Goal: Complete application form

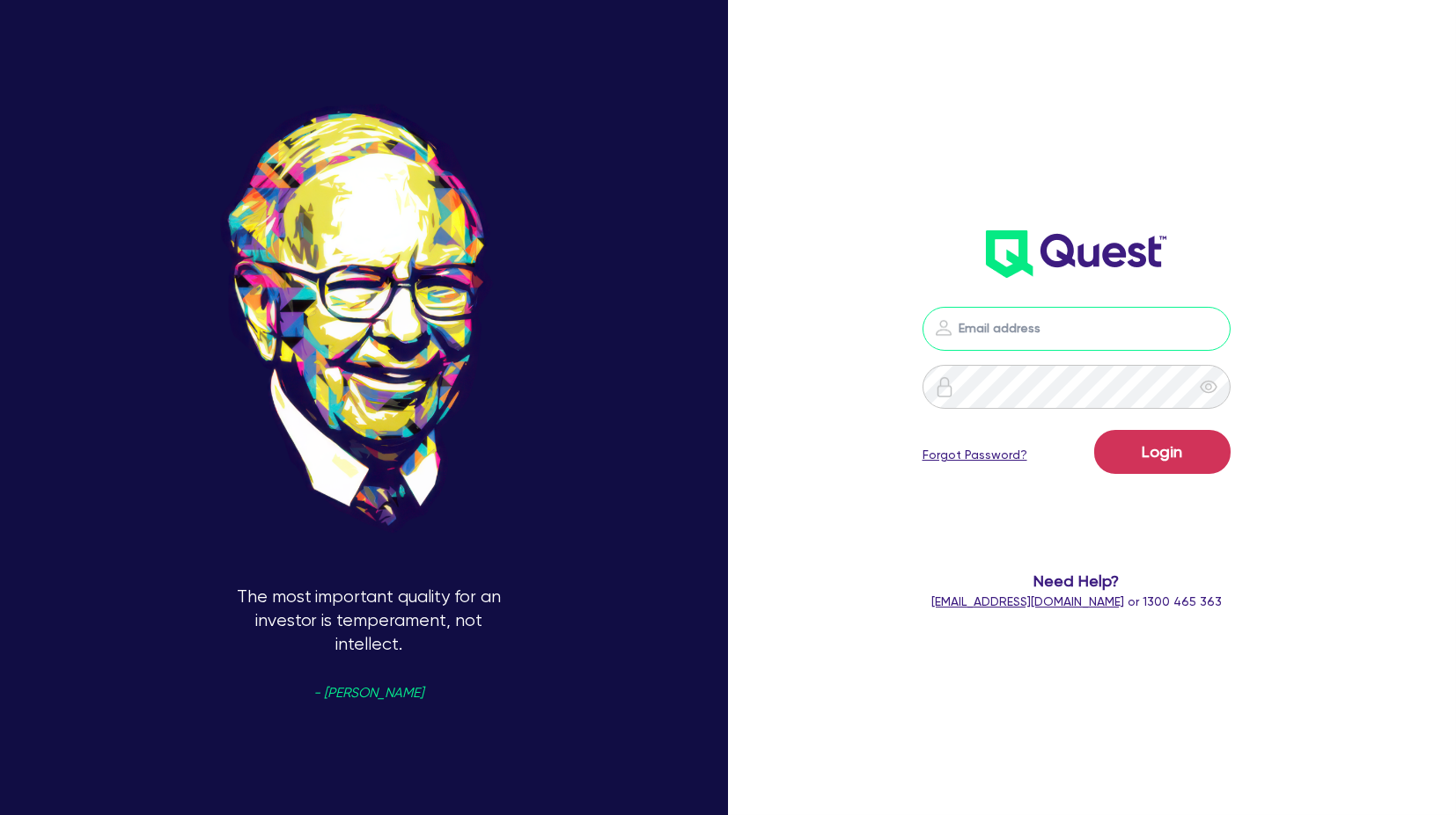
click at [1068, 318] on input "email" at bounding box center [1076, 328] width 308 height 44
type input "[PERSON_NAME][EMAIL_ADDRESS][PERSON_NAME][DOMAIN_NAME]"
click at [1174, 457] on button "Login" at bounding box center [1162, 451] width 136 height 44
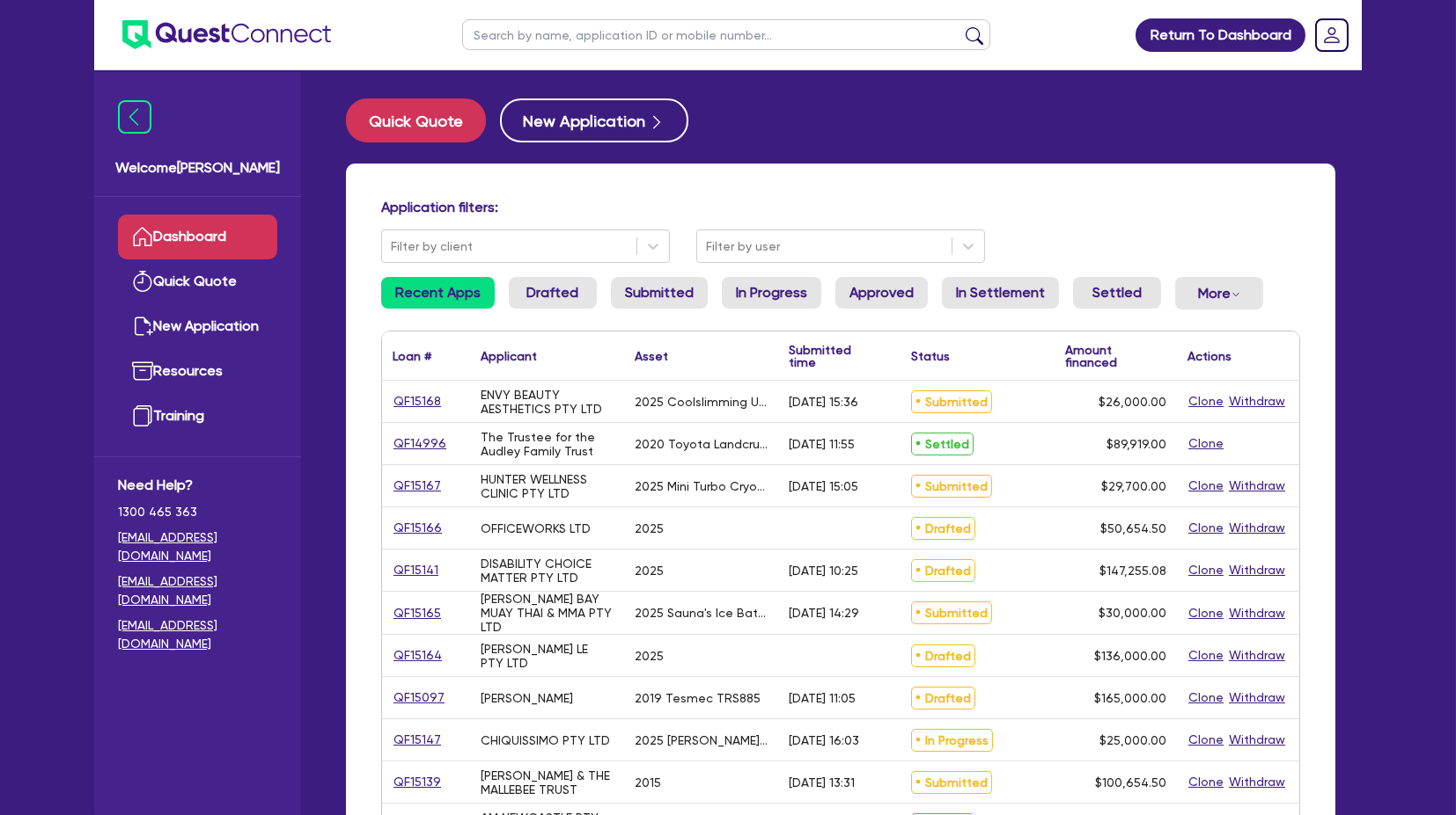
click at [530, 23] on input "text" at bounding box center [726, 35] width 528 height 31
type input "diamon"
click at [960, 27] on button "submit" at bounding box center [974, 39] width 29 height 25
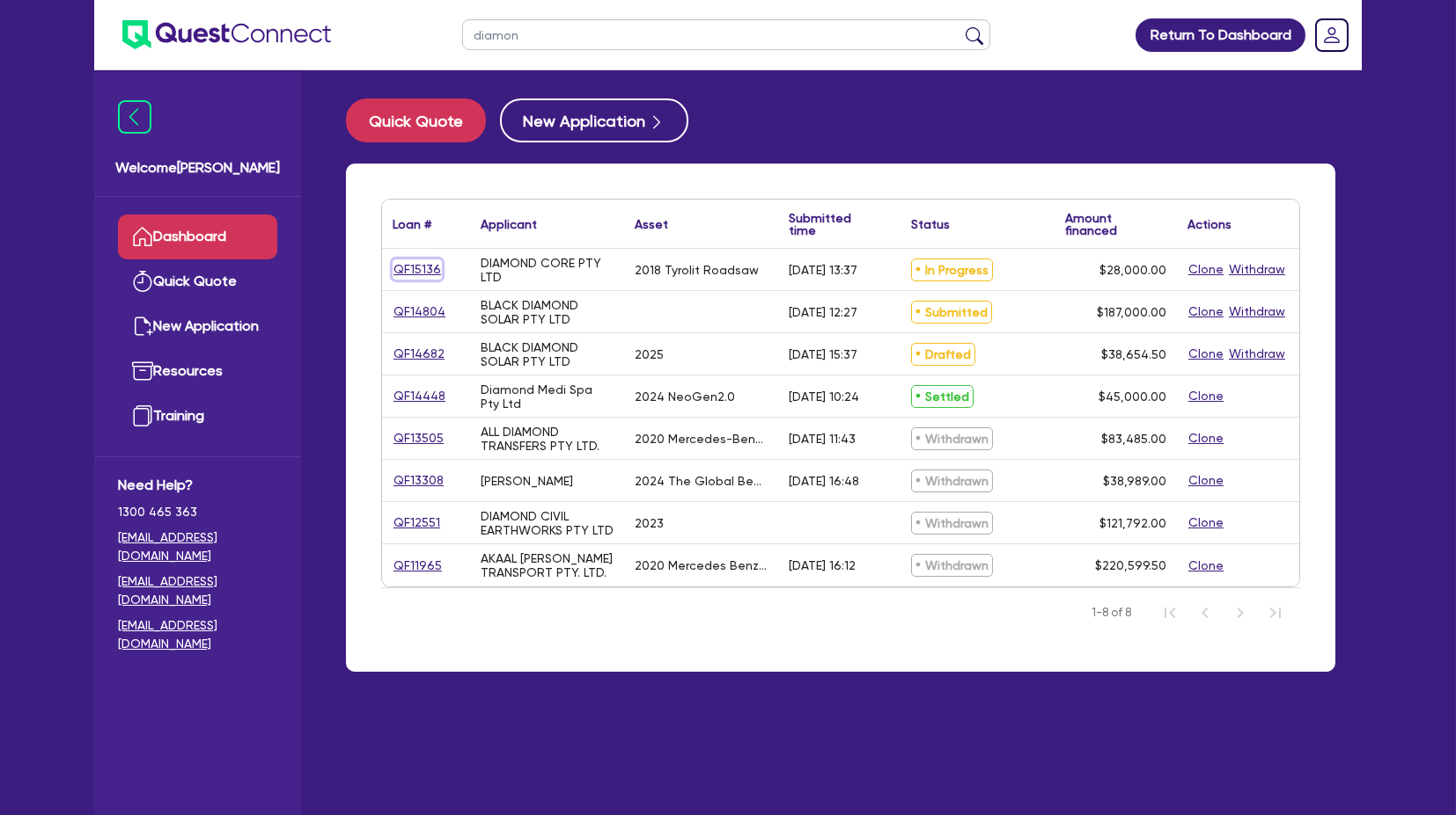
click at [415, 264] on link "QF15136" at bounding box center [417, 269] width 49 height 21
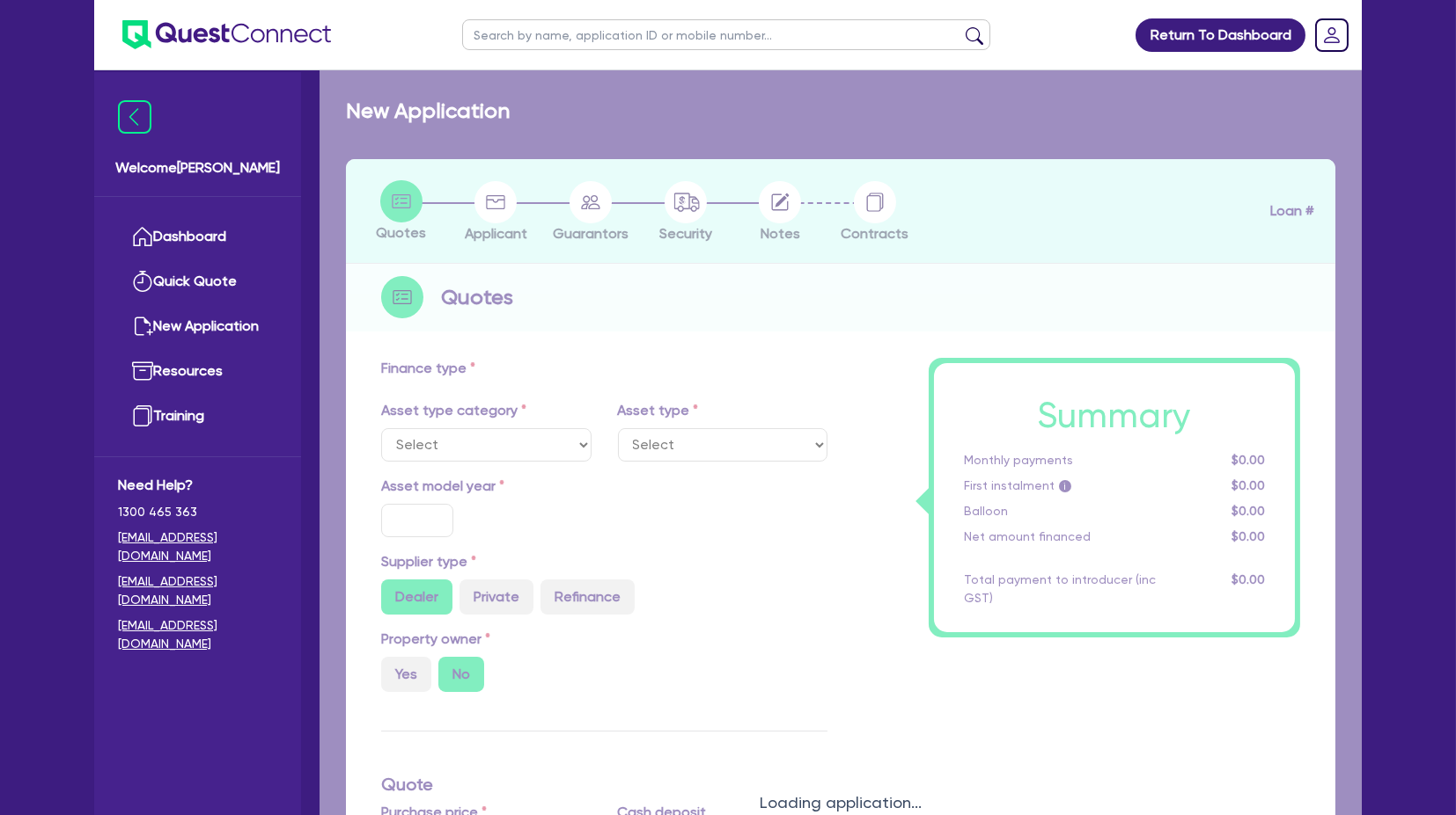
select select "TERTIARY_ASSETS"
type input "2018"
radio input "false"
radio input "true"
type input "35,000"
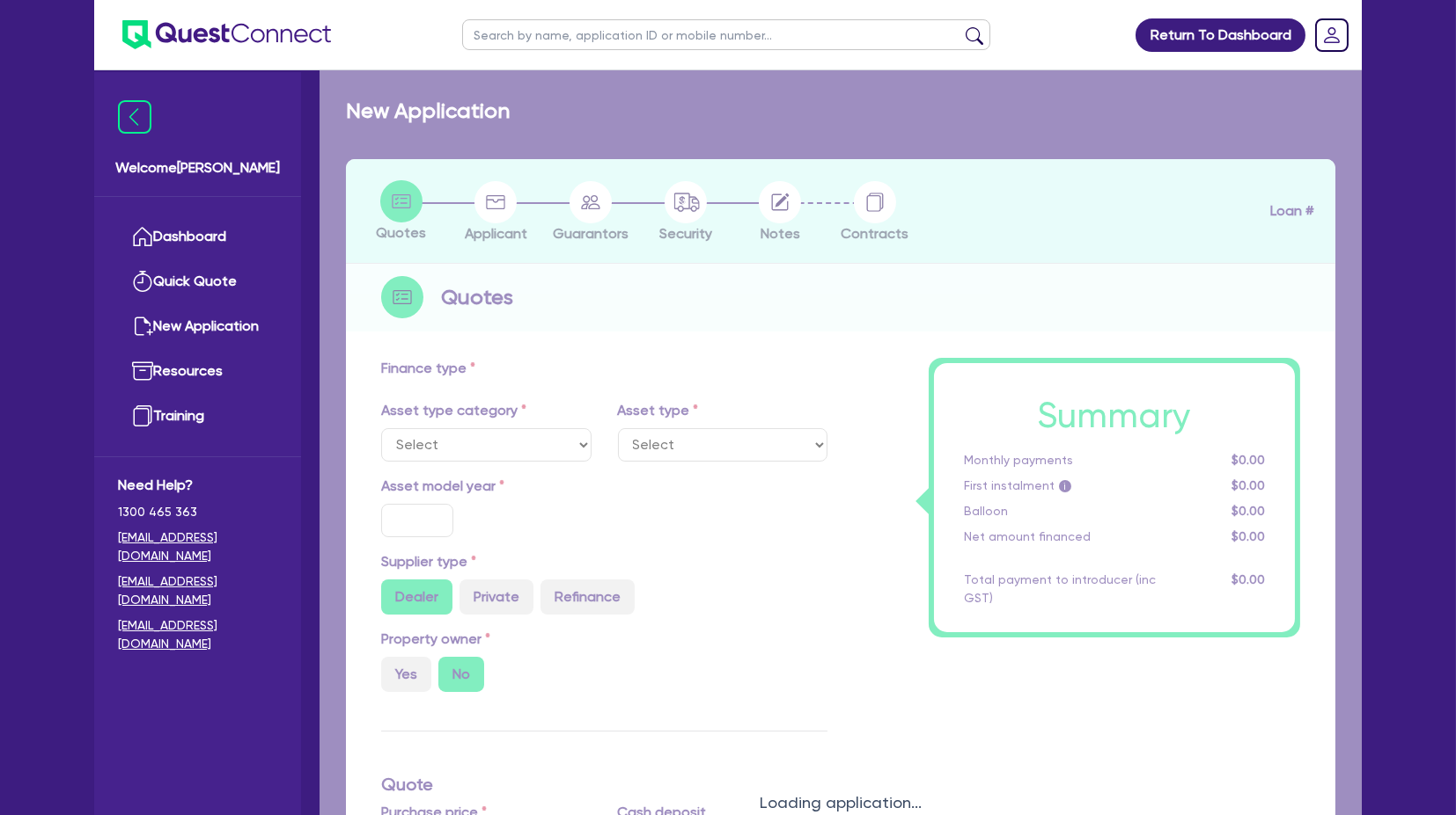
type input "7,000"
type input "5"
type input "1,400"
type input "13"
type input "900"
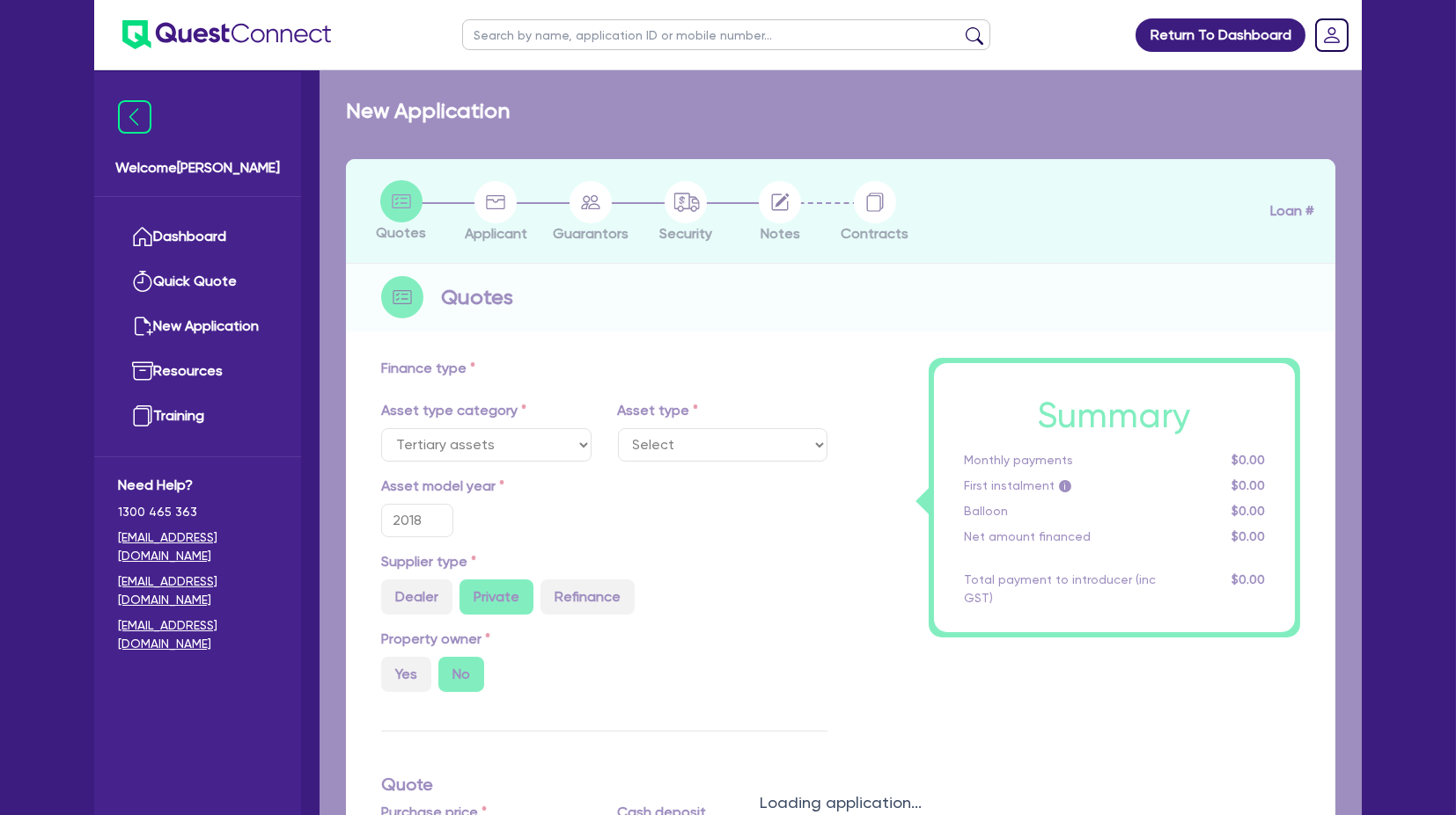
select select "OTHER_TERTIARY"
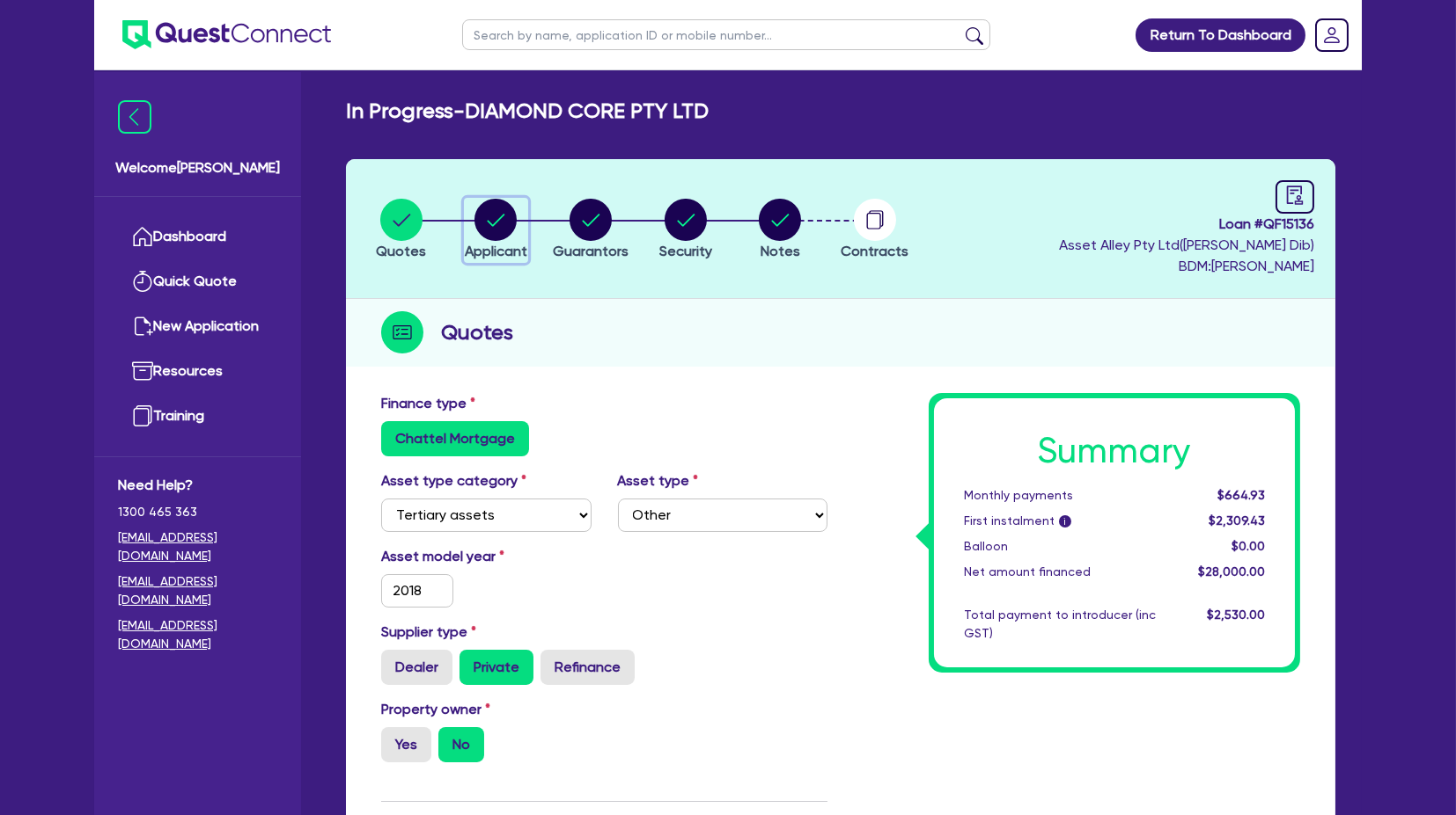
click at [493, 218] on circle "button" at bounding box center [495, 219] width 42 height 42
select select "COMPANY"
select select "BUILDING_CONSTRUCTION"
select select "TRADES_SERVICES_BUSINESSES_GOVERNMENT"
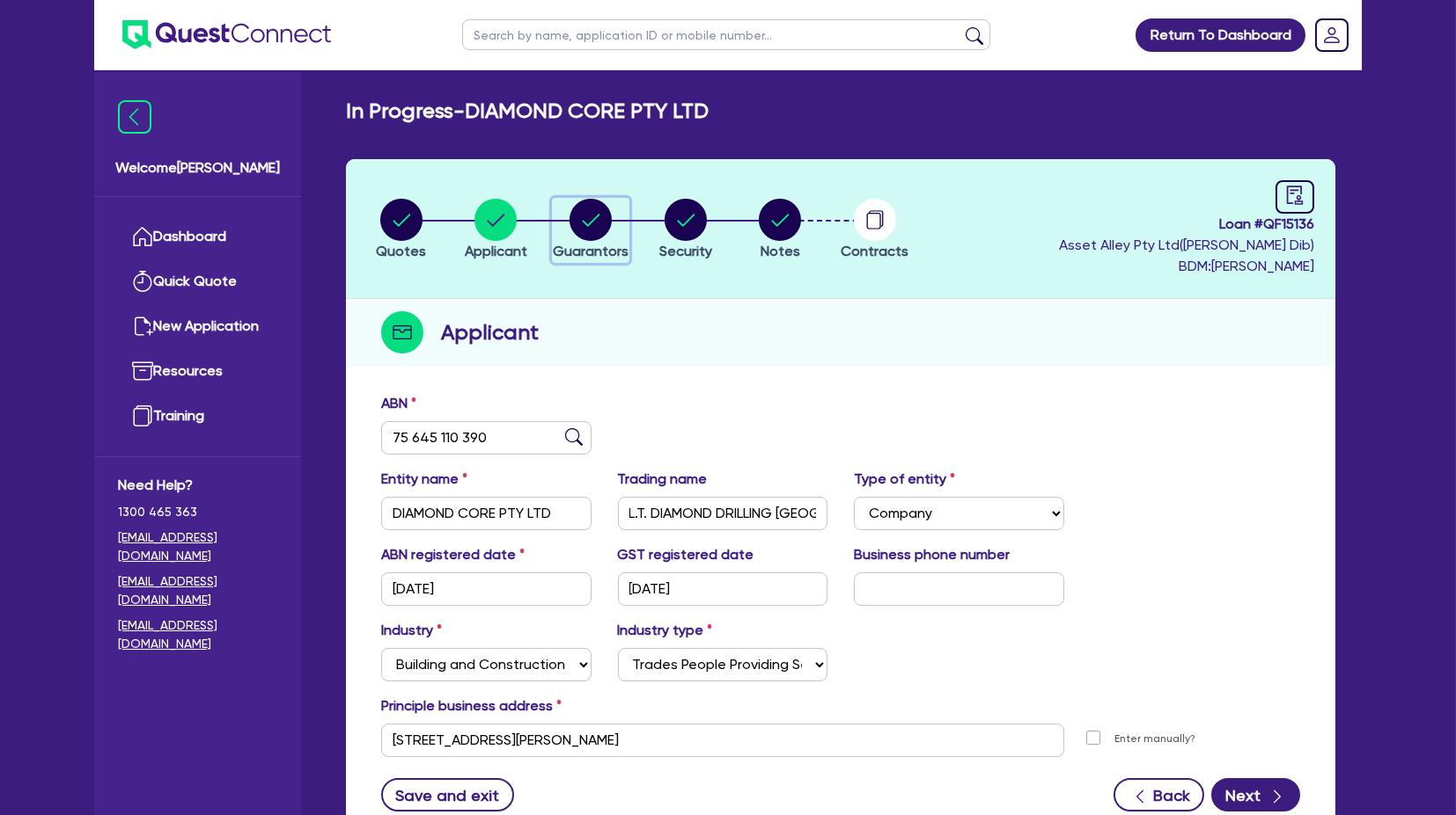
click at [580, 217] on circle "button" at bounding box center [590, 219] width 42 height 42
select select "MRS"
select select "[GEOGRAPHIC_DATA]"
select select "MARRIED"
select select "CASH"
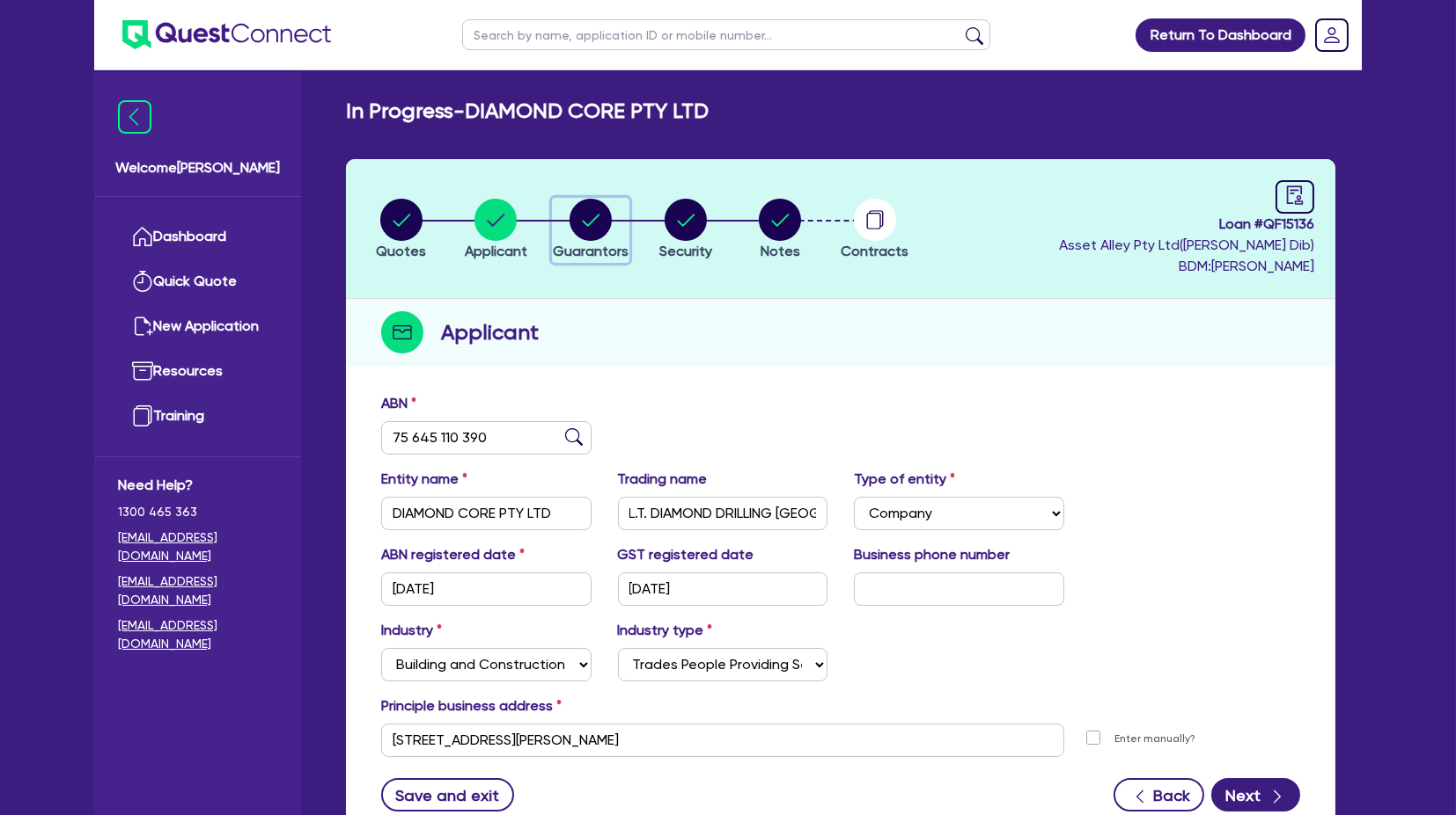
select select "HOUSEHOLD_PERSONAL"
select select "VEHICLE"
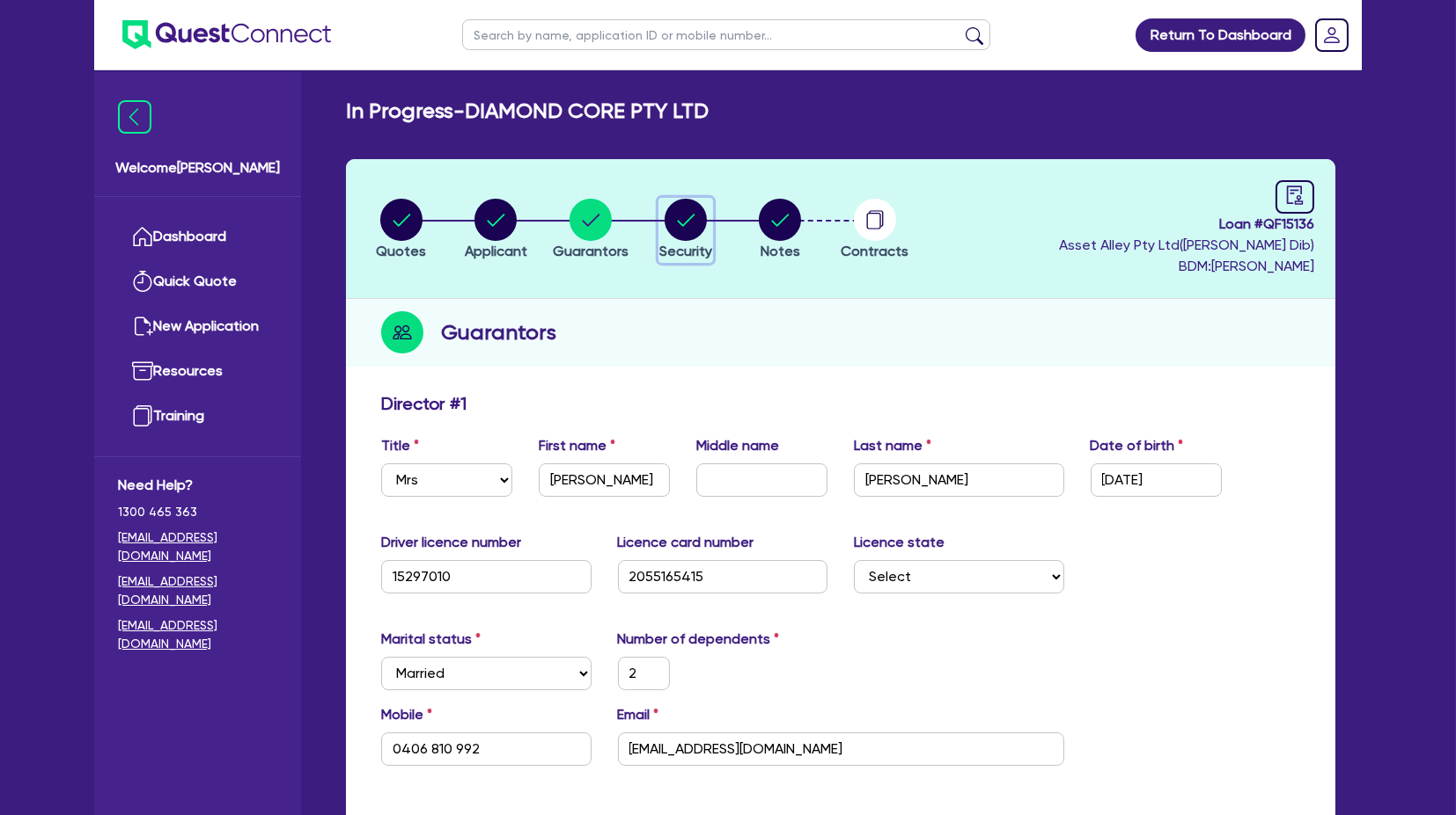
click at [687, 198] on button "Security" at bounding box center [685, 230] width 54 height 65
select select "TERTIARY_ASSETS"
select select "OTHER_TERTIARY"
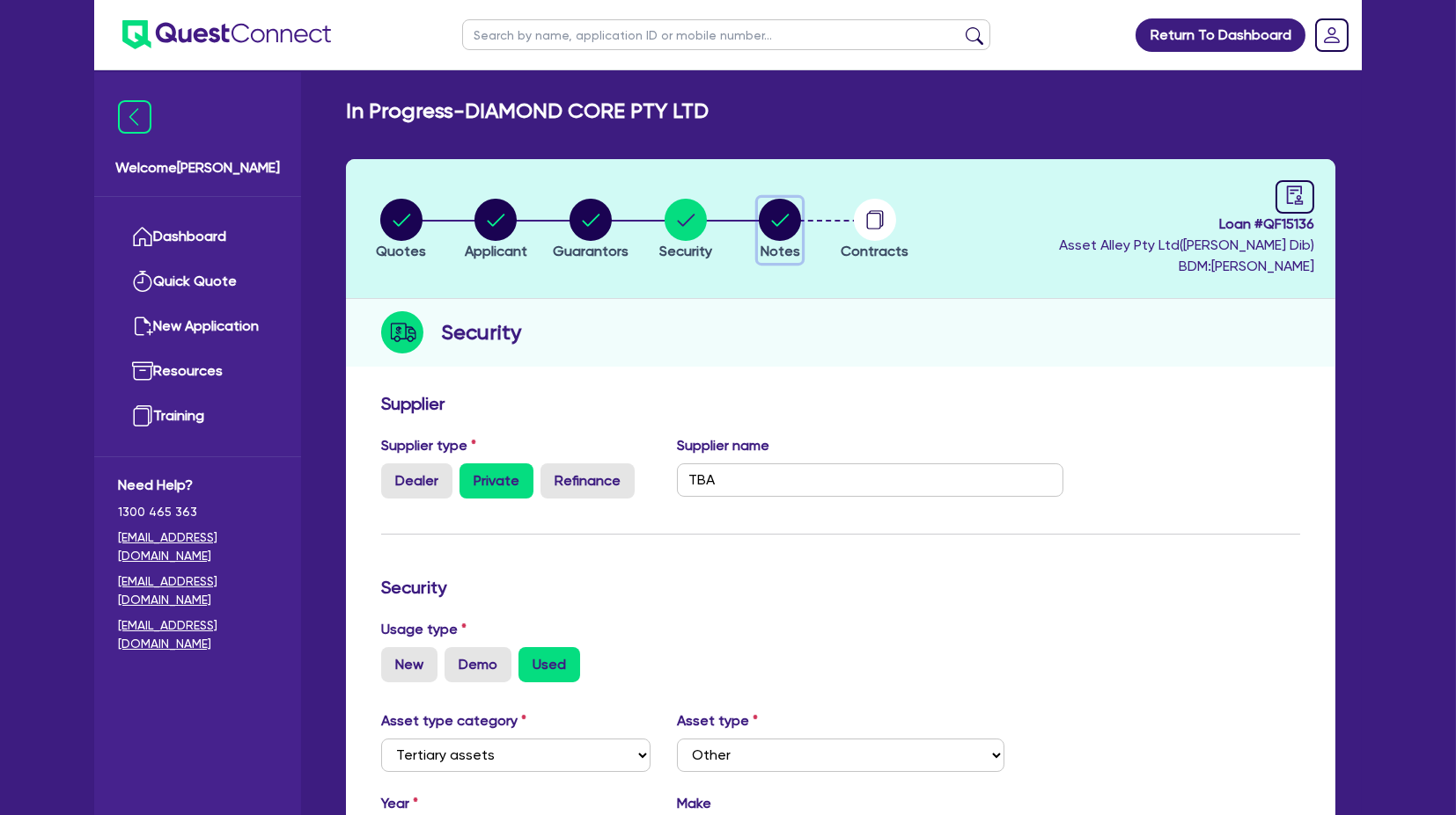
click at [766, 219] on circle "button" at bounding box center [779, 219] width 42 height 42
select select "Quest Finance - Own Book"
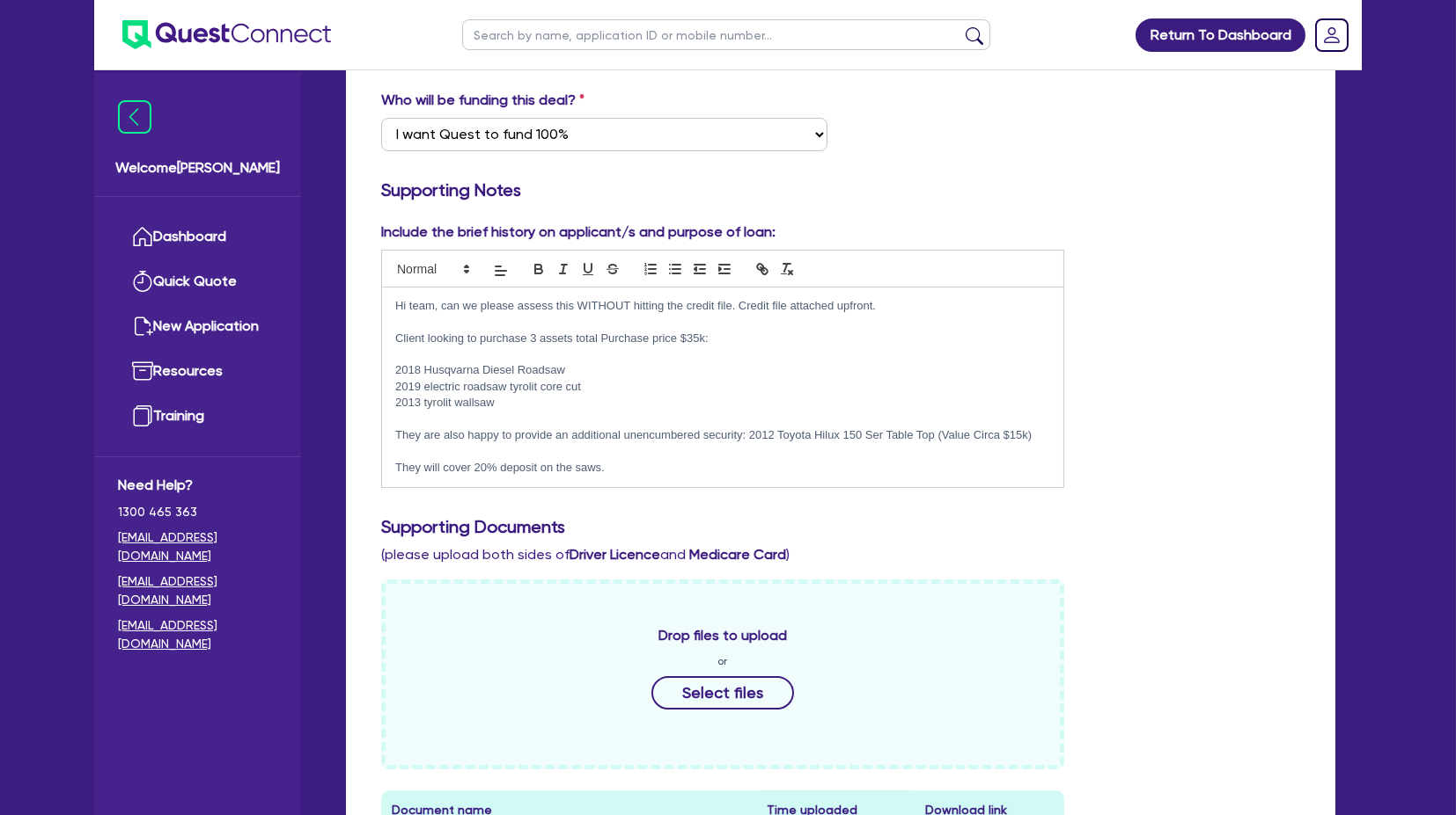
scroll to position [347, 0]
drag, startPoint x: 528, startPoint y: 292, endPoint x: 771, endPoint y: 300, distance: 243.1
click at [771, 300] on div "Hi team, can we please assess this WITHOUT hitting the credit file. Credit file…" at bounding box center [723, 387] width 682 height 200
click at [771, 300] on p "Hi team, can we please assess this WITHOUT hitting the credit file. Credit file…" at bounding box center [723, 305] width 655 height 16
drag, startPoint x: 799, startPoint y: 312, endPoint x: 614, endPoint y: 305, distance: 185.1
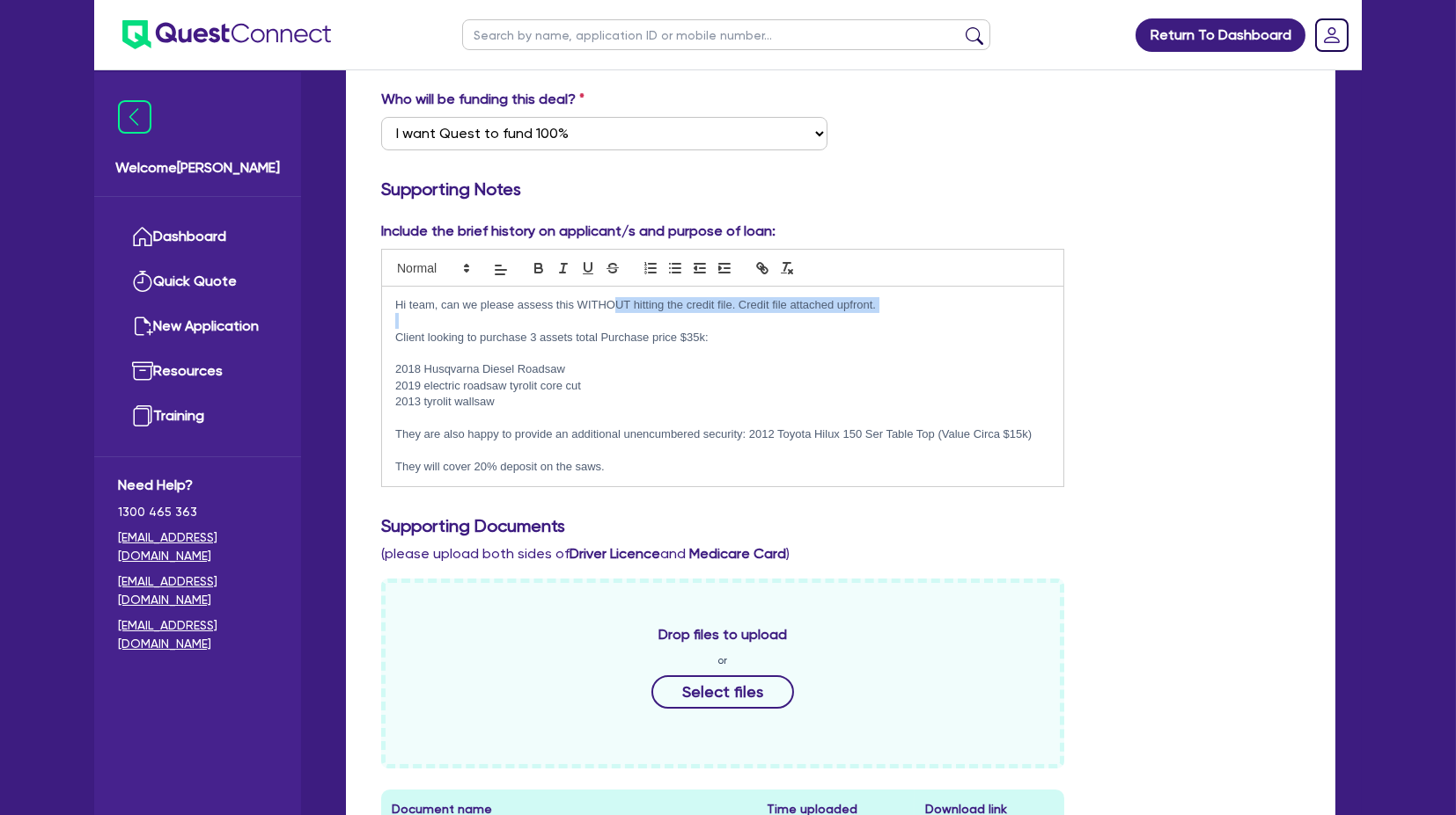
click at [614, 305] on div "Hi team, can we please assess this WITHOUT hitting the credit file. Credit file…" at bounding box center [723, 387] width 682 height 200
click at [614, 305] on p "Hi team, can we please assess this WITHOUT hitting the credit file. Credit file…" at bounding box center [723, 305] width 655 height 16
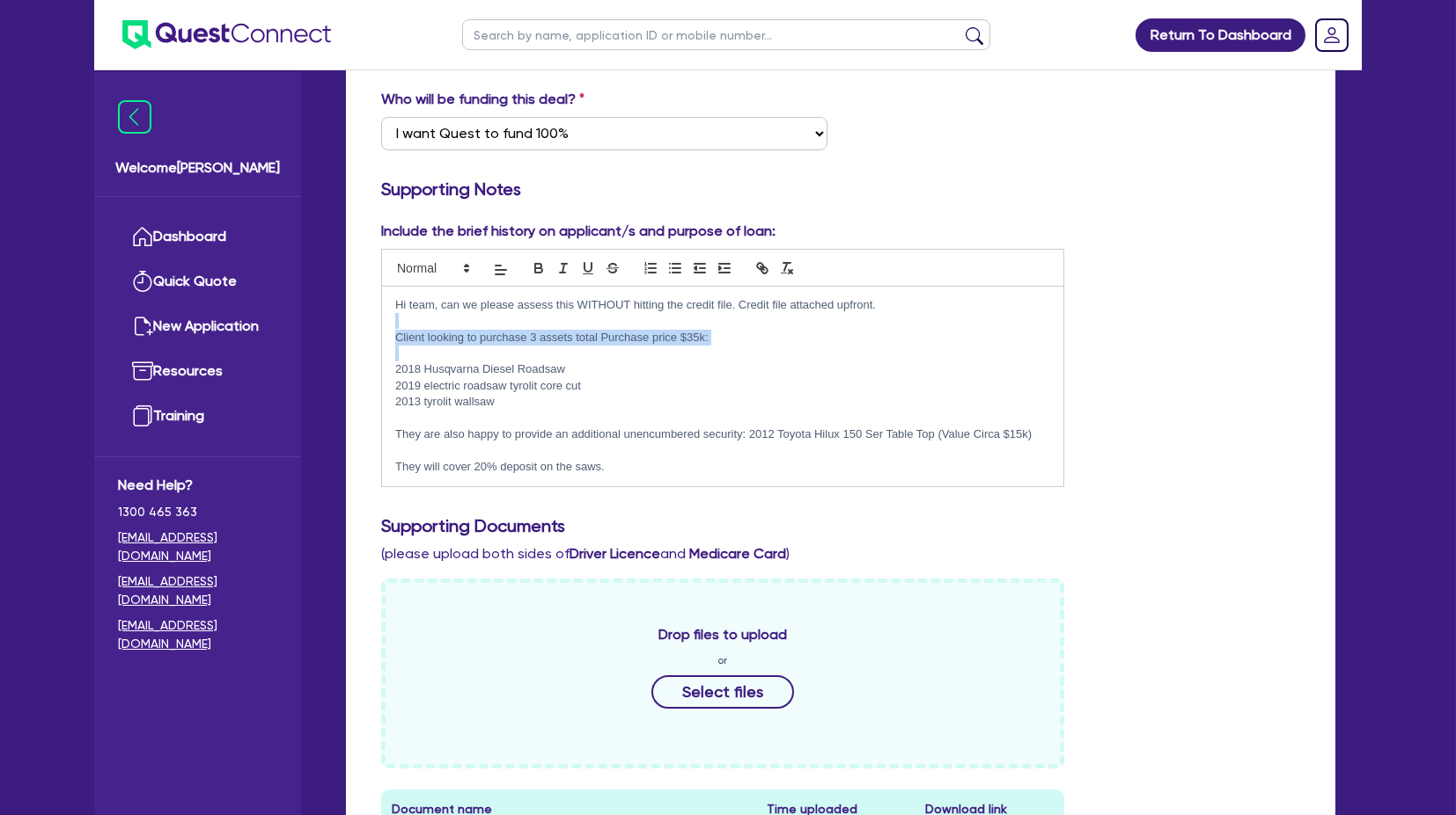
drag, startPoint x: 477, startPoint y: 313, endPoint x: 604, endPoint y: 352, distance: 132.9
click at [604, 352] on div "Hi team, can we please assess this WITHOUT hitting the credit file. Credit file…" at bounding box center [723, 387] width 682 height 200
click at [604, 352] on p at bounding box center [723, 354] width 655 height 16
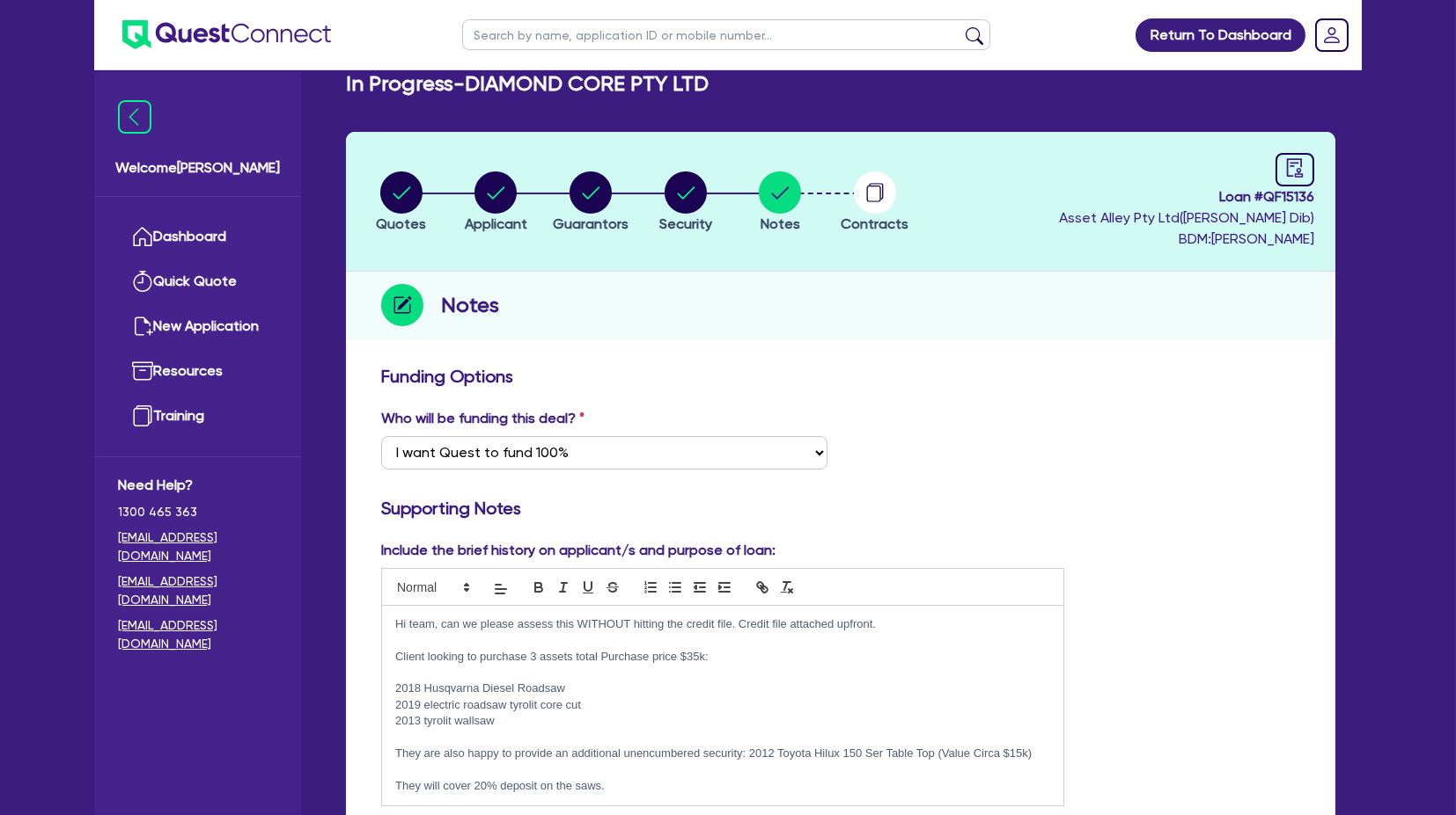
scroll to position [0, 0]
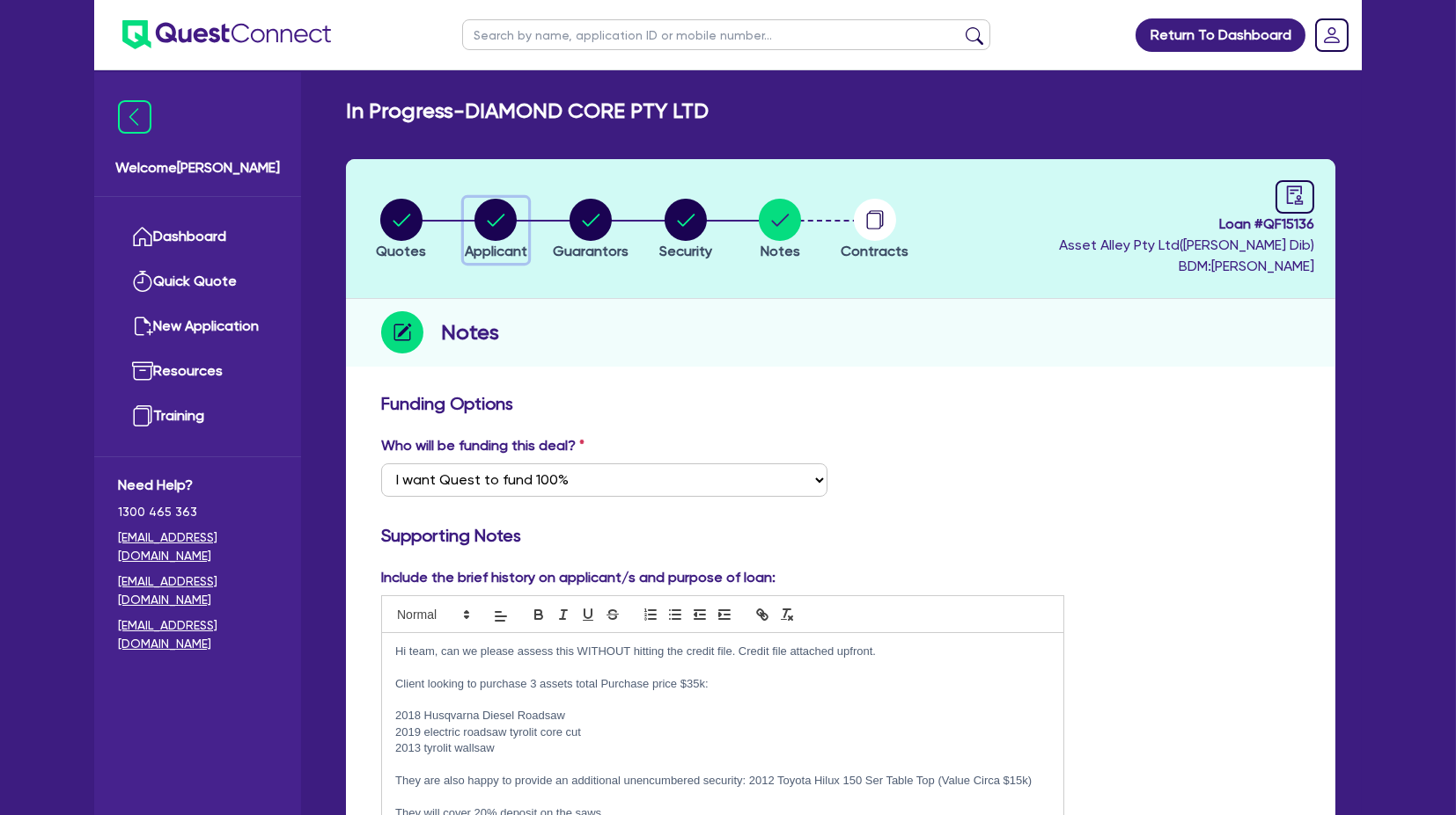
click at [488, 251] on span "Applicant" at bounding box center [496, 251] width 62 height 17
select select "COMPANY"
select select "BUILDING_CONSTRUCTION"
select select "TRADES_SERVICES_BUSINESSES_GOVERNMENT"
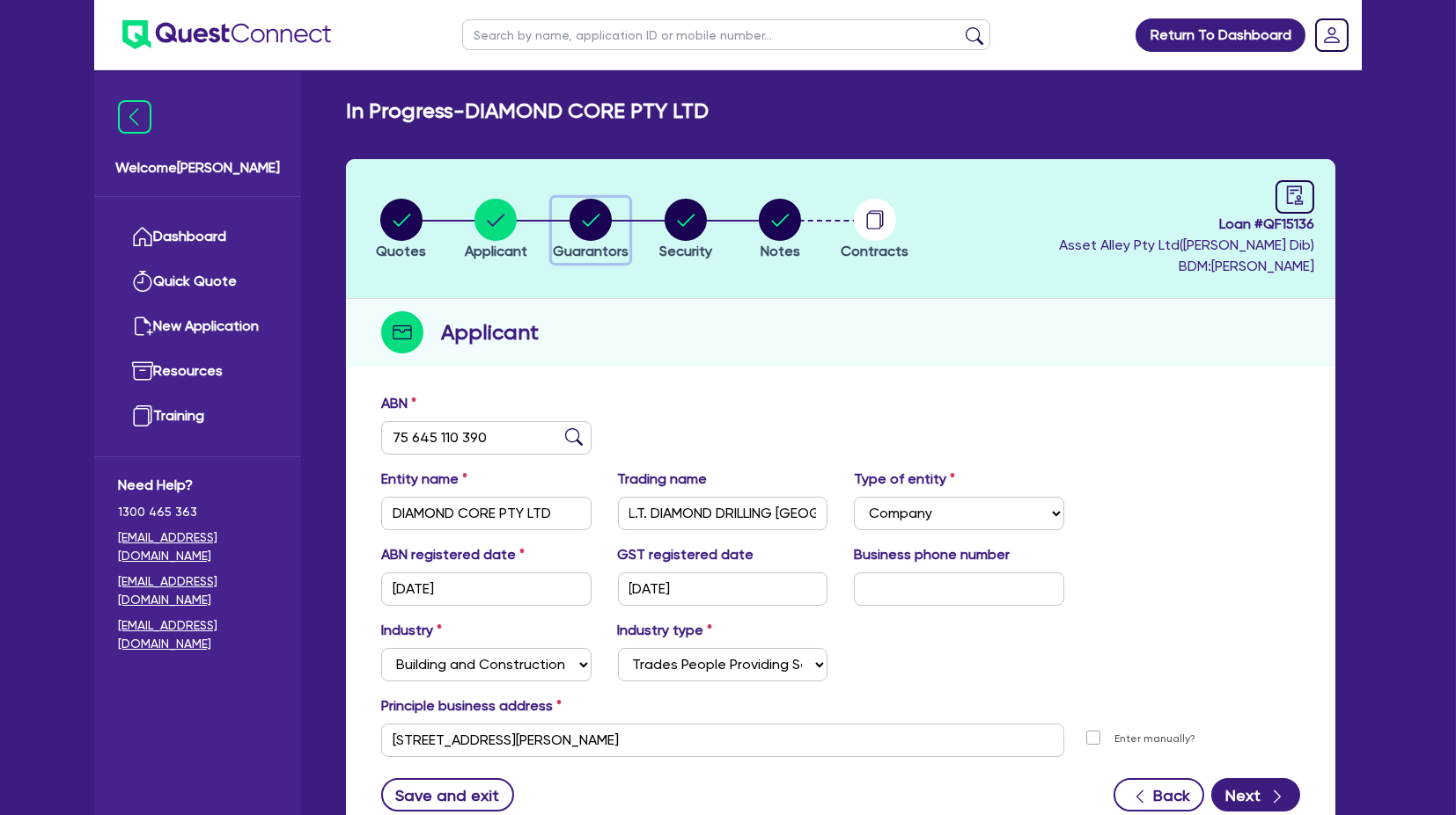
click at [577, 235] on circle "button" at bounding box center [590, 219] width 42 height 42
select select "MRS"
select select "[GEOGRAPHIC_DATA]"
select select "MARRIED"
select select "CASH"
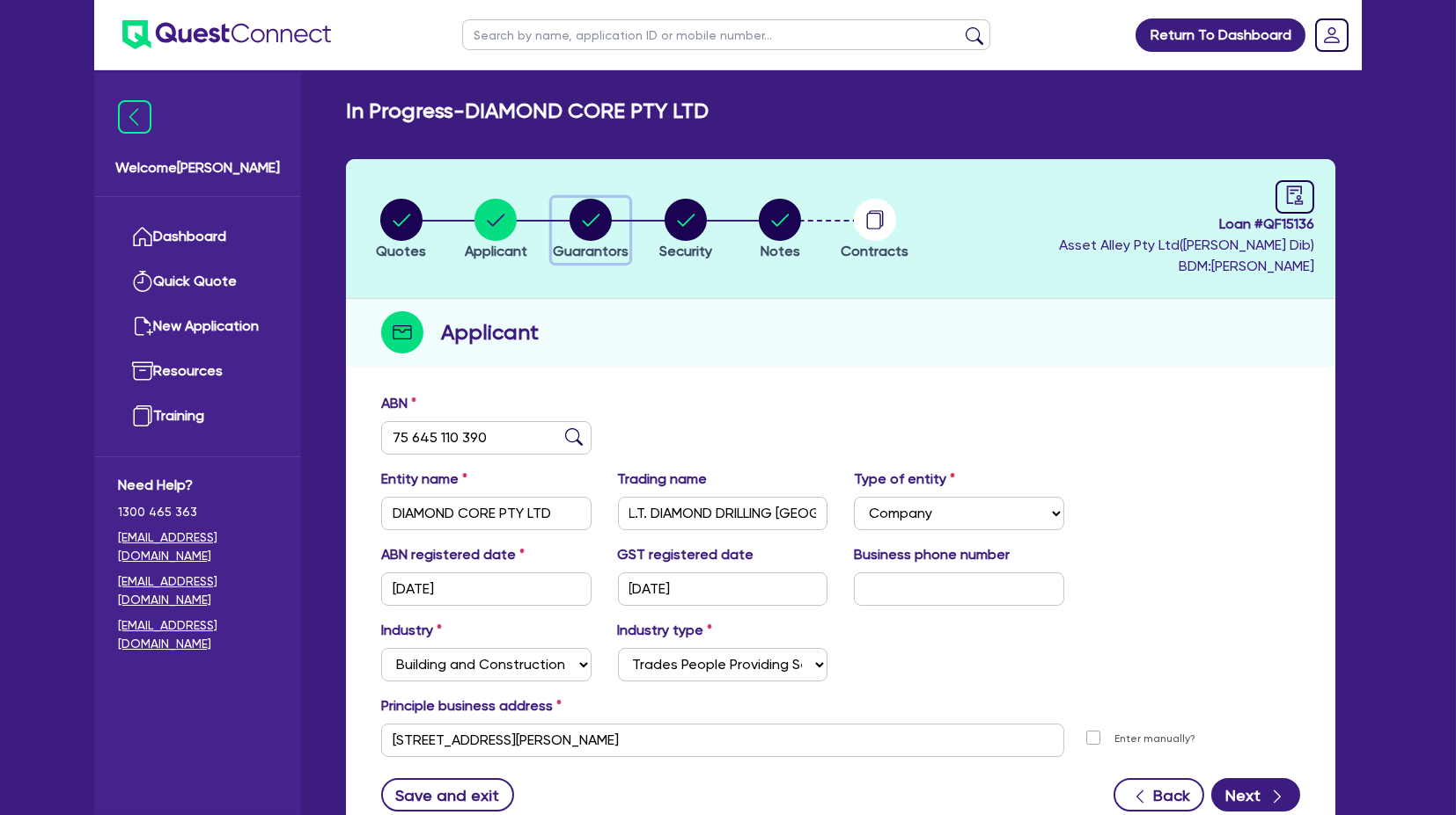
select select "HOUSEHOLD_PERSONAL"
select select "VEHICLE"
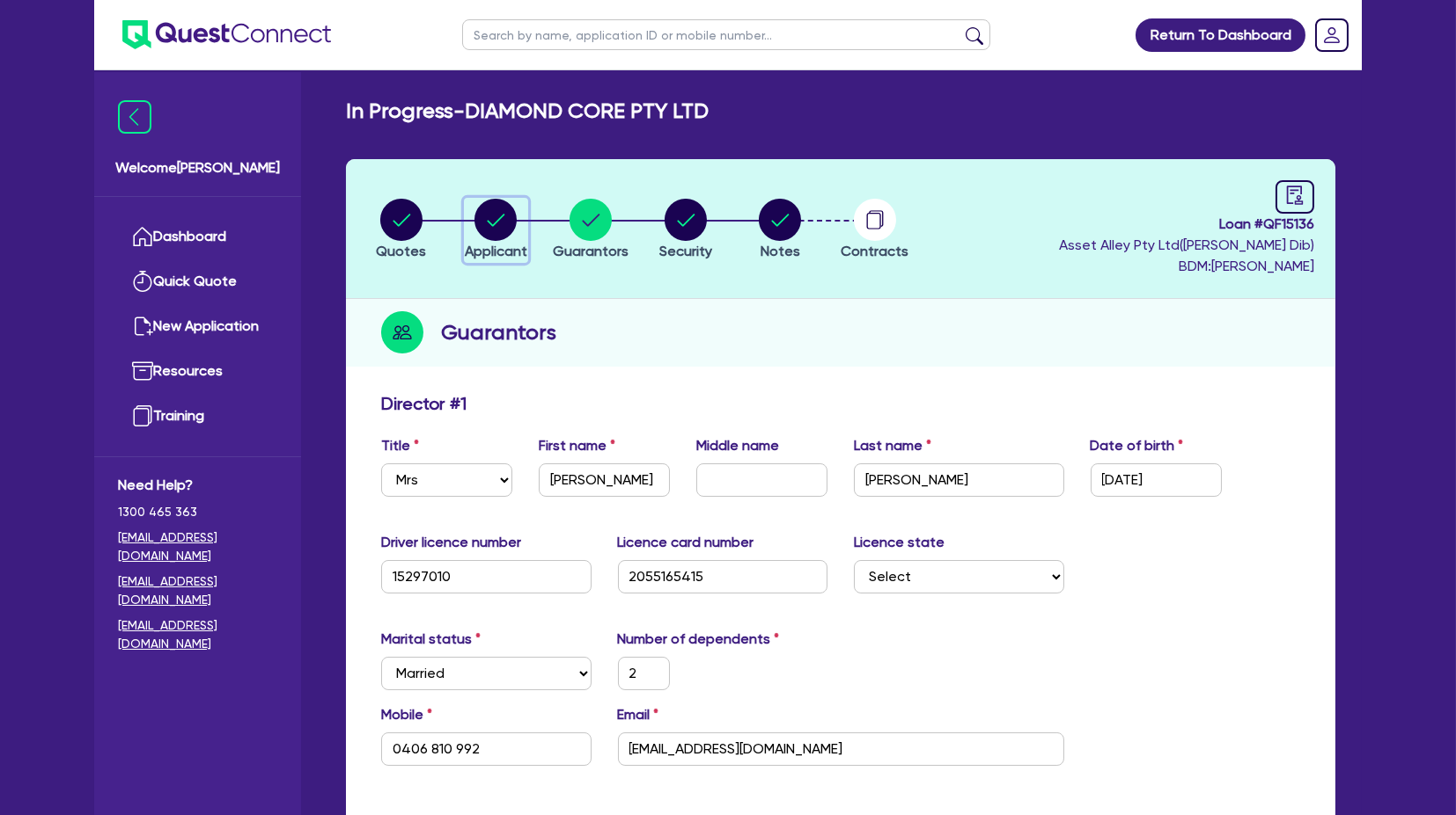
click at [480, 212] on circle "button" at bounding box center [495, 219] width 42 height 42
select select "COMPANY"
select select "BUILDING_CONSTRUCTION"
select select "TRADES_SERVICES_BUSINESSES_GOVERNMENT"
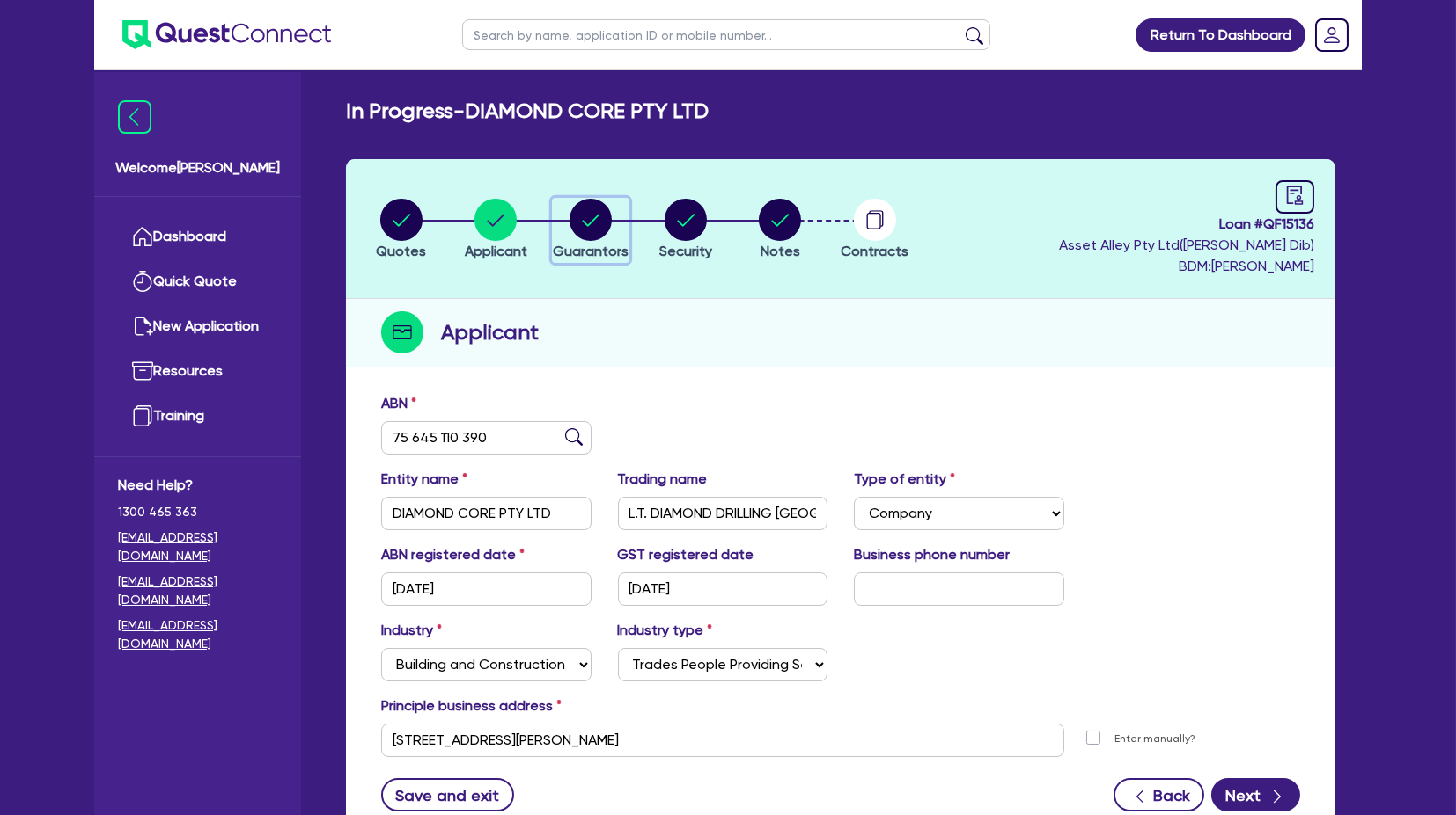
click at [580, 227] on circle "button" at bounding box center [590, 219] width 42 height 42
select select "MRS"
select select "[GEOGRAPHIC_DATA]"
select select "MARRIED"
select select "CASH"
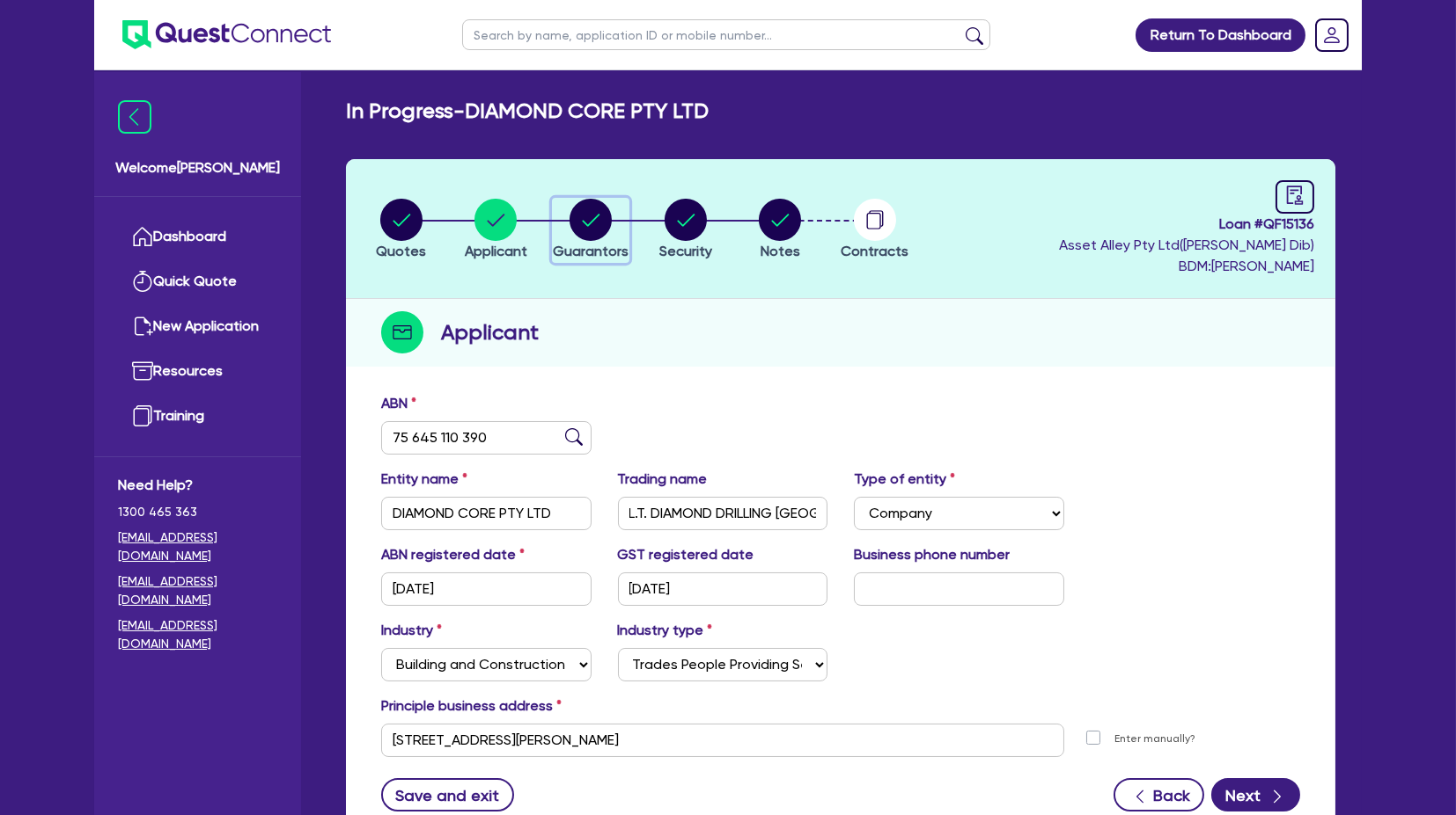
select select "HOUSEHOLD_PERSONAL"
select select "VEHICLE"
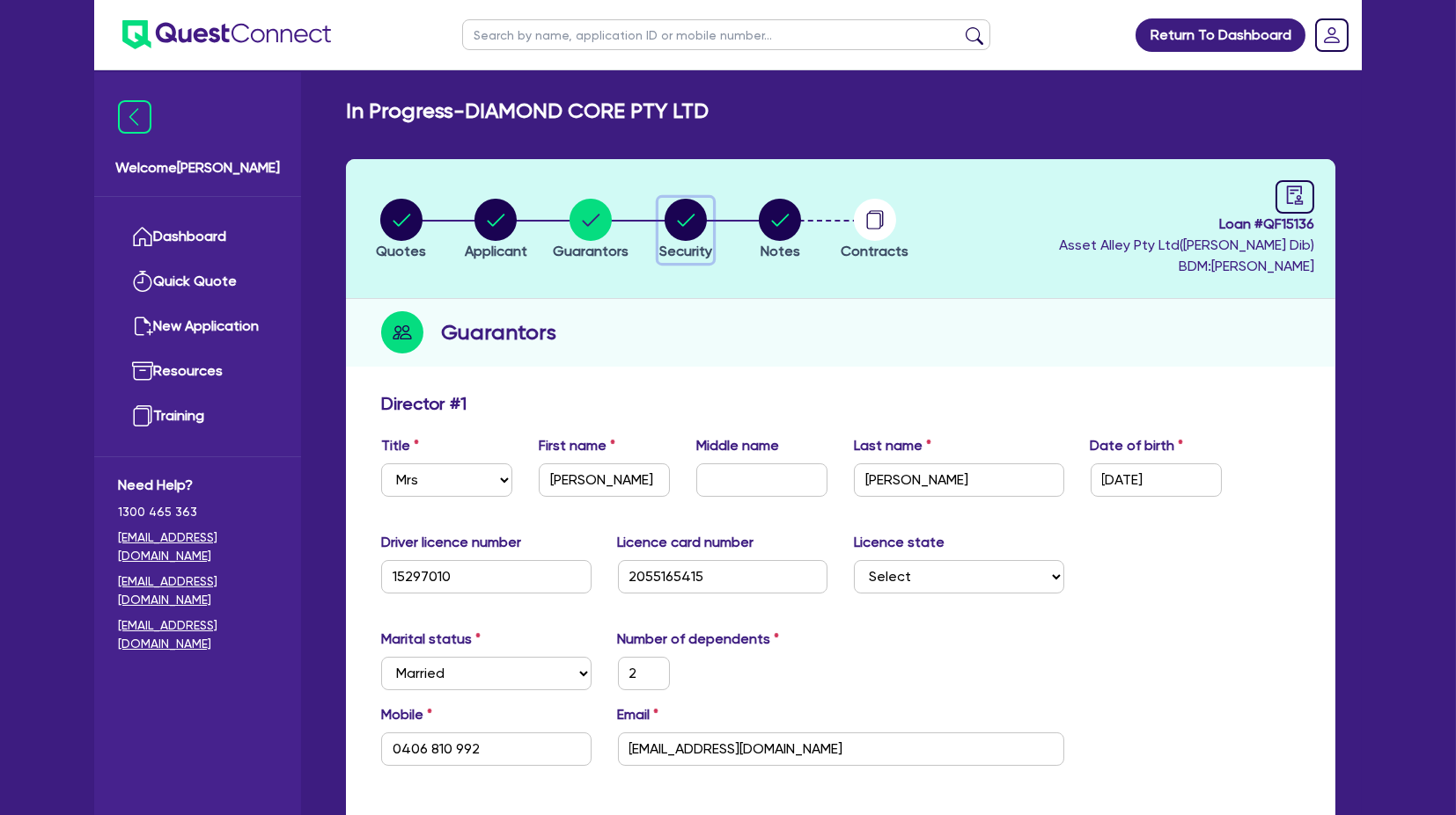
click at [693, 214] on icon "button" at bounding box center [686, 220] width 18 height 12
select select "TERTIARY_ASSETS"
select select "OTHER_TERTIARY"
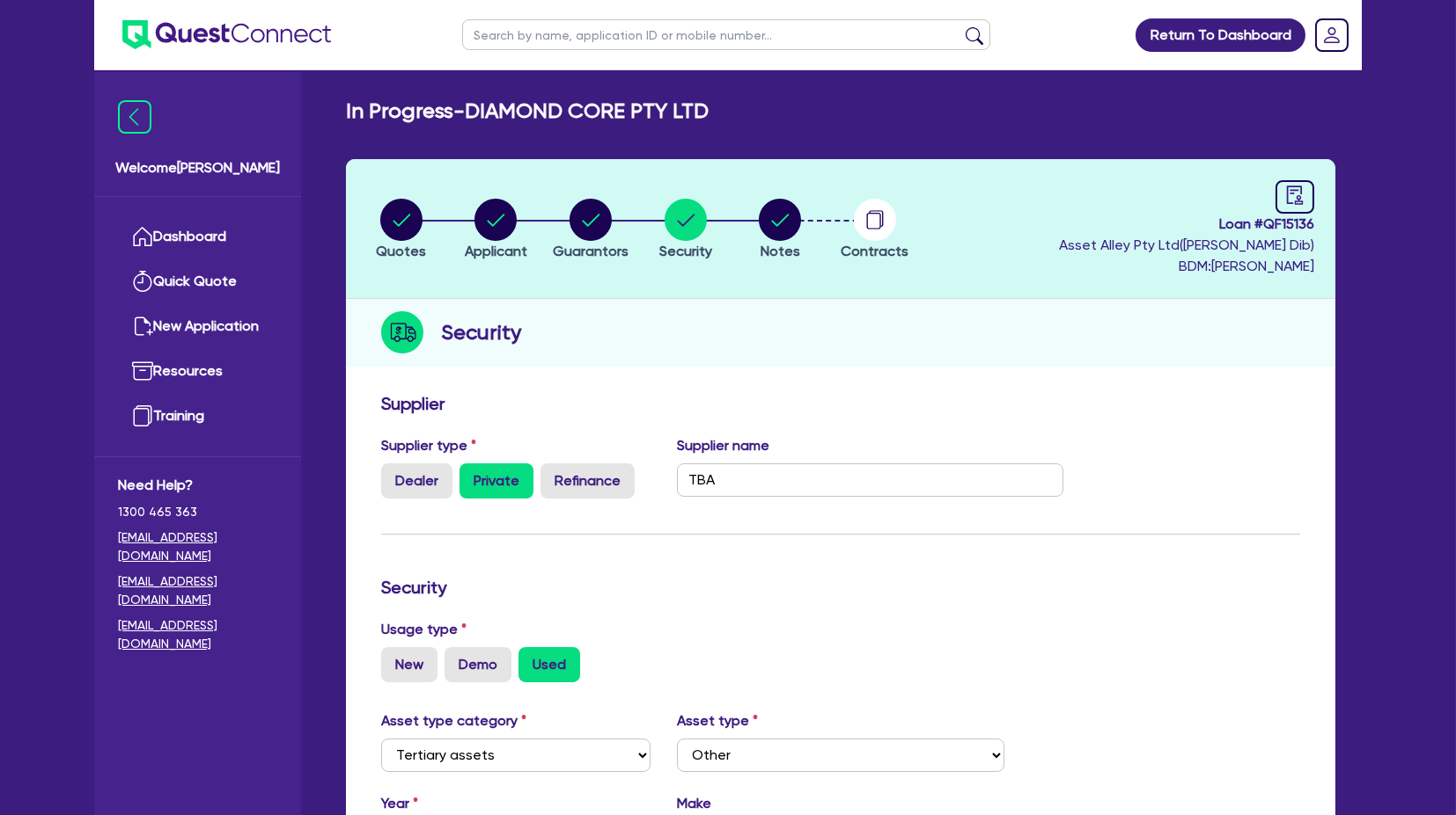
click at [747, 350] on div "Security" at bounding box center [840, 333] width 989 height 68
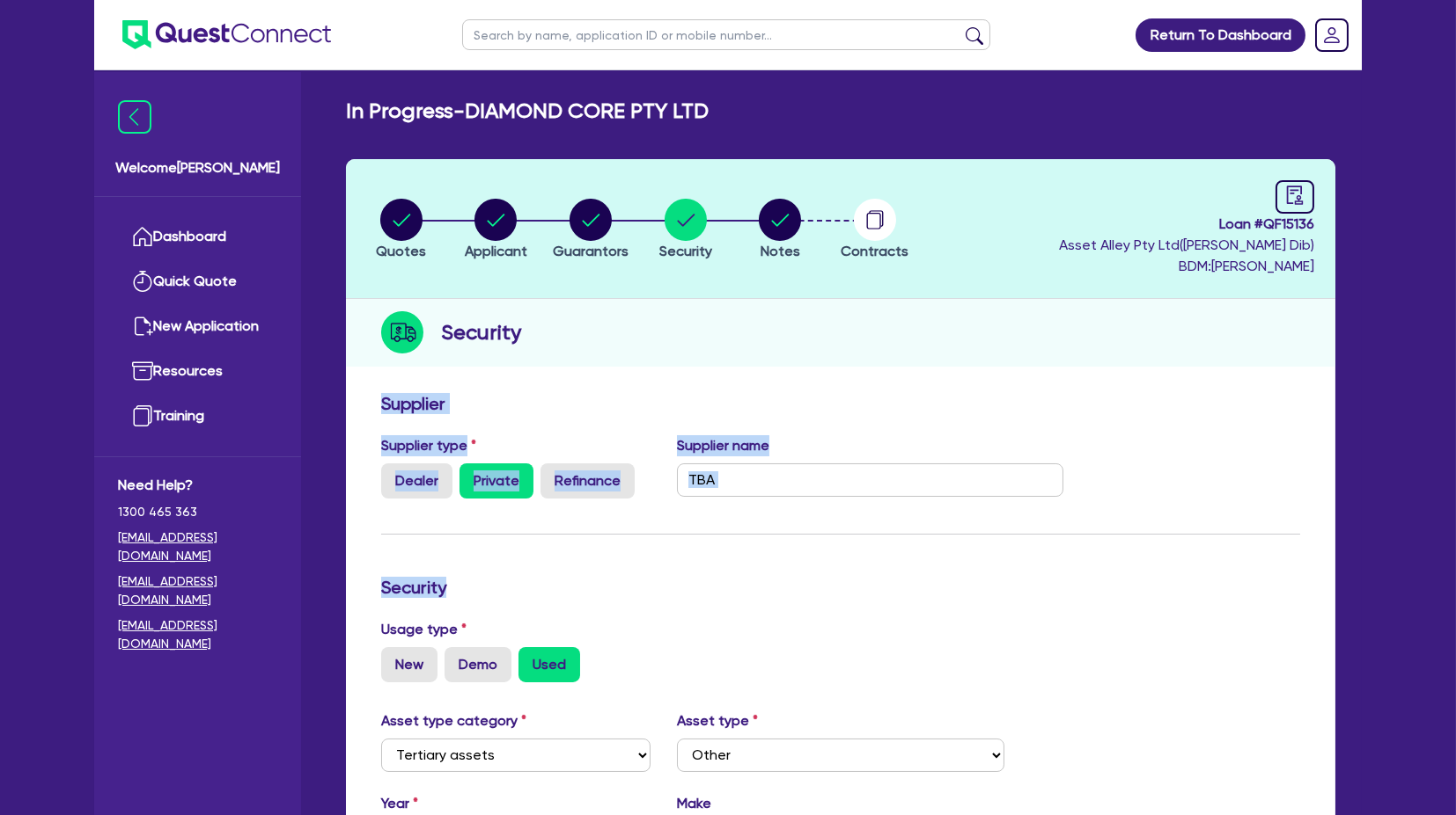
drag, startPoint x: 370, startPoint y: 378, endPoint x: 834, endPoint y: 554, distance: 496.3
click at [834, 554] on div "Quotes Applicant [GEOGRAPHIC_DATA] Security Notes Contracts Loan # QF15136 Asse…" at bounding box center [840, 683] width 989 height 1048
click at [834, 554] on form "Supplier Supplier type Dealer Private Refinance Supplier name TBA Security Usag…" at bounding box center [840, 782] width 919 height 778
drag, startPoint x: 688, startPoint y: 509, endPoint x: 325, endPoint y: 406, distance: 377.3
click at [325, 406] on div "In Progress - DIAMOND CORE PTY LTD Quotes Applicant [GEOGRAPHIC_DATA] Security …" at bounding box center [840, 663] width 1042 height 1130
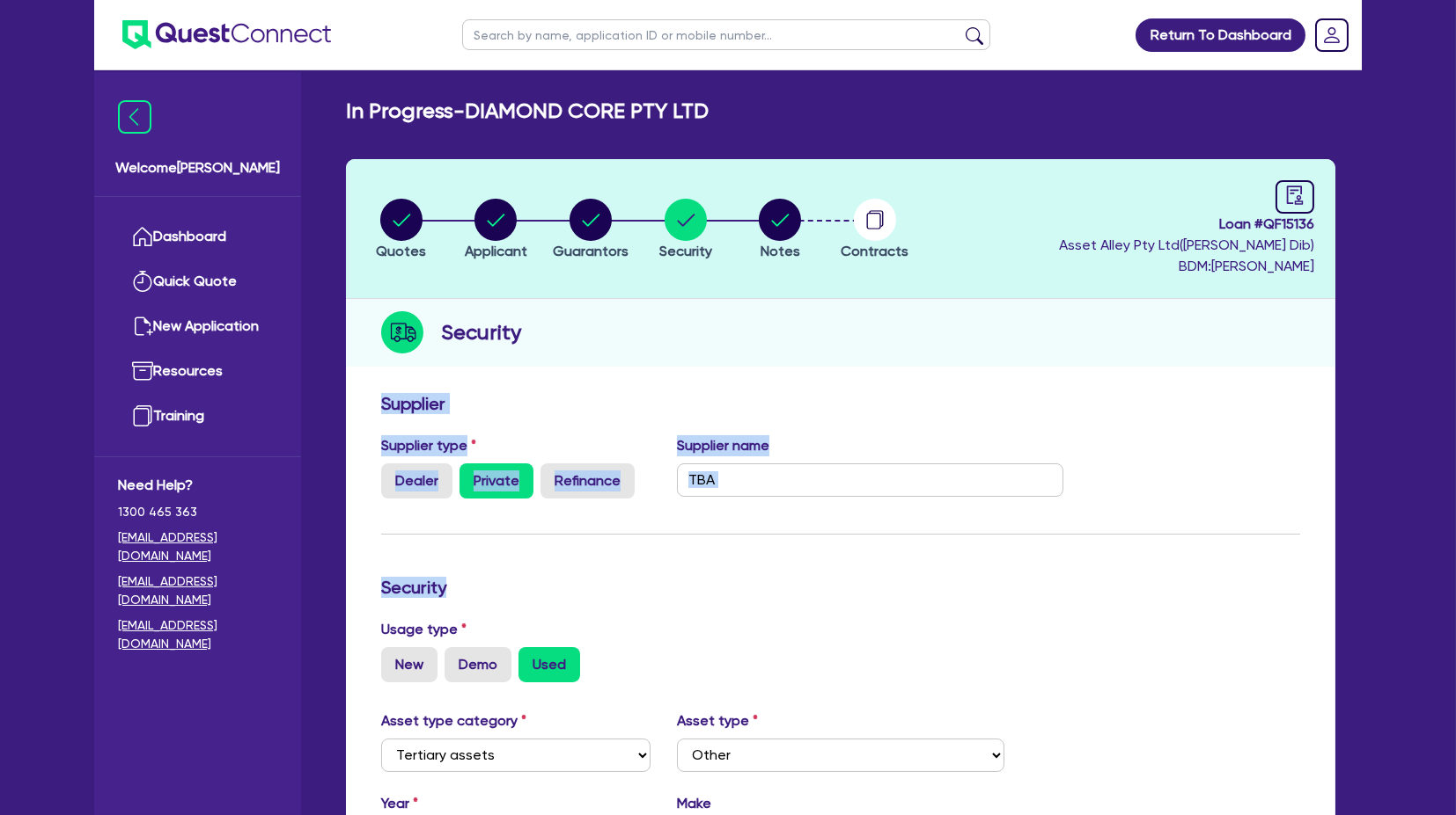
click at [325, 406] on div "In Progress - DIAMOND CORE PTY LTD Quotes Applicant [GEOGRAPHIC_DATA] Security …" at bounding box center [840, 663] width 1042 height 1130
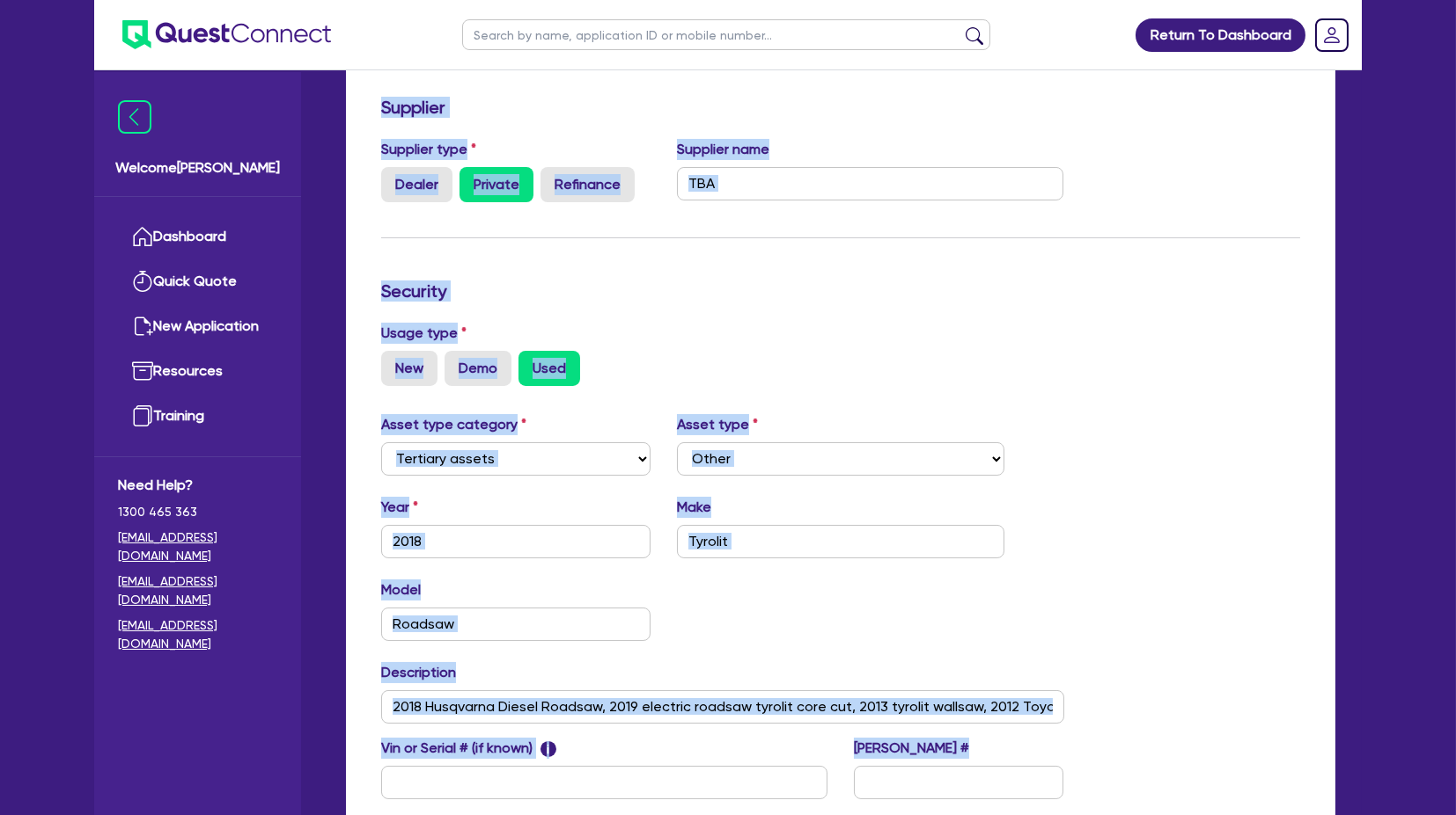
scroll to position [497, 0]
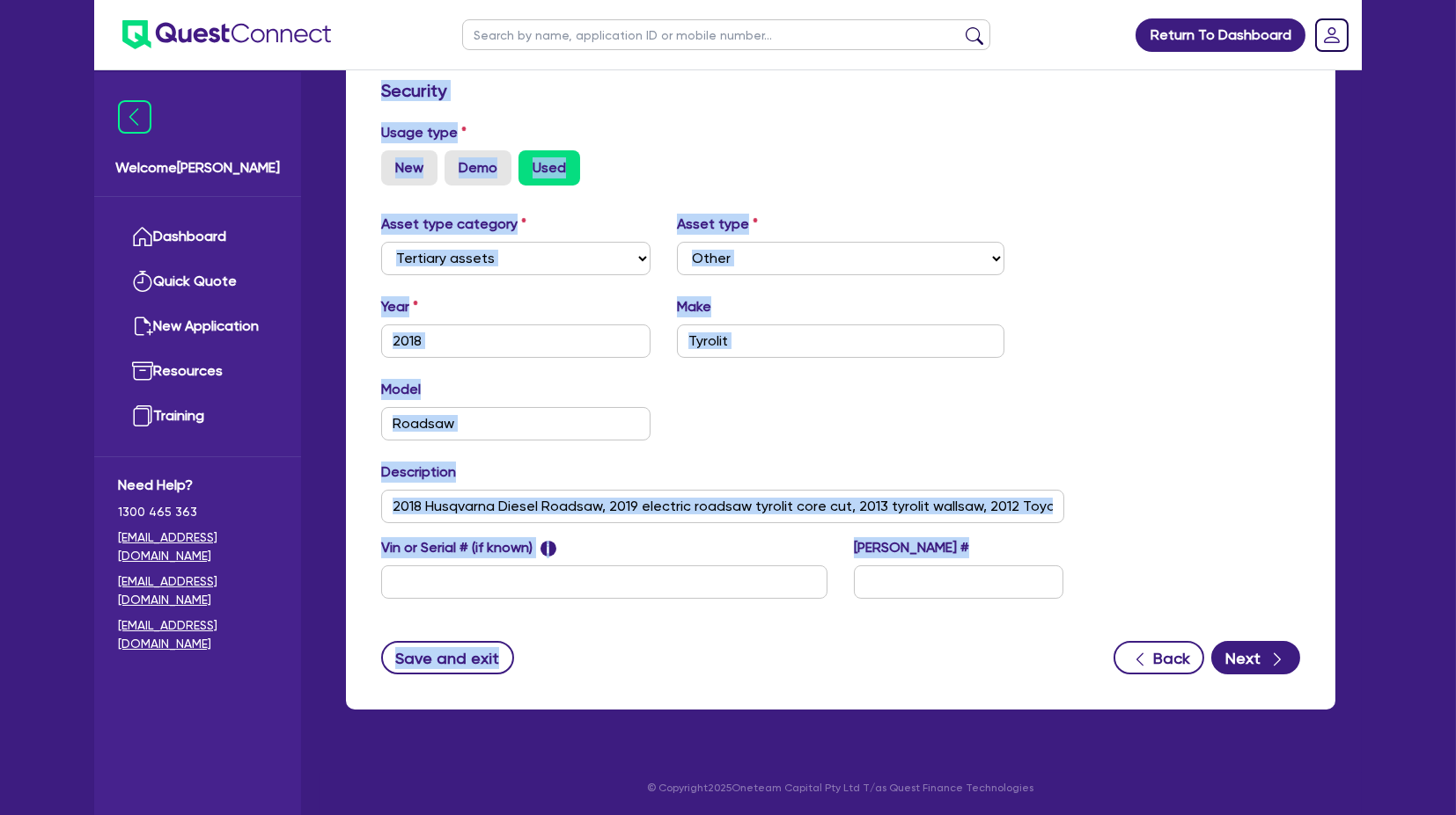
drag, startPoint x: 423, startPoint y: 456, endPoint x: 701, endPoint y: 712, distance: 377.9
click at [701, 712] on div "Quotes Applicant [GEOGRAPHIC_DATA] Security Notes Contracts Loan # QF15136 Asse…" at bounding box center [840, 196] width 1015 height 1069
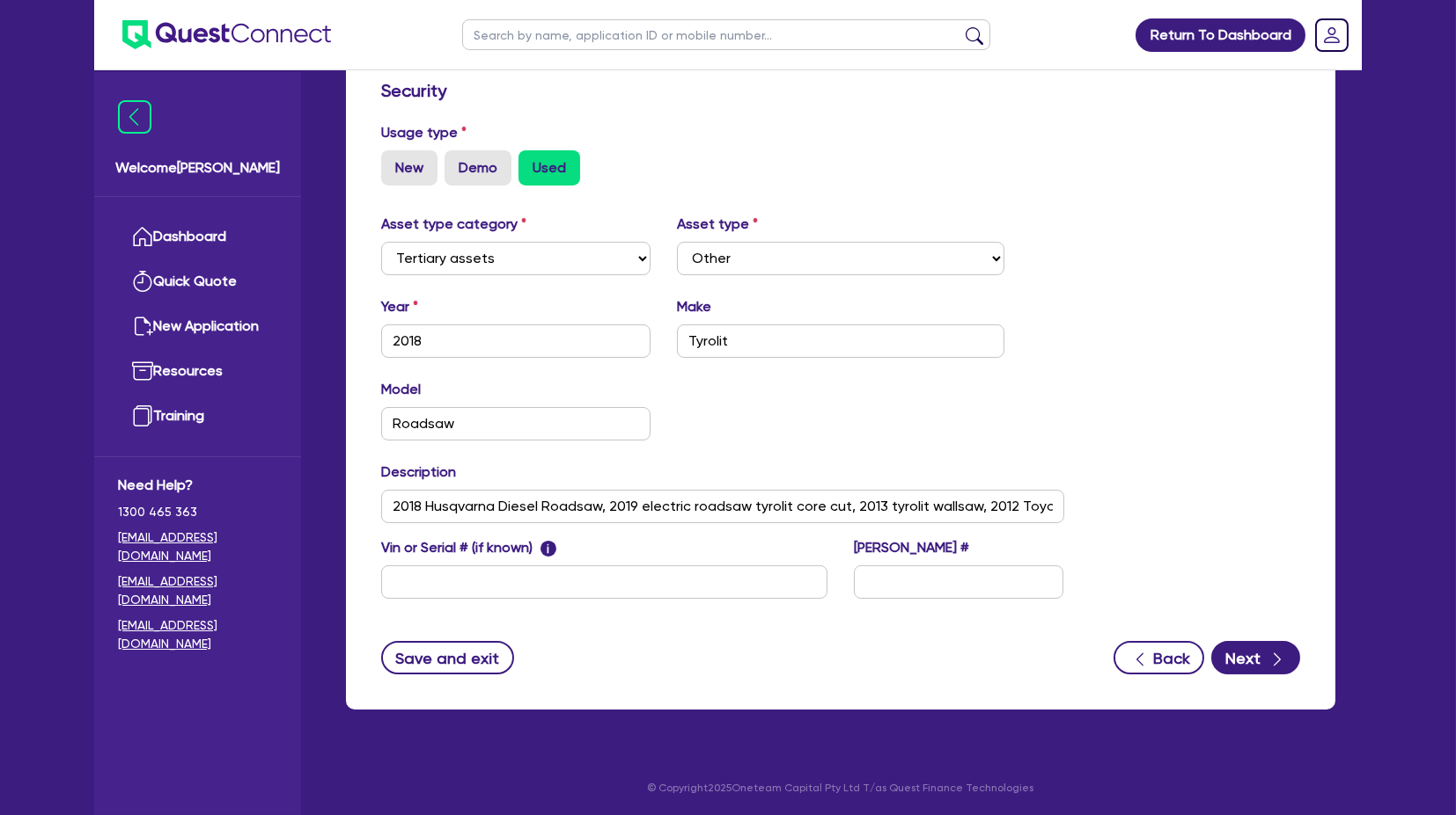
click at [701, 712] on div "Quotes Applicant [GEOGRAPHIC_DATA] Security Notes Contracts Loan # QF15136 Asse…" at bounding box center [840, 196] width 1015 height 1069
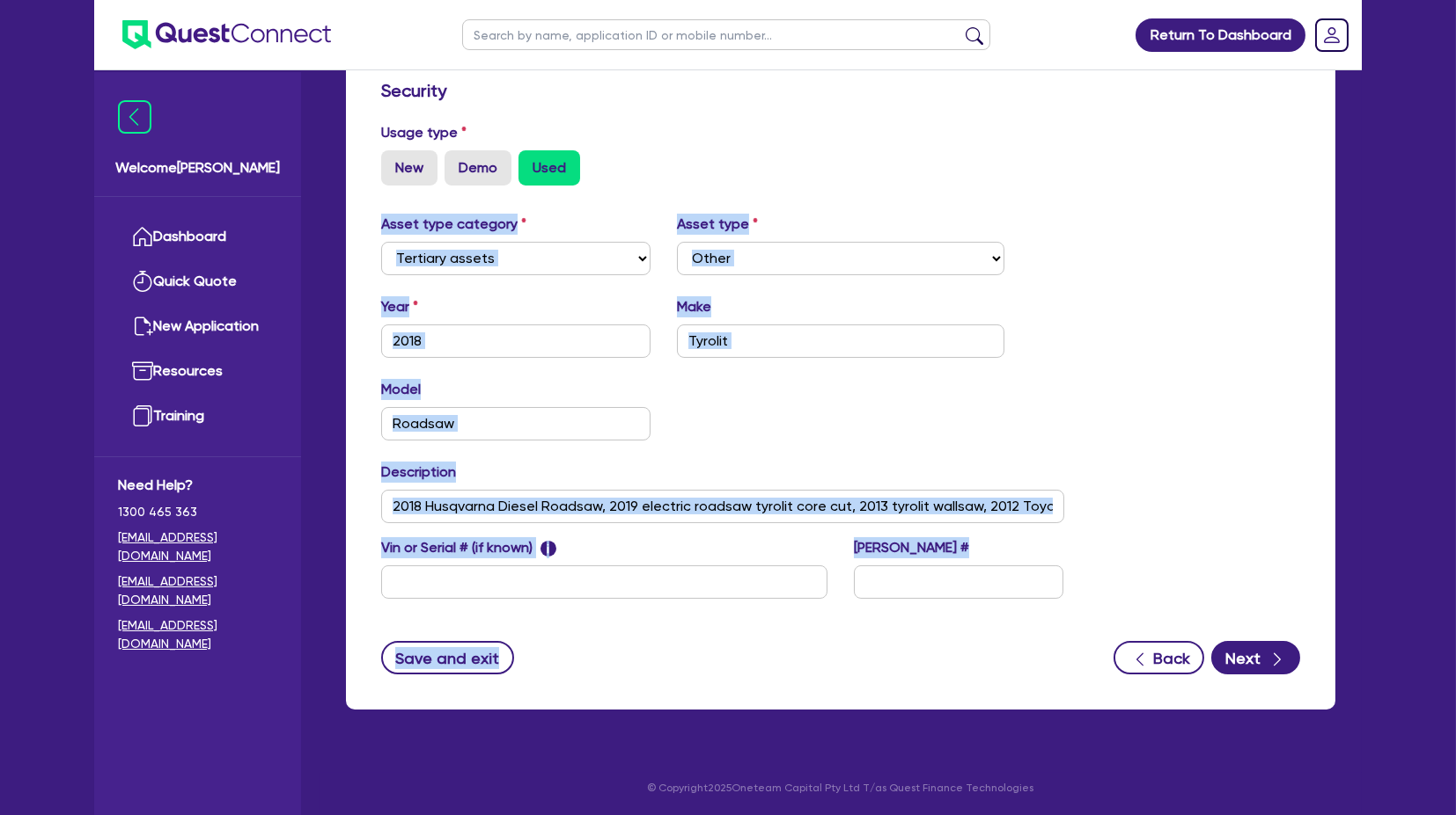
drag, startPoint x: 701, startPoint y: 712, endPoint x: 734, endPoint y: 151, distance: 562.0
click at [734, 151] on div "Quotes Applicant [GEOGRAPHIC_DATA] Security Notes Contracts Loan # QF15136 Asse…" at bounding box center [840, 196] width 1015 height 1069
click at [734, 151] on div "New Demo Used" at bounding box center [840, 168] width 919 height 35
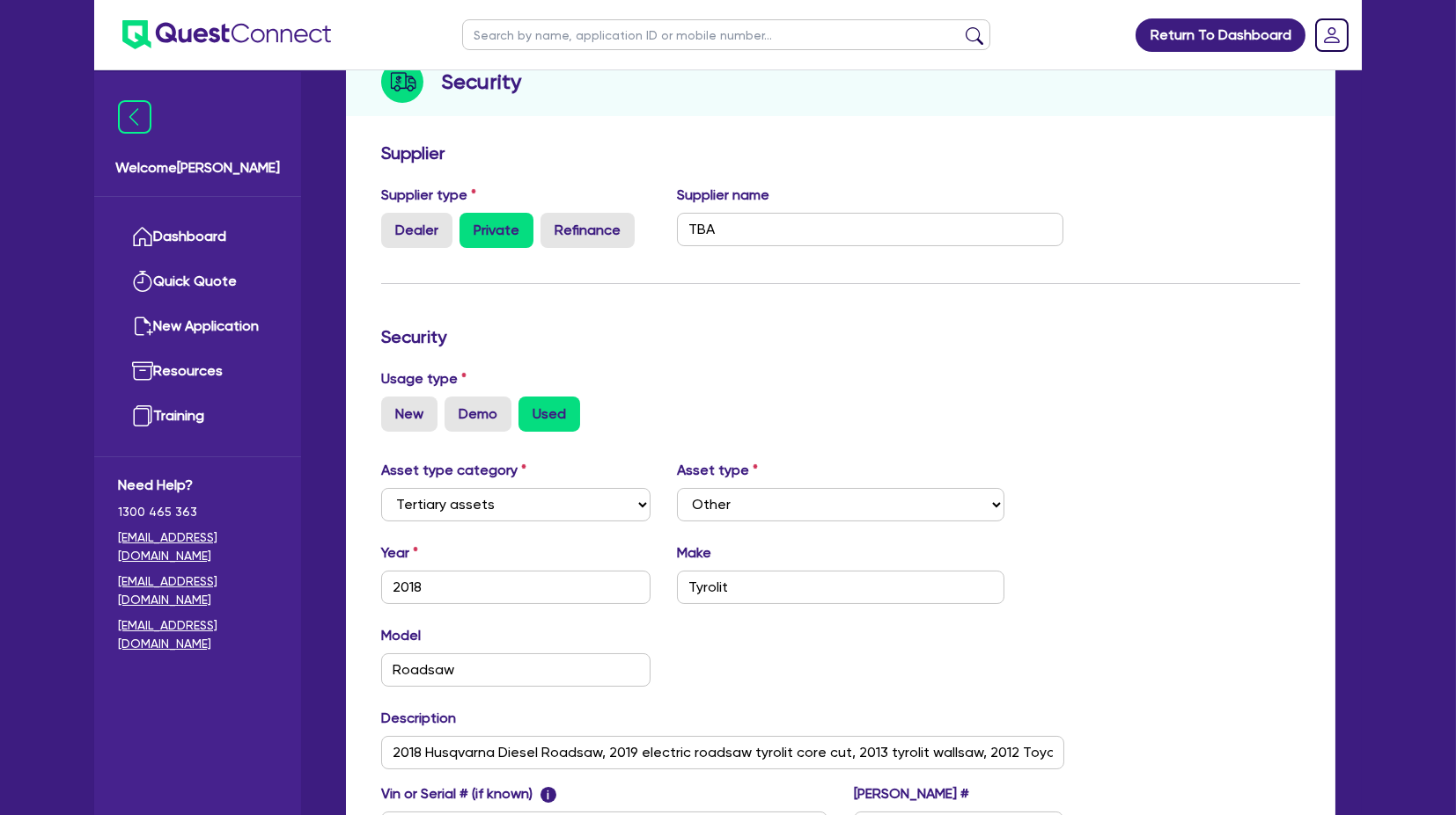
scroll to position [0, 0]
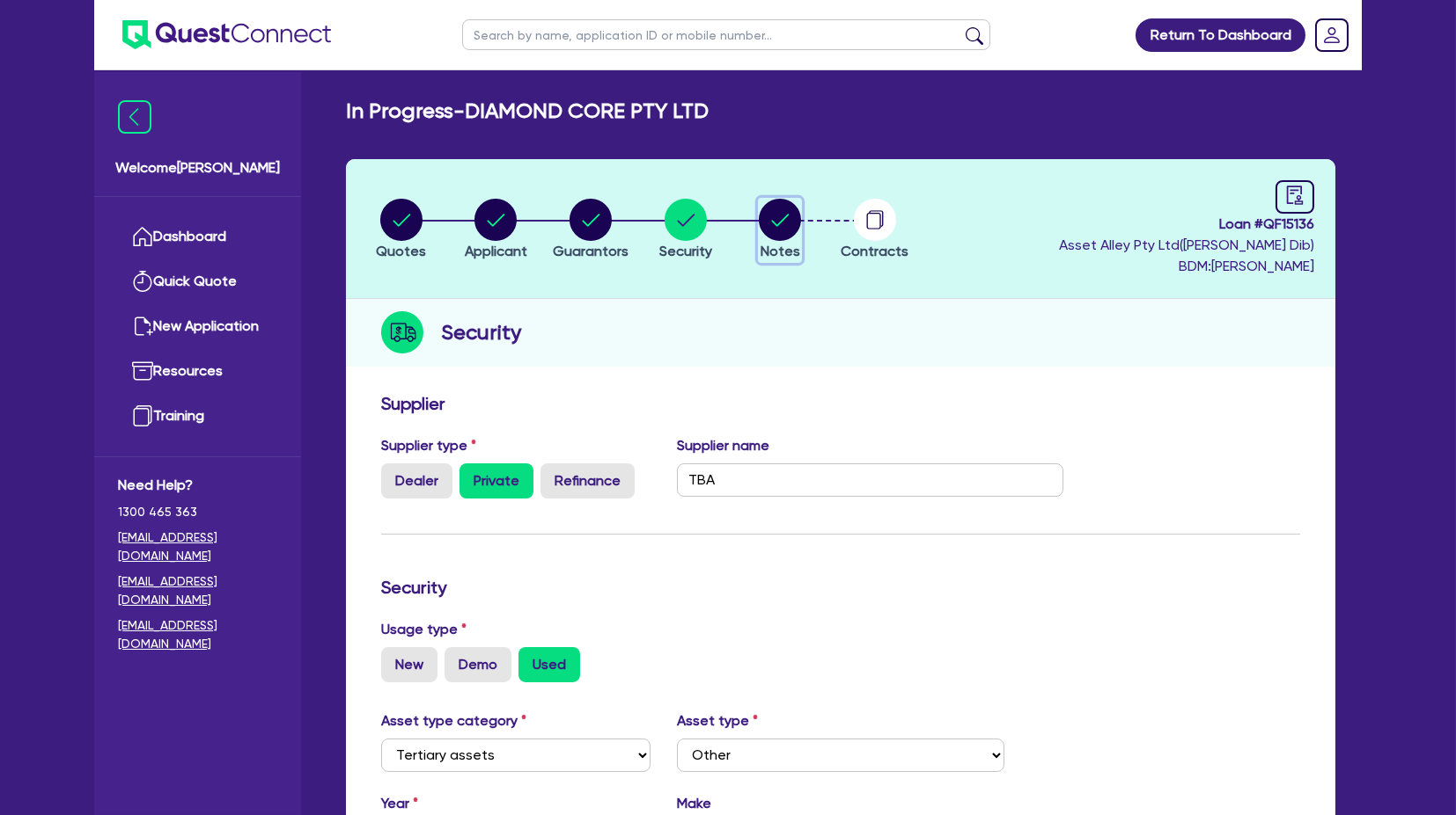
click at [798, 210] on circle "button" at bounding box center [779, 219] width 42 height 42
select select "Quest Finance - Own Book"
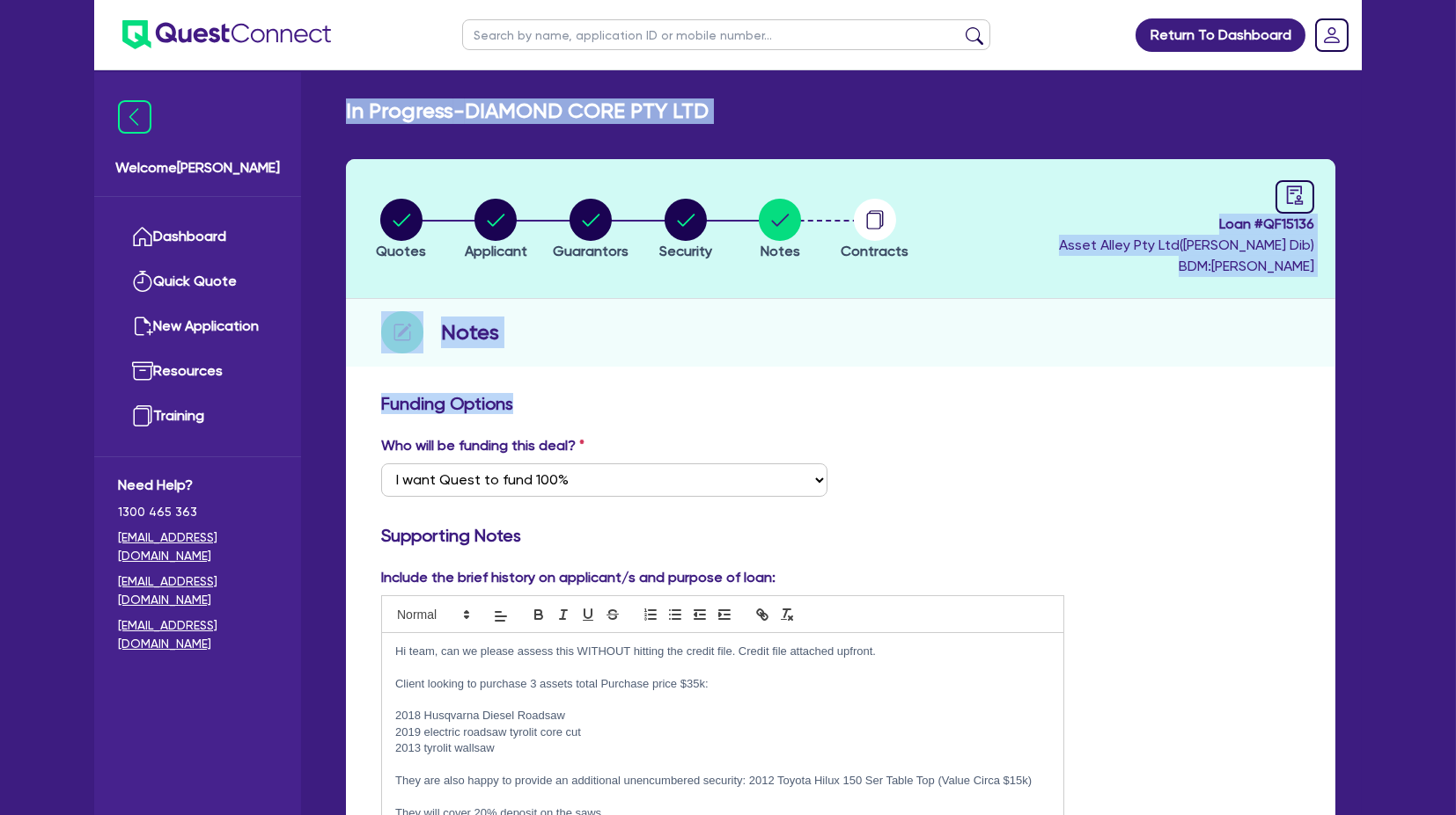
drag, startPoint x: 321, startPoint y: 98, endPoint x: 1127, endPoint y: 504, distance: 902.5
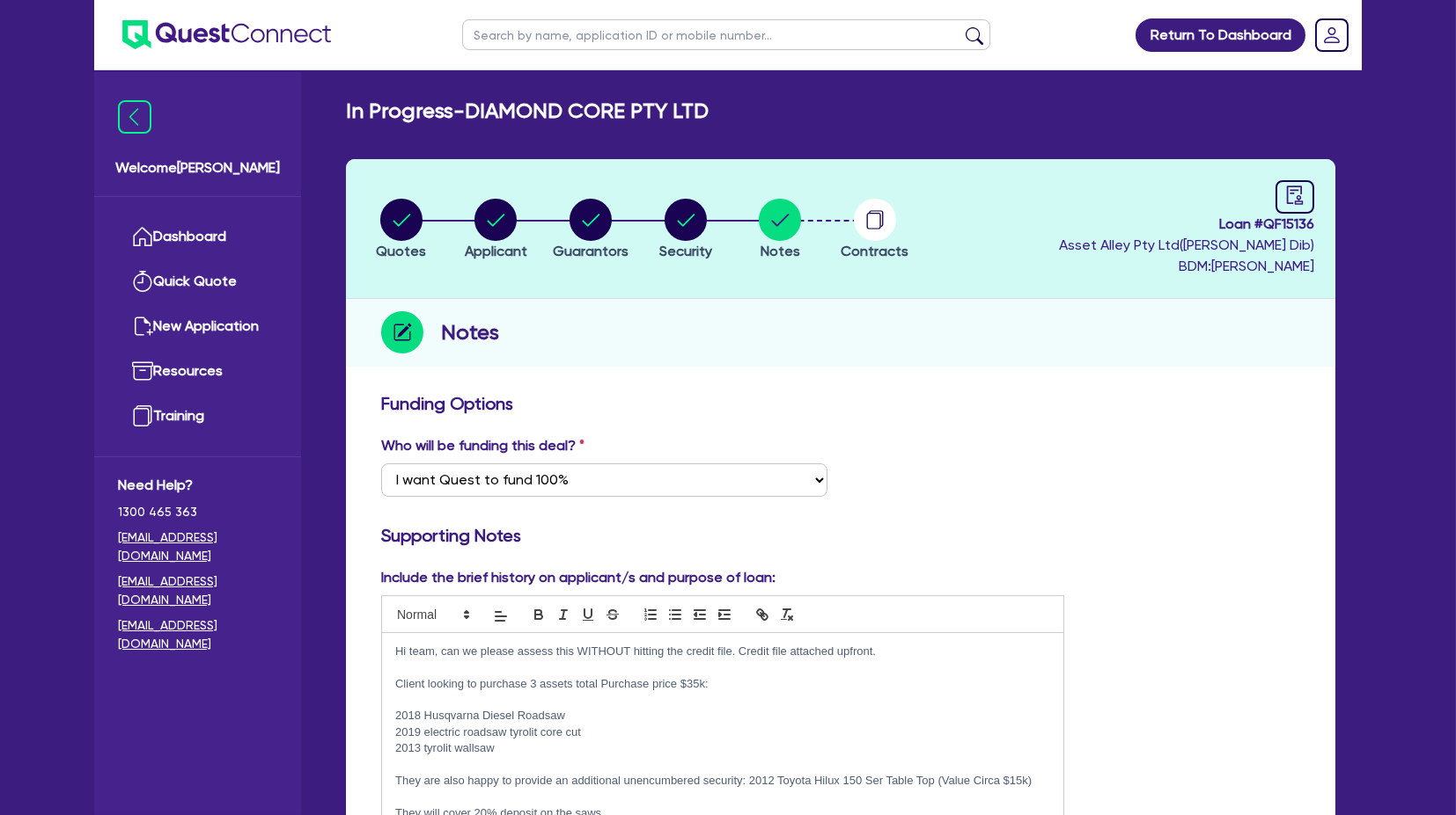
click at [1127, 504] on div "Who will be funding this deal? Select I want Quest to fund 100% I will fund 100…" at bounding box center [840, 473] width 945 height 76
click at [692, 222] on circle "button" at bounding box center [685, 219] width 42 height 42
select select "TERTIARY_ASSETS"
select select "OTHER_TERTIARY"
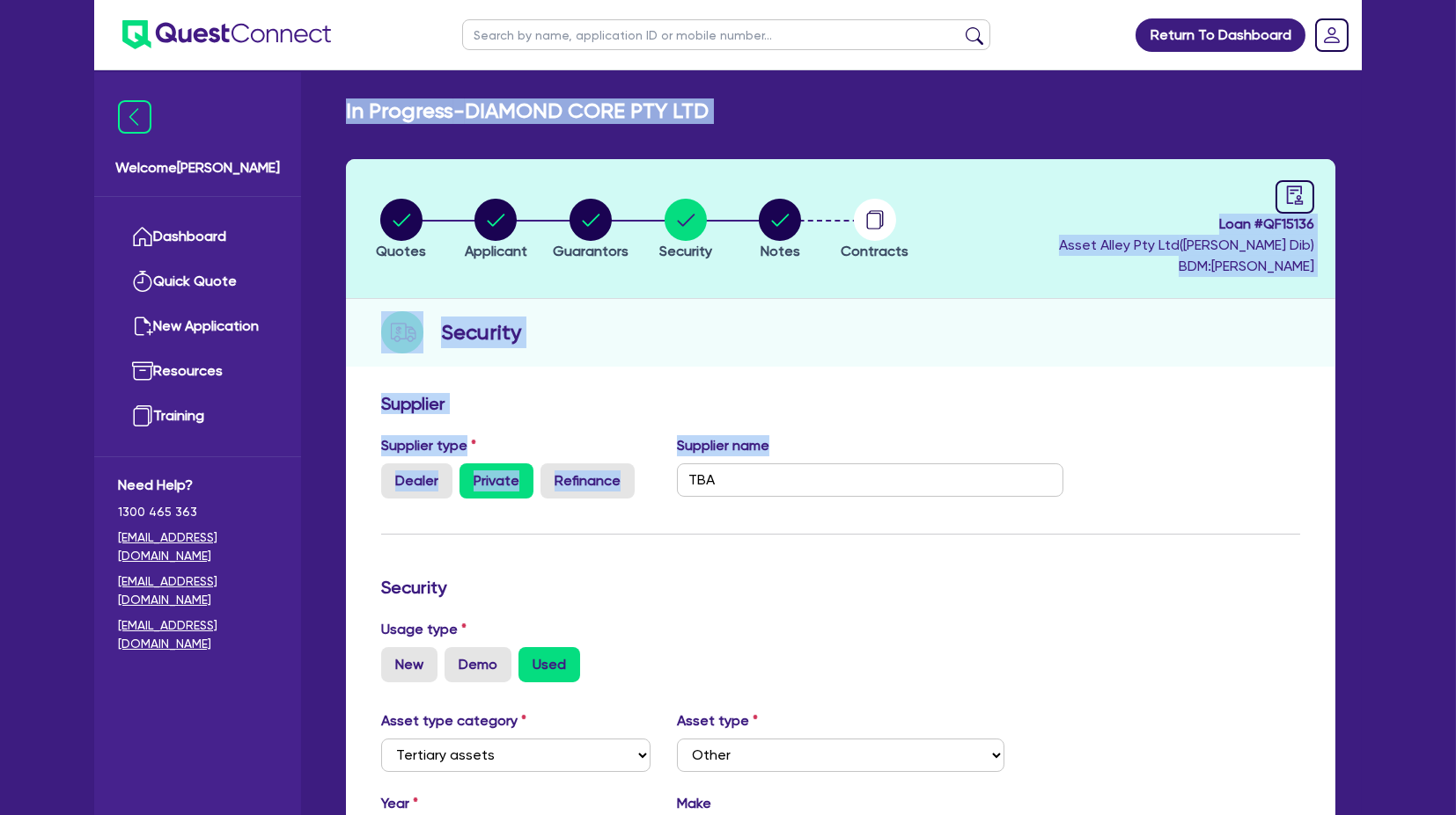
drag, startPoint x: 332, startPoint y: 86, endPoint x: 1152, endPoint y: 494, distance: 915.9
click at [1152, 494] on main "In Progress - DIAMOND CORE PTY LTD Quotes Applicant [GEOGRAPHIC_DATA] Security …" at bounding box center [840, 671] width 1042 height 1200
click at [1152, 494] on div "Supplier type Dealer Private Refinance Supplier name TBA" at bounding box center [840, 473] width 945 height 78
drag, startPoint x: 1146, startPoint y: 494, endPoint x: 311, endPoint y: 98, distance: 924.1
click at [311, 98] on div "Welcome [PERSON_NAME] Quick Quote New Application Ref Company Ref Salesperson R…" at bounding box center [728, 657] width 1268 height 1314
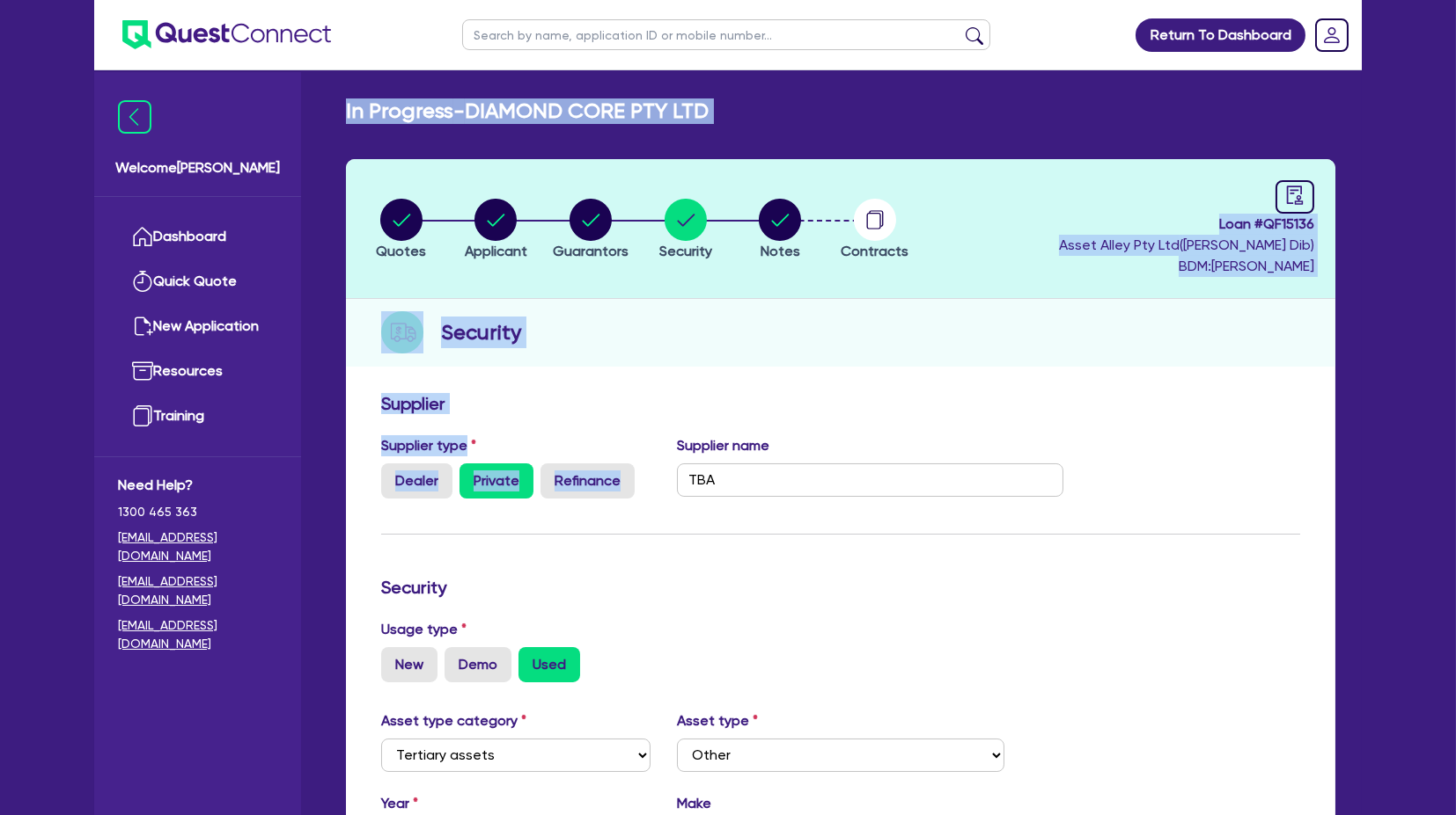
click at [311, 98] on div "Welcome [PERSON_NAME] Quick Quote New Application Ref Company Ref Salesperson R…" at bounding box center [728, 657] width 1268 height 1314
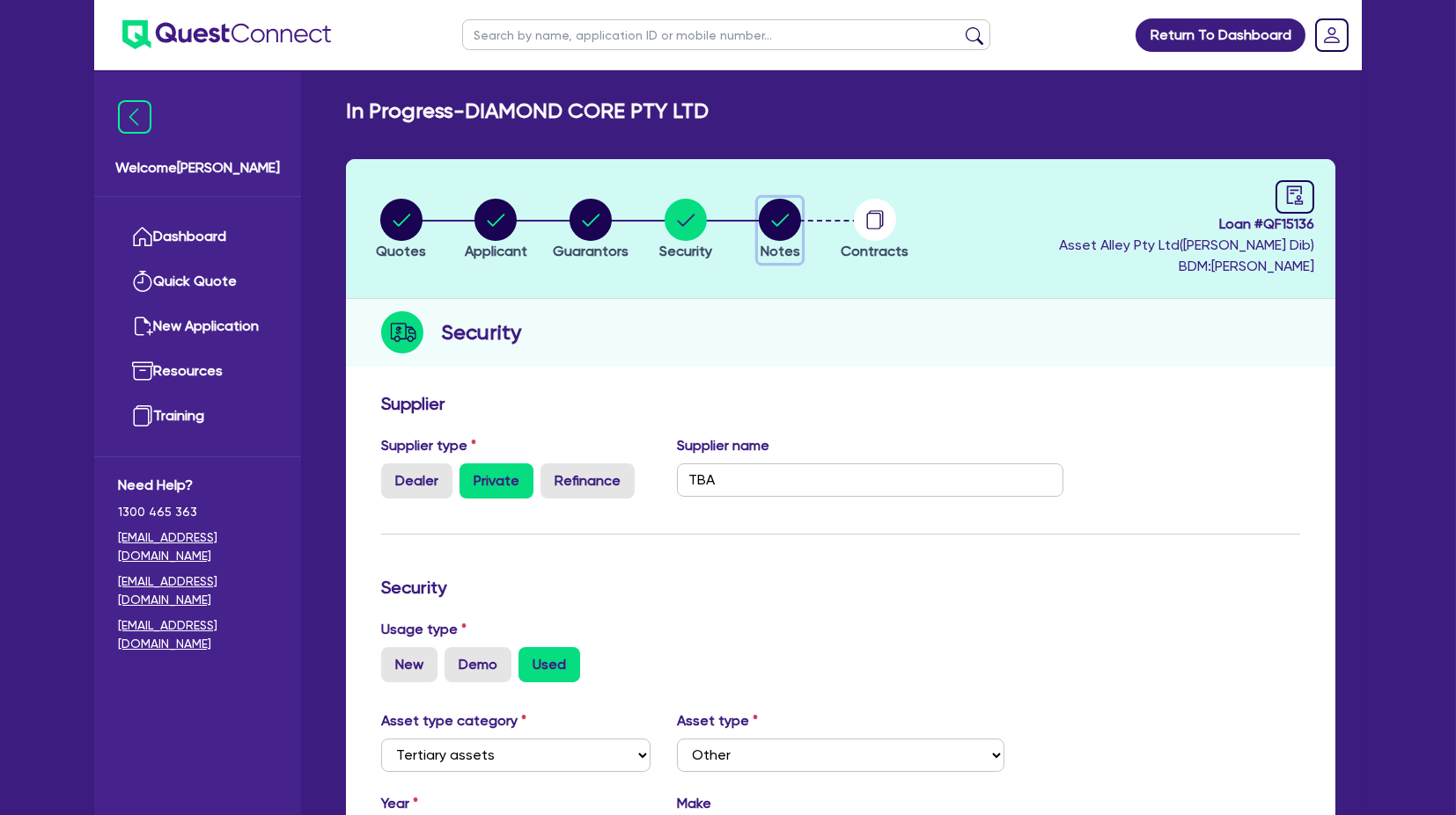
click at [765, 220] on circle "button" at bounding box center [779, 219] width 42 height 42
select select "Quest Finance - Own Book"
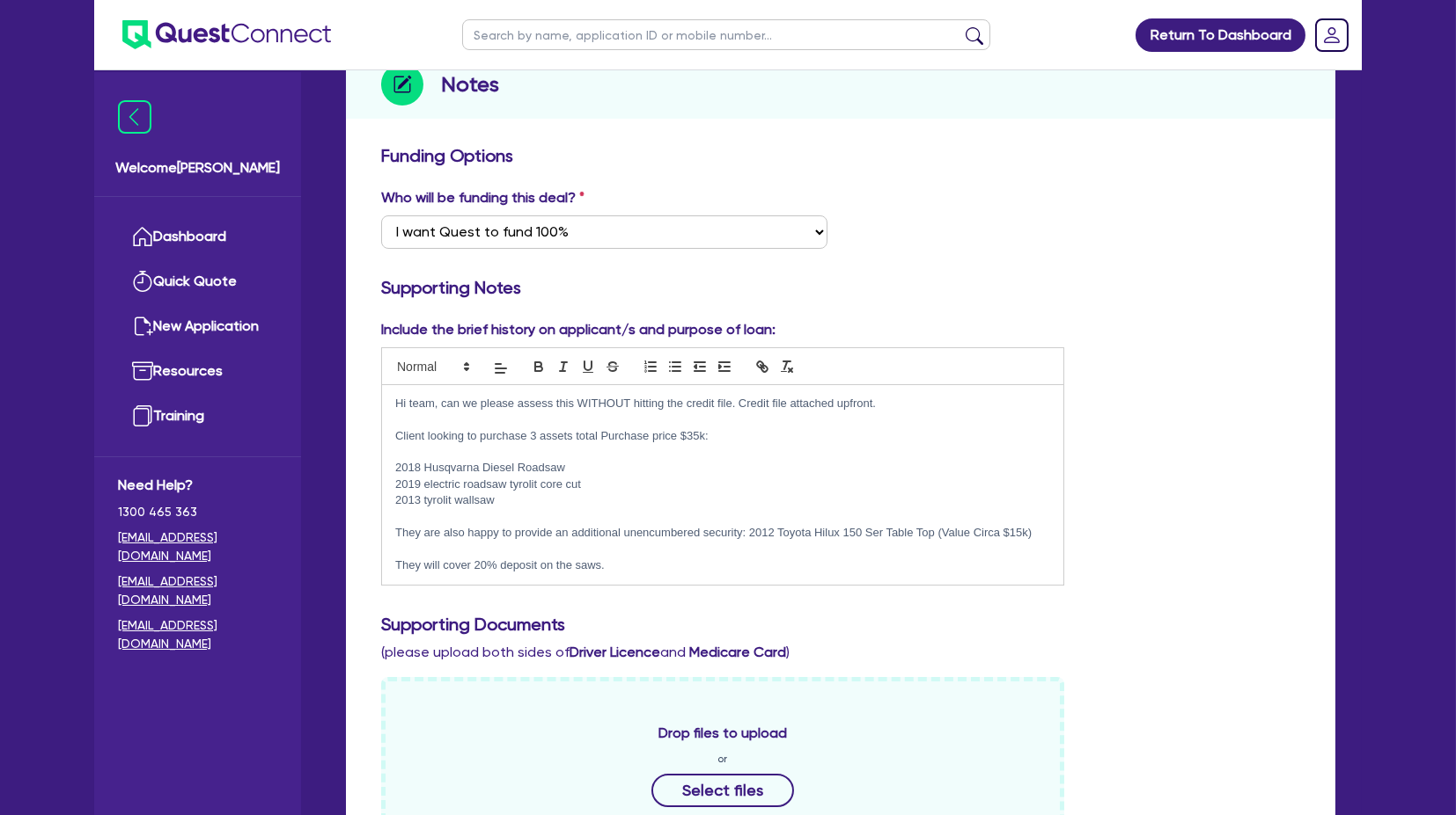
scroll to position [237, 0]
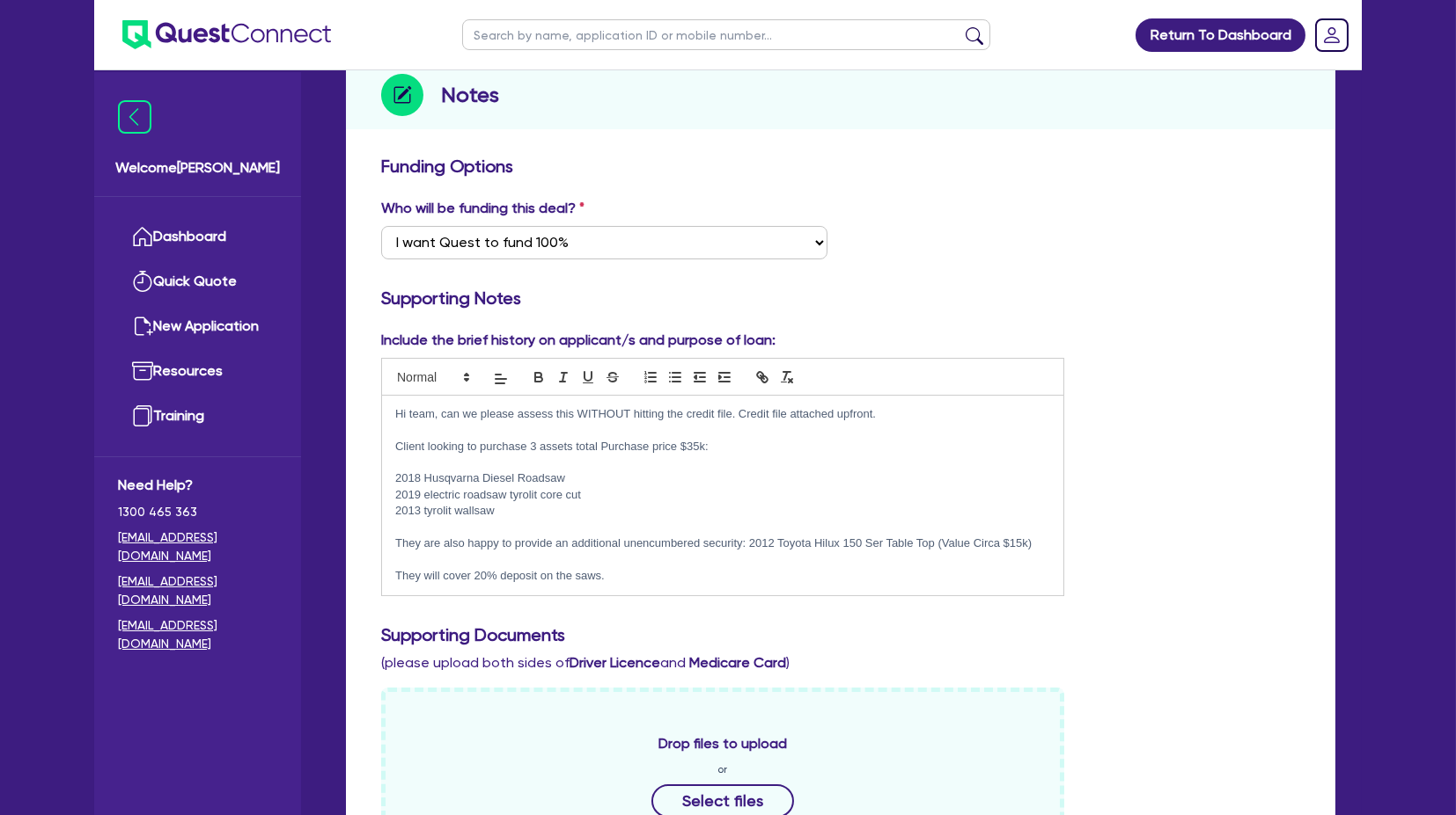
click at [1151, 628] on h3 "Supporting Documents" at bounding box center [840, 635] width 919 height 21
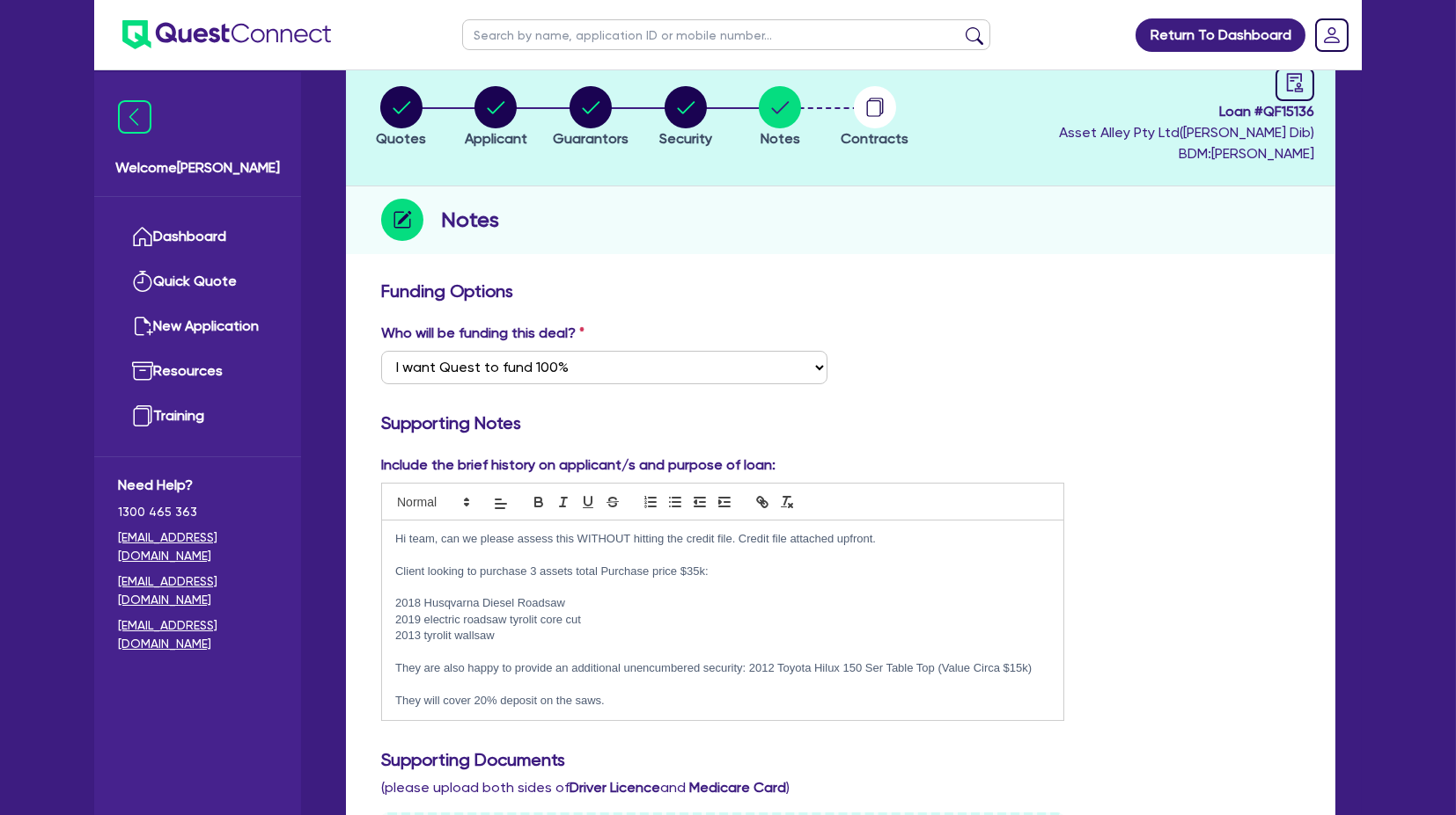
scroll to position [0, 0]
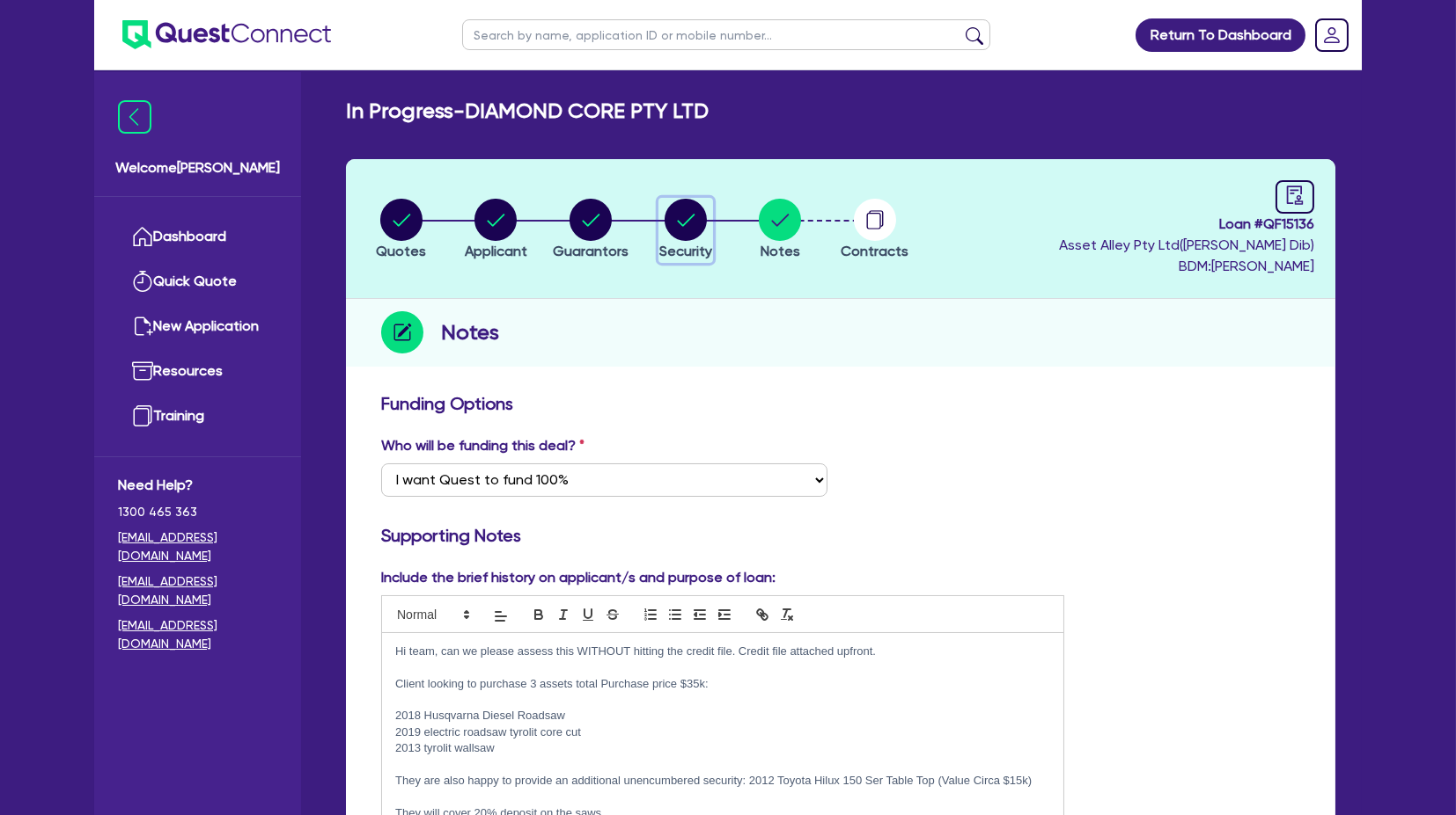
click at [699, 227] on circle "button" at bounding box center [685, 219] width 42 height 42
select select "TERTIARY_ASSETS"
select select "OTHER_TERTIARY"
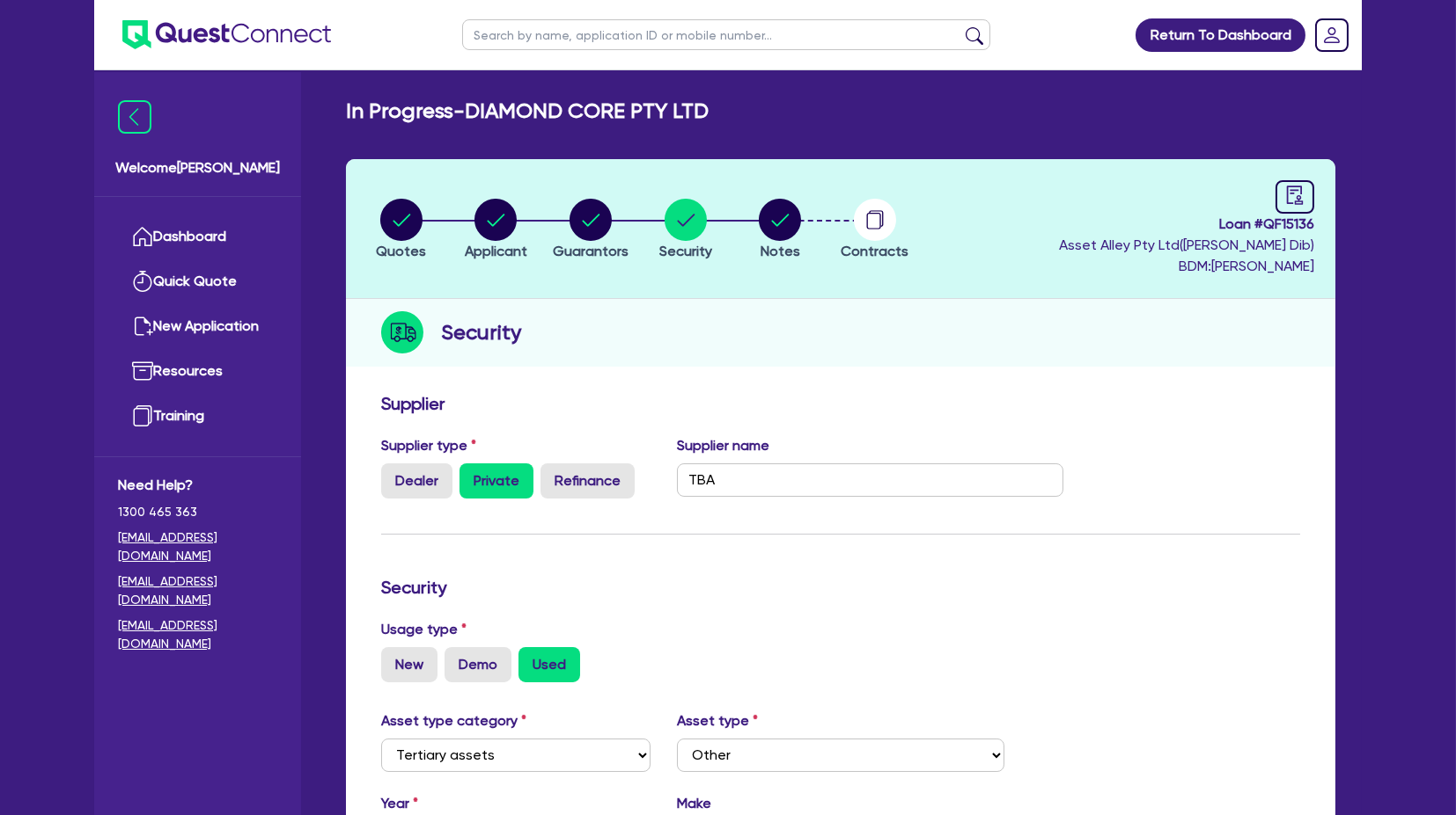
click at [487, 186] on header "Quotes Applicant [GEOGRAPHIC_DATA] Security Notes Contracts Loan # QF15136 Asse…" at bounding box center [840, 229] width 989 height 140
click at [487, 212] on circle "button" at bounding box center [495, 219] width 42 height 42
select select "COMPANY"
select select "BUILDING_CONSTRUCTION"
select select "TRADES_SERVICES_BUSINESSES_GOVERNMENT"
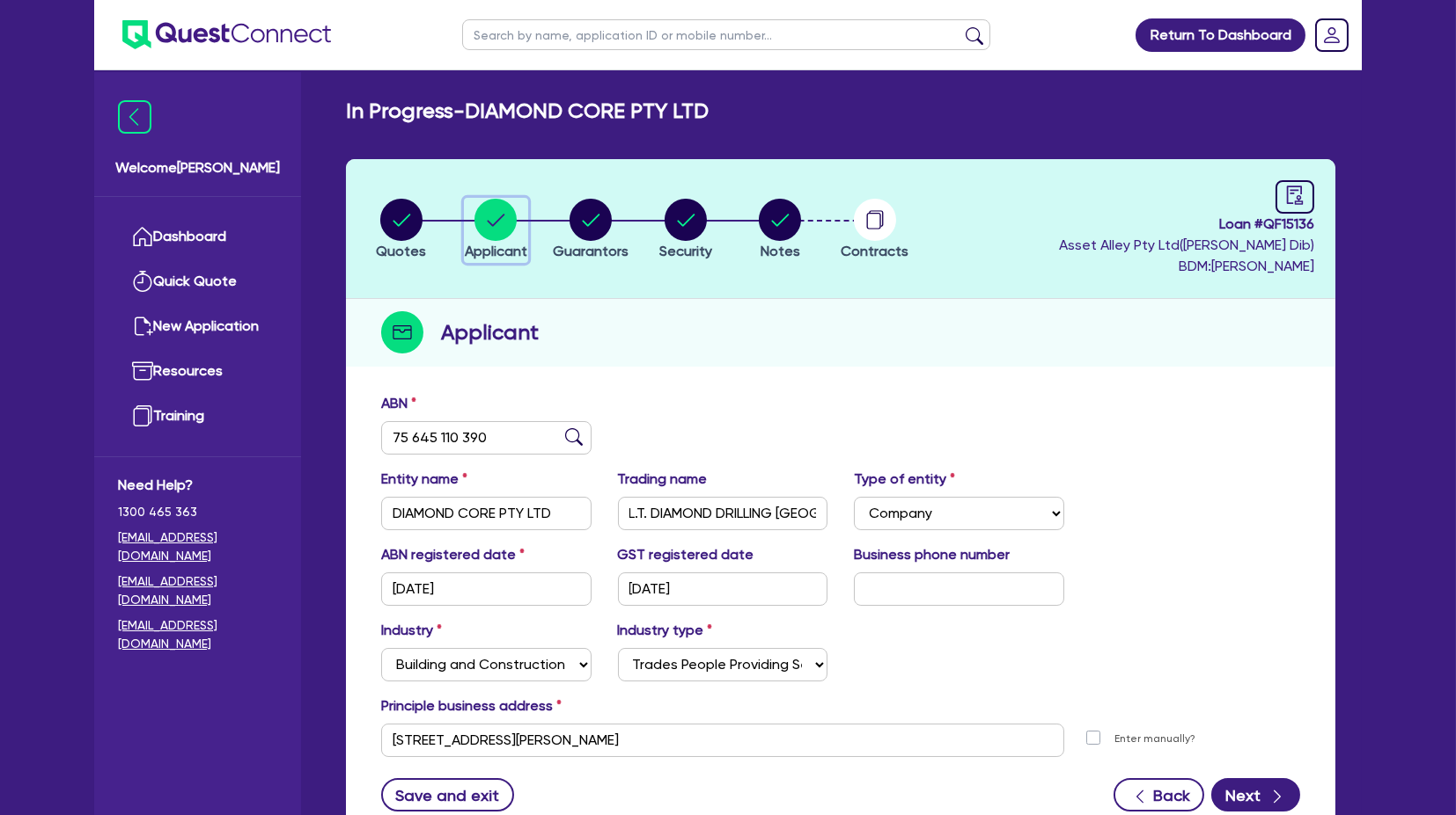
scroll to position [137, 0]
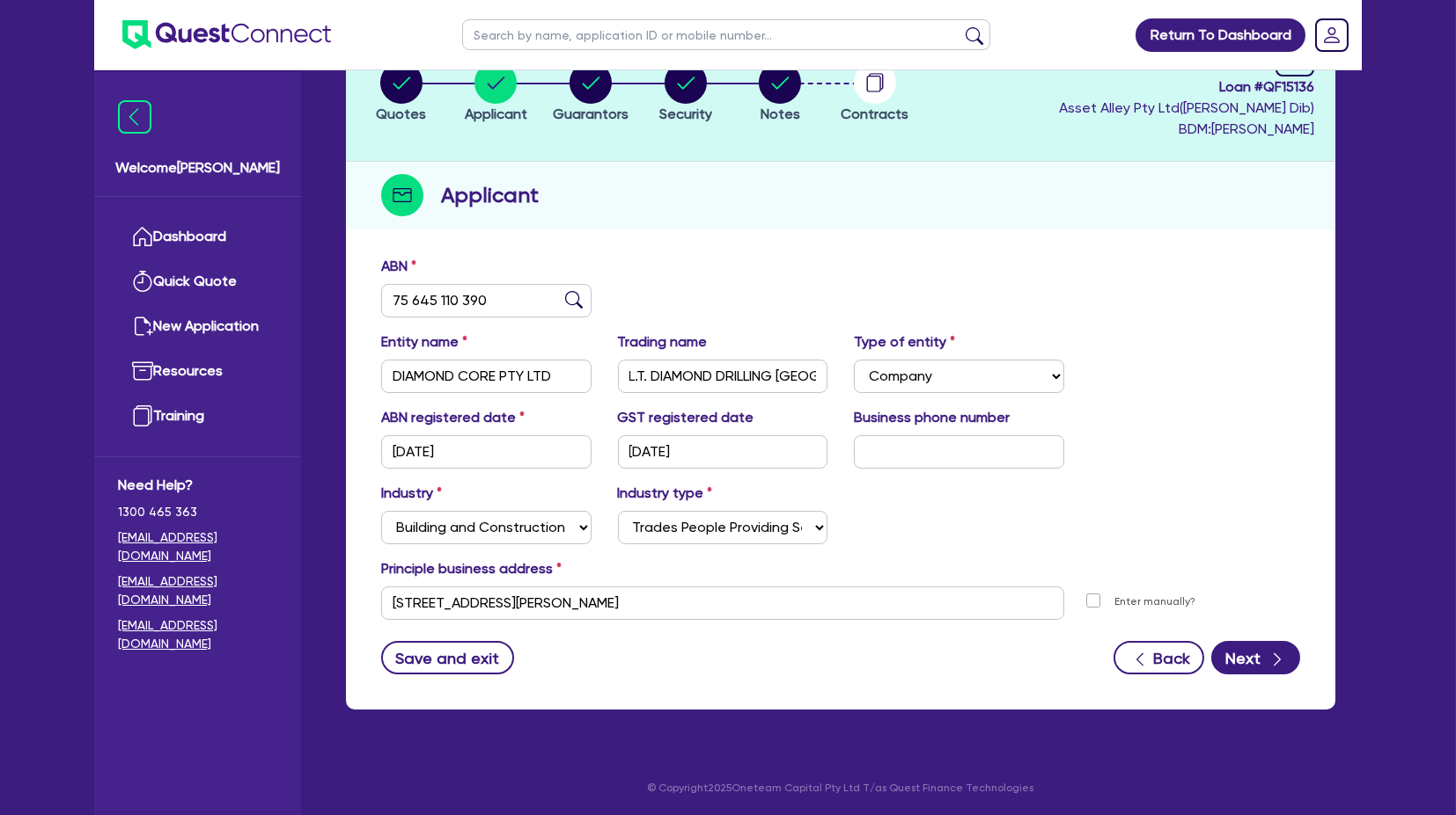
click at [706, 227] on div "Applicant" at bounding box center [840, 196] width 989 height 68
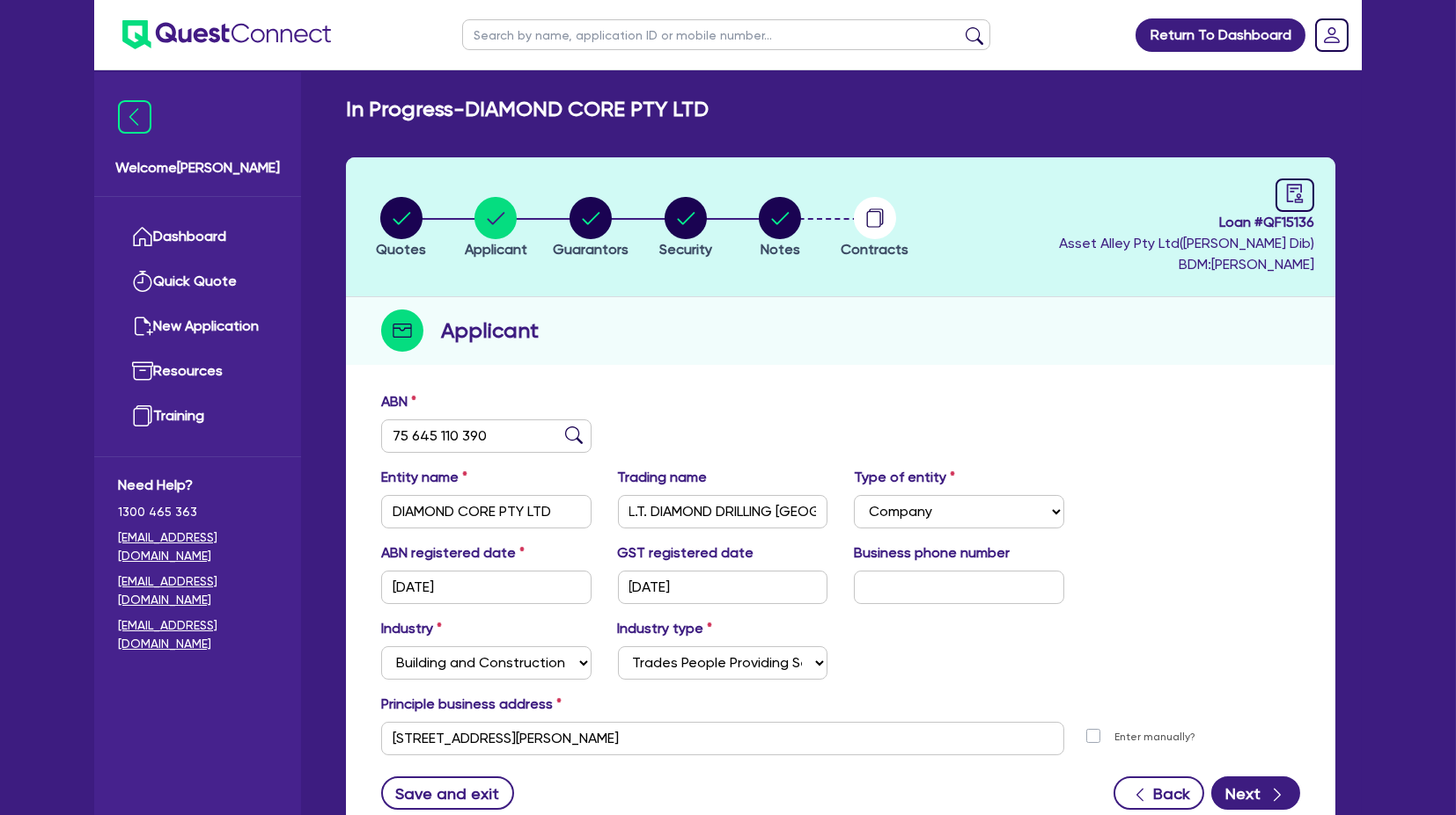
scroll to position [0, 0]
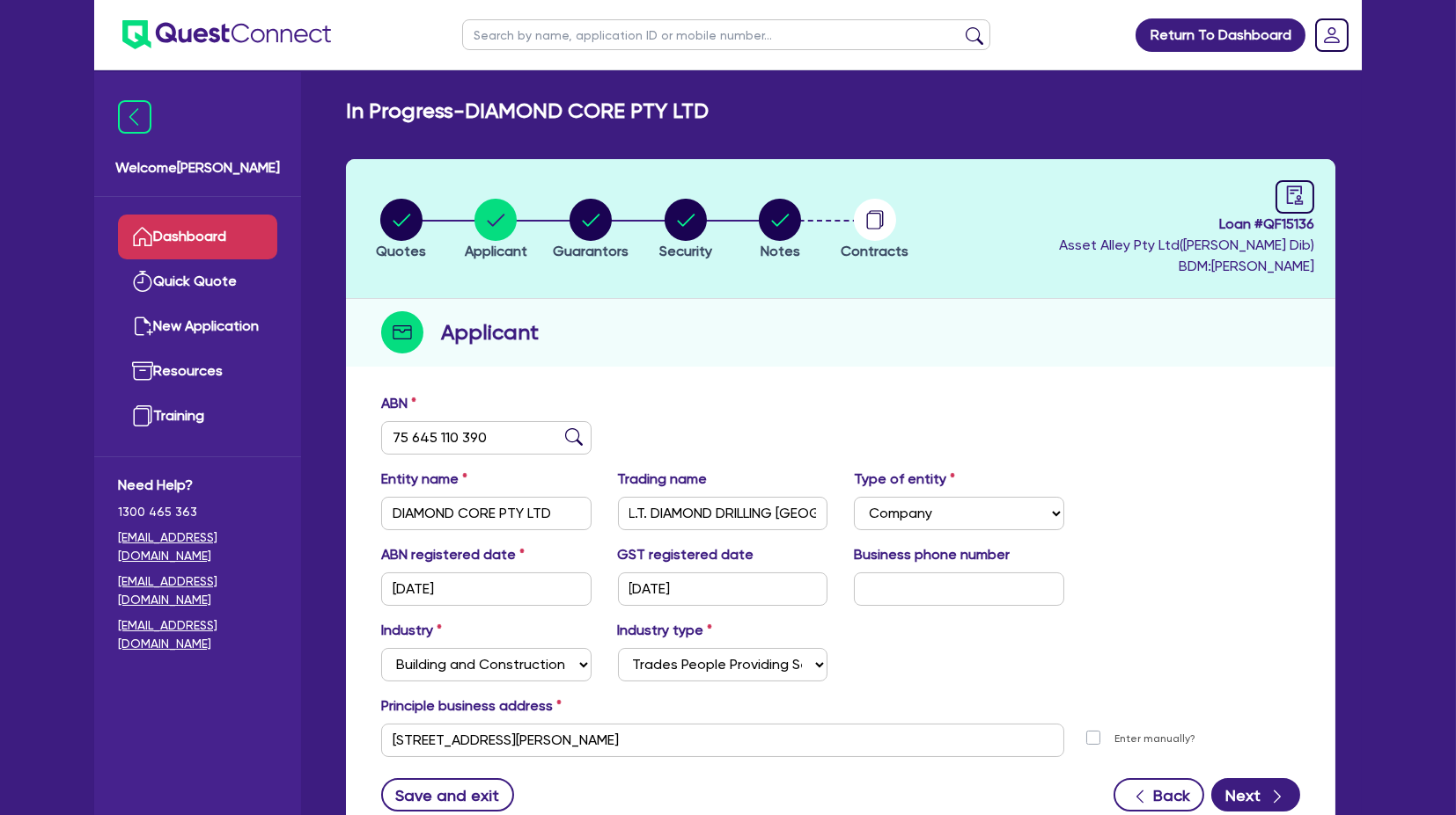
click at [226, 215] on link "Dashboard" at bounding box center [197, 237] width 160 height 45
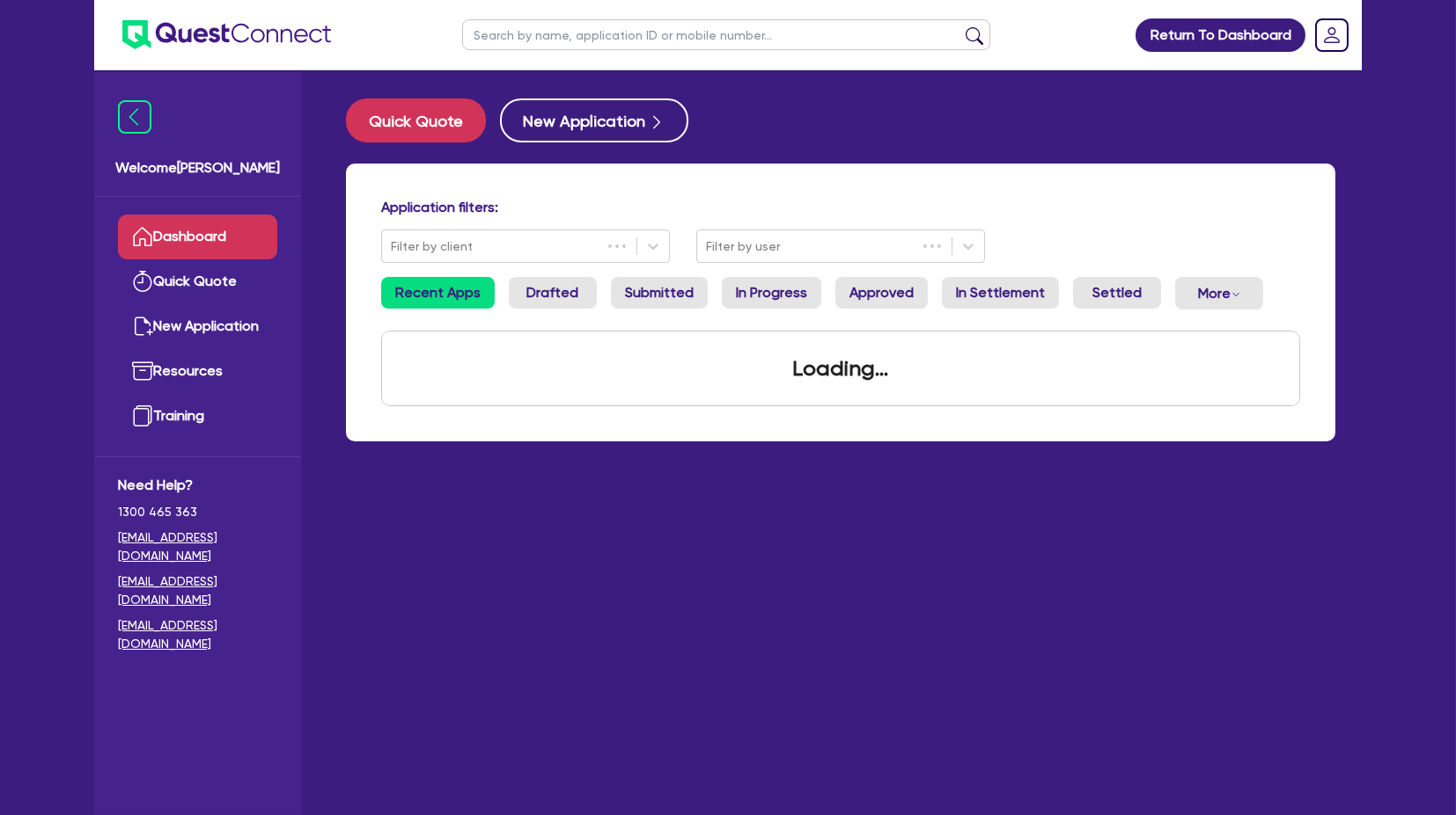
click at [188, 42] on img at bounding box center [227, 35] width 209 height 29
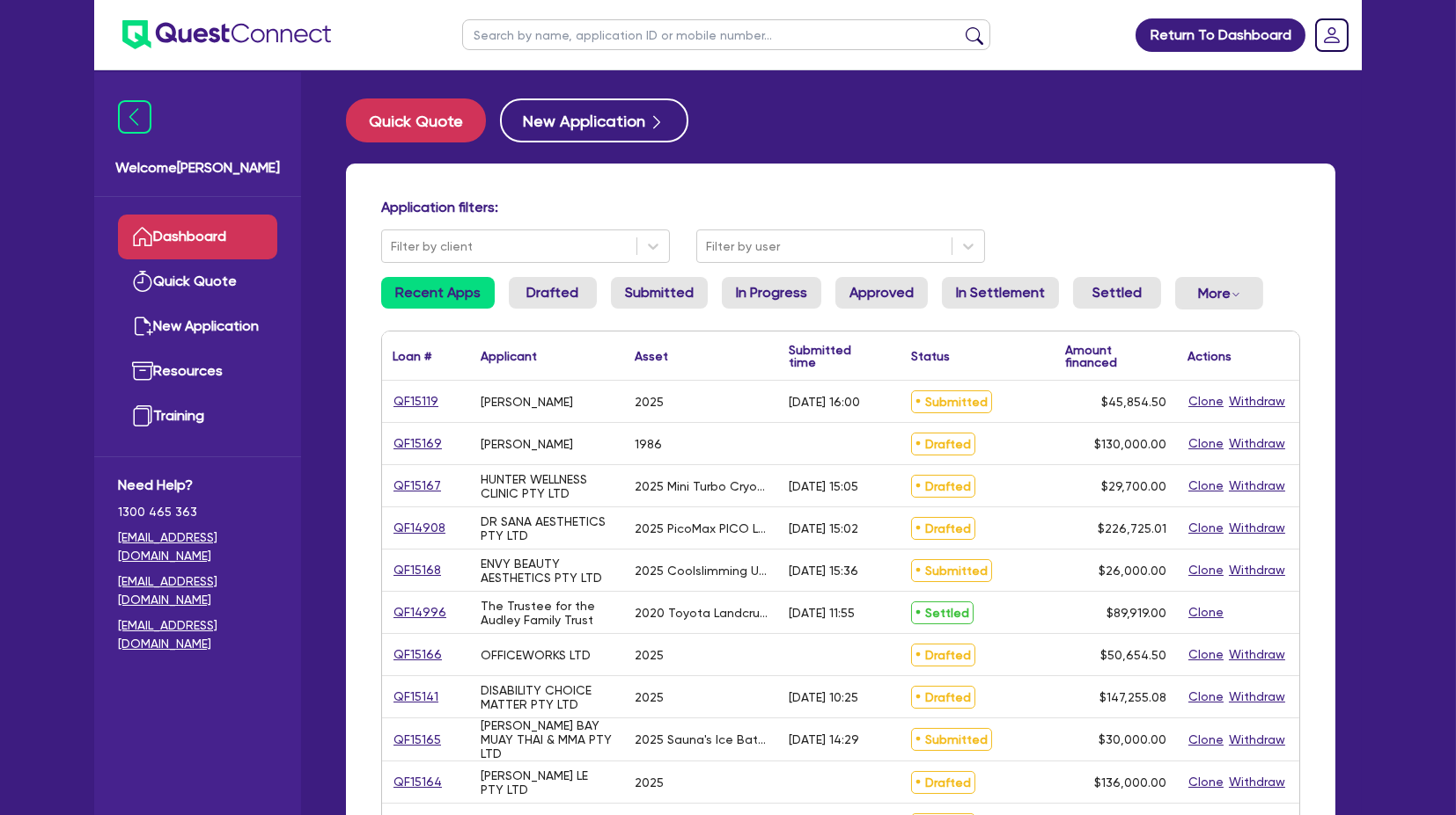
click at [569, 44] on input "text" at bounding box center [726, 35] width 528 height 31
type input "w"
type input "qf14910"
click at [960, 27] on button "submit" at bounding box center [974, 39] width 29 height 25
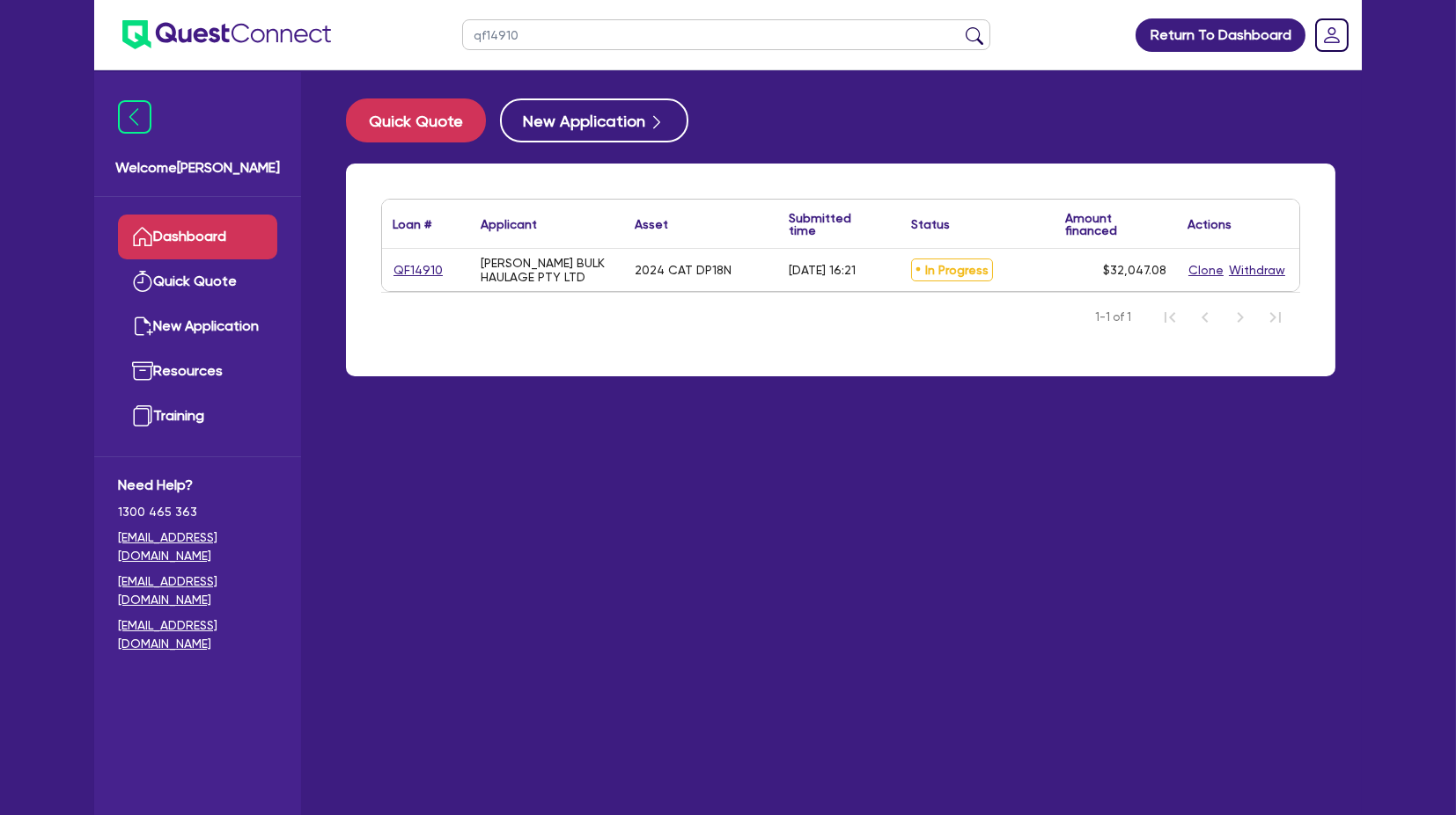
click at [476, 483] on main "Quick Quote New Application Loan # ▲ Applicant ▲ Asset Submitted time ▲ Status …" at bounding box center [840, 456] width 1042 height 771
click at [395, 268] on link "QF14910" at bounding box center [418, 270] width 51 height 21
select select "PRIMARY_ASSETS"
select select "FORKLIFTS_AND_WAREHOUSING_EQUIPMENT"
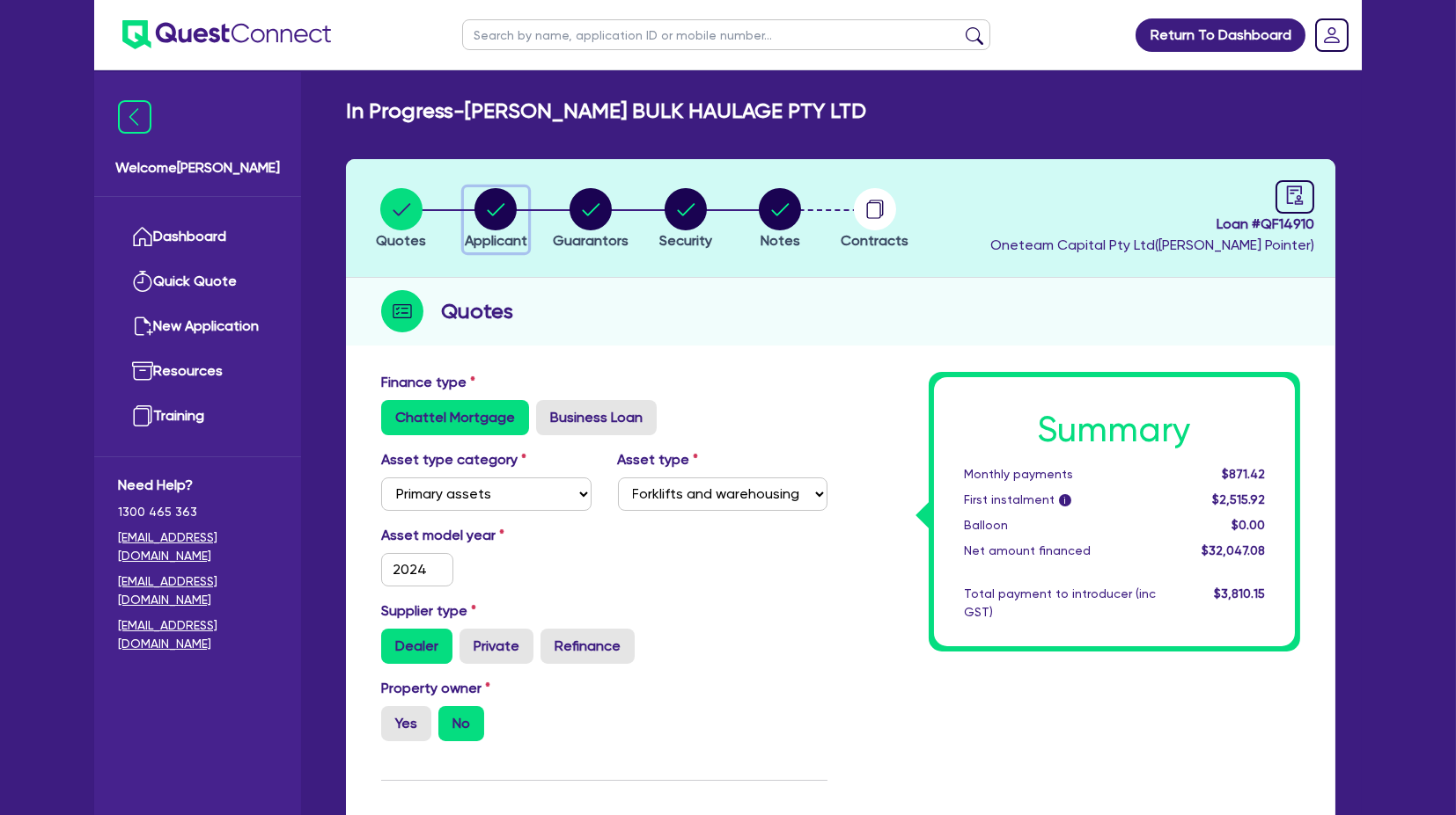
click at [515, 226] on icon "button" at bounding box center [495, 209] width 42 height 42
select select "COMPANY"
select select "TRANSPORT_WAREHOUSING"
select select "PASSENGERS_FREIGHT_TRANSPORT"
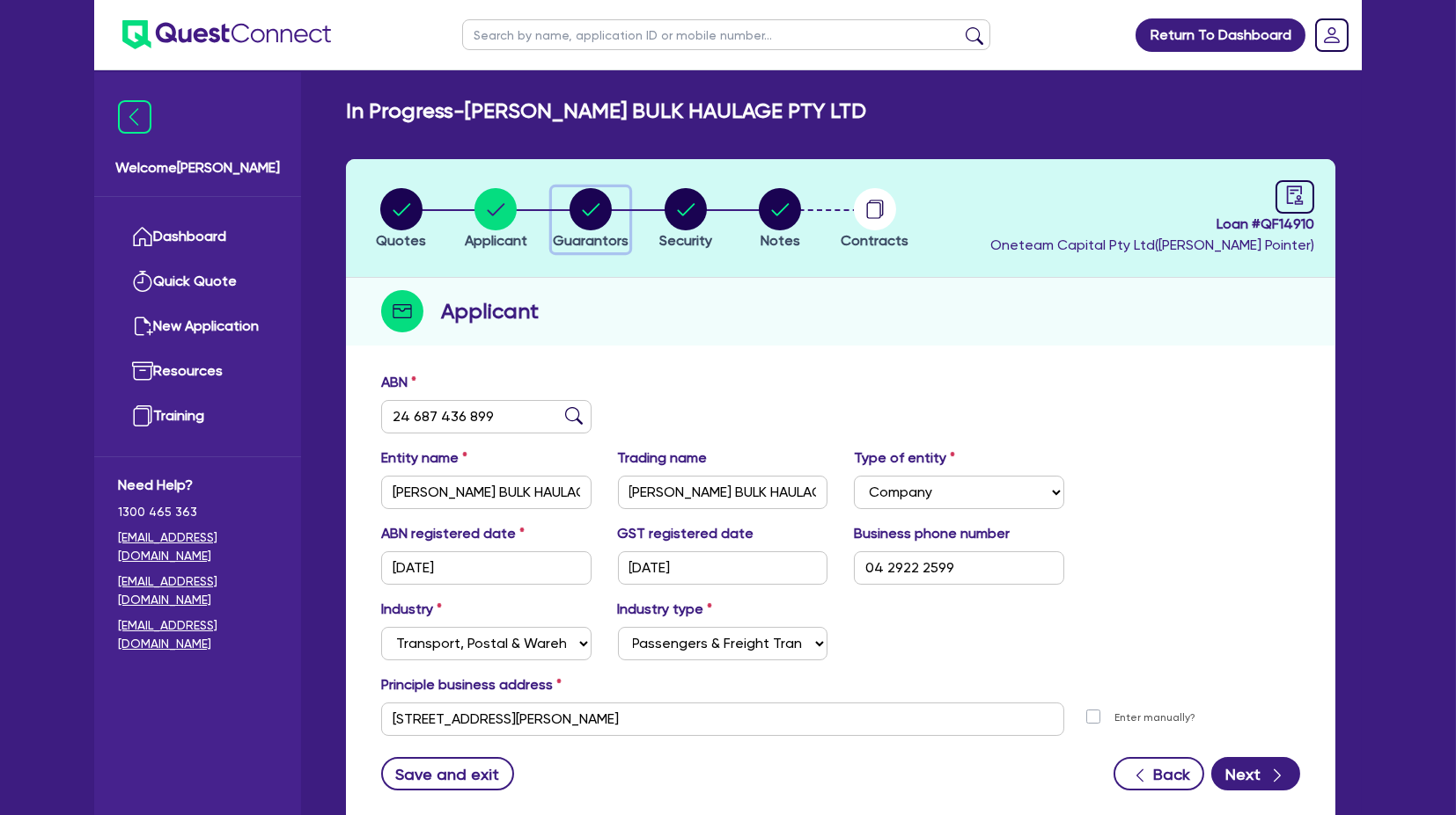
click at [596, 212] on circle "button" at bounding box center [590, 209] width 42 height 42
select select "MR"
select select "[GEOGRAPHIC_DATA]"
select select "SINGLE"
select select "CASH"
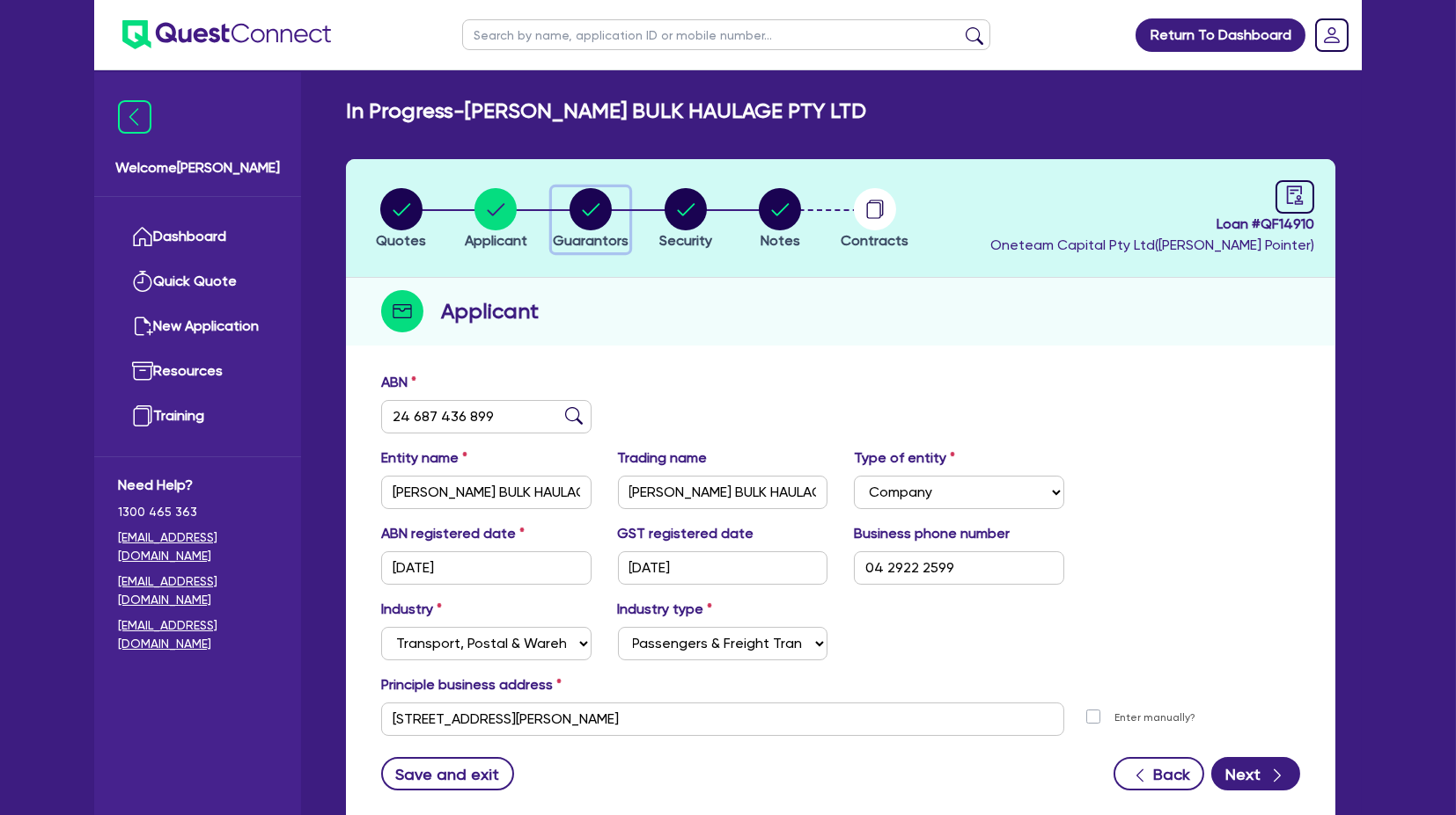
select select "VEHICLE"
select select "OTHER"
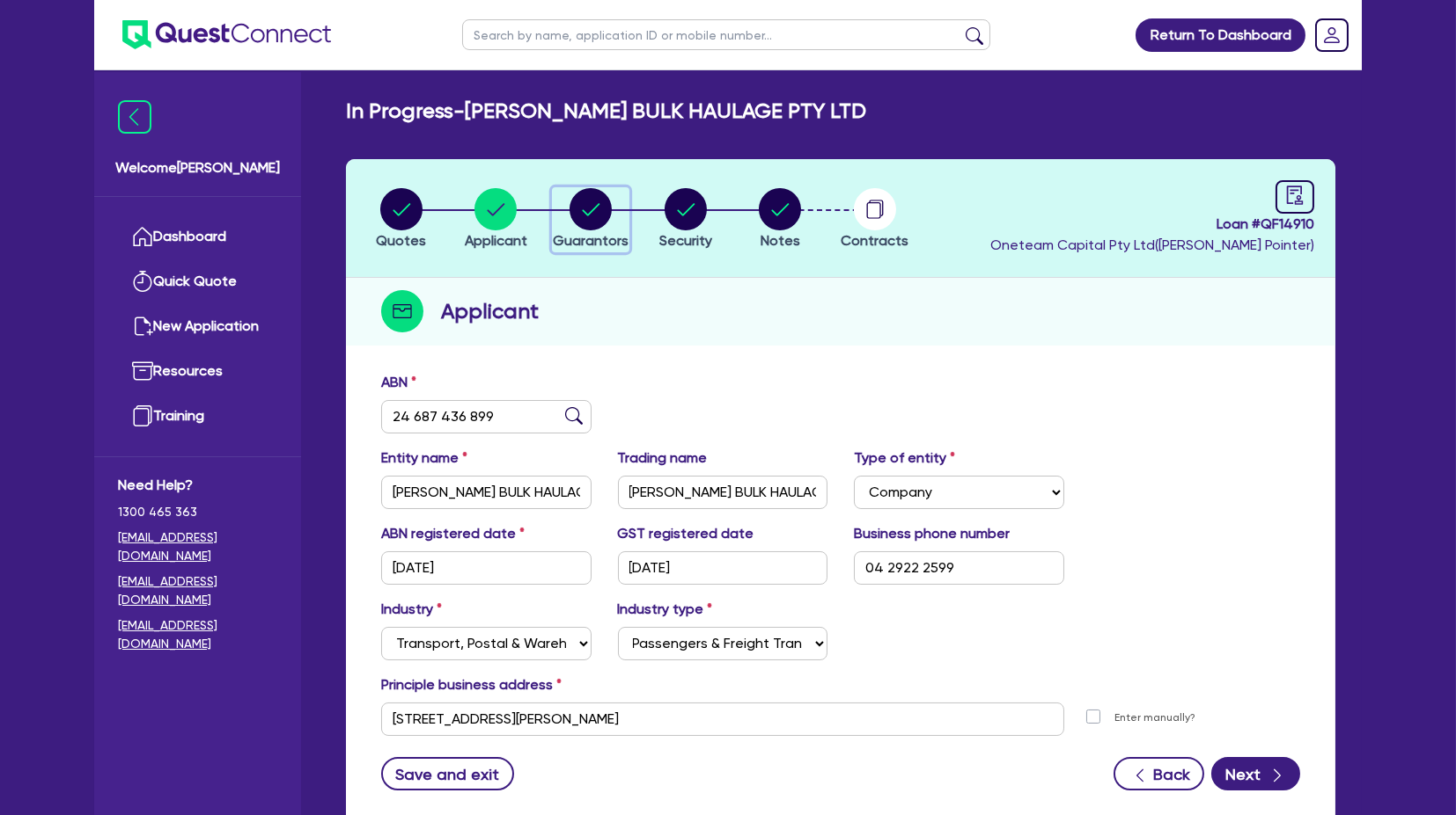
select select "OTHER"
select select "TRUCK"
select select "HOUSEHOLD_PERSONAL"
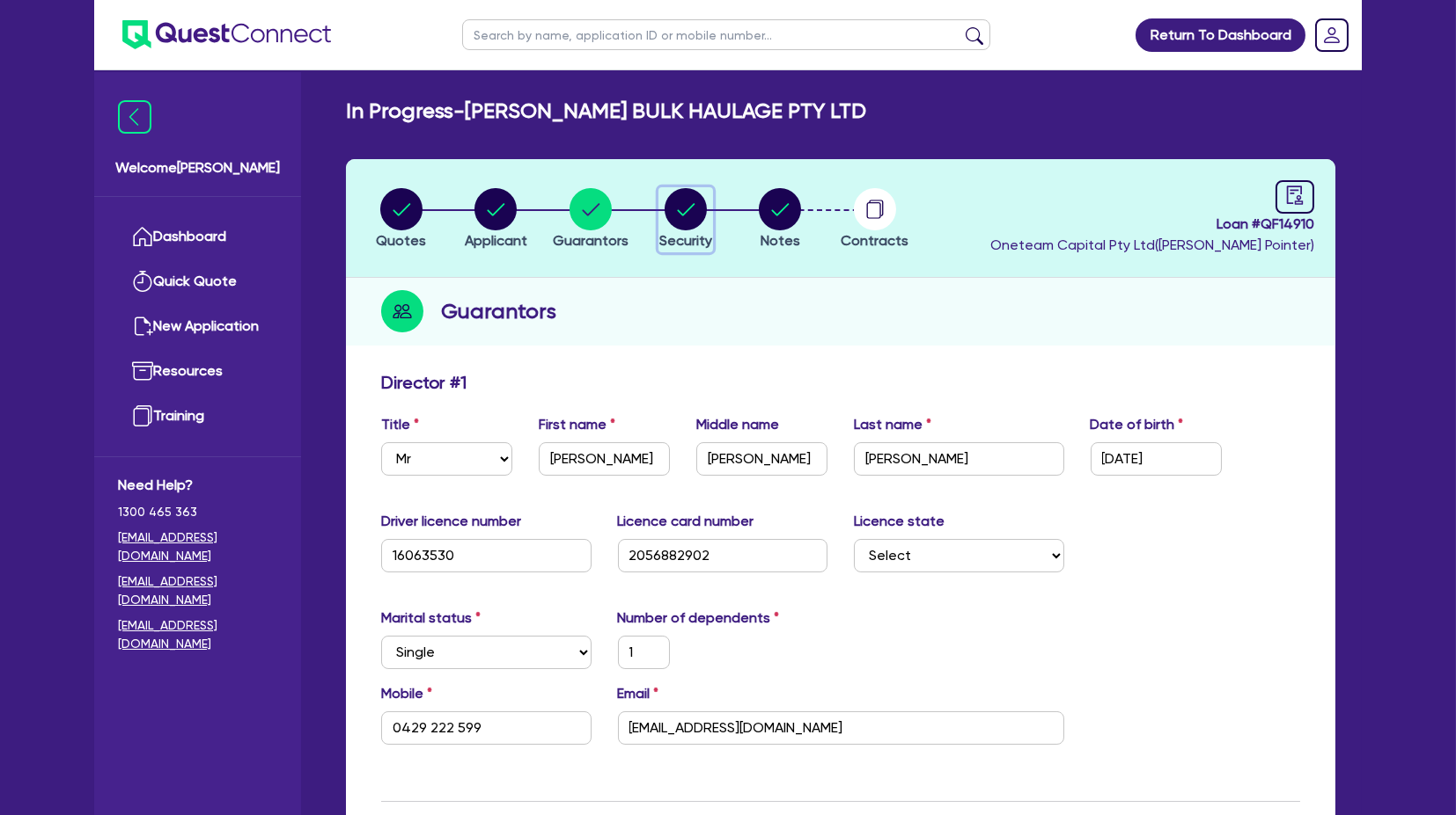
click at [688, 210] on circle "button" at bounding box center [685, 209] width 42 height 42
select select "PRIMARY_ASSETS"
select select "FORKLIFTS_AND_WAREHOUSING_EQUIPMENT"
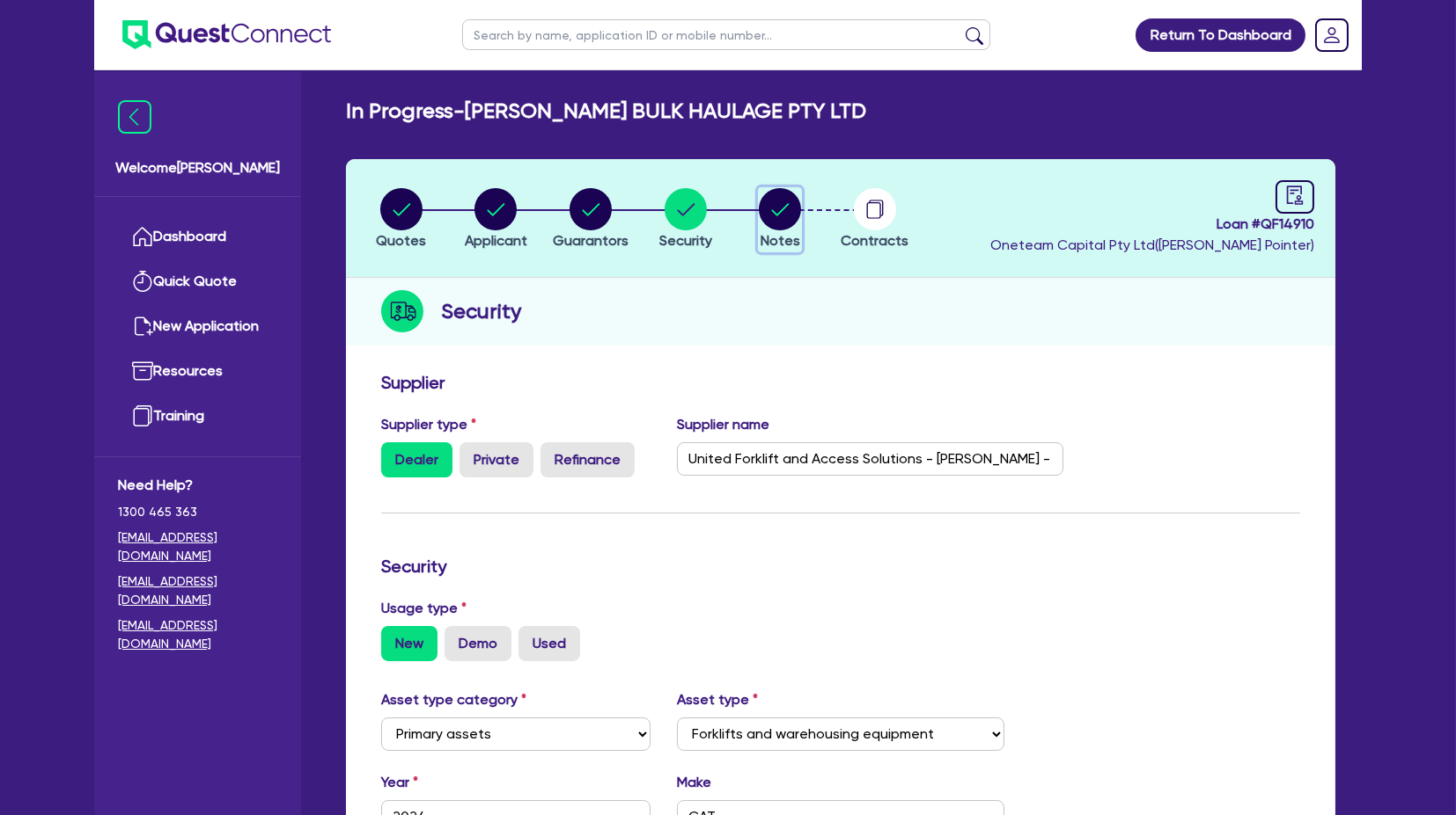
click at [784, 210] on circle "button" at bounding box center [779, 209] width 42 height 42
select select "Quest Finance - Own Book"
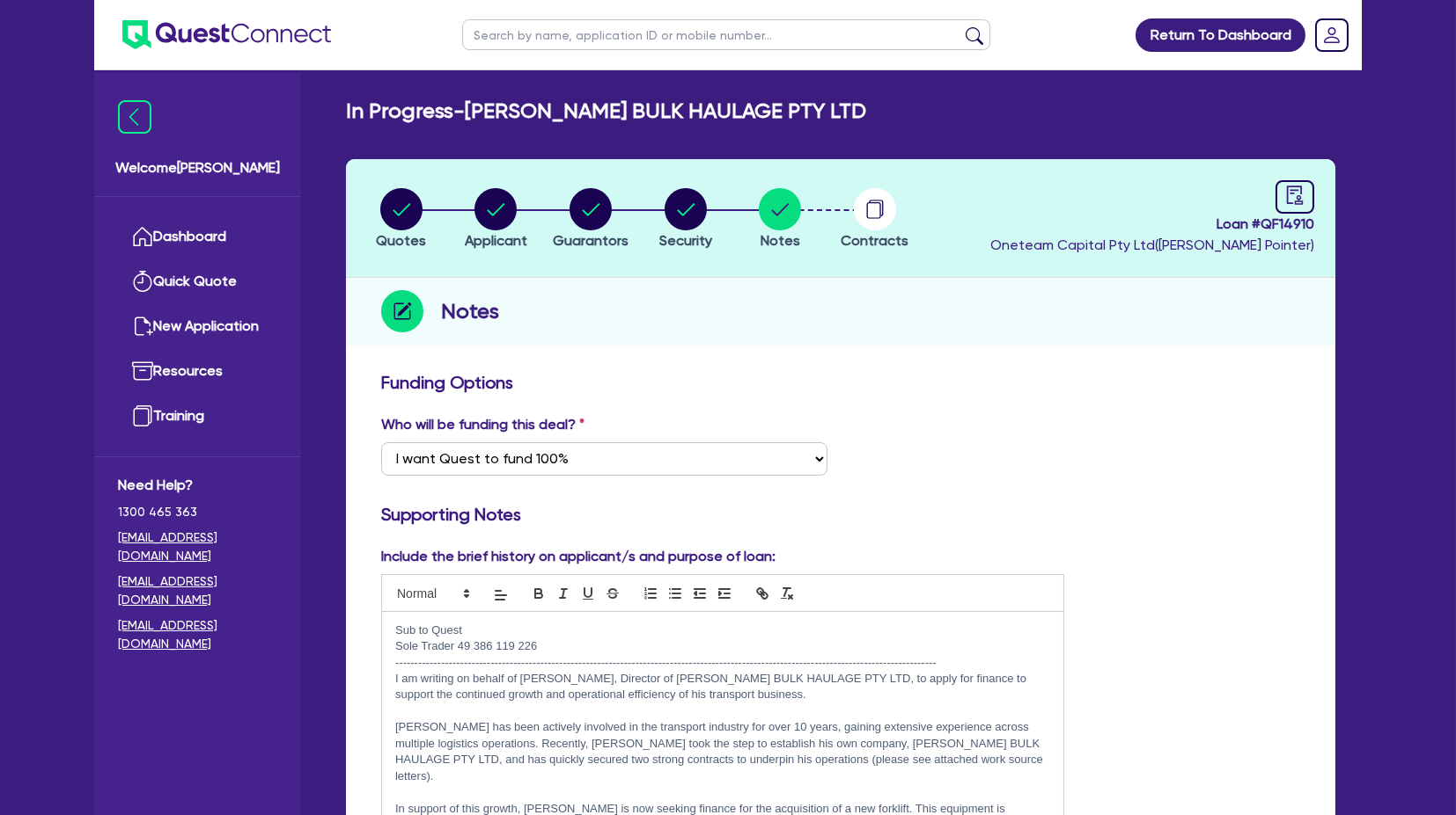
click at [1029, 324] on div "Notes" at bounding box center [840, 312] width 989 height 68
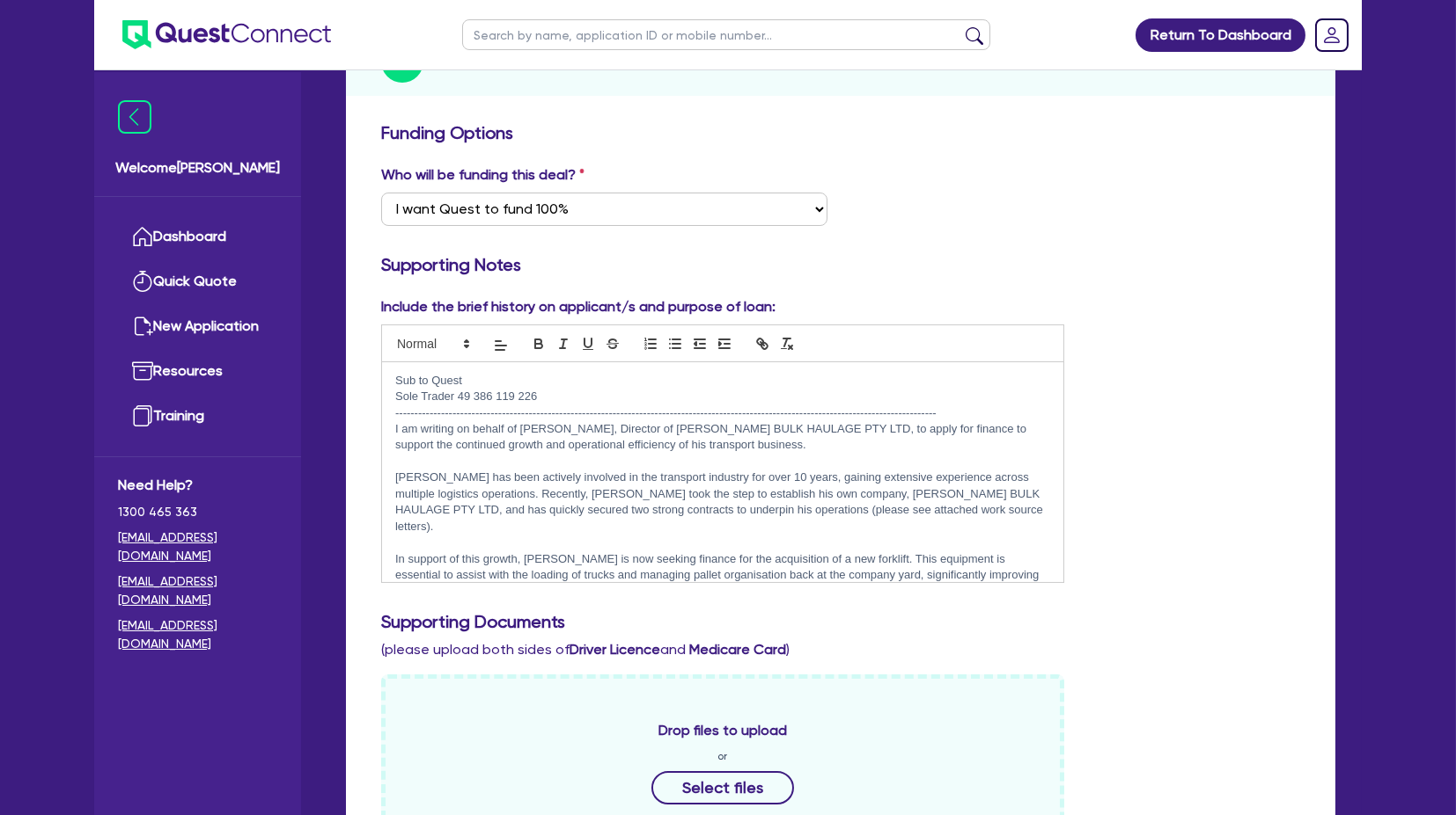
scroll to position [292, 0]
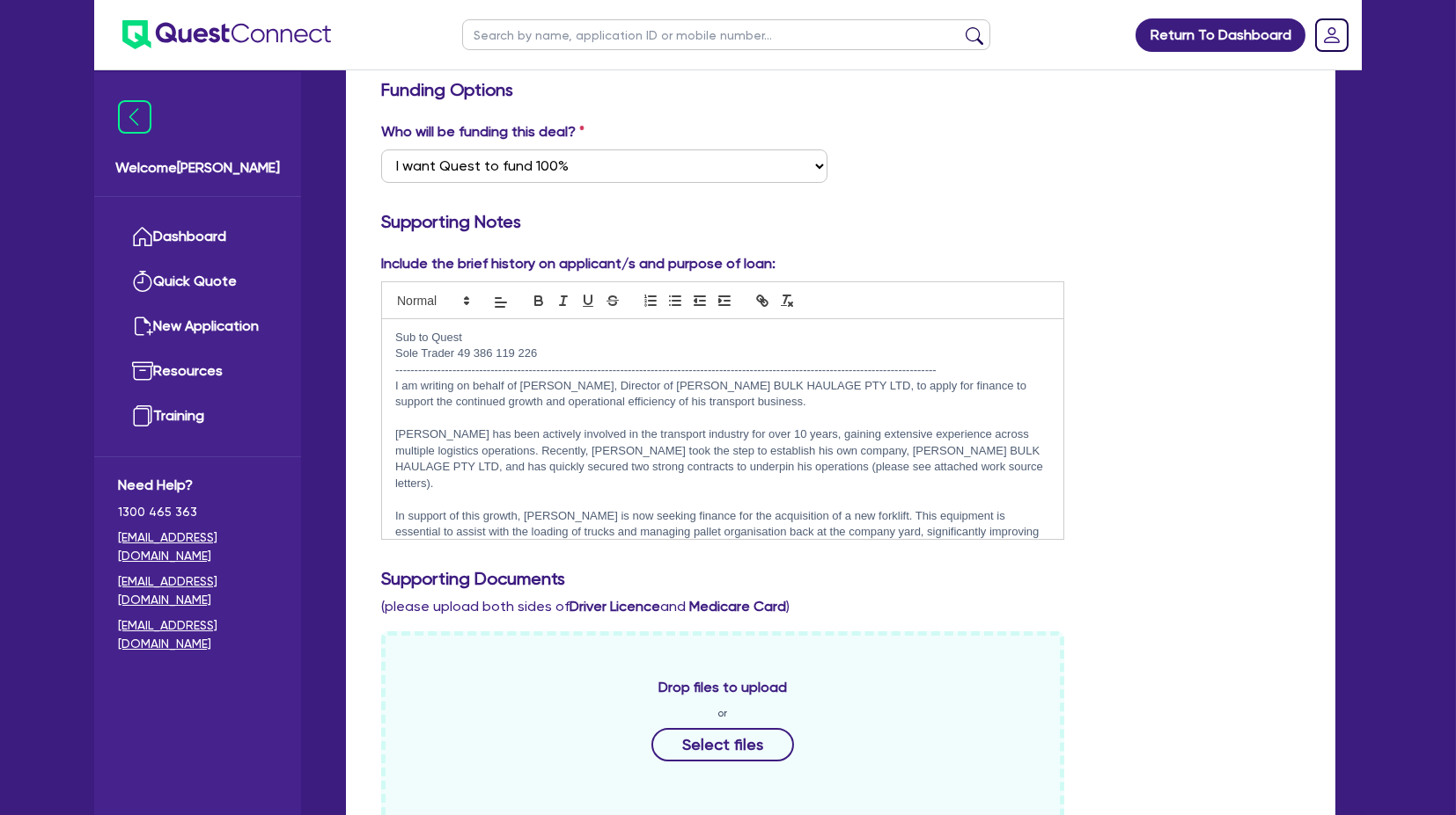
drag, startPoint x: 1066, startPoint y: 391, endPoint x: 1062, endPoint y: 432, distance: 41.2
click at [1062, 432] on div "Include the brief history on applicant/s and purpose of loan: Sub to Quest Sole…" at bounding box center [722, 397] width 709 height 287
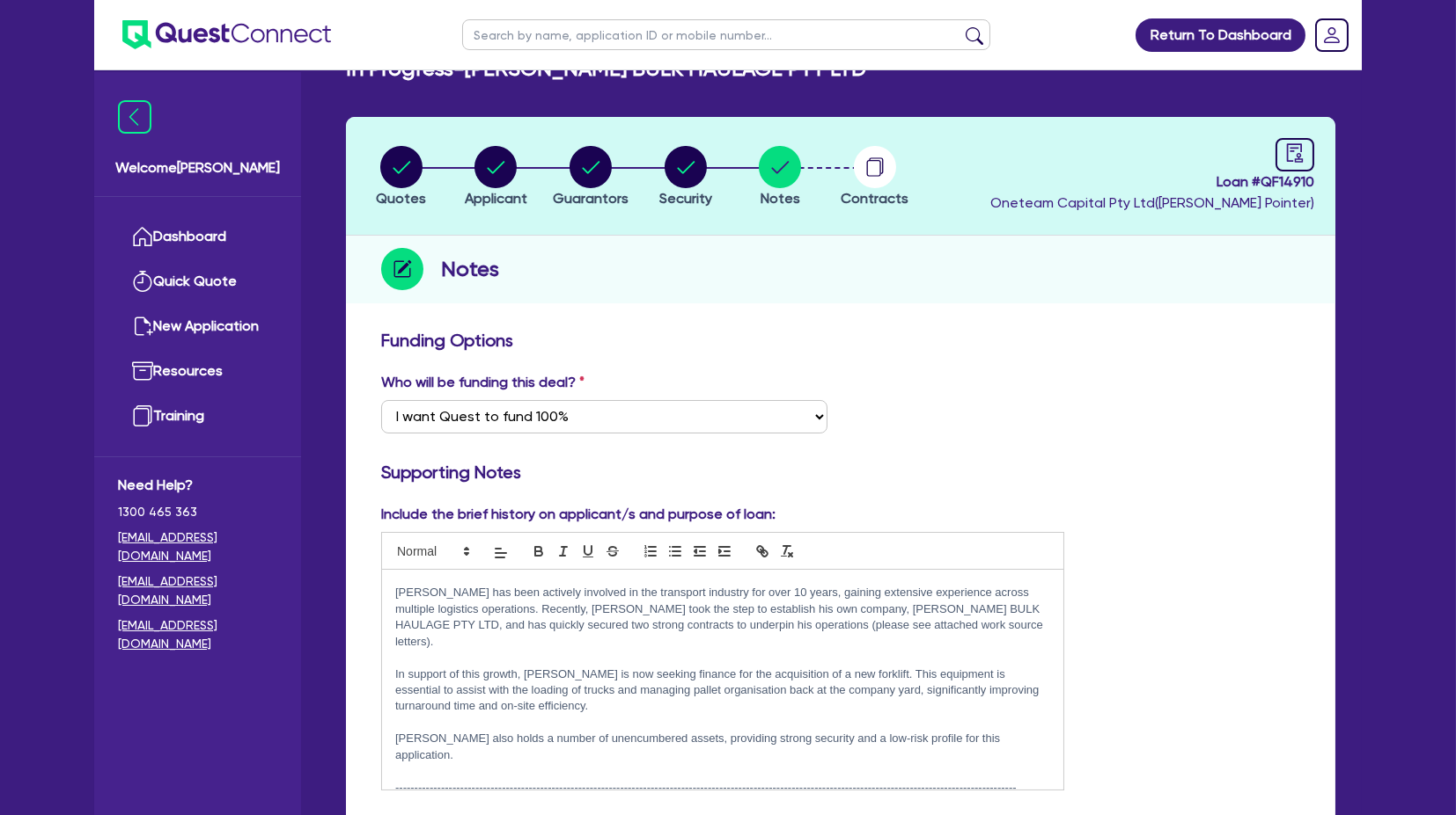
scroll to position [0, 0]
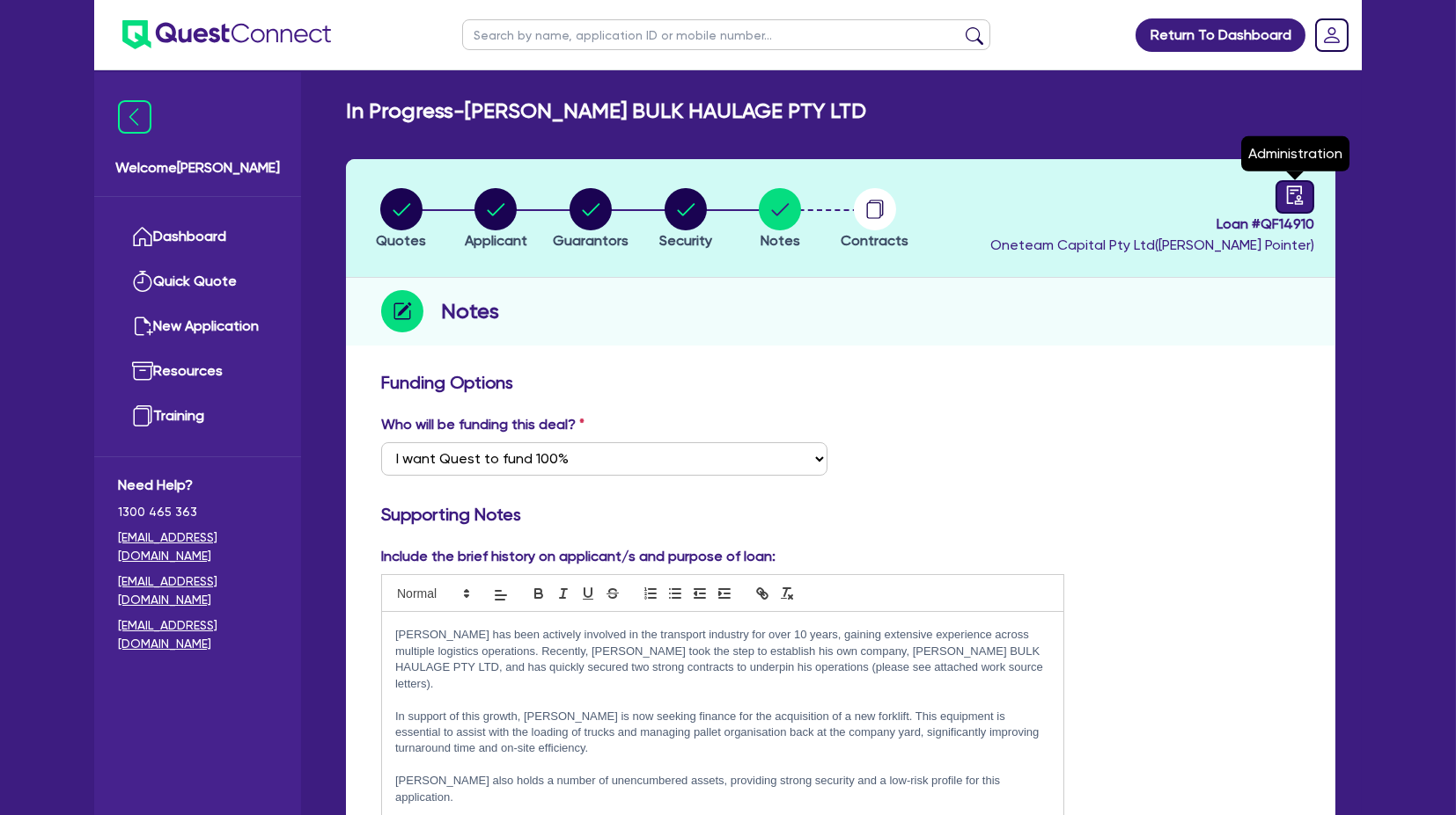
click at [1305, 210] on link at bounding box center [1294, 196] width 38 height 33
select select "IN_PROGRESS_CREDIT_WAITING_FOR_MORE_INFO"
select select "Quest Finance - Own Book"
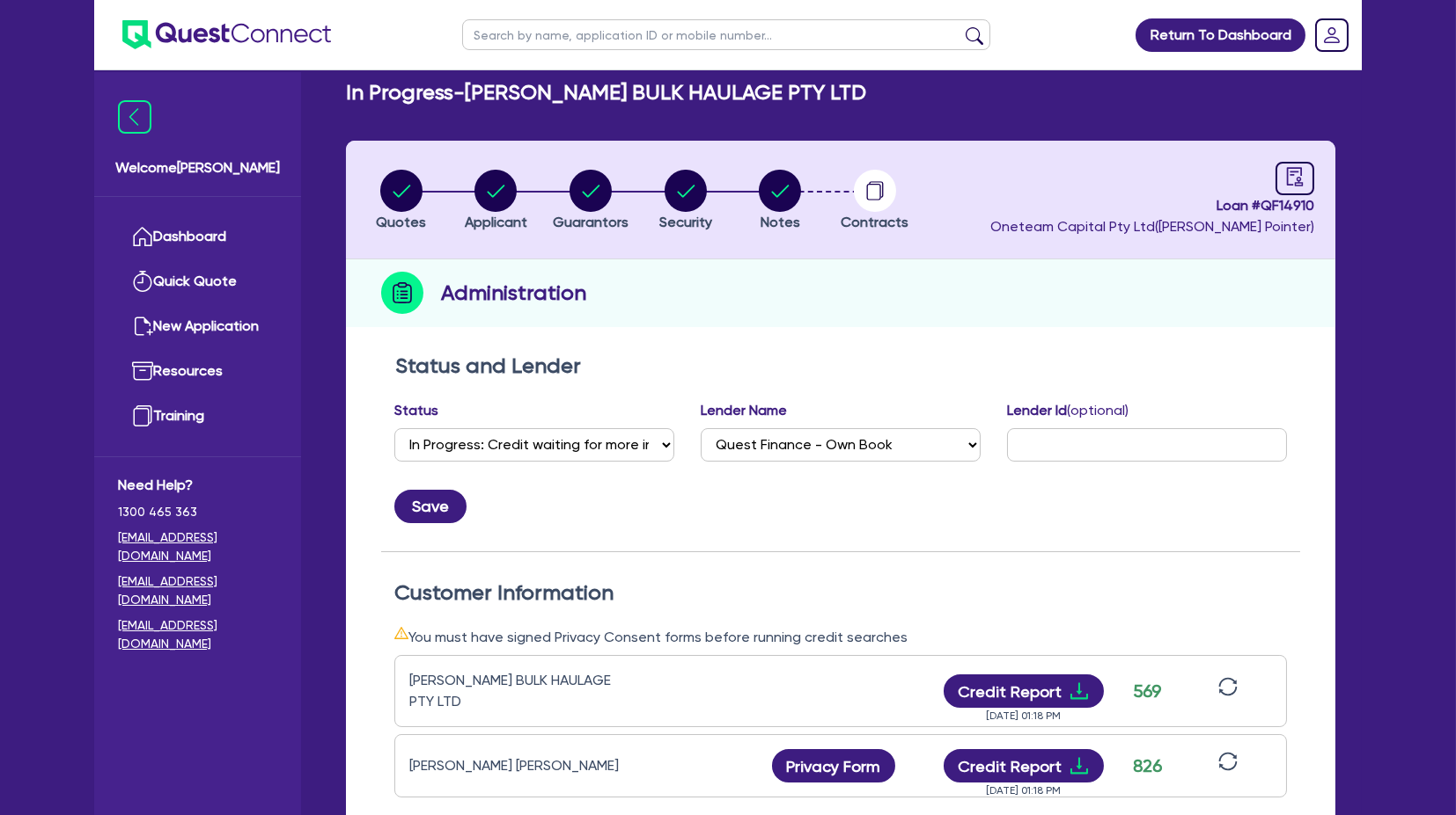
scroll to position [292, 0]
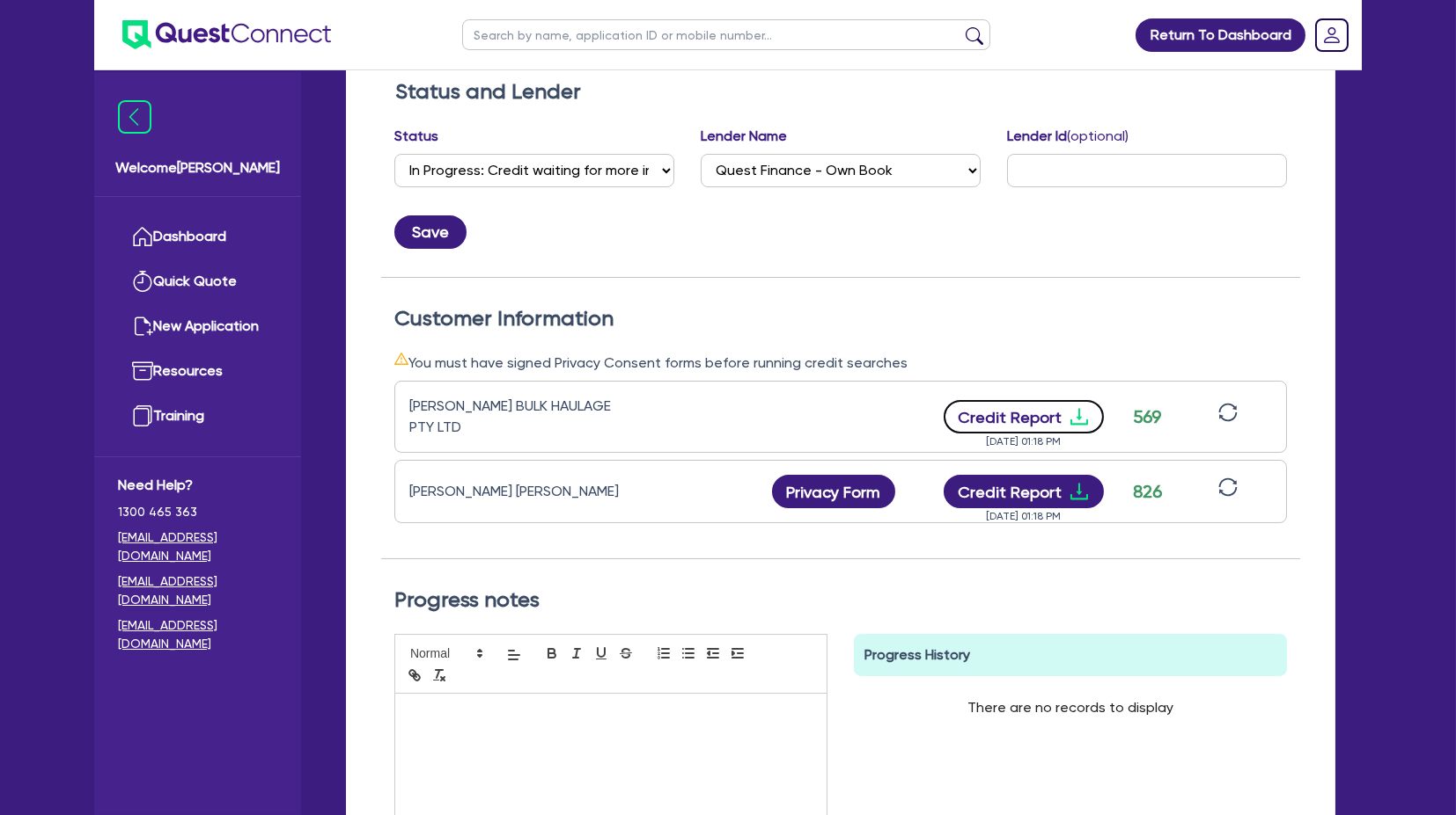
click at [1075, 420] on icon "download" at bounding box center [1080, 417] width 21 height 21
click at [1072, 490] on icon "download" at bounding box center [1080, 492] width 21 height 21
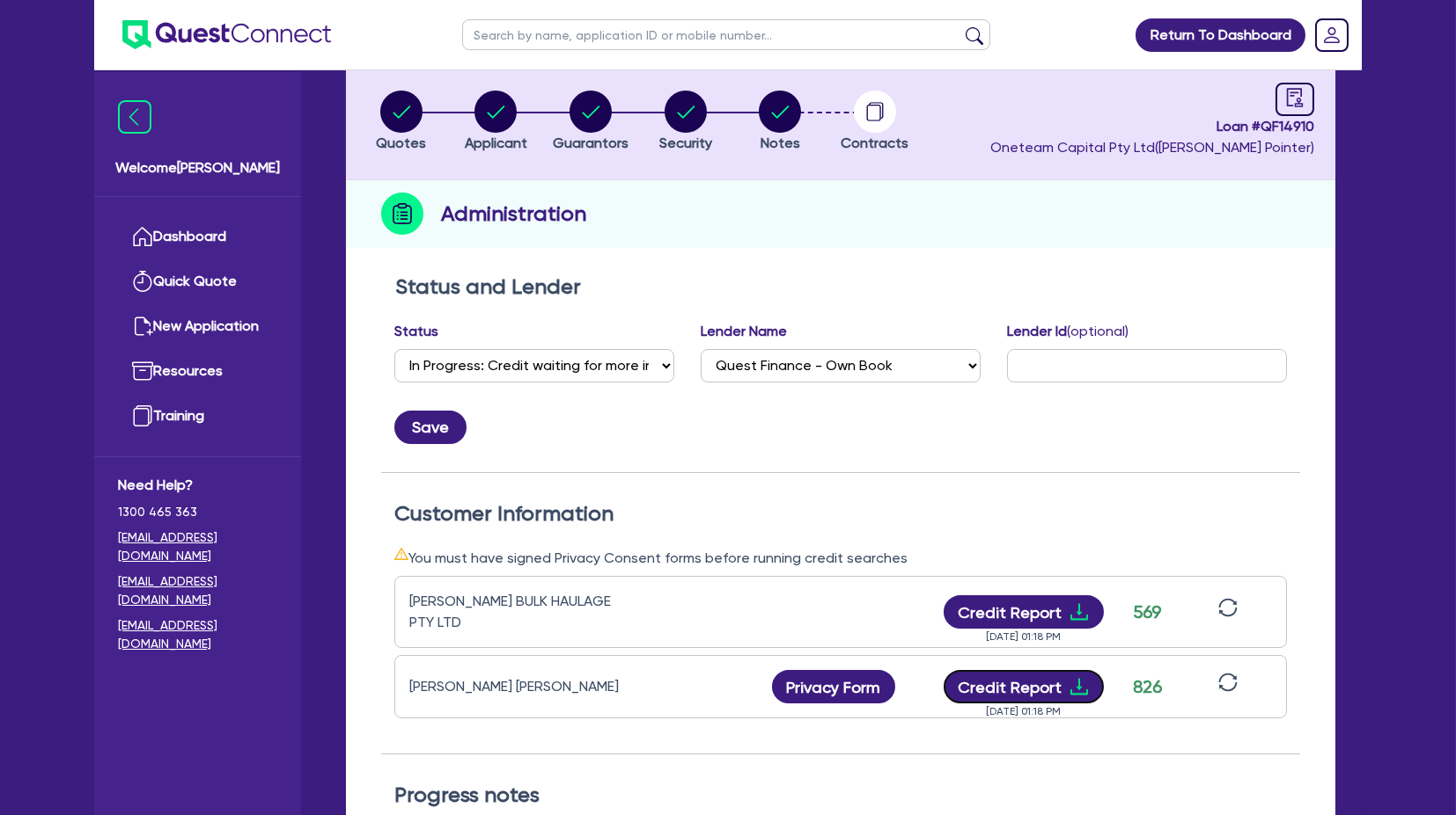
scroll to position [0, 0]
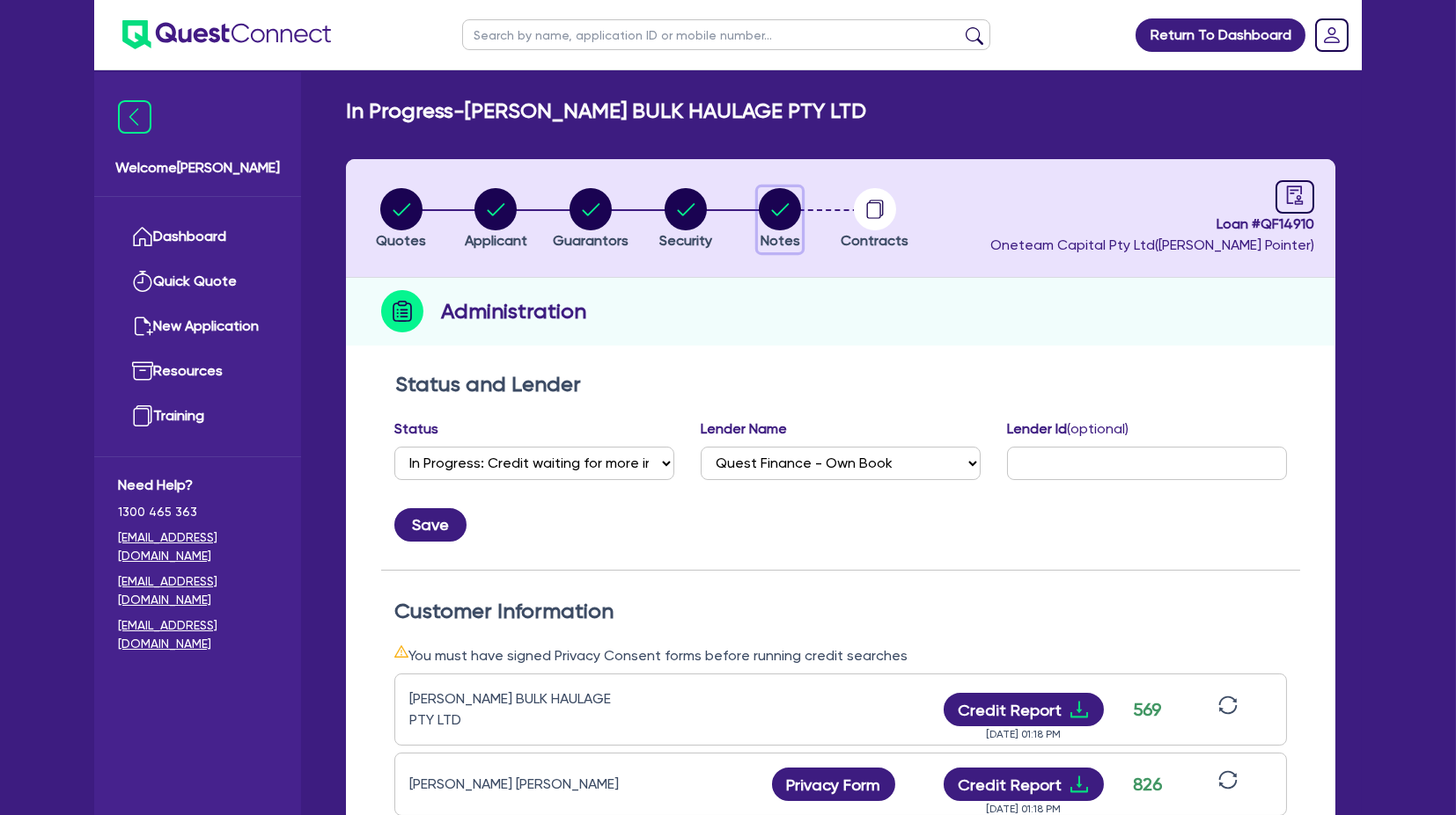
click at [776, 209] on circle "button" at bounding box center [779, 209] width 42 height 42
select select "Quest Finance - Own Book"
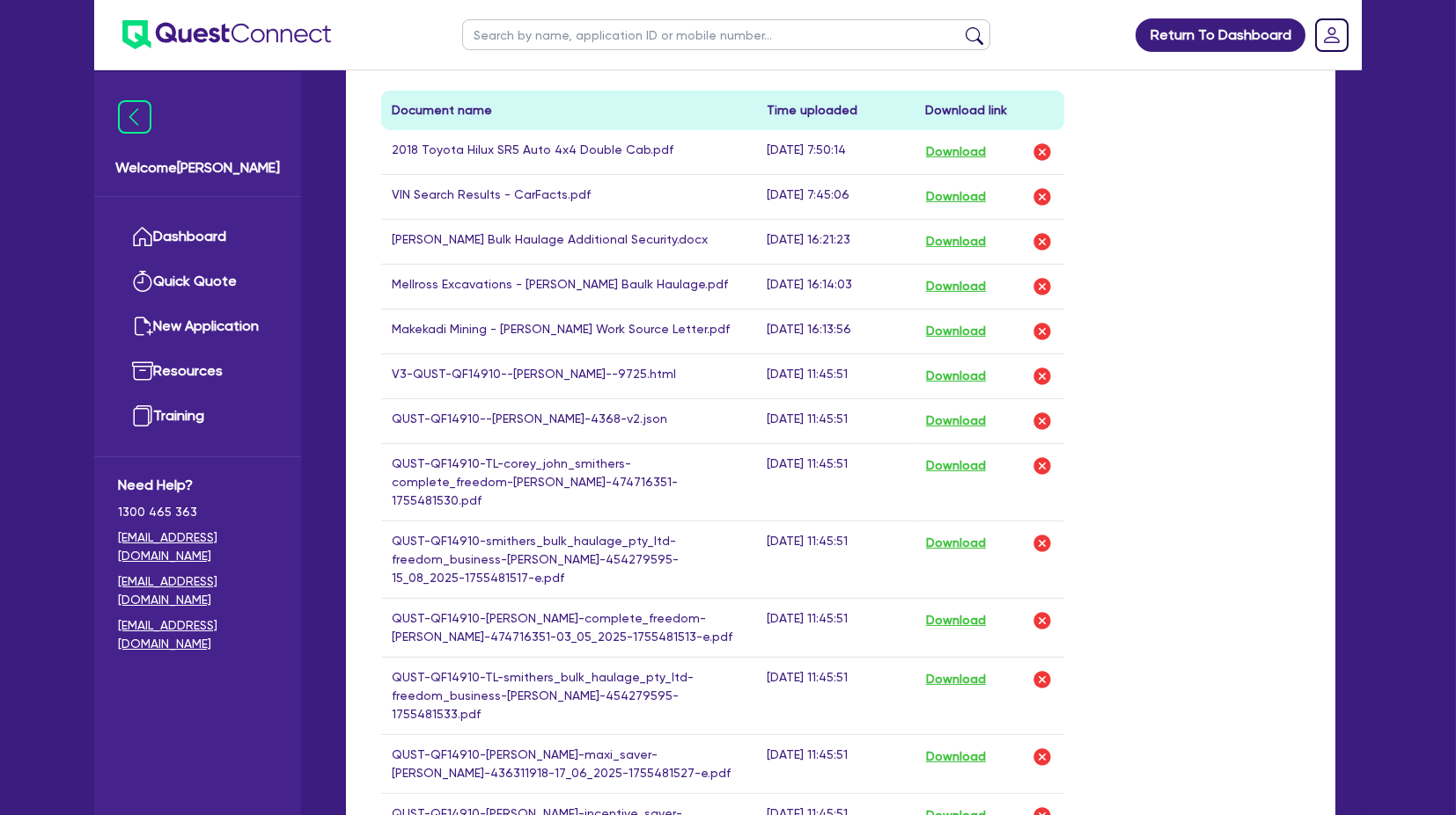
scroll to position [1074, 0]
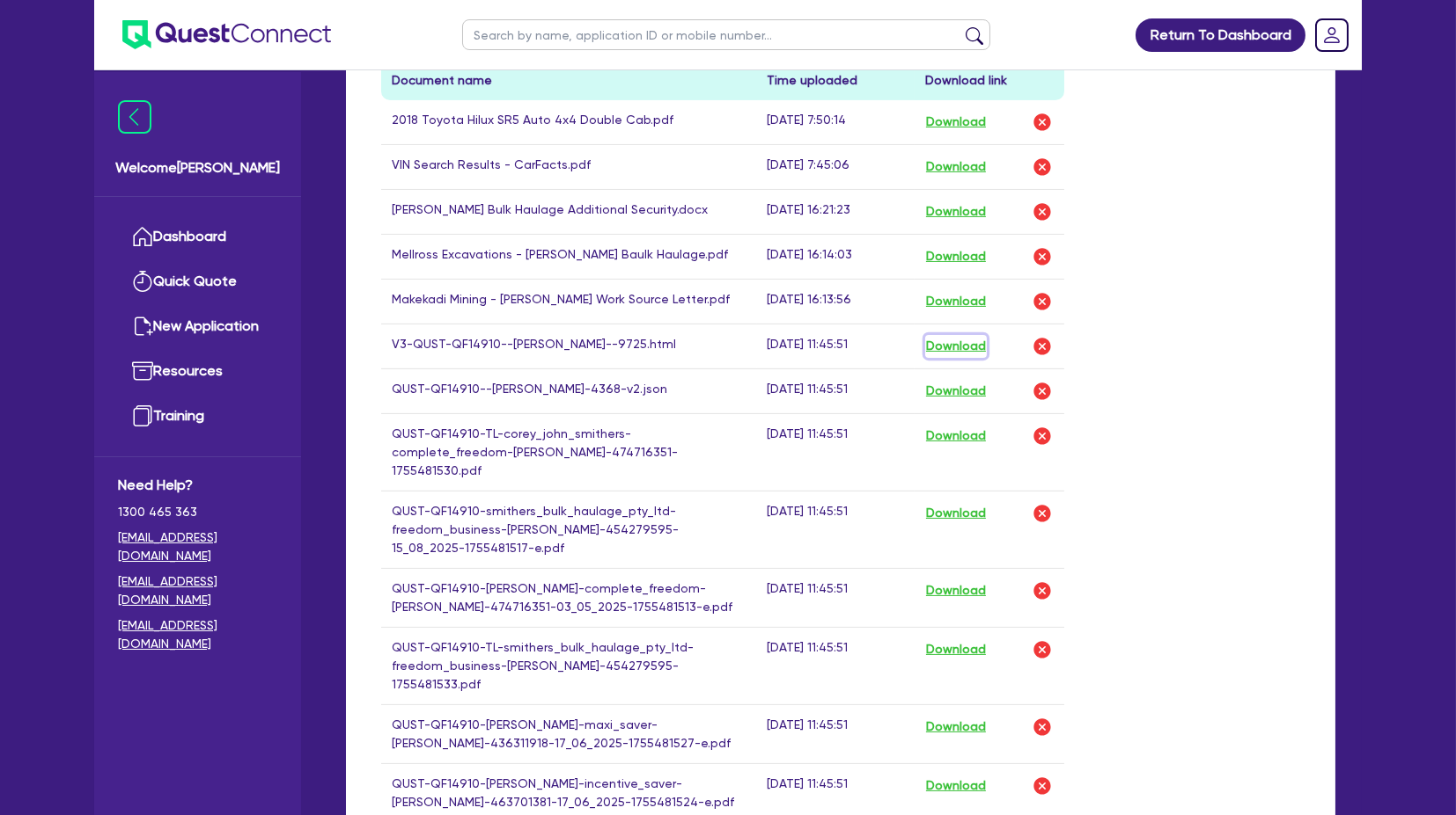
click at [963, 335] on button "Download" at bounding box center [956, 347] width 62 height 23
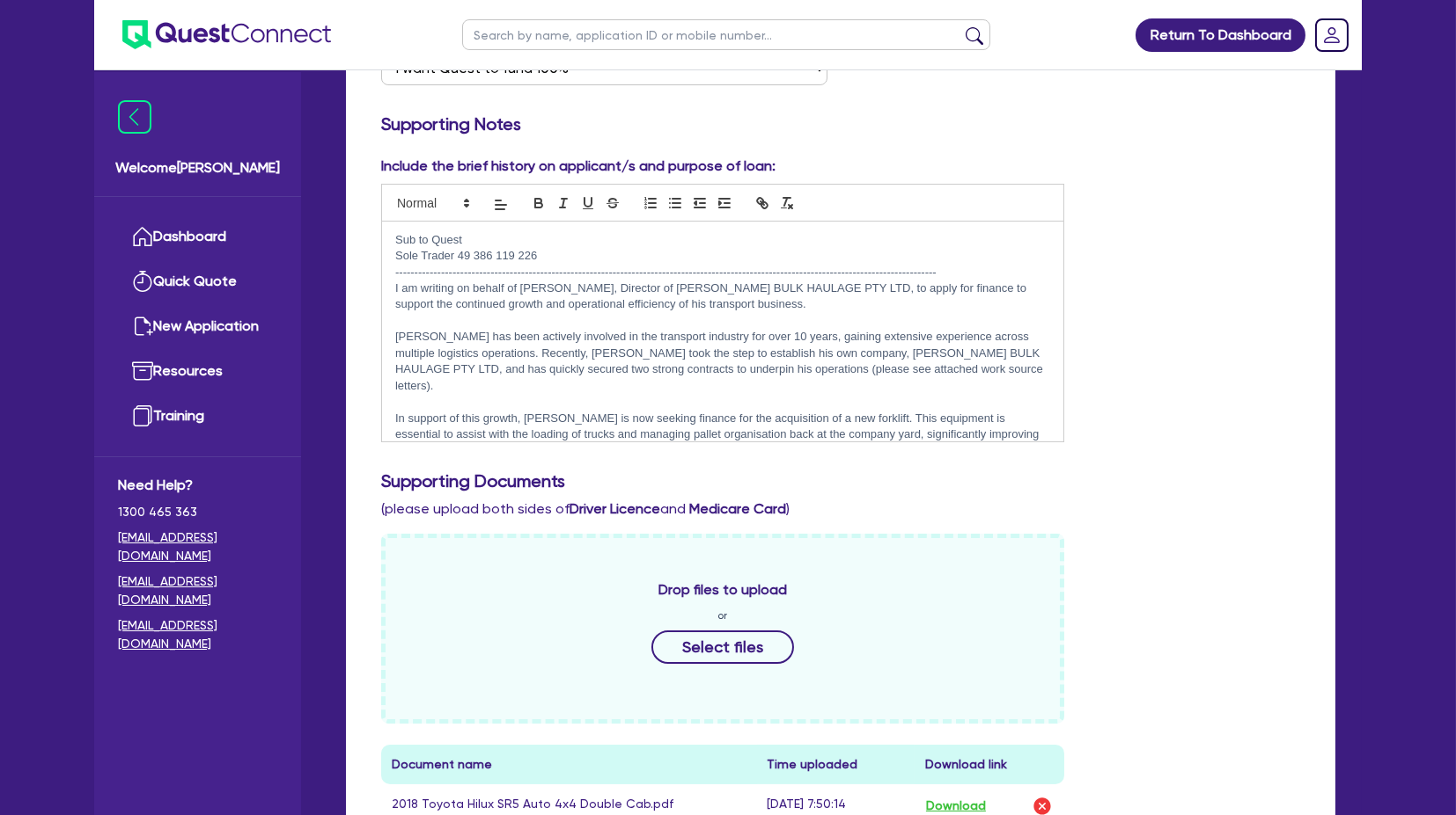
scroll to position [0, 0]
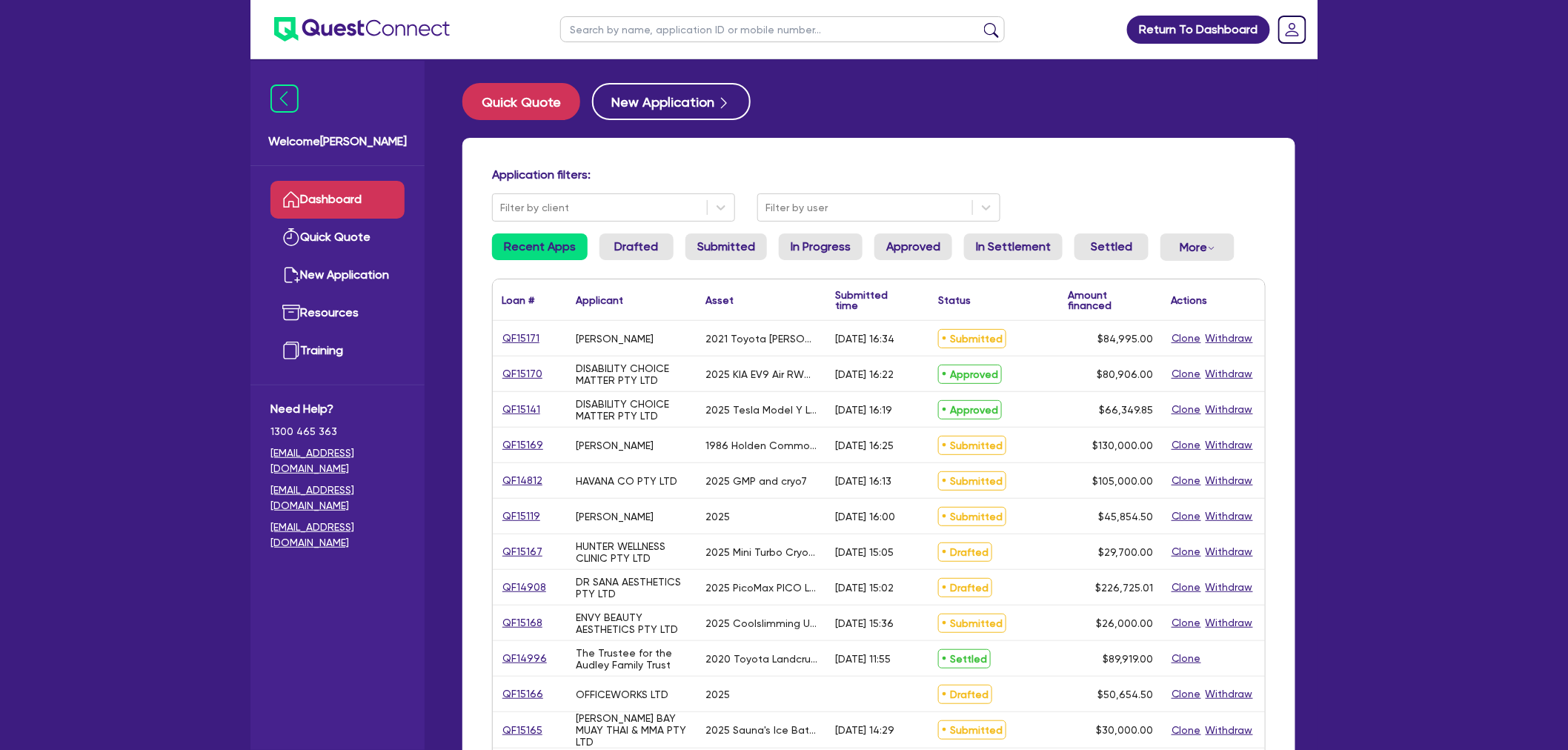
click at [660, 35] on input "text" at bounding box center [783, 29] width 445 height 26
paste input "QF15169"
click at [995, 20] on input "QF15169" at bounding box center [783, 29] width 445 height 26
type input "QF15169"
click at [996, 27] on button "submit" at bounding box center [992, 33] width 24 height 21
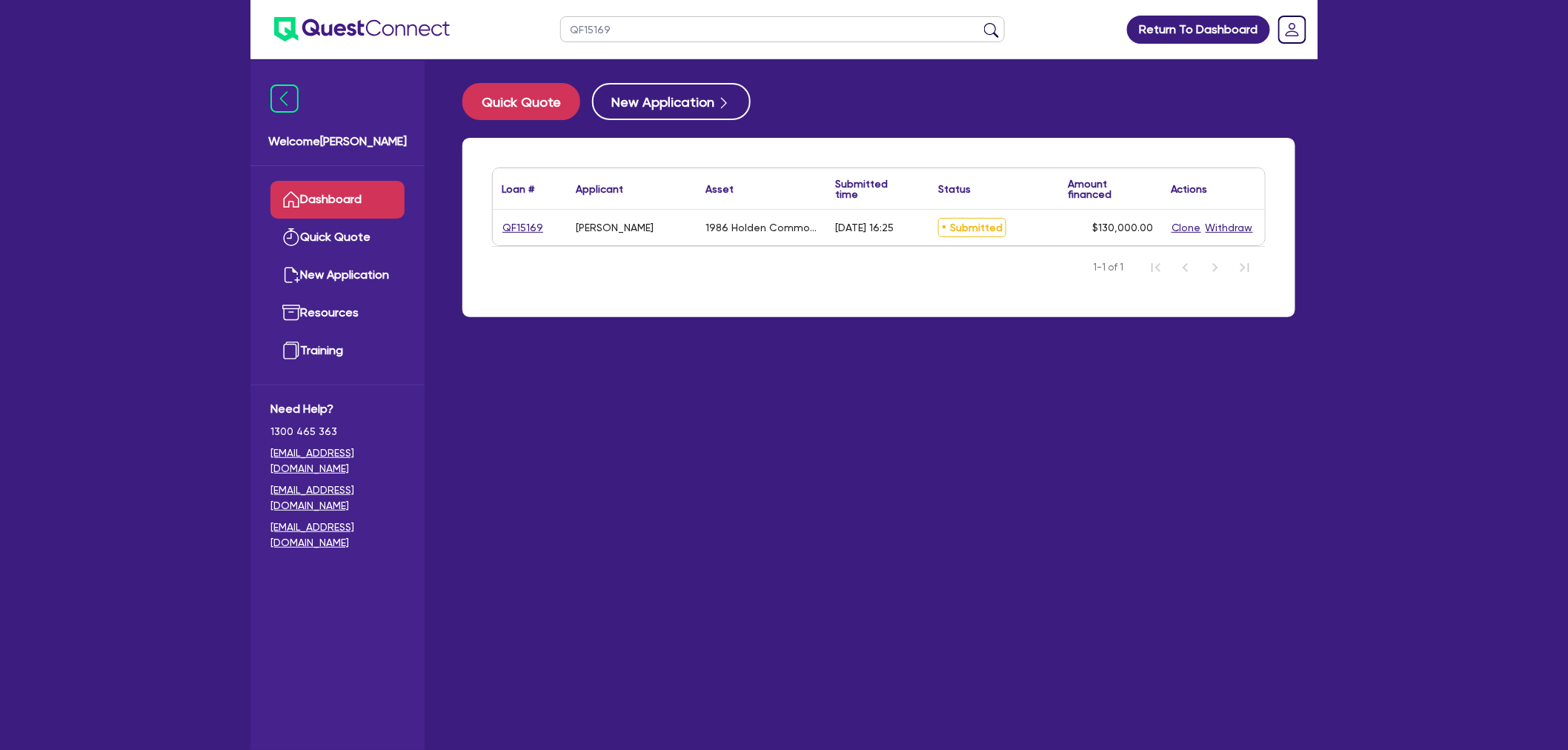
click at [524, 239] on div "QF15169" at bounding box center [530, 227] width 74 height 35
click at [522, 231] on link "QF15169" at bounding box center [523, 228] width 42 height 17
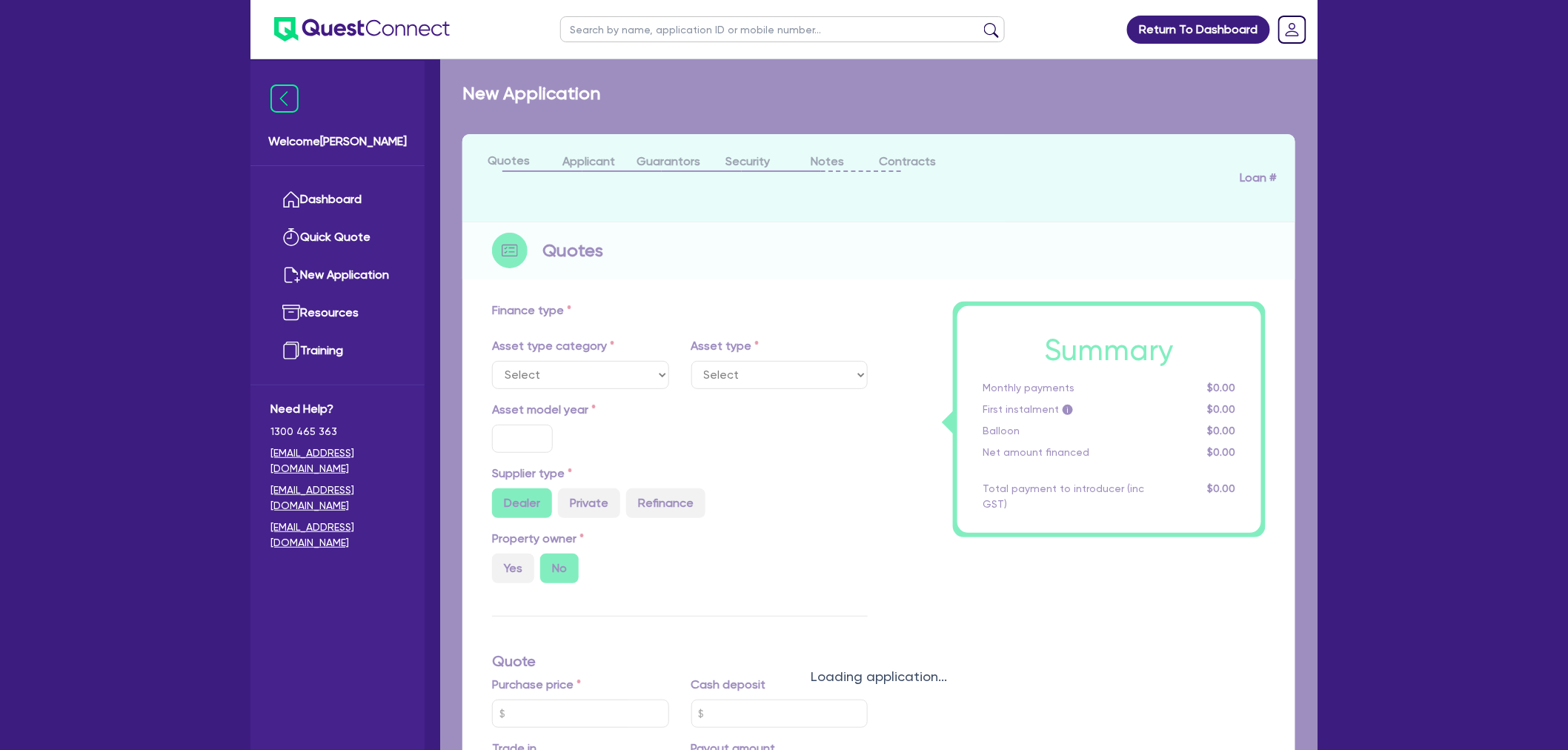
select select "CARS_AND_LIGHT_TRUCKS"
type input "1986"
radio input "false"
radio input "true"
type input "130,000"
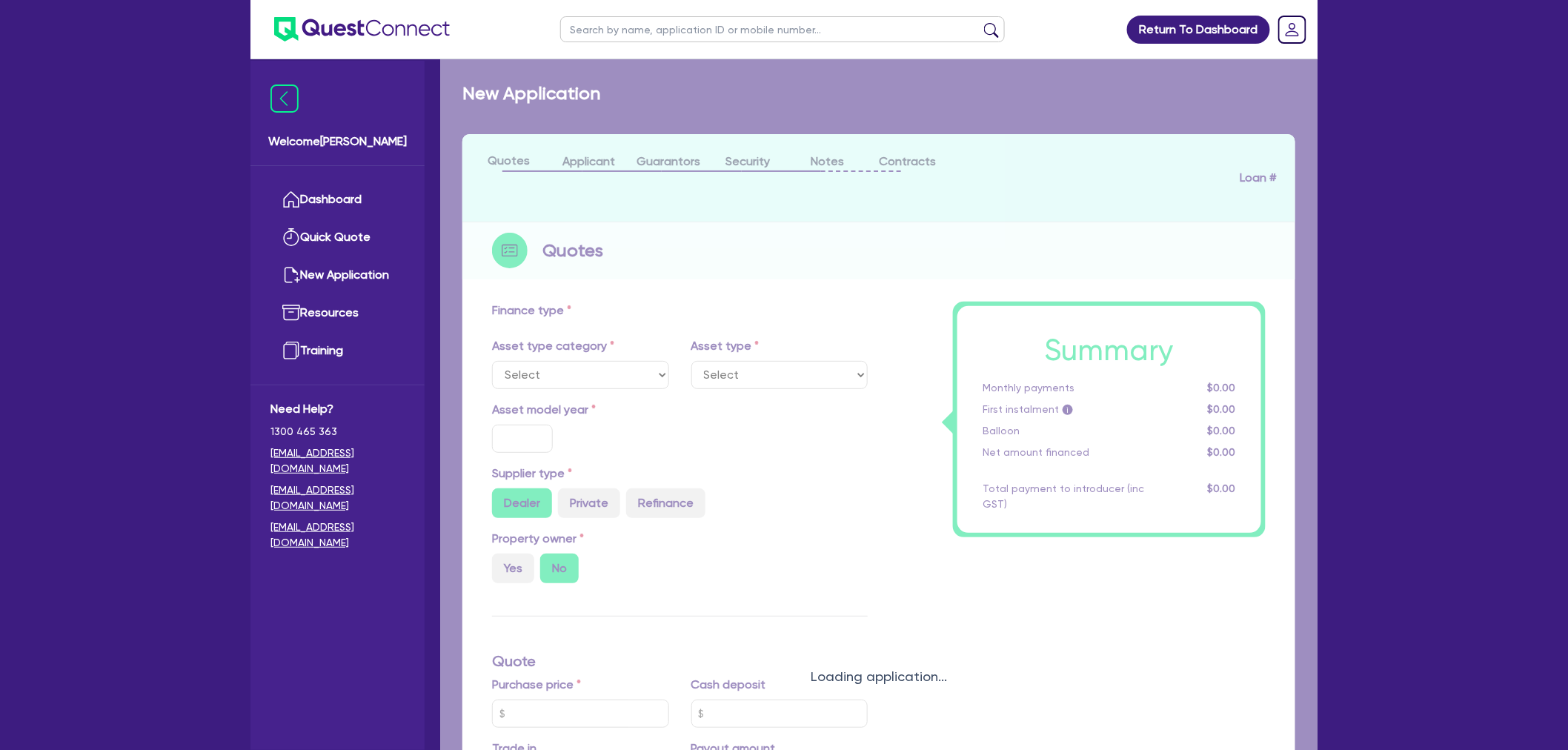
type input "8"
type input "10,400"
type input "17"
type input "1,000"
select select "PASSENGER_VEHICLES"
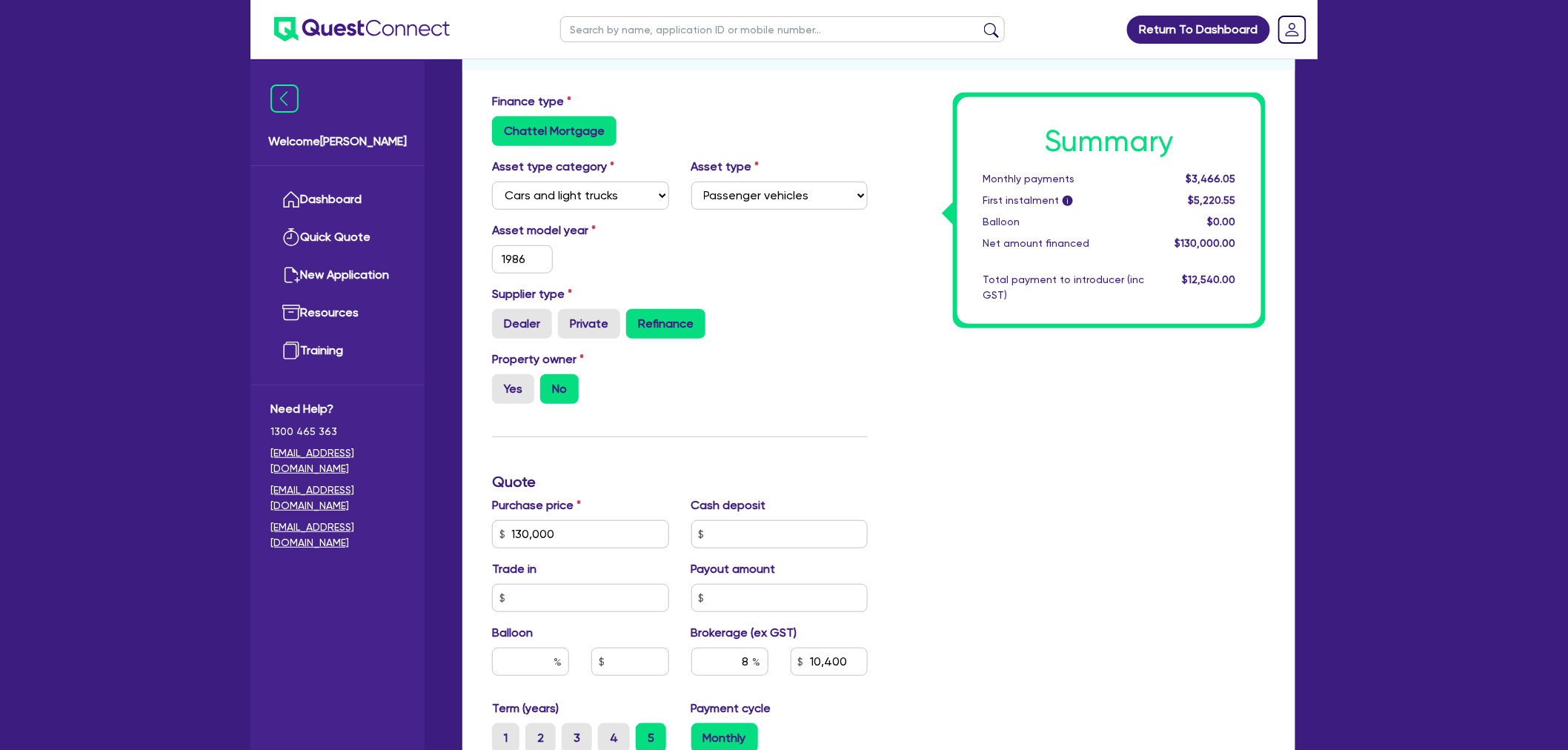
scroll to position [246, 0]
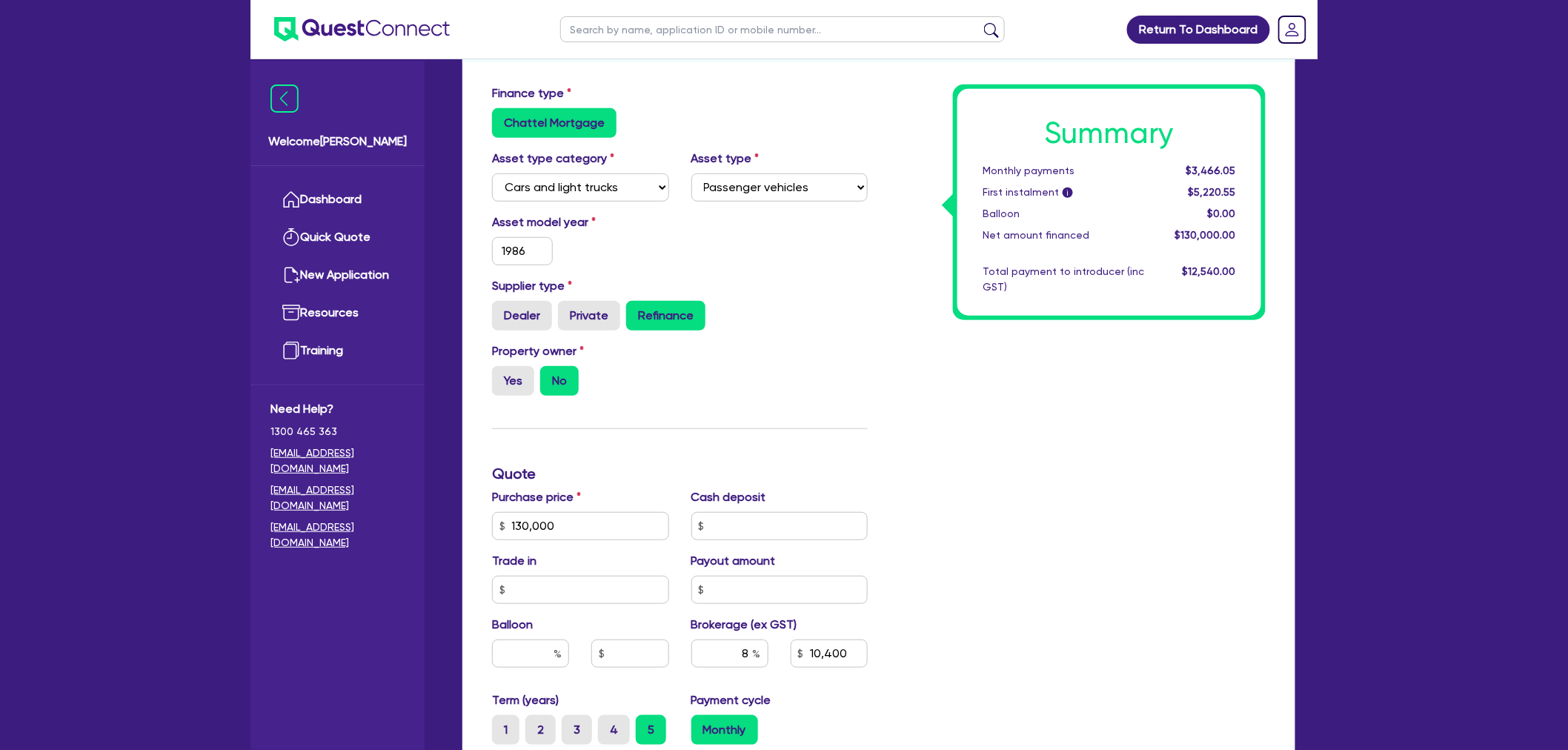
click at [817, 289] on div "Supplier type Dealer Private Refinance" at bounding box center [680, 304] width 398 height 53
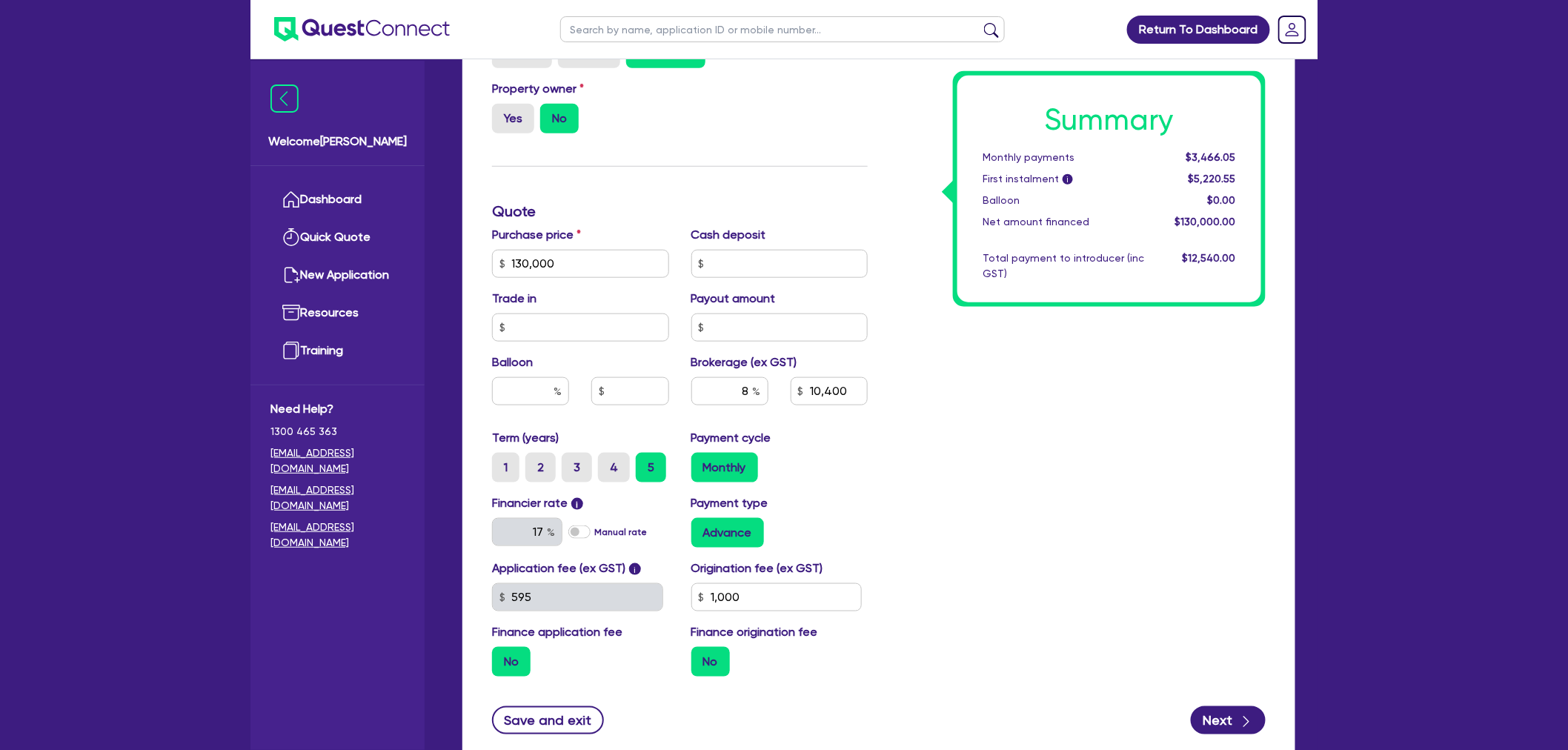
scroll to position [576, 0]
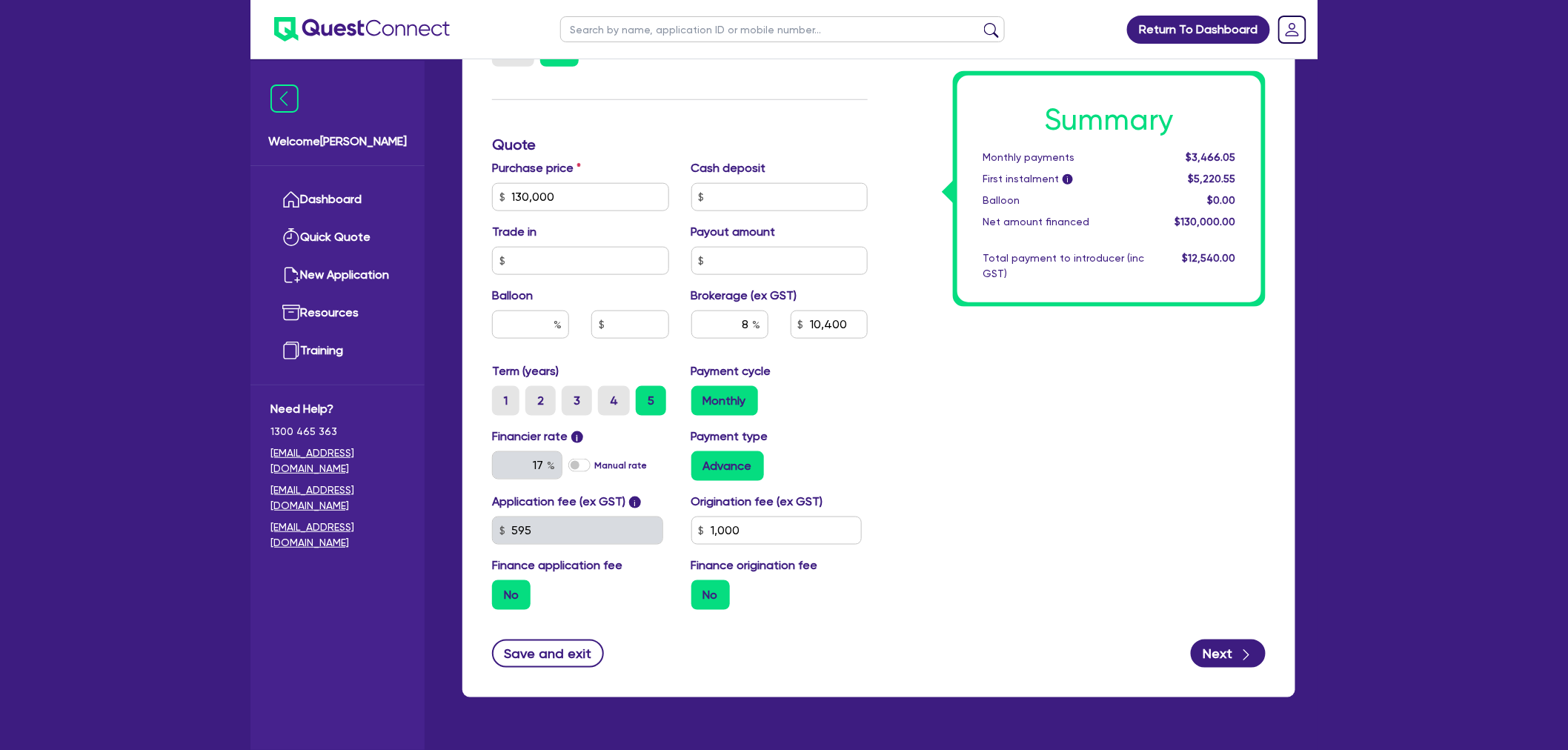
click at [999, 401] on div "Summary Monthly payments $3,466.05 First instalment i $5,220.55 Balloon $0.00 N…" at bounding box center [1078, 188] width 398 height 866
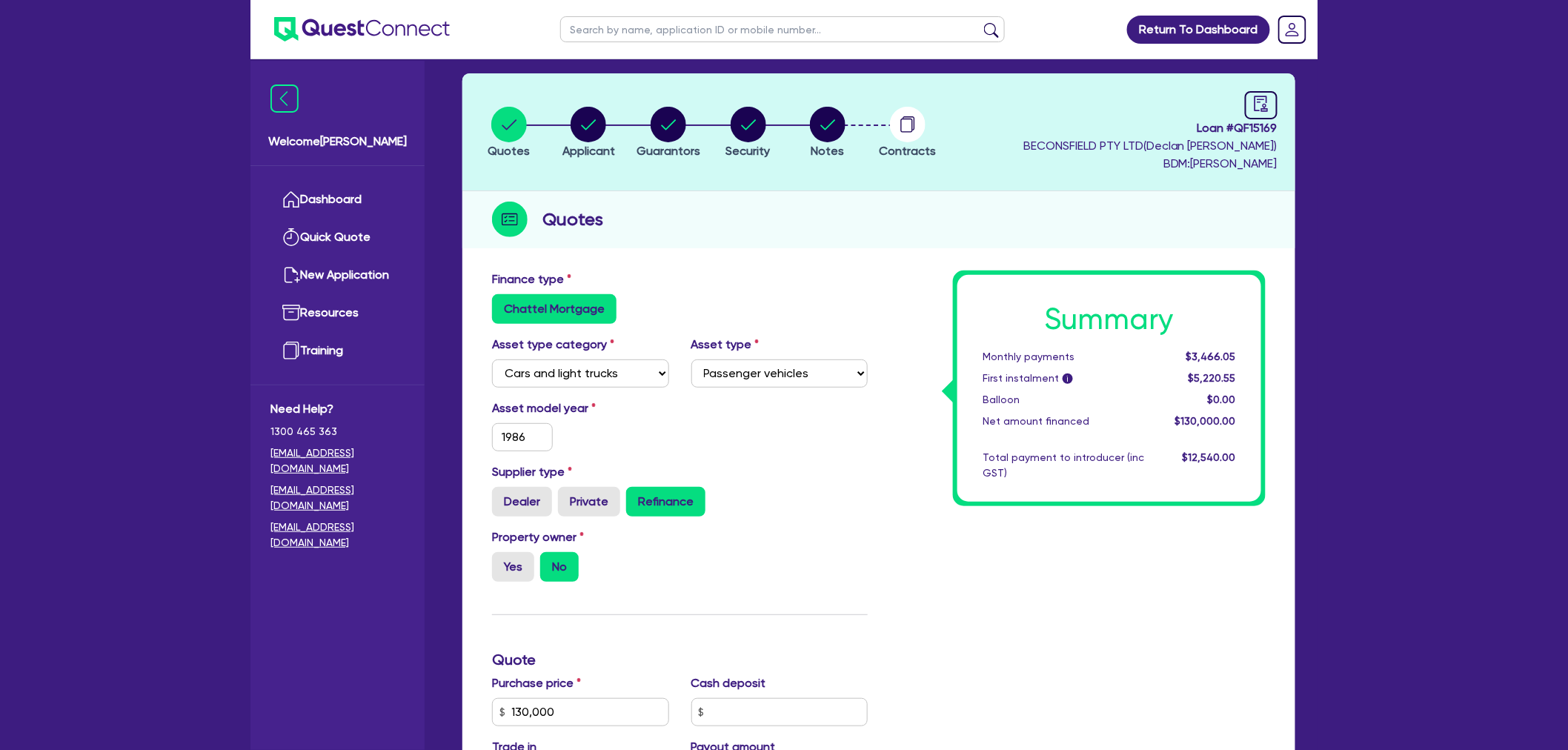
scroll to position [0, 0]
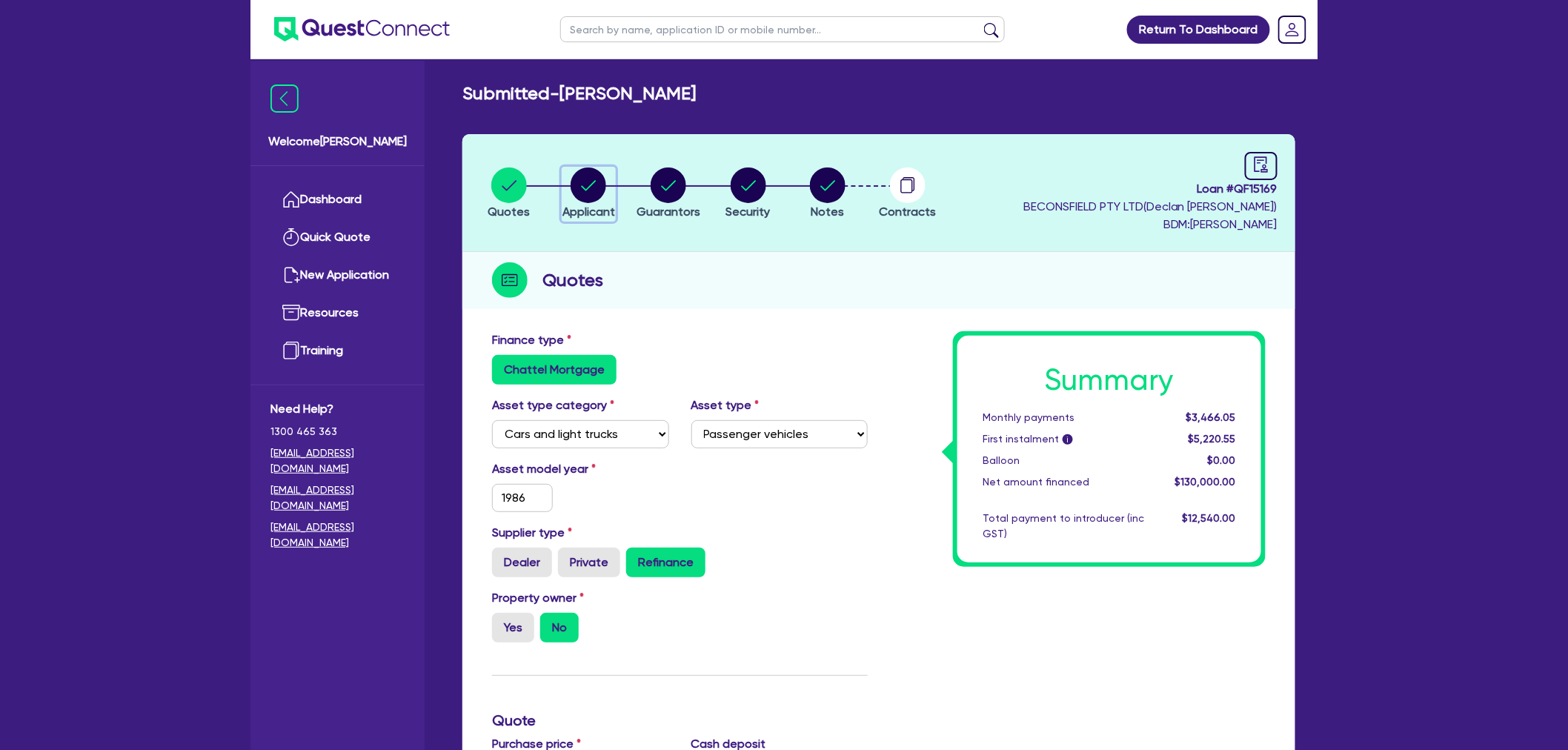
click at [580, 192] on circle "button" at bounding box center [588, 185] width 35 height 35
select select "SOLE_TRADER"
select select "RETAIL_WHOLESALE_TRADE"
select select "MOTOR_VEHICLES"
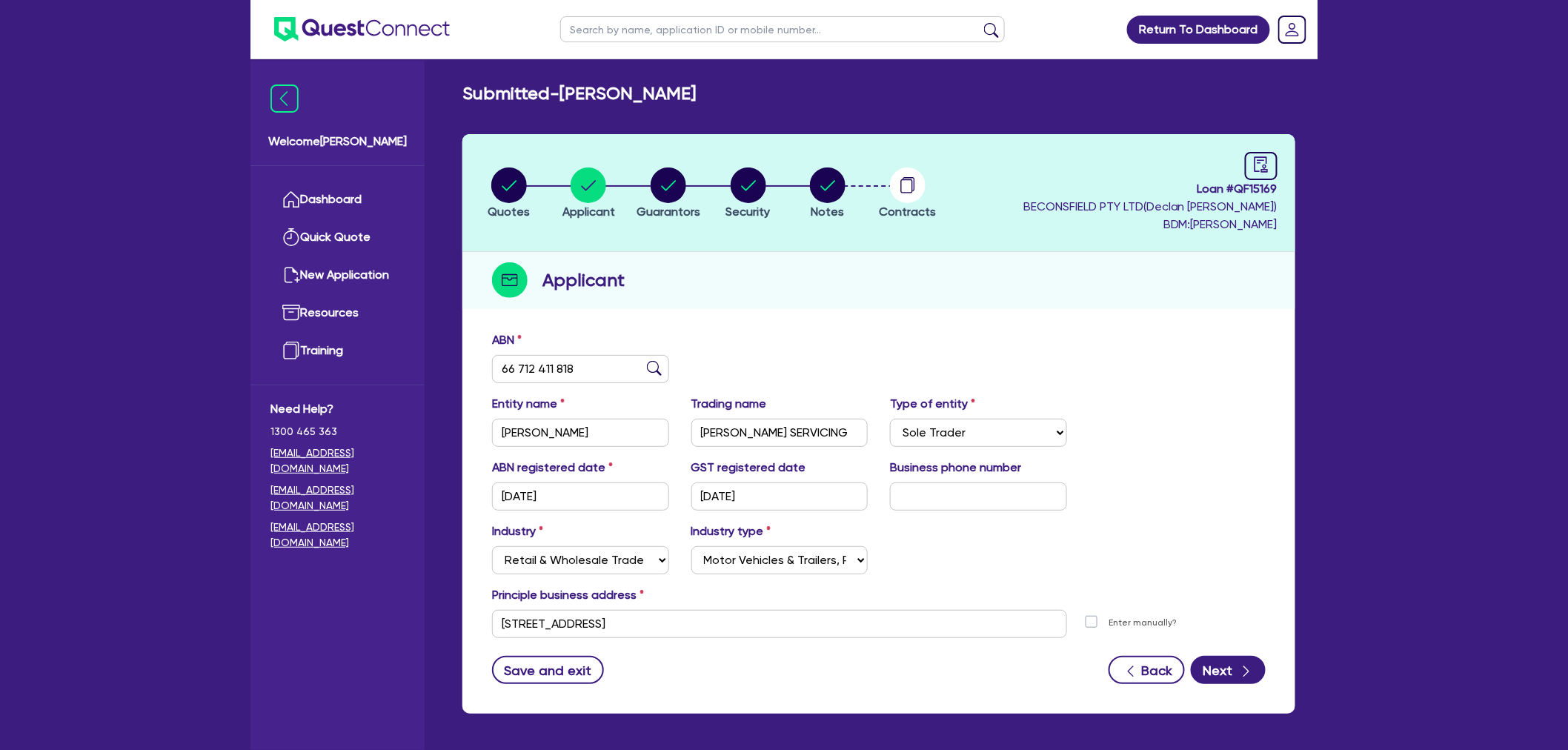
click at [811, 328] on div "ABN 66 712 411 818 Entity name CLARKE, ANTHONY JOHN Trading name CLARKE'S SERVI…" at bounding box center [879, 519] width 833 height 390
click at [672, 186] on circle "button" at bounding box center [668, 185] width 35 height 35
select select "MR"
select select "VIC"
select select "MARRIED"
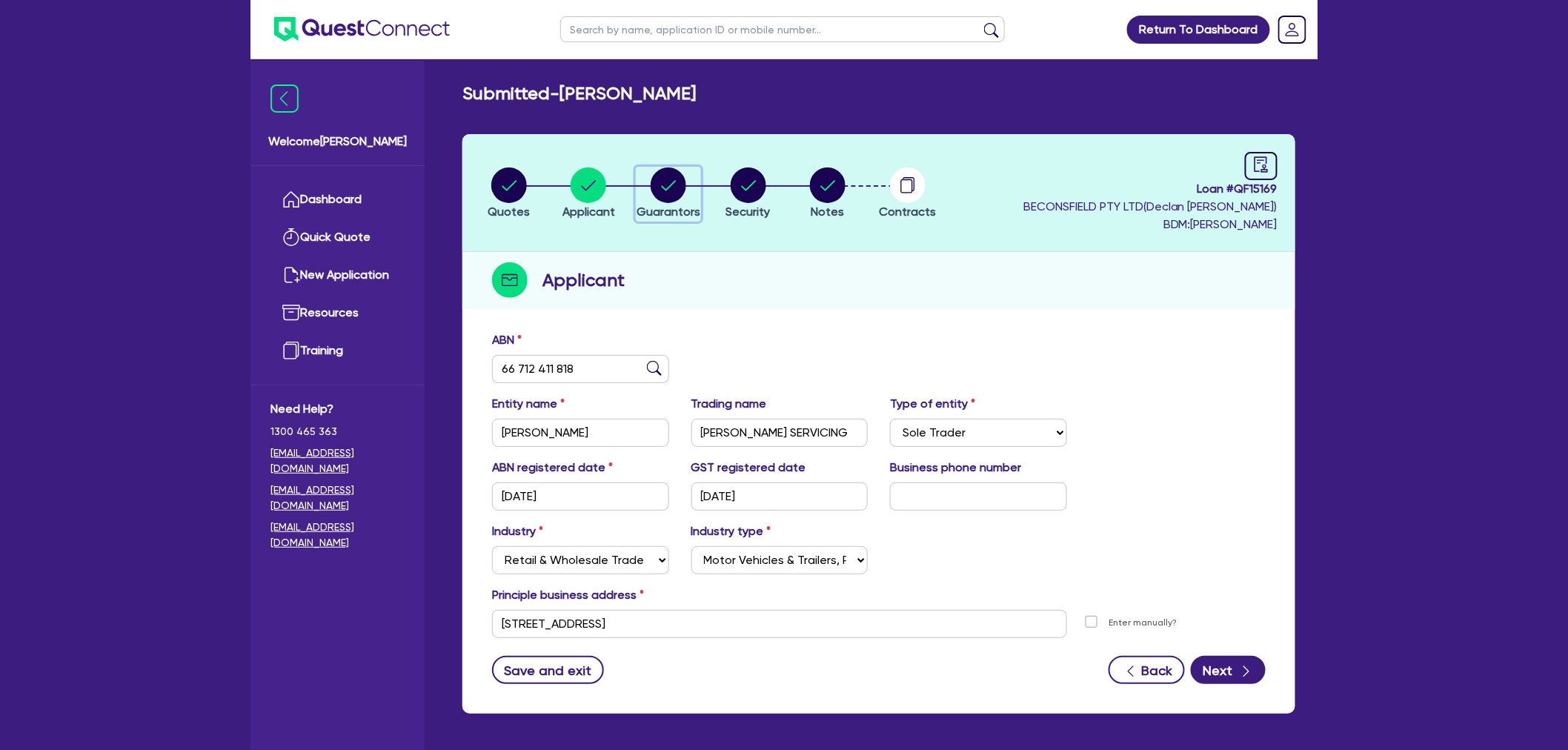
select select "VIC"
select select "PROPERTY"
select select "INVESTMENT_PROPERTY"
select select "VEHICLE"
select select "MORTGAGE"
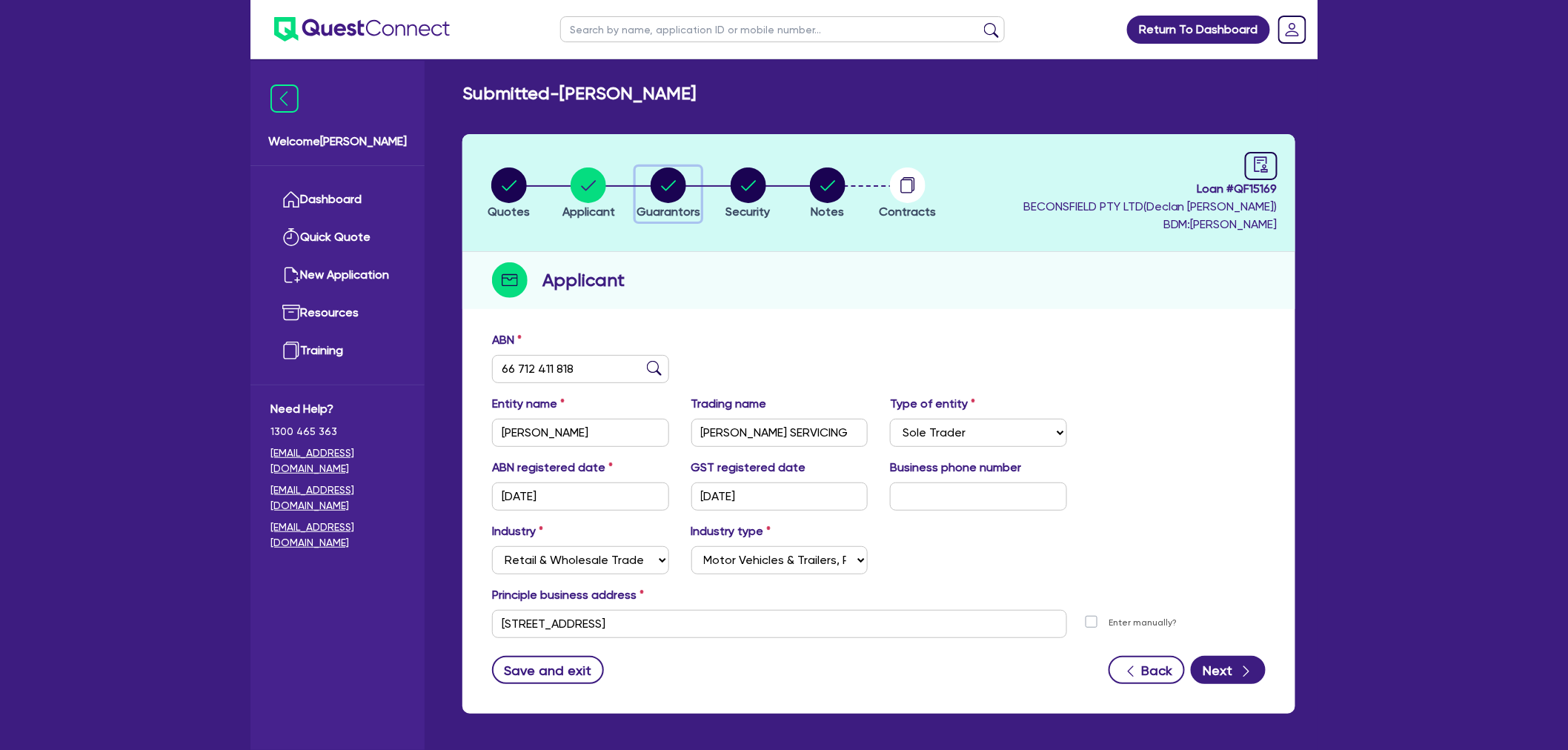
select select "MORTGAGE"
select select "CREDIT_CARD"
select select "TRUCK_LOAN"
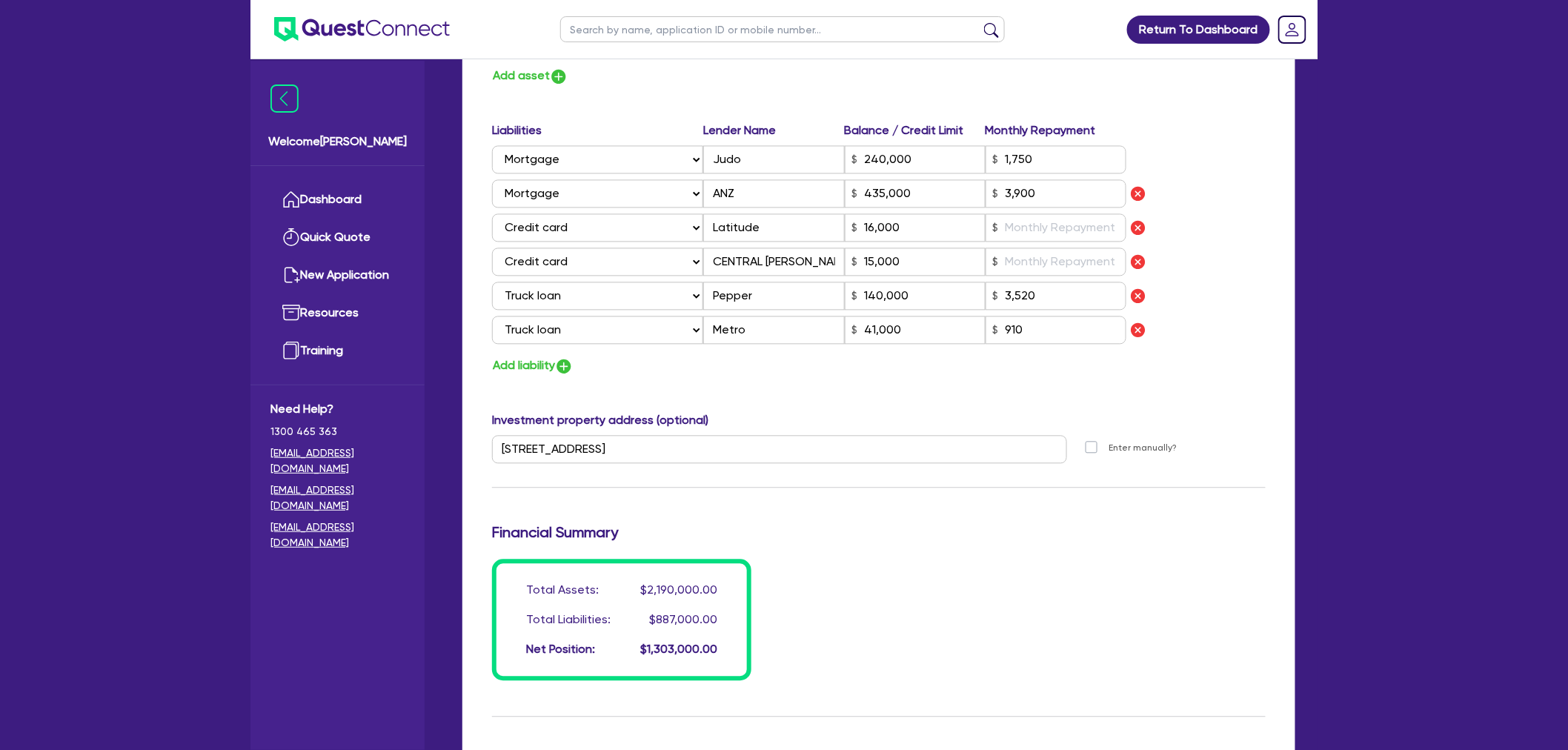
scroll to position [1174, 0]
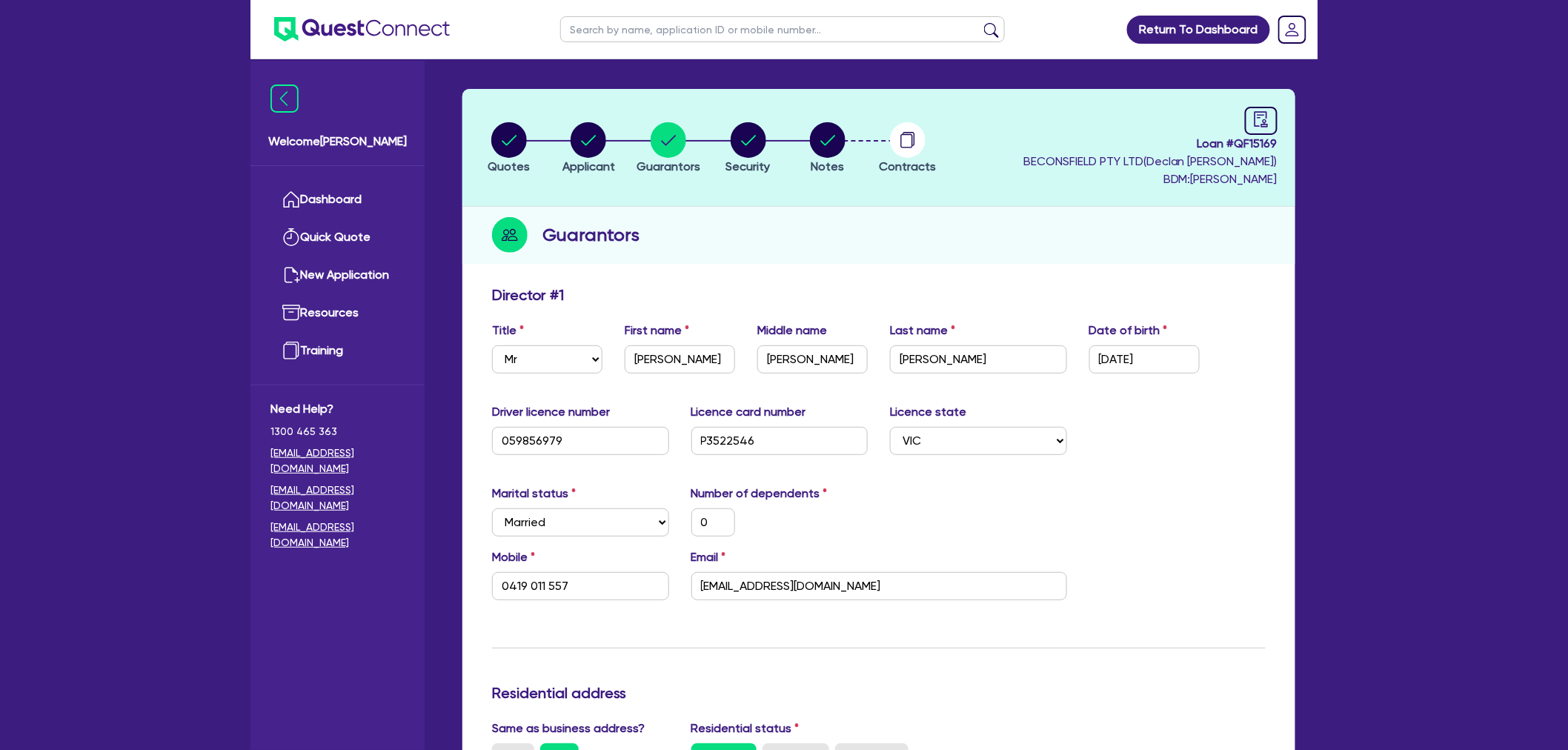
scroll to position [0, 0]
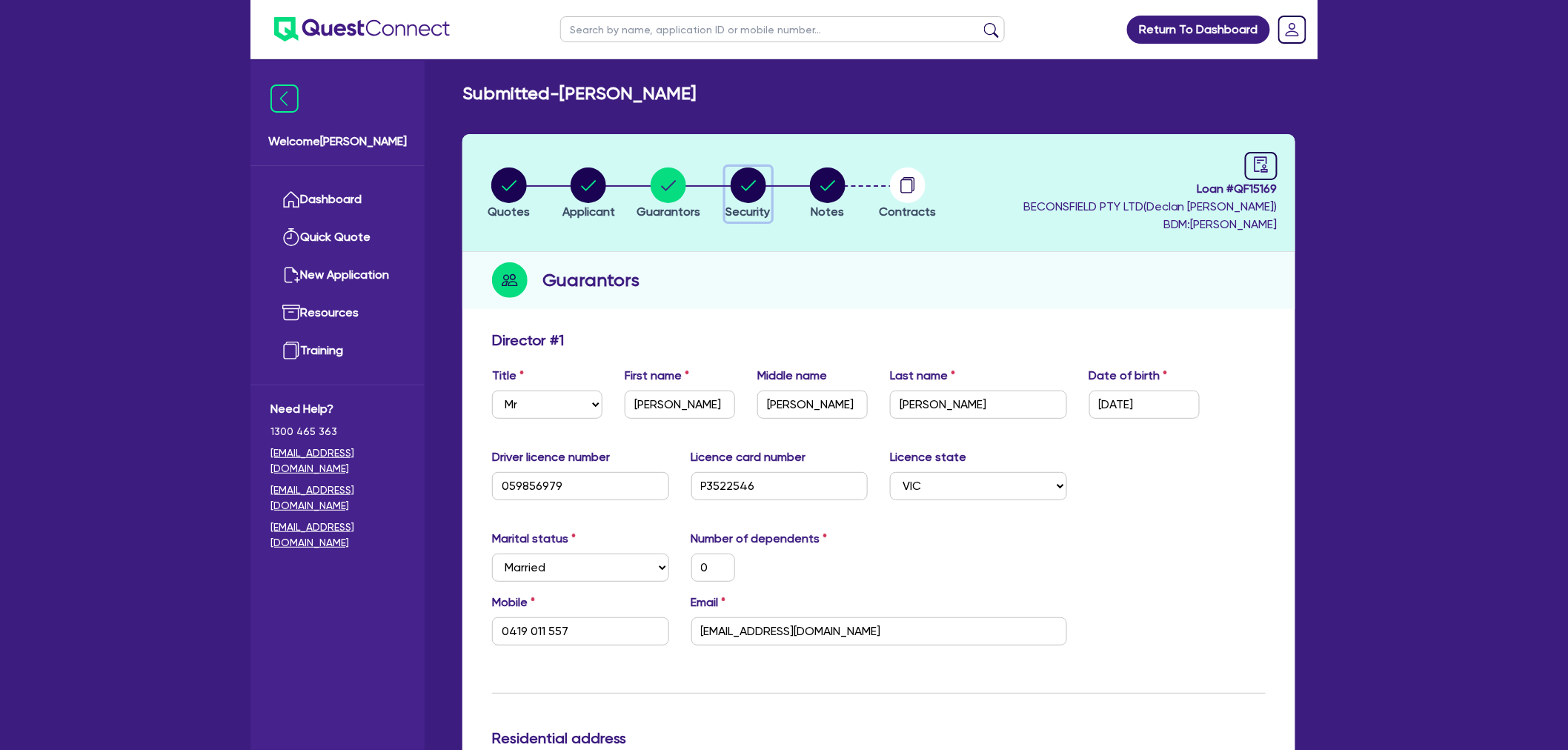
click at [732, 171] on icon "button" at bounding box center [748, 185] width 35 height 35
select select "CARS_AND_LIGHT_TRUCKS"
select select "PASSENGER_VEHICLES"
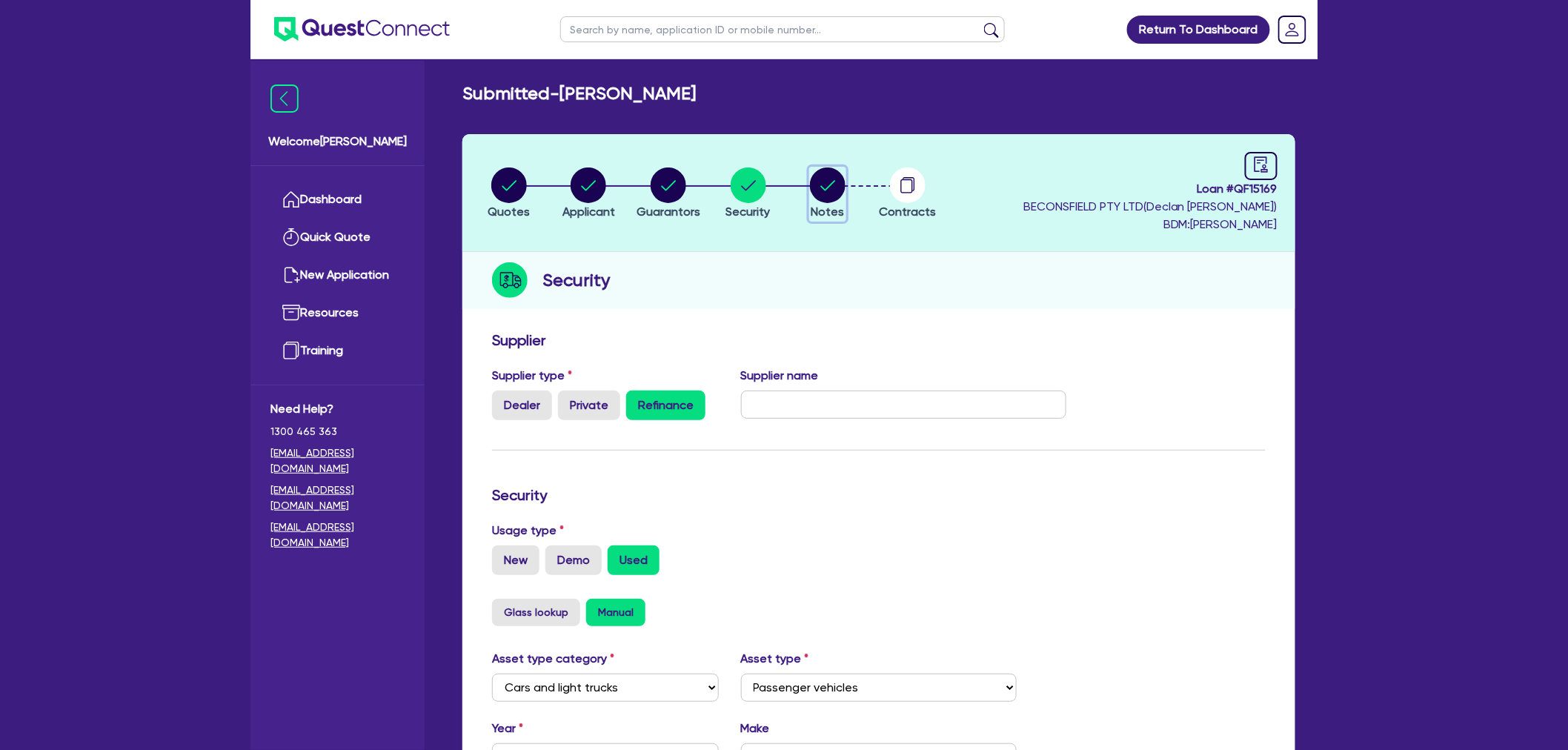
click at [839, 192] on circle "button" at bounding box center [827, 185] width 35 height 35
select select "Quest Finance - Own Book"
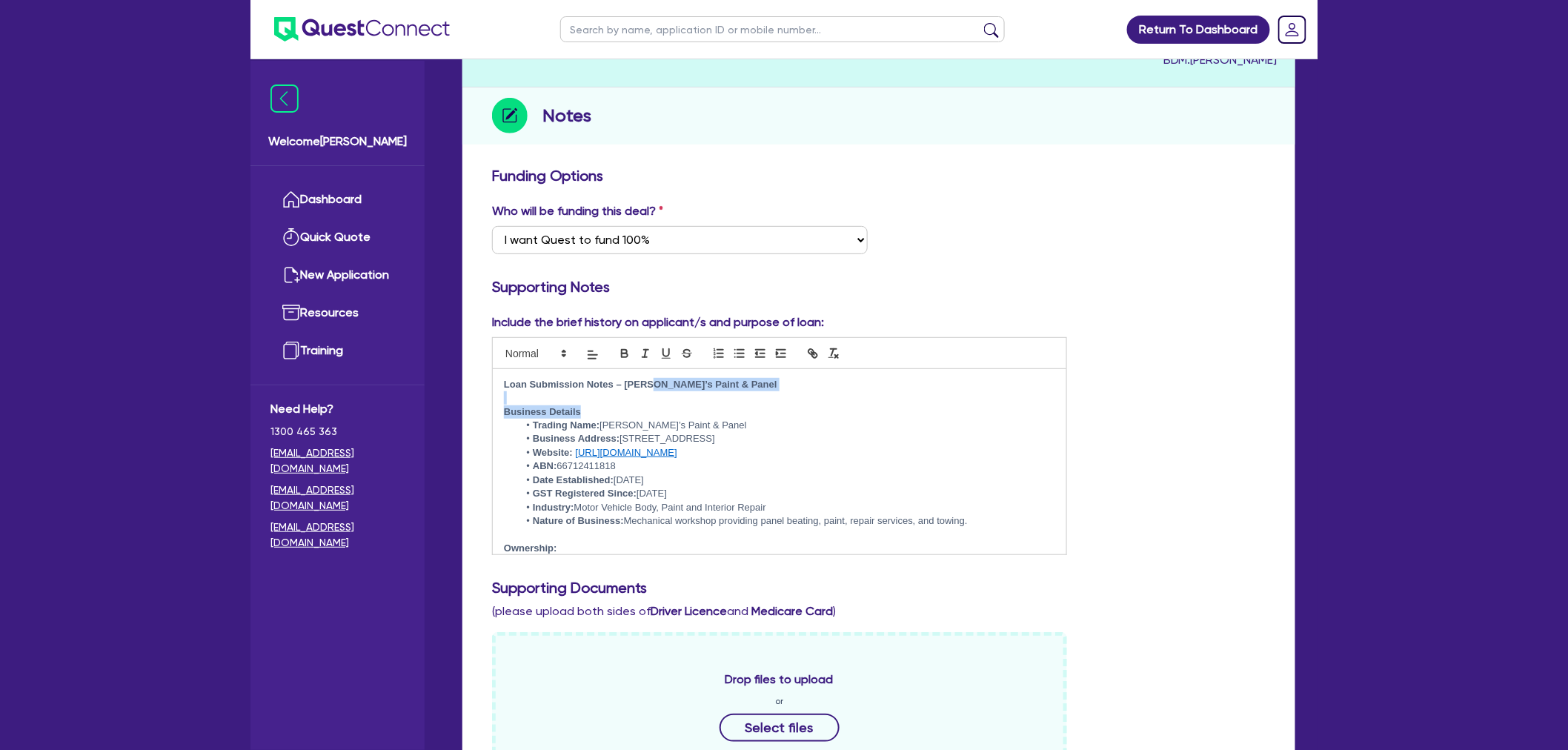
drag, startPoint x: 745, startPoint y: 406, endPoint x: 646, endPoint y: 386, distance: 101.0
click at [646, 386] on div "Loan Submission Notes – Clarkey’s Paint & Panel Business Details Trading Name: …" at bounding box center [780, 461] width 574 height 186
click at [646, 386] on strong "Loan Submission Notes – Clarkey’s Paint & Panel" at bounding box center [641, 384] width 273 height 11
drag, startPoint x: 630, startPoint y: 386, endPoint x: 781, endPoint y: 384, distance: 151.0
click at [781, 384] on p "Loan Submission Notes – Clarkey’s Paint & Panel" at bounding box center [780, 385] width 551 height 14
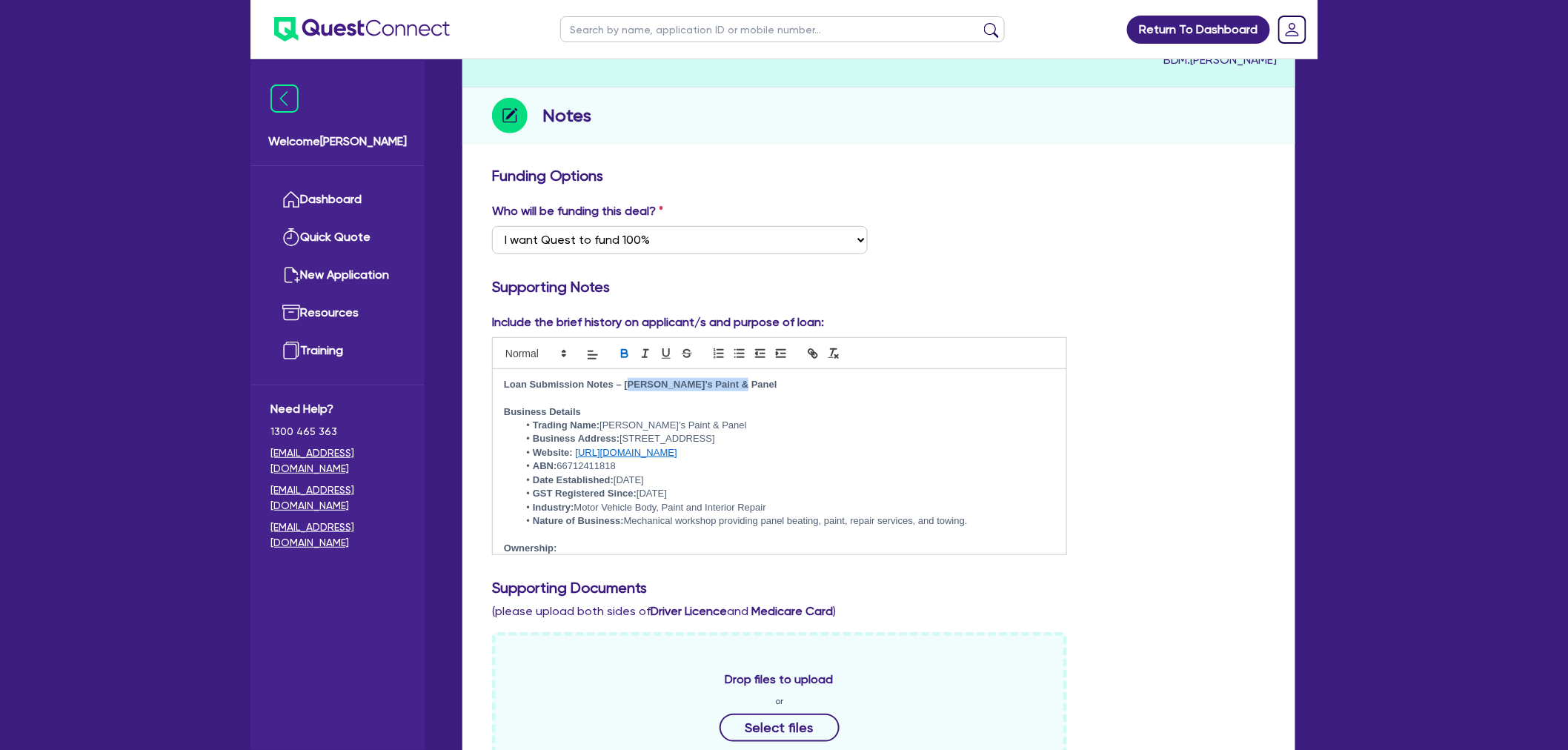
click at [781, 384] on p "Loan Submission Notes – Clarkey’s Paint & Panel" at bounding box center [780, 385] width 551 height 14
drag, startPoint x: 602, startPoint y: 420, endPoint x: 997, endPoint y: 521, distance: 407.7
click at [997, 521] on ul "Trading Name: Clarkey’s Paint & Panel Business Address: 2 Jordan St, Cobram VIC…" at bounding box center [780, 473] width 551 height 110
click at [997, 521] on li "Nature of Business: Mechanical workshop providing panel beating, paint, repair …" at bounding box center [787, 522] width 536 height 14
drag, startPoint x: 934, startPoint y: 512, endPoint x: 605, endPoint y: 419, distance: 341.9
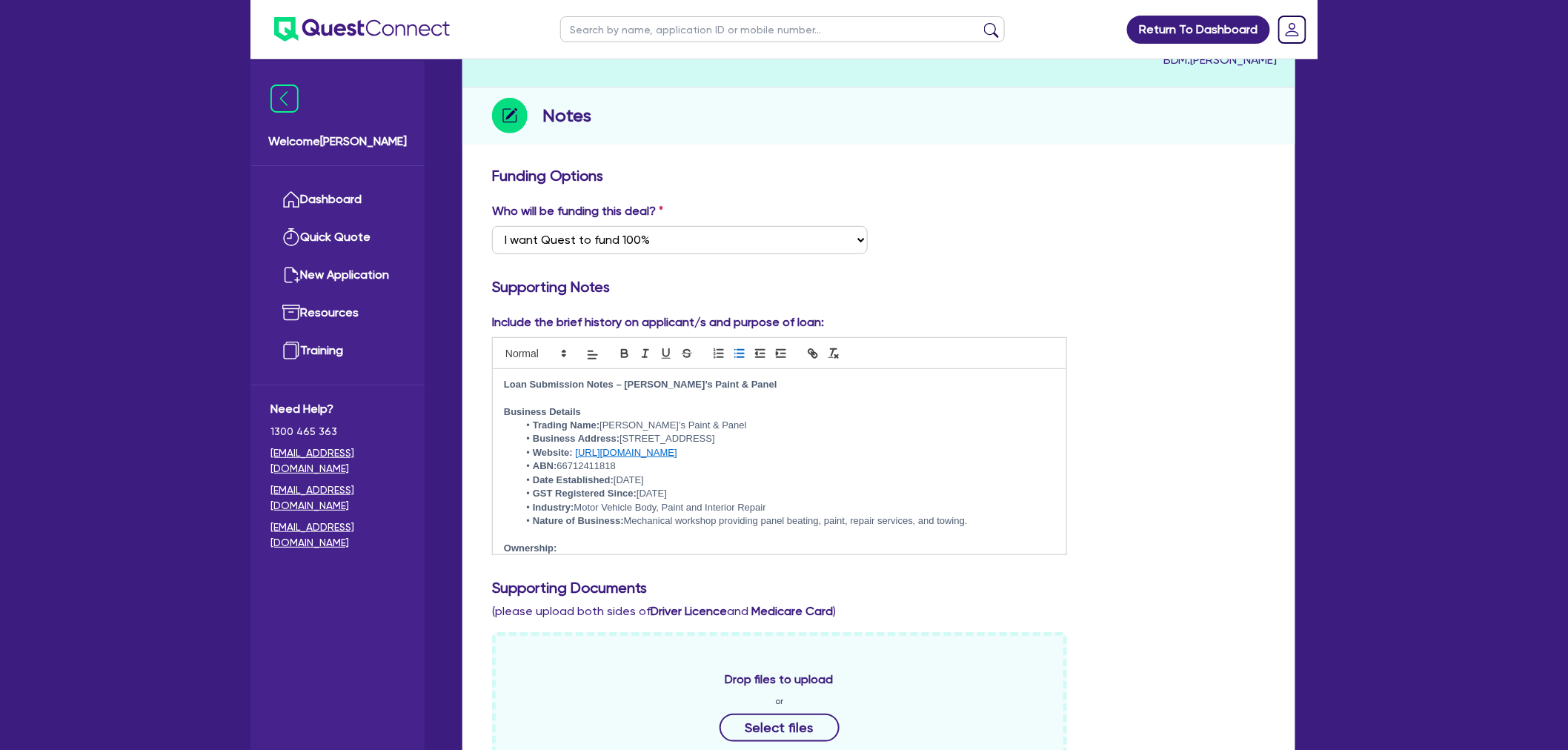
click at [605, 419] on ul "Trading Name: Clarkey’s Paint & Panel Business Address: 2 Jordan St, Cobram VIC…" at bounding box center [780, 473] width 551 height 110
click at [605, 419] on li "Trading Name: Clarkey’s Paint & Panel" at bounding box center [787, 425] width 536 height 14
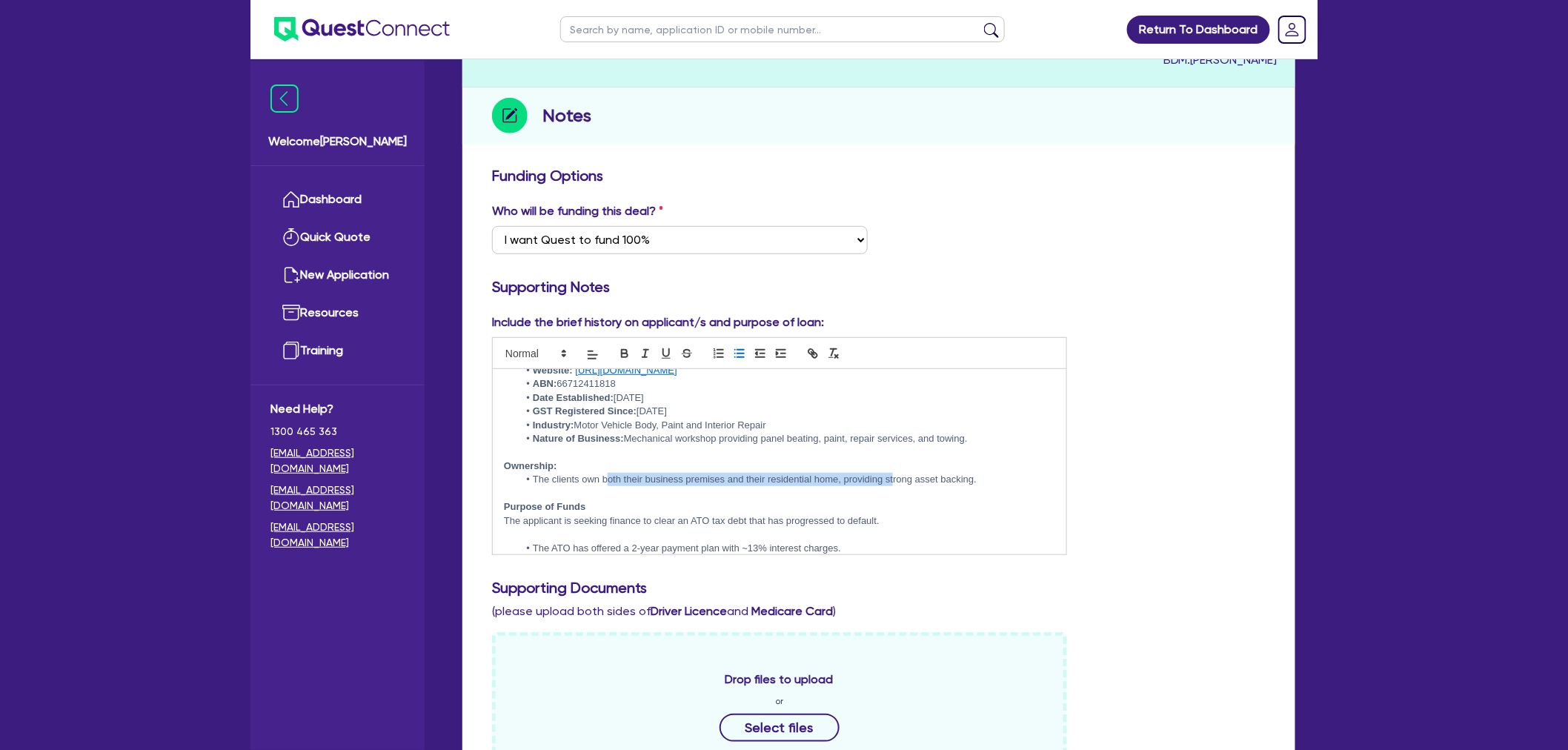
drag, startPoint x: 606, startPoint y: 477, endPoint x: 895, endPoint y: 482, distance: 289.0
click at [895, 482] on li "The clients own both their business premises and their residential home, provid…" at bounding box center [787, 479] width 536 height 14
drag, startPoint x: 906, startPoint y: 479, endPoint x: 897, endPoint y: 477, distance: 9.2
click at [902, 478] on li "The clients own both their business premises and their residential home, provid…" at bounding box center [787, 479] width 536 height 14
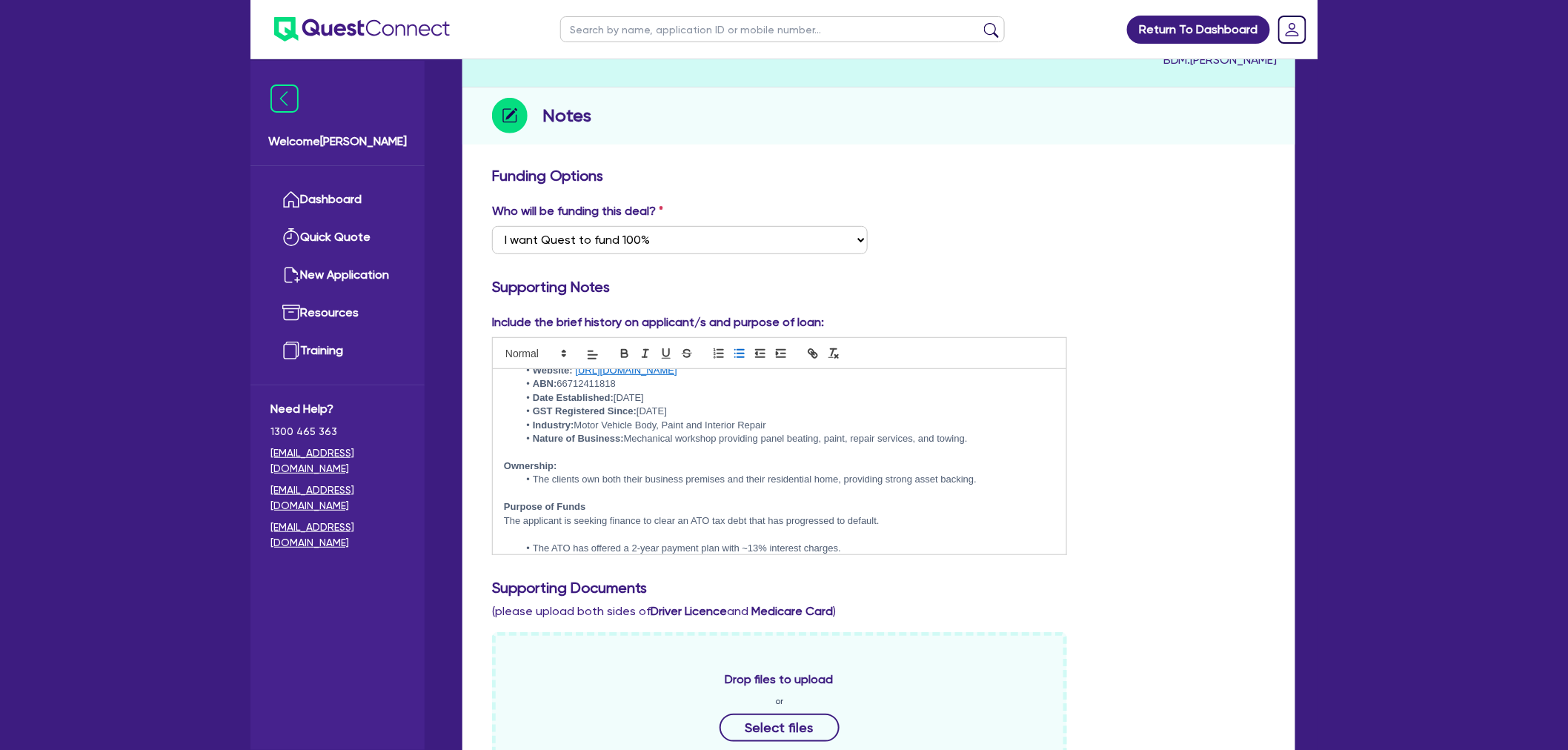
click at [897, 477] on li "The clients own both their business premises and their residential home, provid…" at bounding box center [787, 479] width 536 height 14
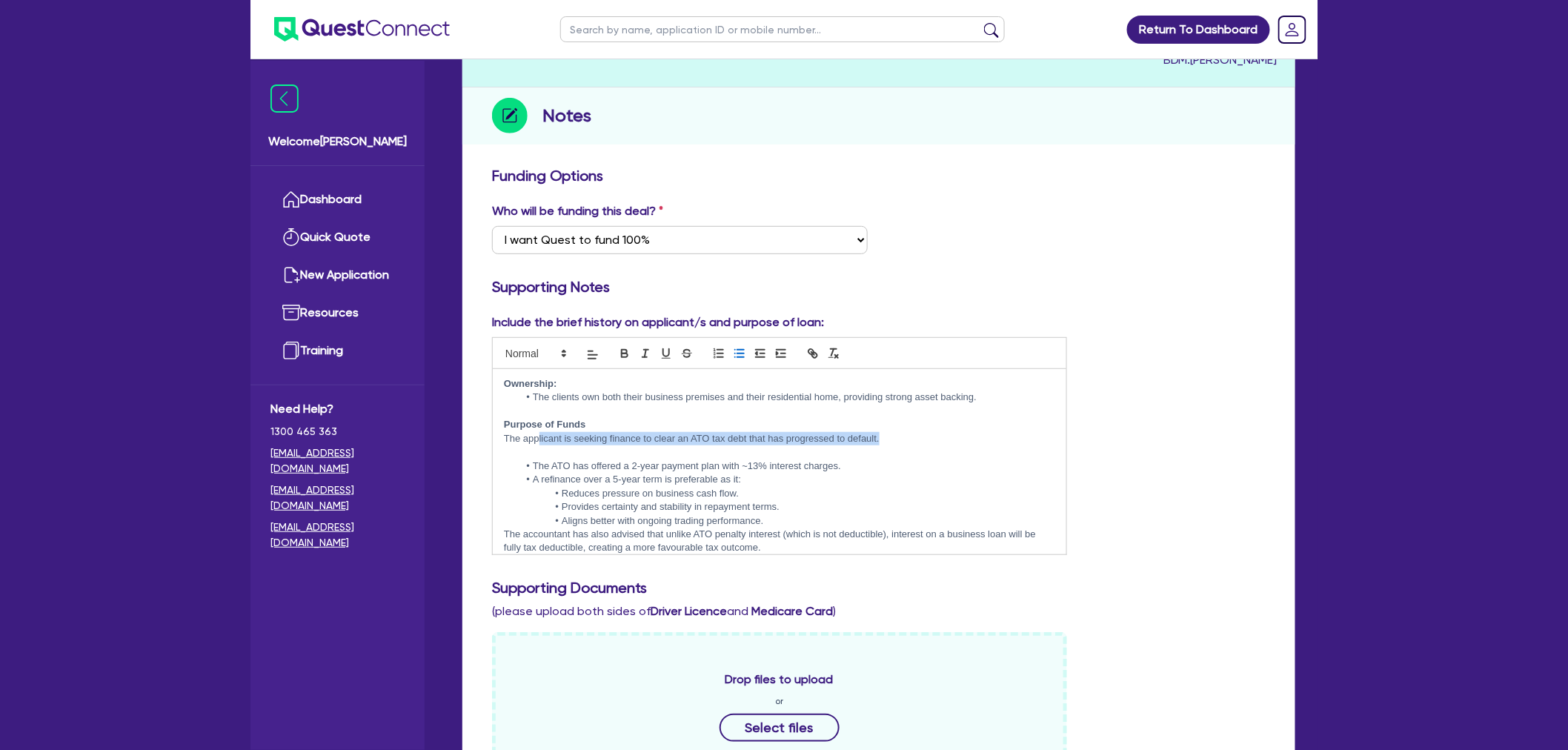
drag, startPoint x: 539, startPoint y: 434, endPoint x: 895, endPoint y: 439, distance: 356.0
click at [895, 439] on p "The applicant is seeking finance to clear an ATO tax debt that has progressed t…" at bounding box center [780, 439] width 551 height 14
drag, startPoint x: 796, startPoint y: 440, endPoint x: 738, endPoint y: 440, distance: 58.0
click at [738, 440] on p "The applicant is seeking finance to clear an ATO tax debt that has progressed t…" at bounding box center [780, 439] width 551 height 14
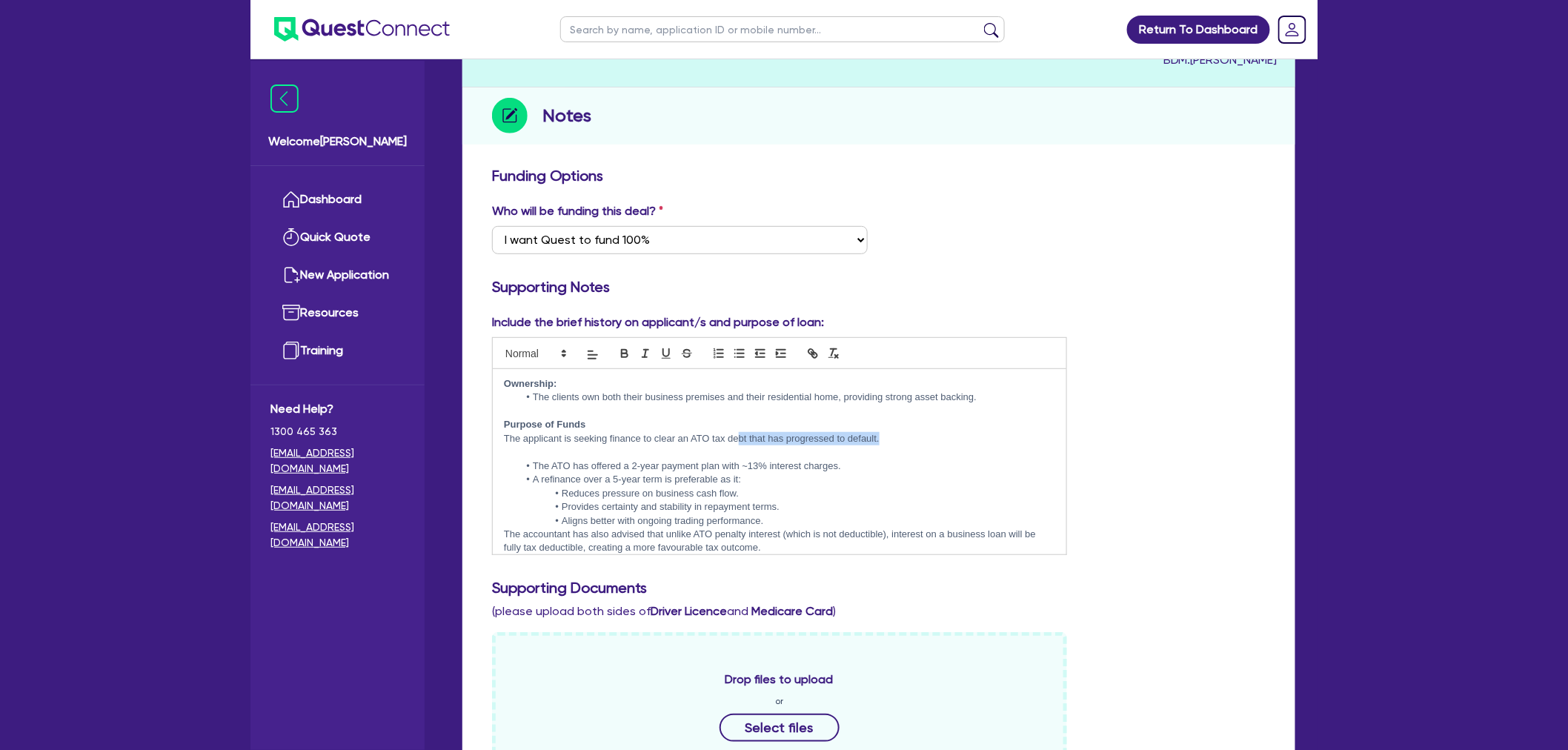
click at [738, 440] on p "The applicant is seeking finance to clear an ATO tax debt that has progressed t…" at bounding box center [780, 439] width 551 height 14
drag, startPoint x: 741, startPoint y: 440, endPoint x: 893, endPoint y: 439, distance: 152.0
click at [893, 439] on p "The applicant is seeking finance to clear an ATO tax debt that has progressed t…" at bounding box center [780, 439] width 551 height 14
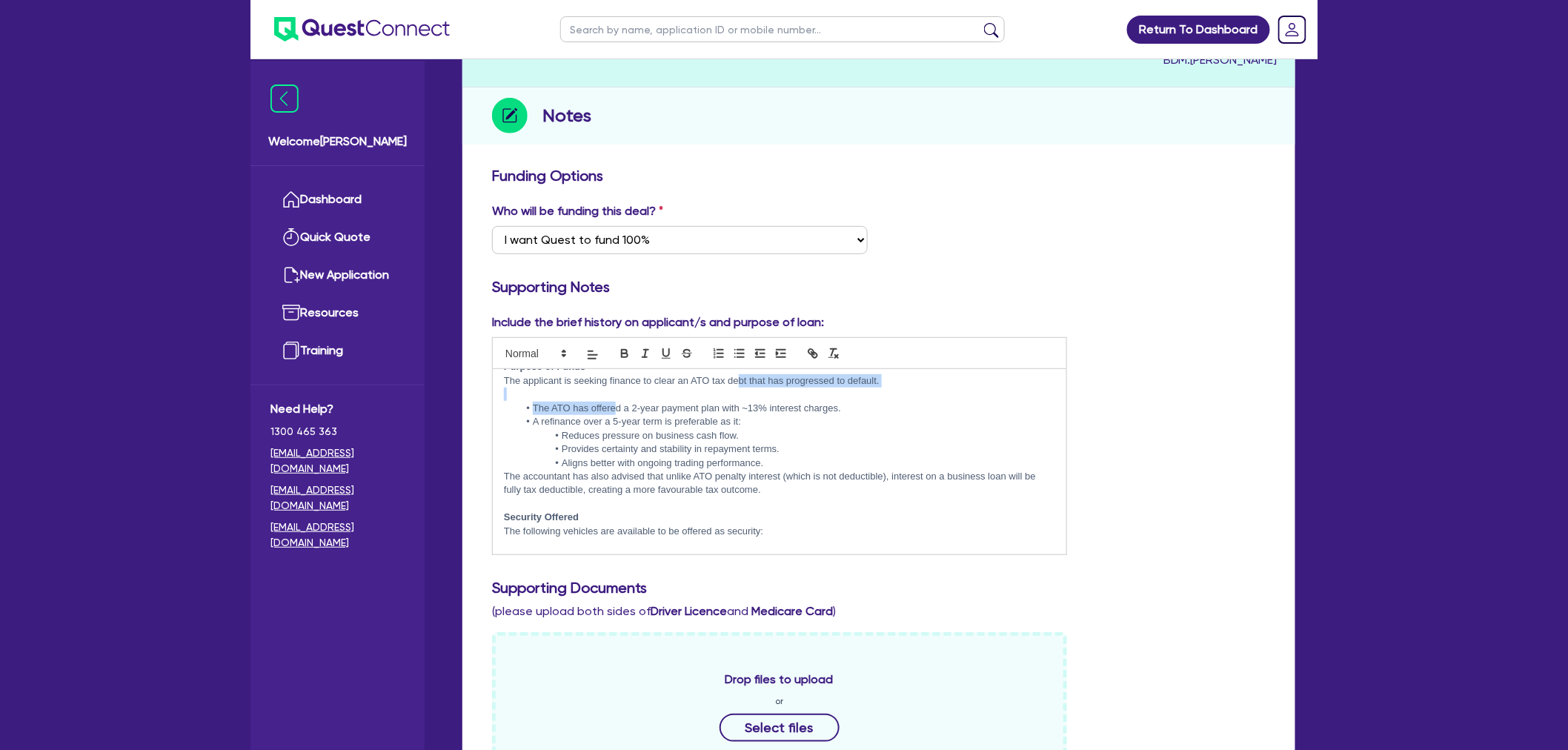
scroll to position [220, 0]
drag, startPoint x: 614, startPoint y: 378, endPoint x: 841, endPoint y: 408, distance: 229.0
click at [841, 408] on li "The ATO has offered a 2-year payment plan with ~13% interest charges." at bounding box center [787, 411] width 536 height 14
drag, startPoint x: 841, startPoint y: 408, endPoint x: 648, endPoint y: 407, distance: 193.0
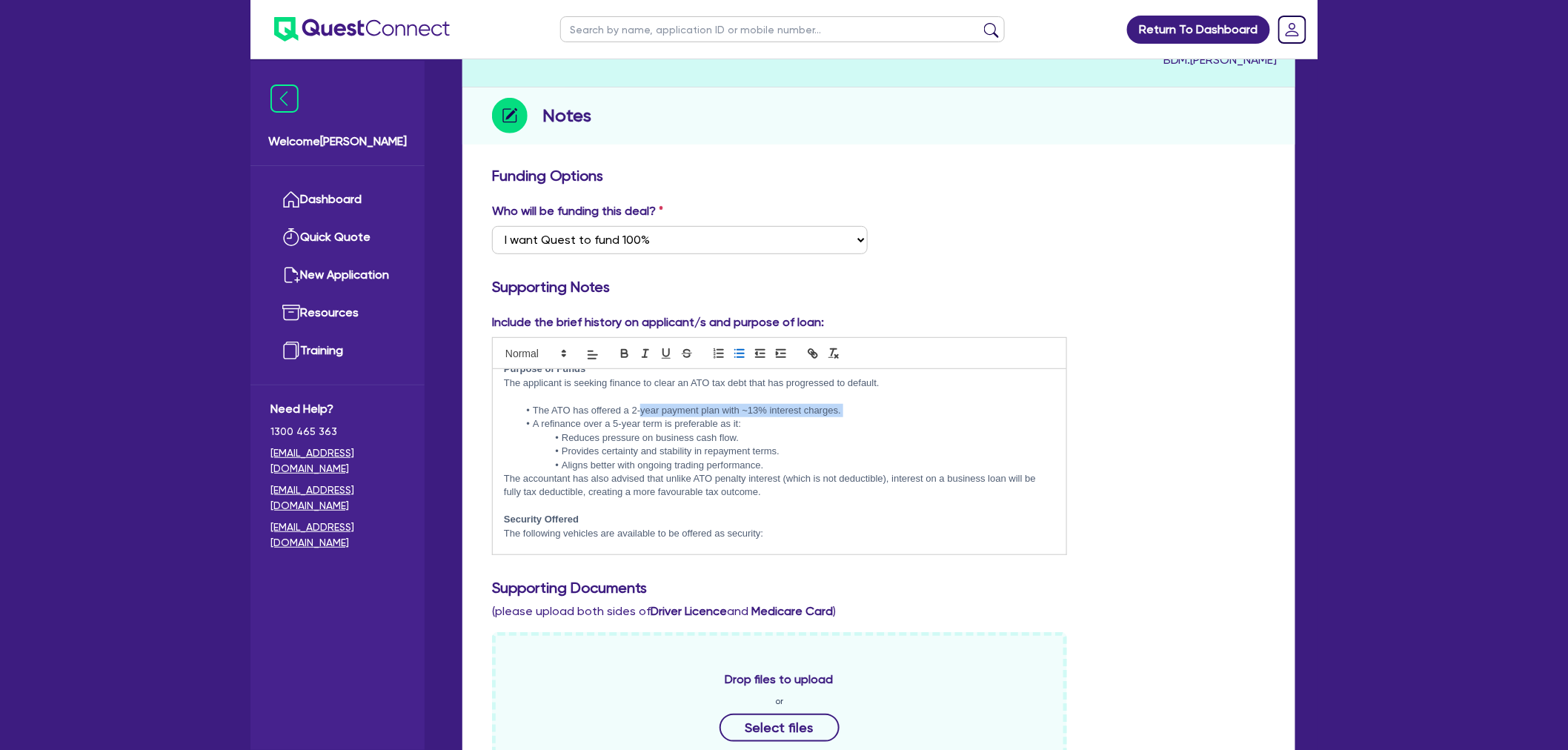
click at [648, 407] on li "The ATO has offered a 2-year payment plan with ~13% interest charges." at bounding box center [787, 411] width 536 height 14
drag, startPoint x: 541, startPoint y: 425, endPoint x: 743, endPoint y: 418, distance: 202.1
click at [743, 418] on li "A refinance over a 5-year term is preferable as it:" at bounding box center [787, 424] width 536 height 14
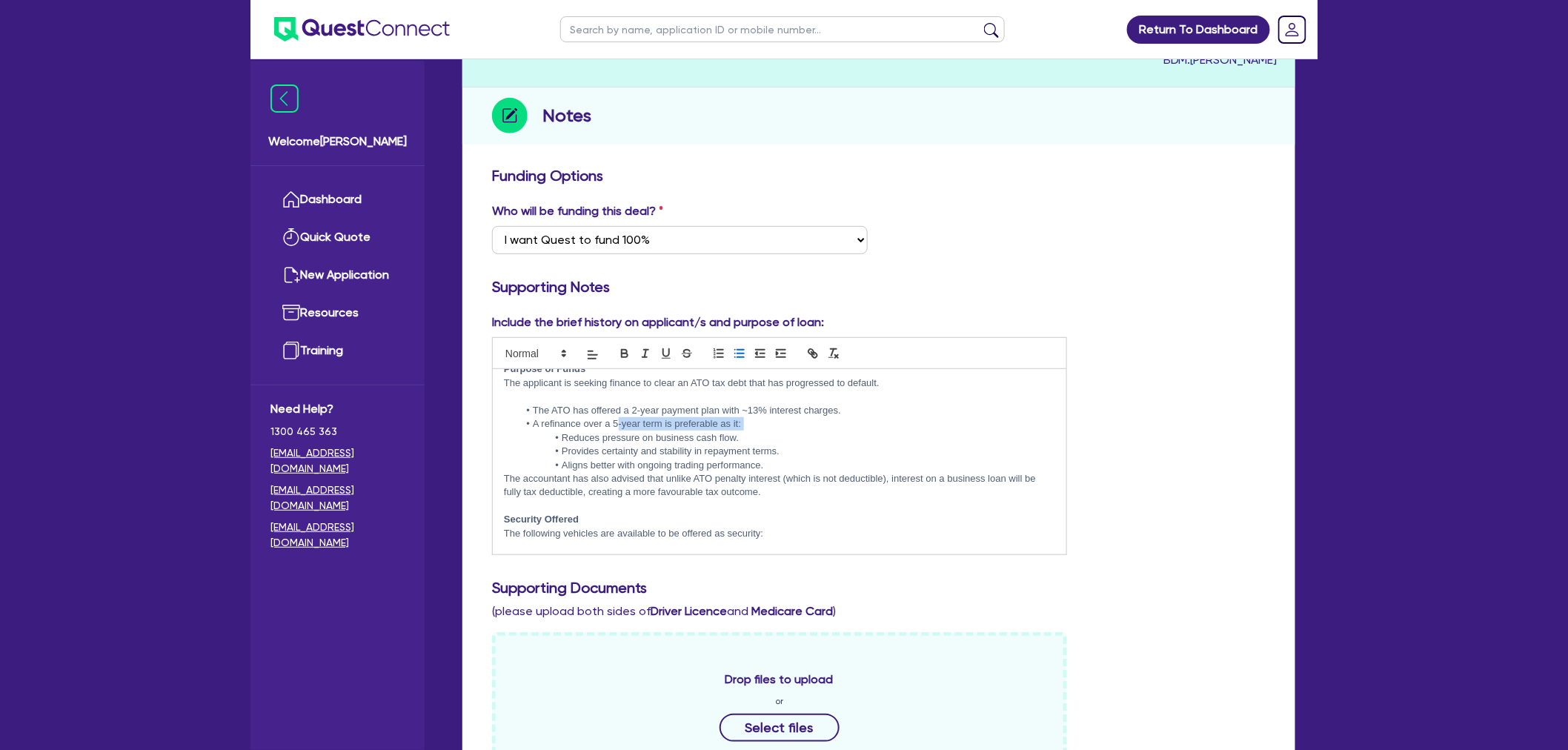
drag, startPoint x: 745, startPoint y: 418, endPoint x: 616, endPoint y: 422, distance: 129.1
click at [616, 422] on li "A refinance over a 5-year term is preferable as it:" at bounding box center [787, 424] width 536 height 14
drag, startPoint x: 565, startPoint y: 437, endPoint x: 760, endPoint y: 432, distance: 195.1
click at [760, 432] on li "Reduces pressure on business cash flow." at bounding box center [787, 438] width 536 height 14
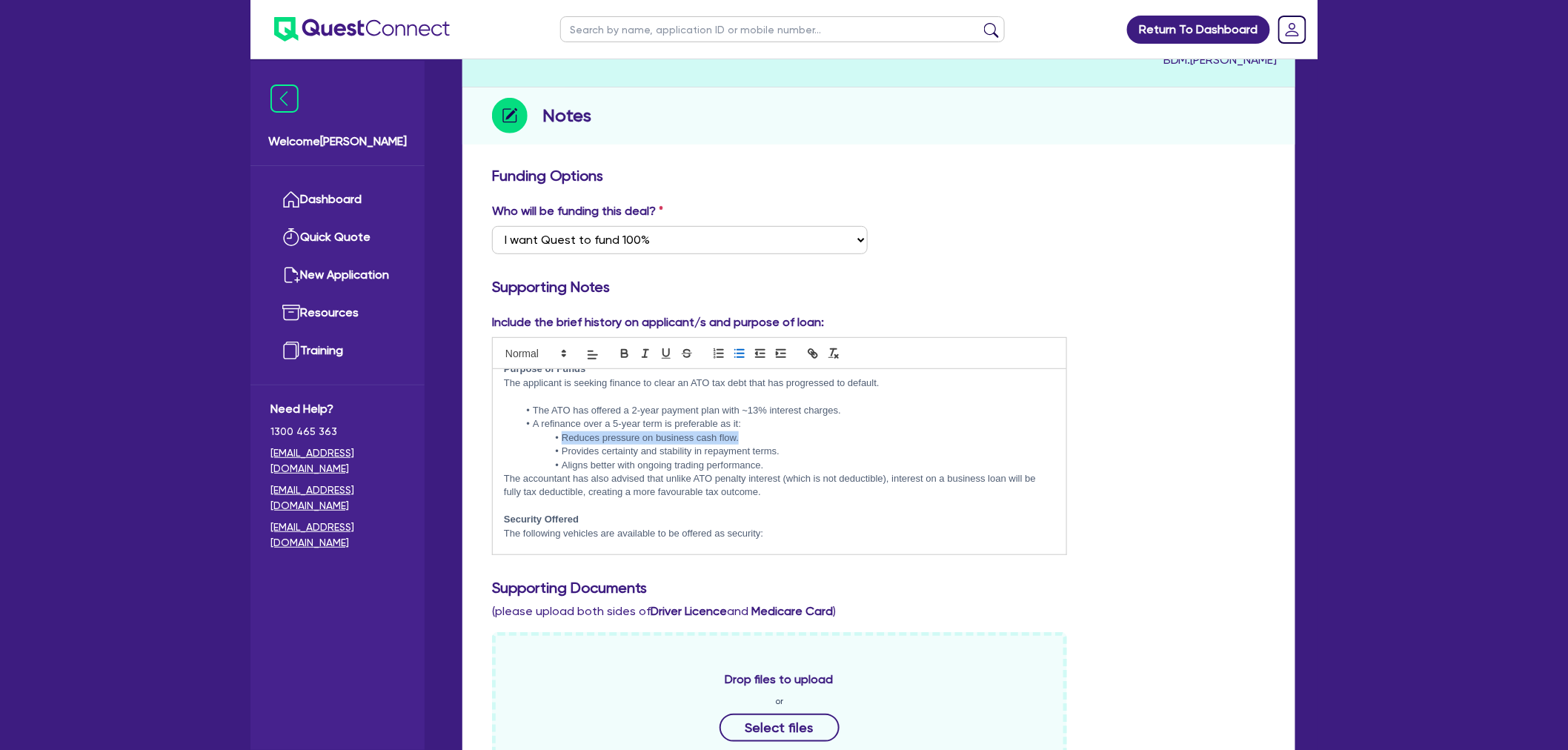
click at [760, 432] on li "Reduces pressure on business cash flow." at bounding box center [787, 438] width 536 height 14
drag, startPoint x: 760, startPoint y: 432, endPoint x: 582, endPoint y: 436, distance: 178.0
click at [582, 436] on li "Reduces pressure on business cash flow." at bounding box center [787, 438] width 536 height 14
drag, startPoint x: 621, startPoint y: 435, endPoint x: 753, endPoint y: 431, distance: 132.1
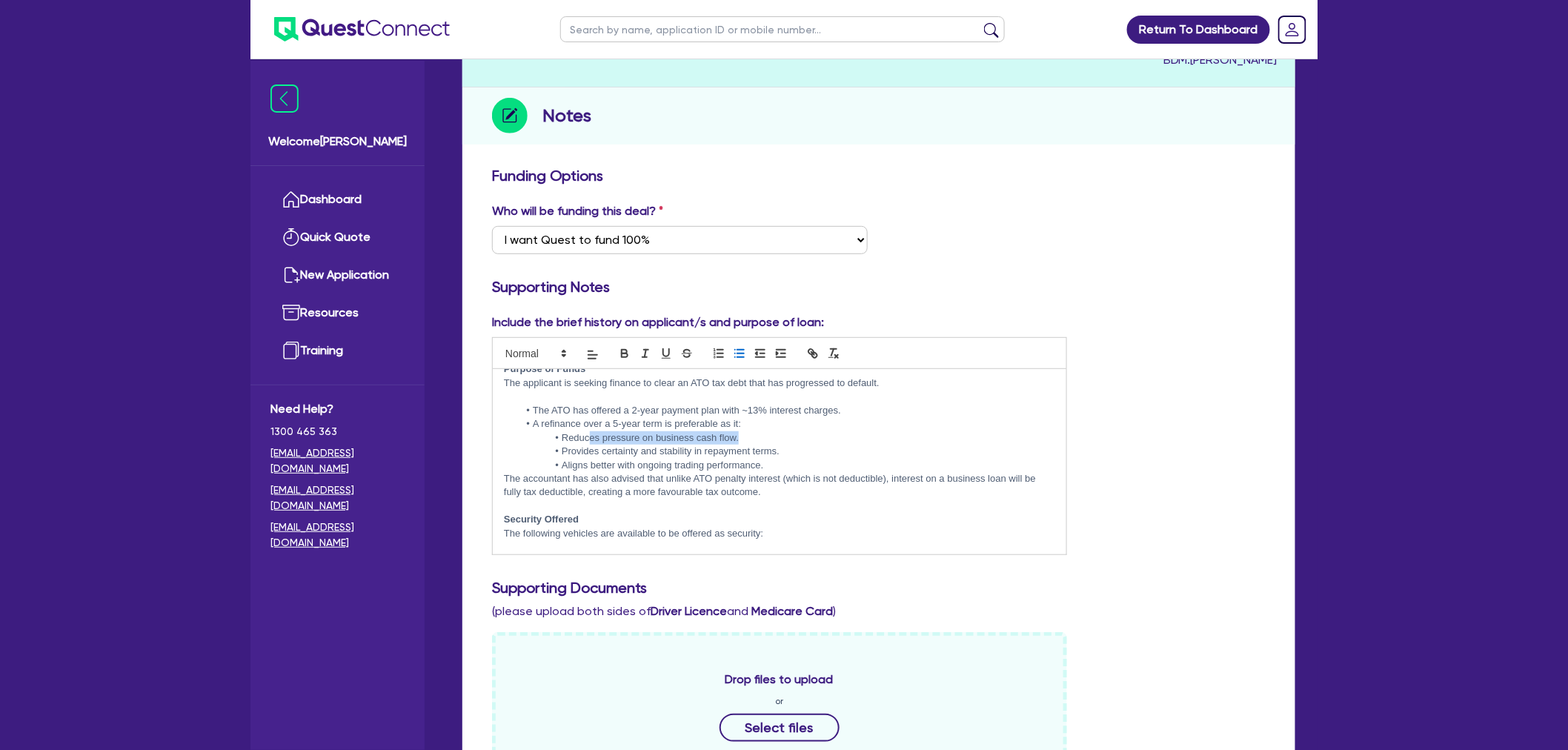
click at [753, 431] on li "Reduces pressure on business cash flow." at bounding box center [787, 438] width 536 height 14
drag, startPoint x: 752, startPoint y: 432, endPoint x: 628, endPoint y: 435, distance: 124.0
click at [628, 435] on li "Reduces pressure on business cash flow." at bounding box center [787, 438] width 536 height 14
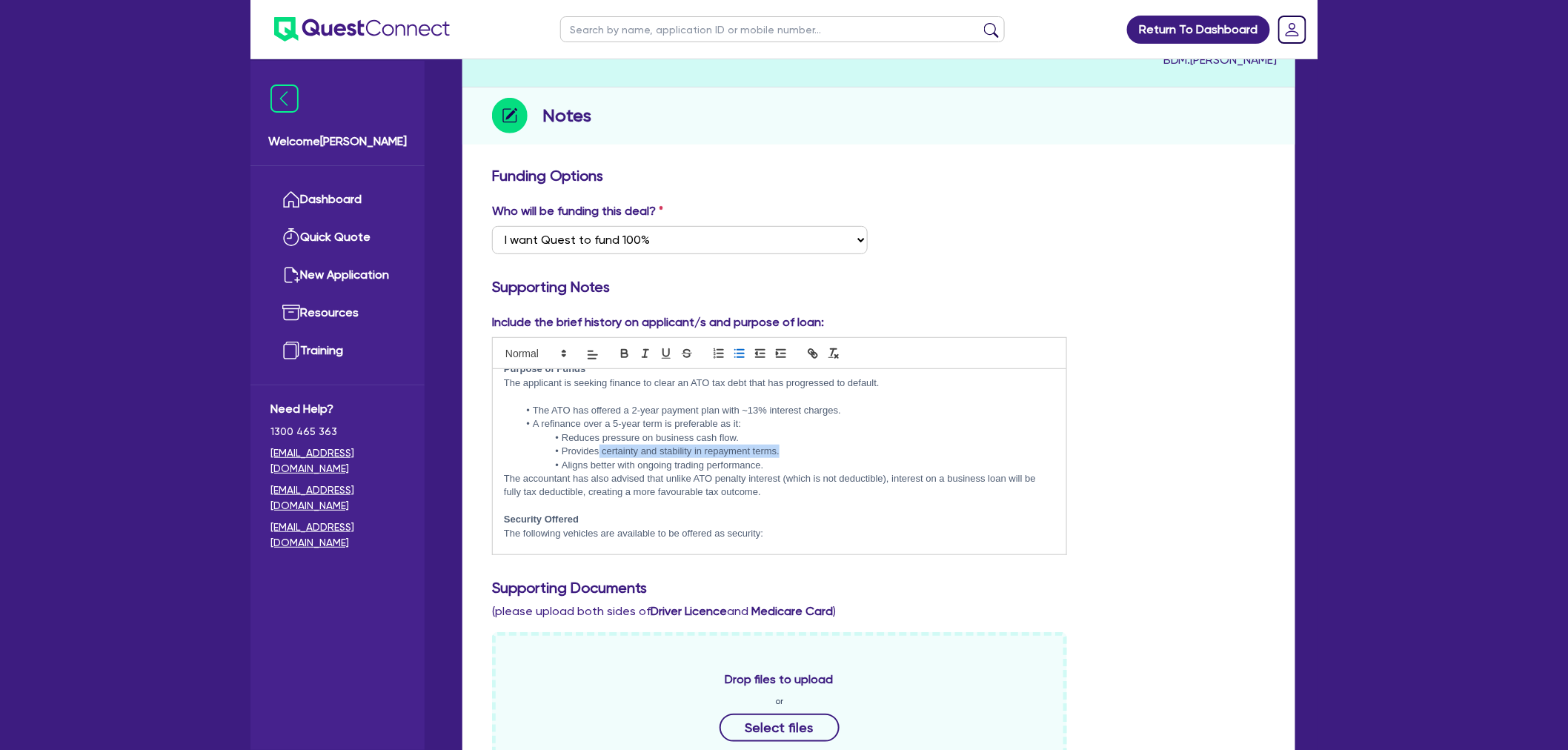
drag, startPoint x: 597, startPoint y: 450, endPoint x: 780, endPoint y: 445, distance: 183.1
click at [780, 445] on li "Provides certainty and stability in repayment terms." at bounding box center [787, 452] width 536 height 14
drag, startPoint x: 563, startPoint y: 461, endPoint x: 790, endPoint y: 458, distance: 227.0
click at [790, 459] on li "Aligns better with ongoing trading performance." at bounding box center [787, 466] width 536 height 14
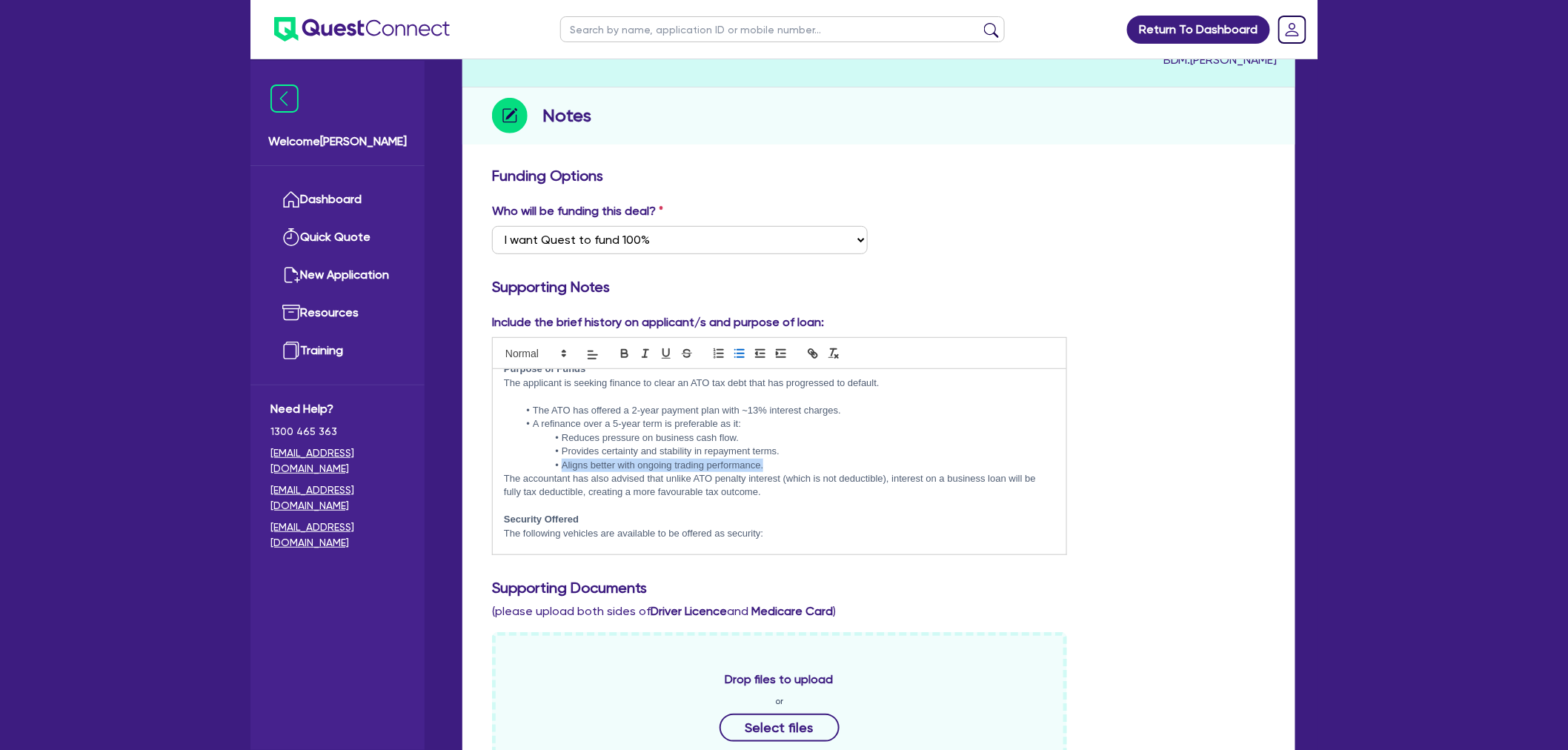
click at [790, 459] on li "Aligns better with ongoing trading performance." at bounding box center [787, 466] width 536 height 14
drag, startPoint x: 529, startPoint y: 479, endPoint x: 1048, endPoint y: 482, distance: 519.0
click at [1048, 482] on div "Loan Submission Notes – Clarkey’s Paint & Panel Business Details Trading Name: …" at bounding box center [780, 461] width 574 height 186
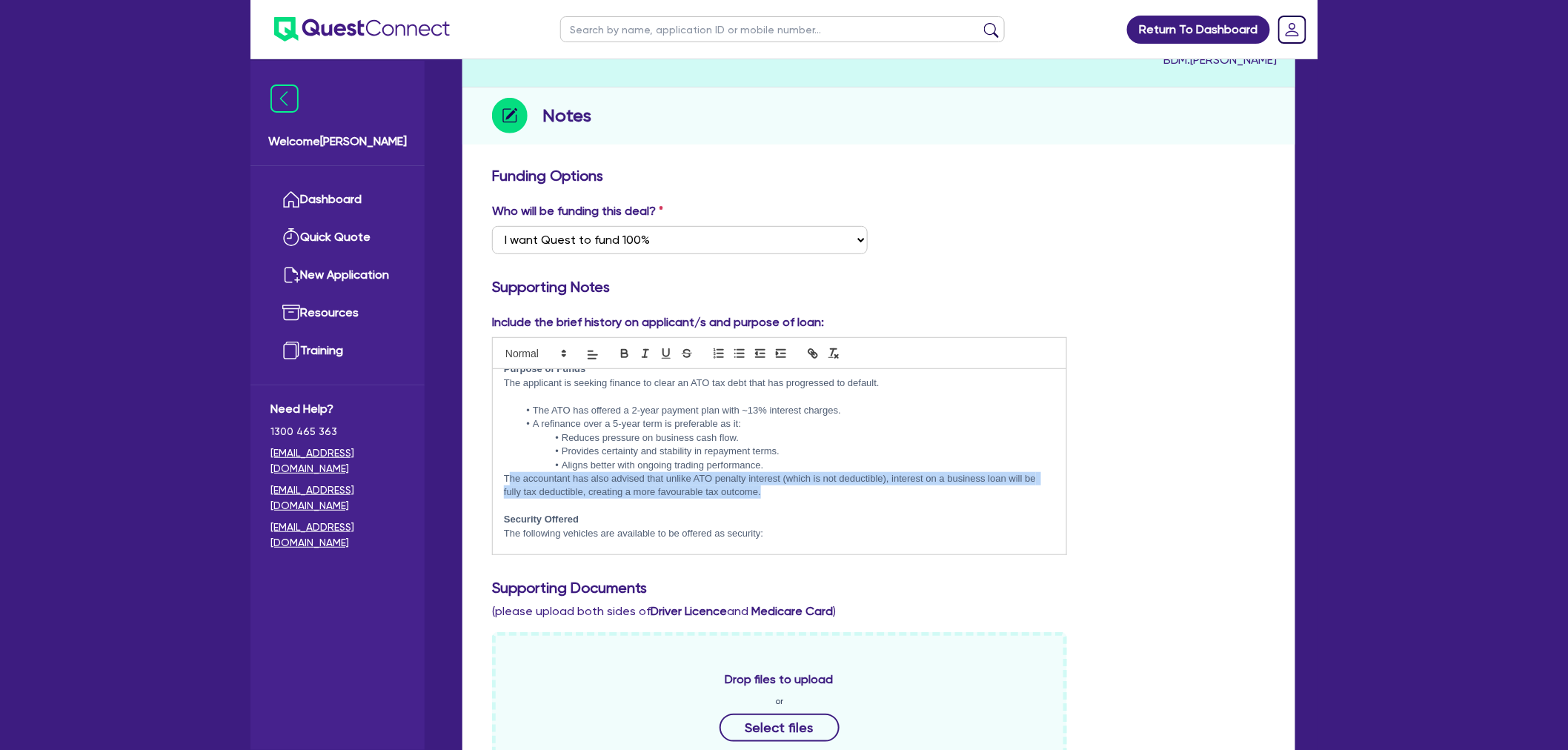
drag, startPoint x: 959, startPoint y: 490, endPoint x: 512, endPoint y: 479, distance: 447.1
click at [512, 479] on p "The accountant has also advised that unlike ATO penalty interest (which is not …" at bounding box center [780, 485] width 551 height 27
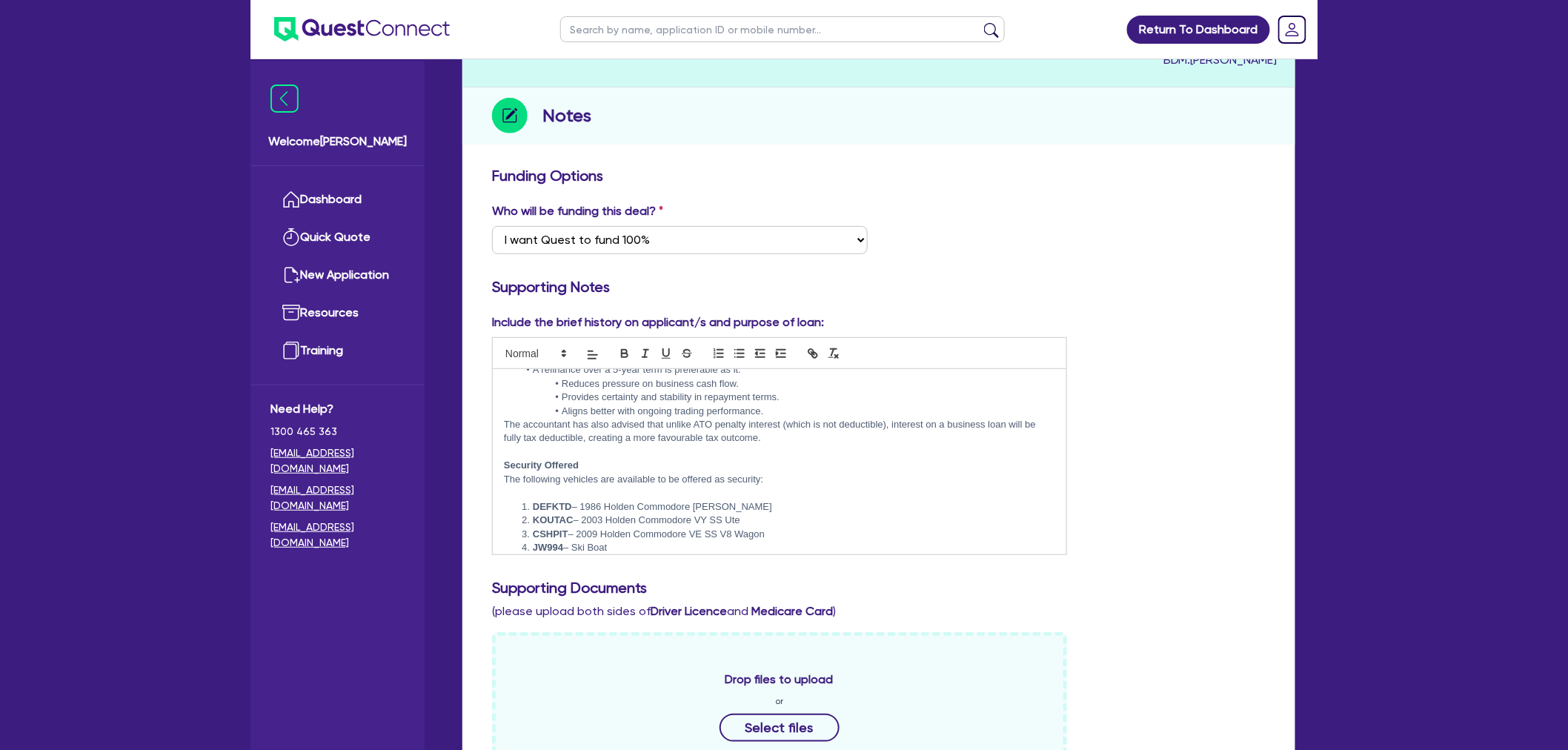
scroll to position [302, 0]
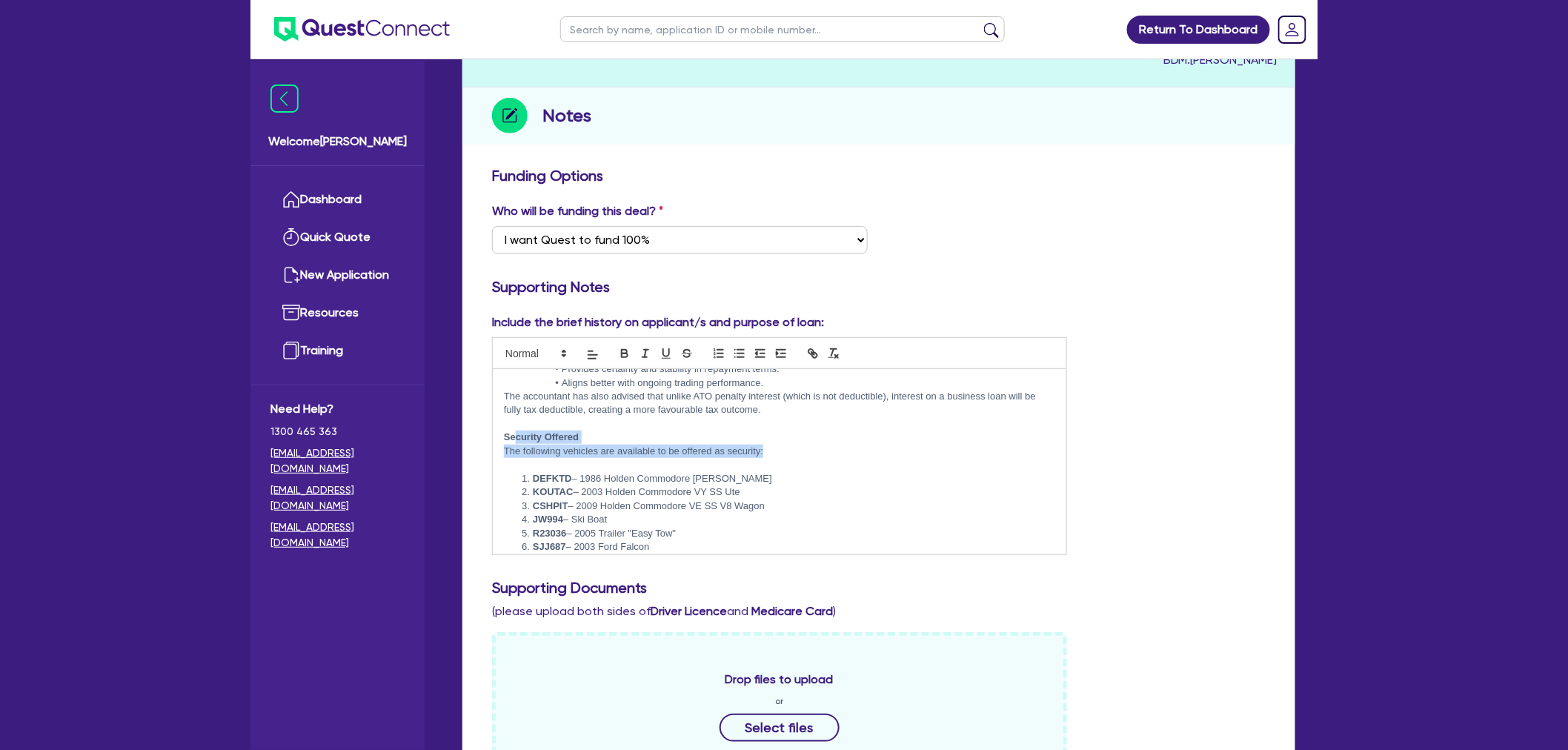
drag, startPoint x: 515, startPoint y: 437, endPoint x: 776, endPoint y: 453, distance: 261.5
click at [776, 453] on div "Loan Submission Notes – Clarkey’s Paint & Panel Business Details Trading Name: …" at bounding box center [780, 461] width 574 height 186
click at [776, 453] on p "The following vehicles are available to be offered as security:" at bounding box center [780, 452] width 551 height 14
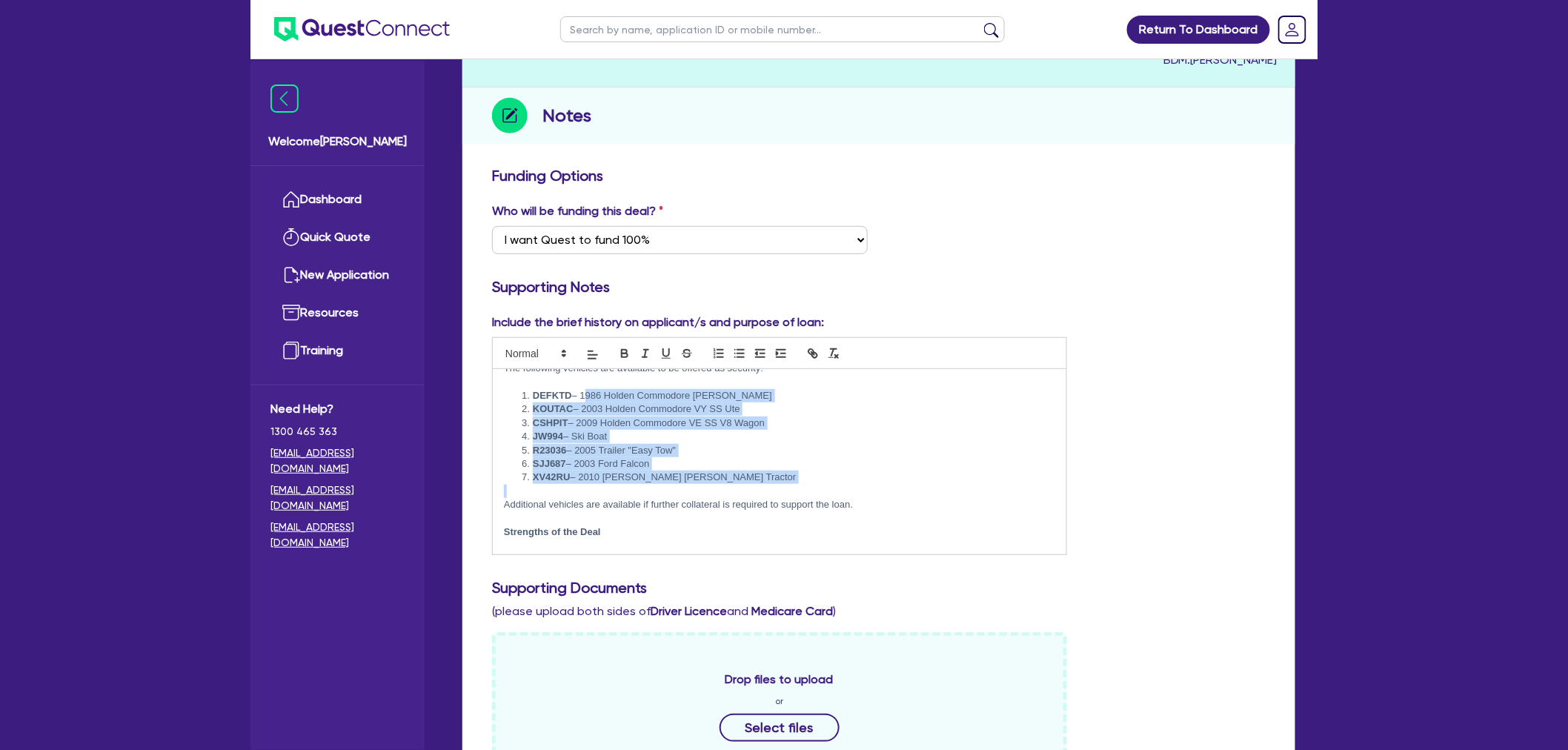
drag, startPoint x: 583, startPoint y: 391, endPoint x: 767, endPoint y: 486, distance: 207.1
click at [767, 486] on div "Loan Submission Notes – Clarkey’s Paint & Panel Business Details Trading Name: …" at bounding box center [780, 461] width 574 height 186
click at [767, 486] on p at bounding box center [780, 491] width 551 height 14
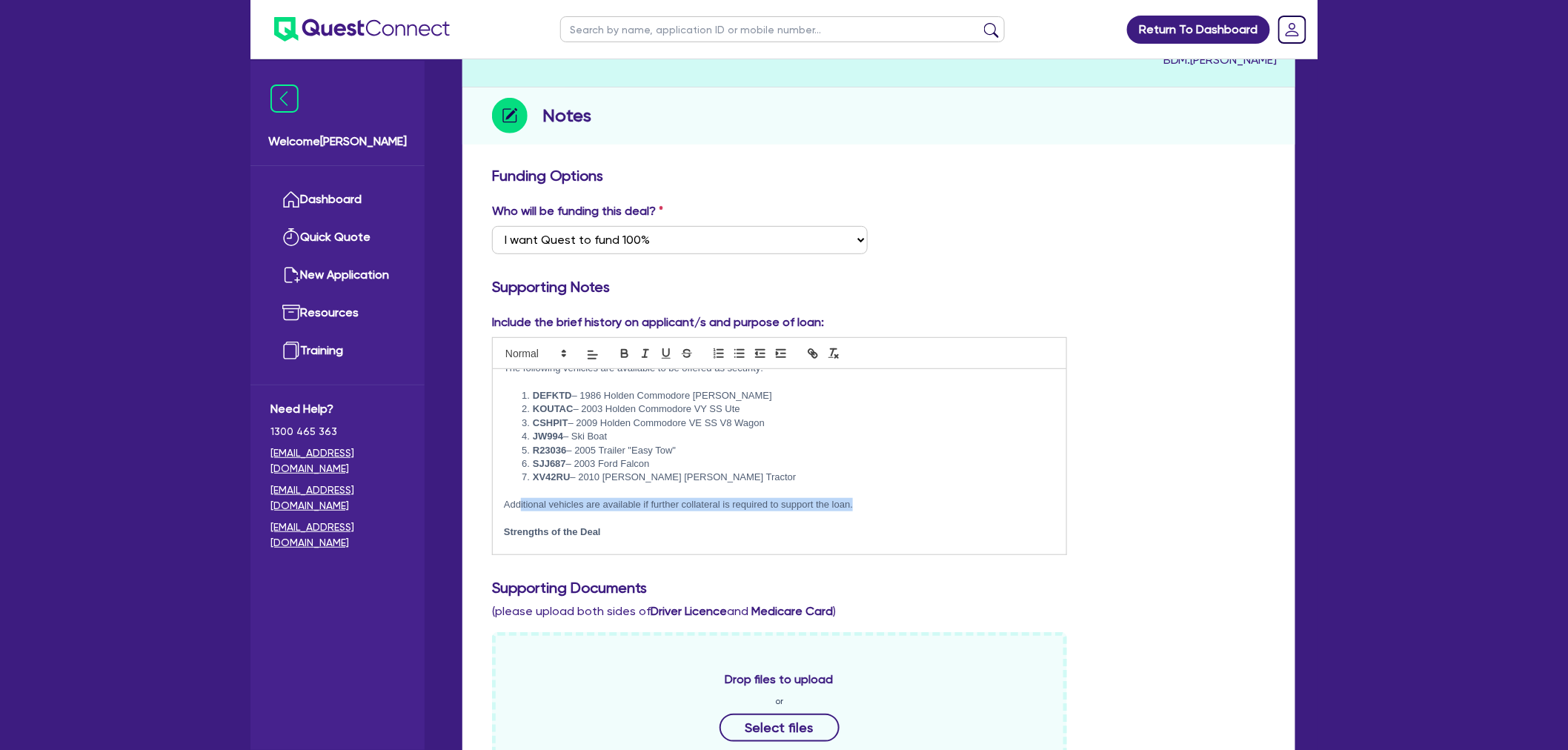
drag, startPoint x: 575, startPoint y: 499, endPoint x: 877, endPoint y: 503, distance: 302.0
click at [877, 503] on p "Additional vehicles are available if further collateral is required to support …" at bounding box center [780, 505] width 551 height 14
click at [875, 503] on p "Additional vehicles are available if further collateral is required to support …" at bounding box center [780, 505] width 551 height 14
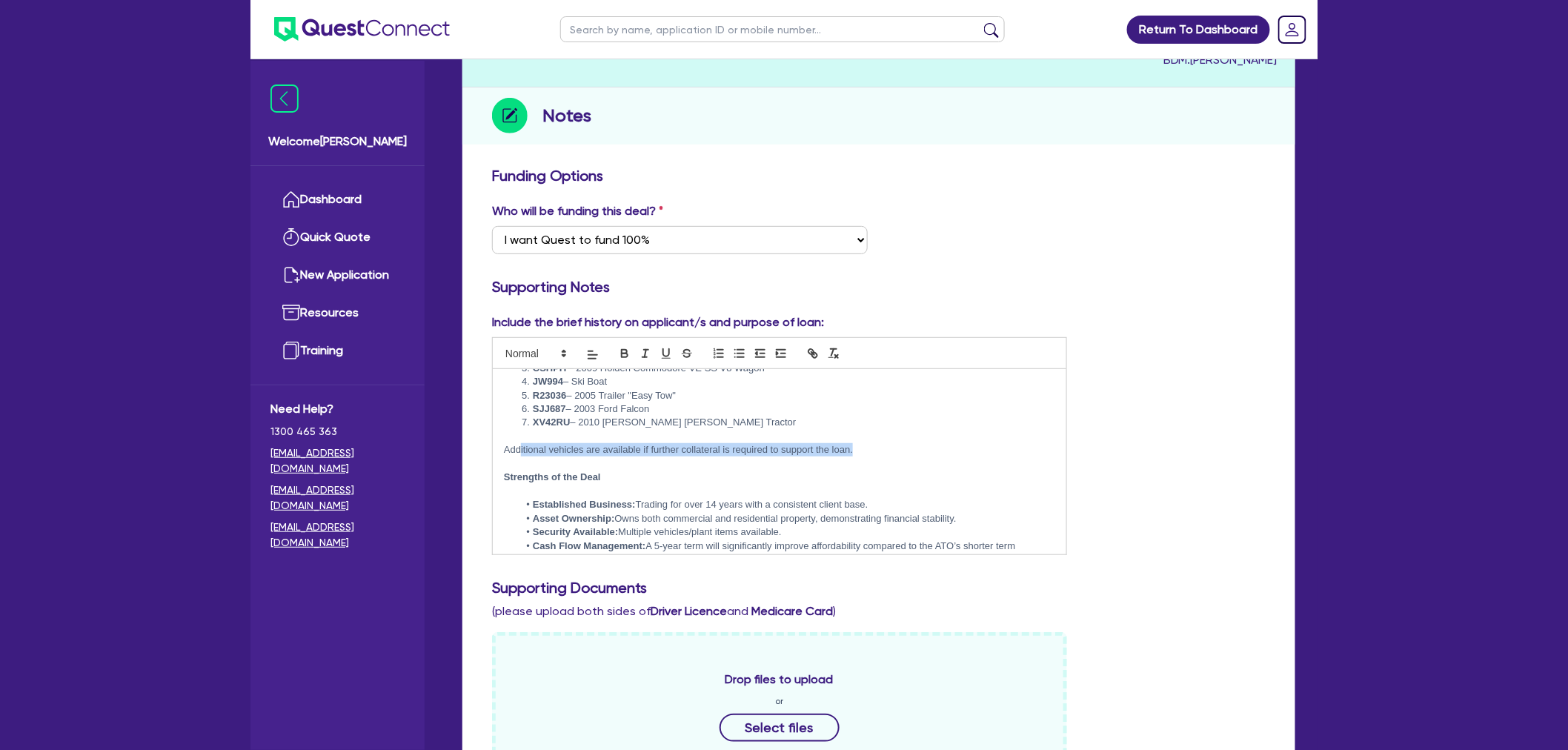
scroll to position [467, 0]
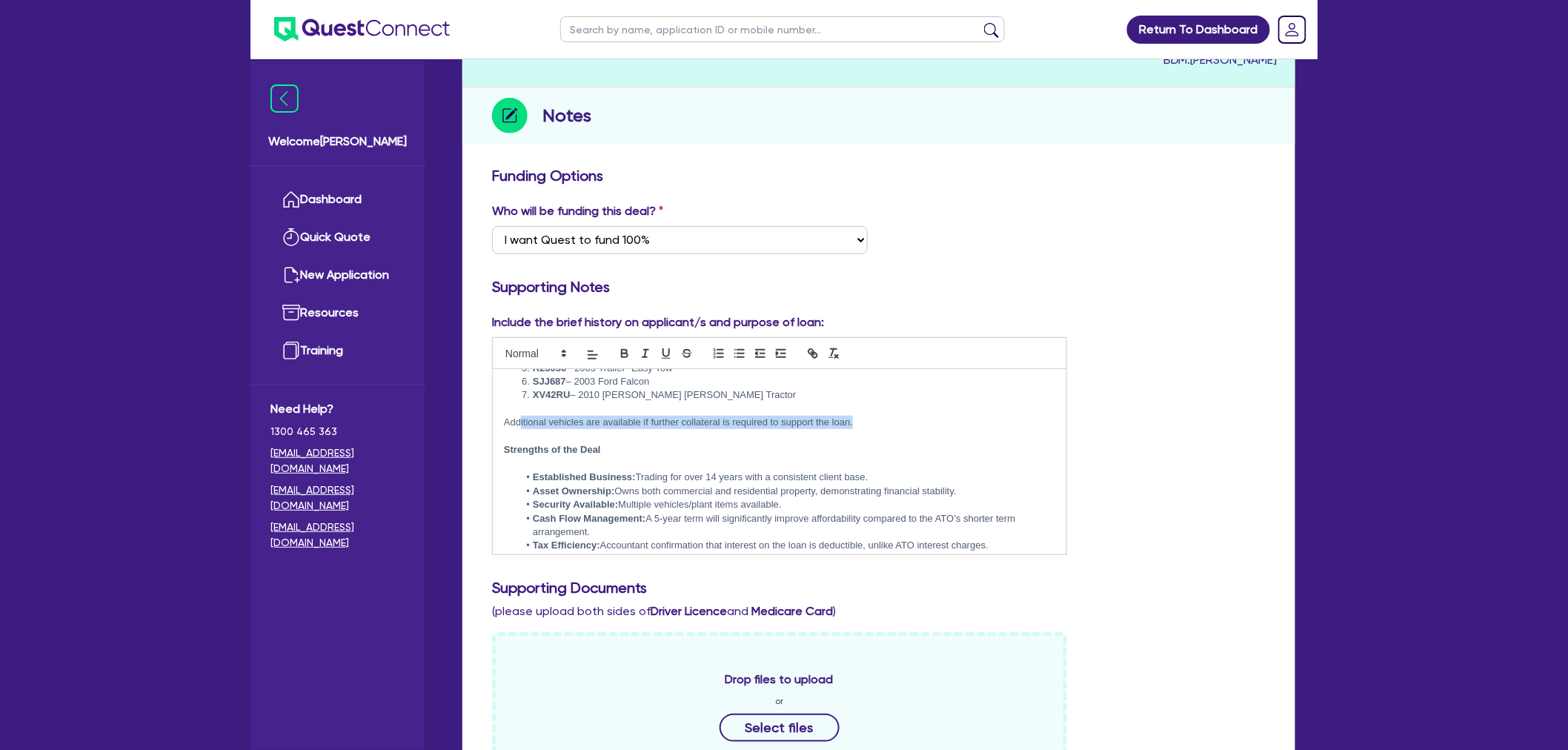
drag, startPoint x: 663, startPoint y: 473, endPoint x: 880, endPoint y: 470, distance: 217.0
click at [880, 470] on li "Established Business: Trading for over 14 years with a consistent client base." at bounding box center [787, 477] width 536 height 14
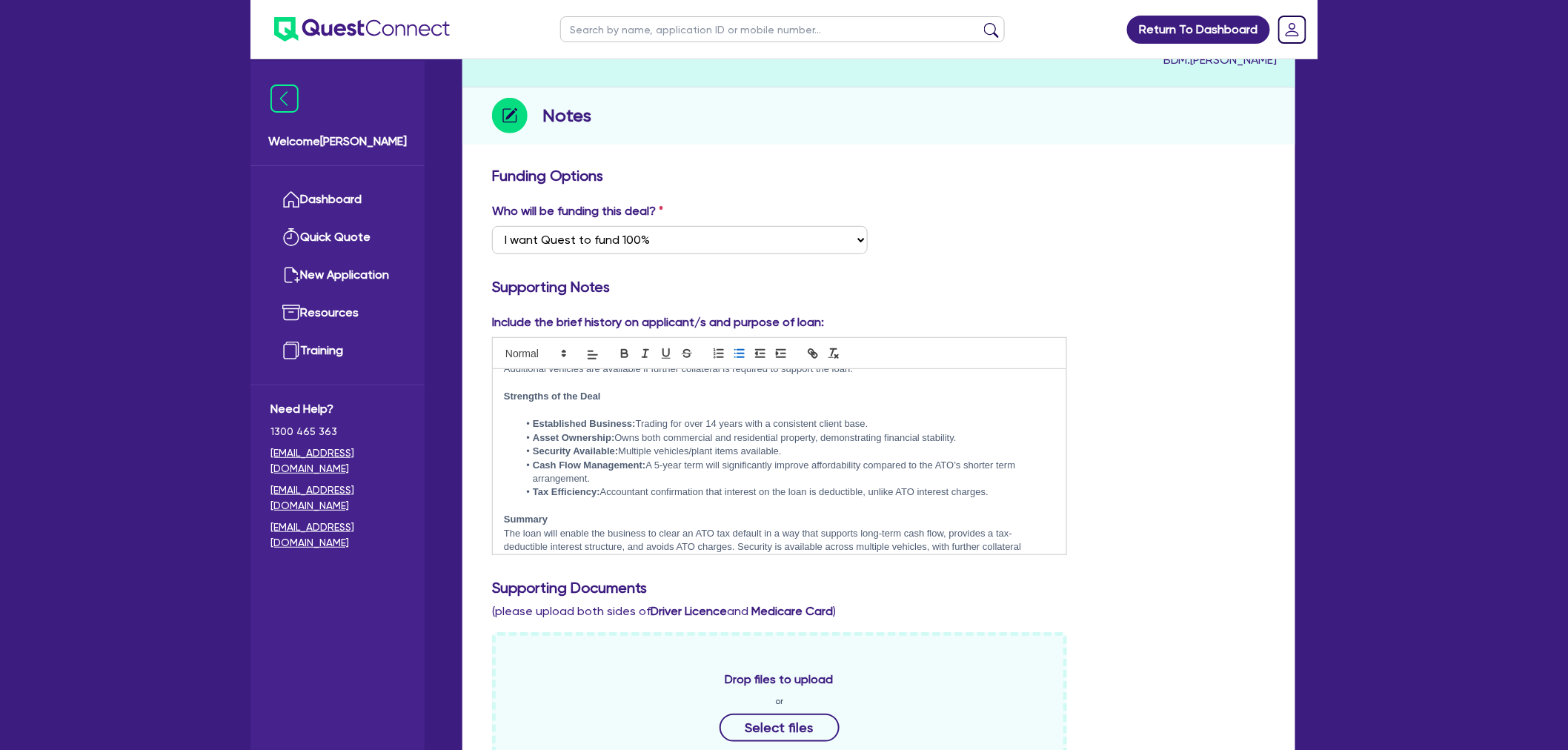
scroll to position [550, 0]
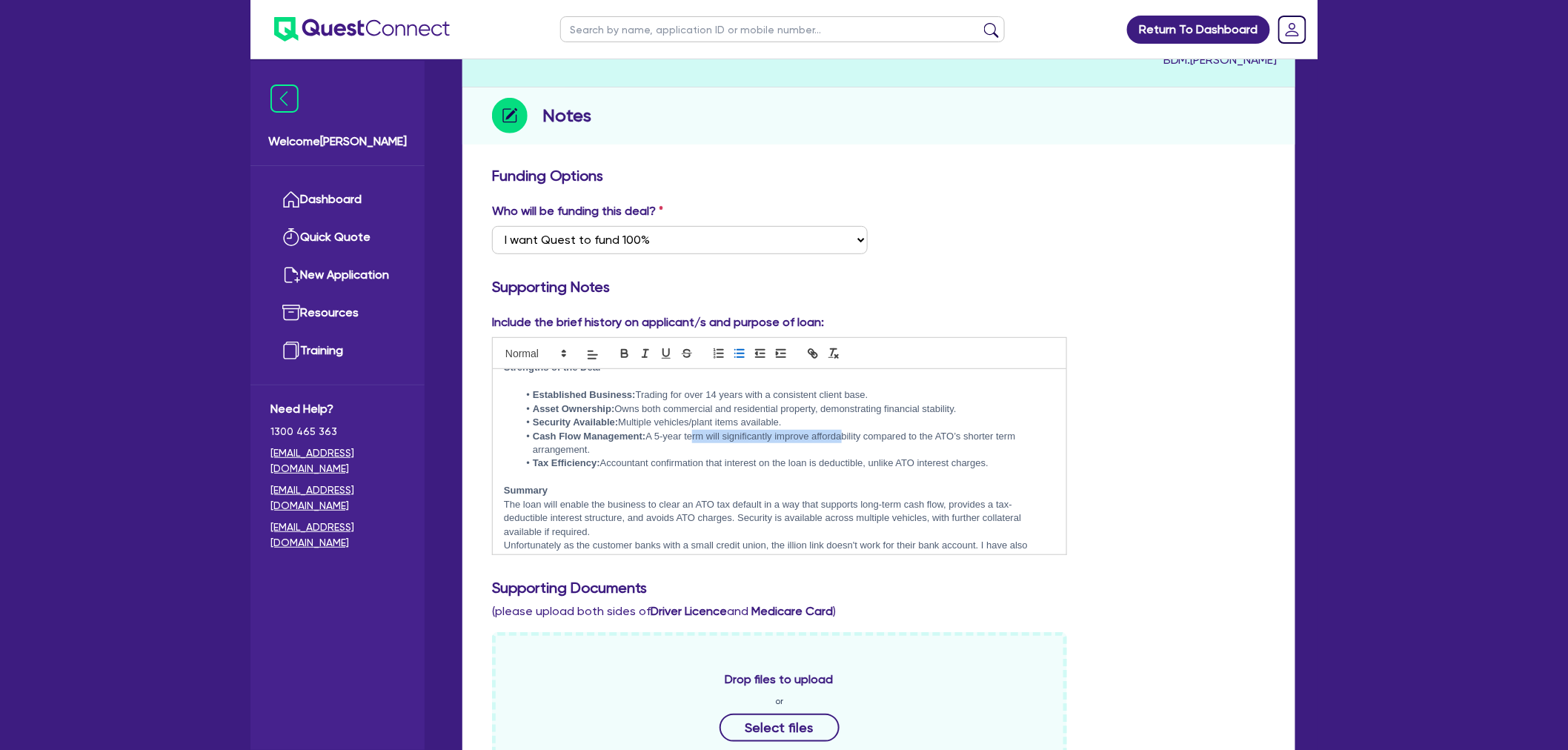
drag, startPoint x: 690, startPoint y: 435, endPoint x: 838, endPoint y: 440, distance: 148.1
click at [838, 440] on li "Cash Flow Management: A 5-year term will significantly improve affordability co…" at bounding box center [787, 443] width 536 height 27
drag, startPoint x: 863, startPoint y: 437, endPoint x: 1011, endPoint y: 434, distance: 148.0
click at [1011, 434] on li "Cash Flow Management: A 5-year term will significantly improve affordability co…" at bounding box center [787, 443] width 536 height 27
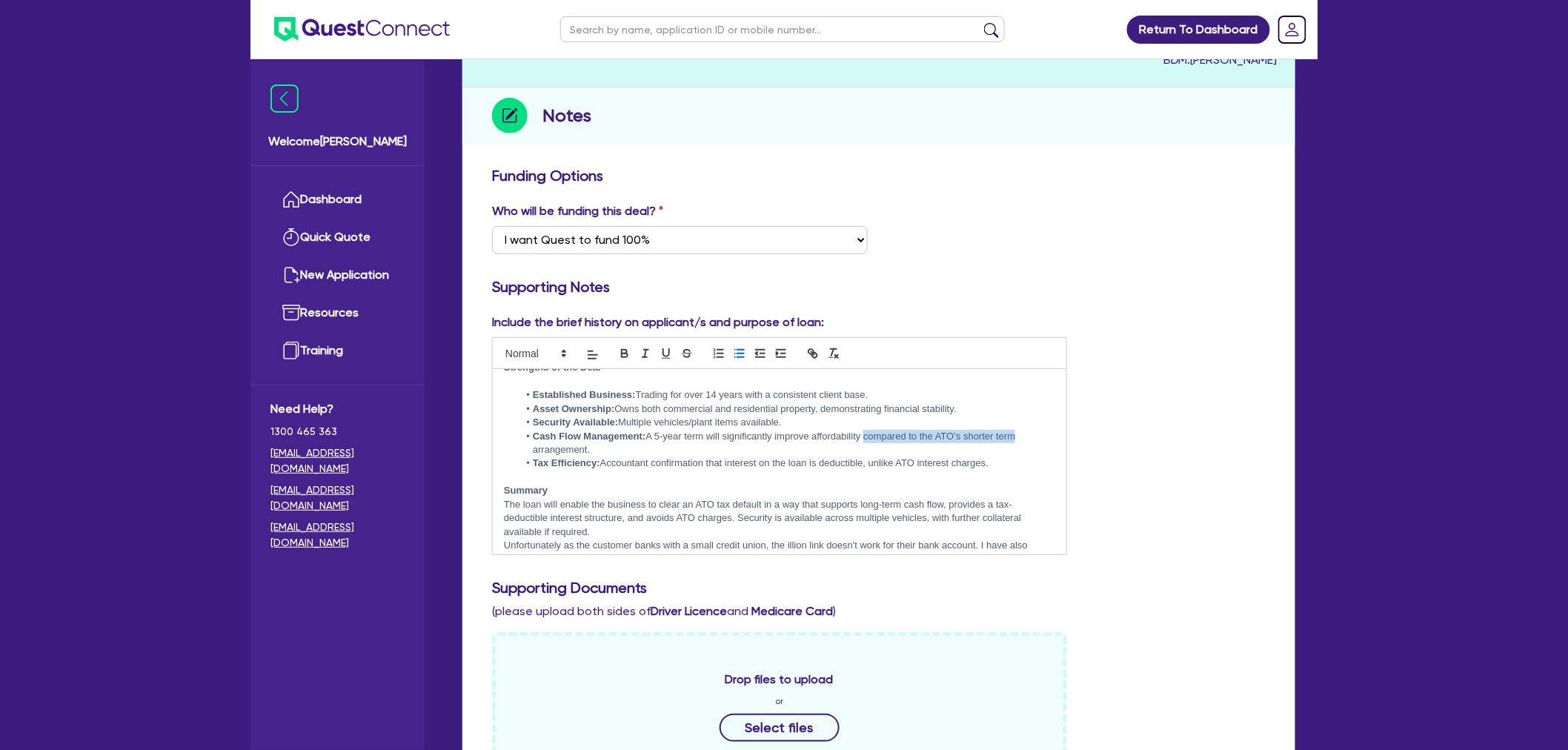
click at [1011, 434] on li "Cash Flow Management: A 5-year term will significantly improve affordability co…" at bounding box center [787, 443] width 536 height 27
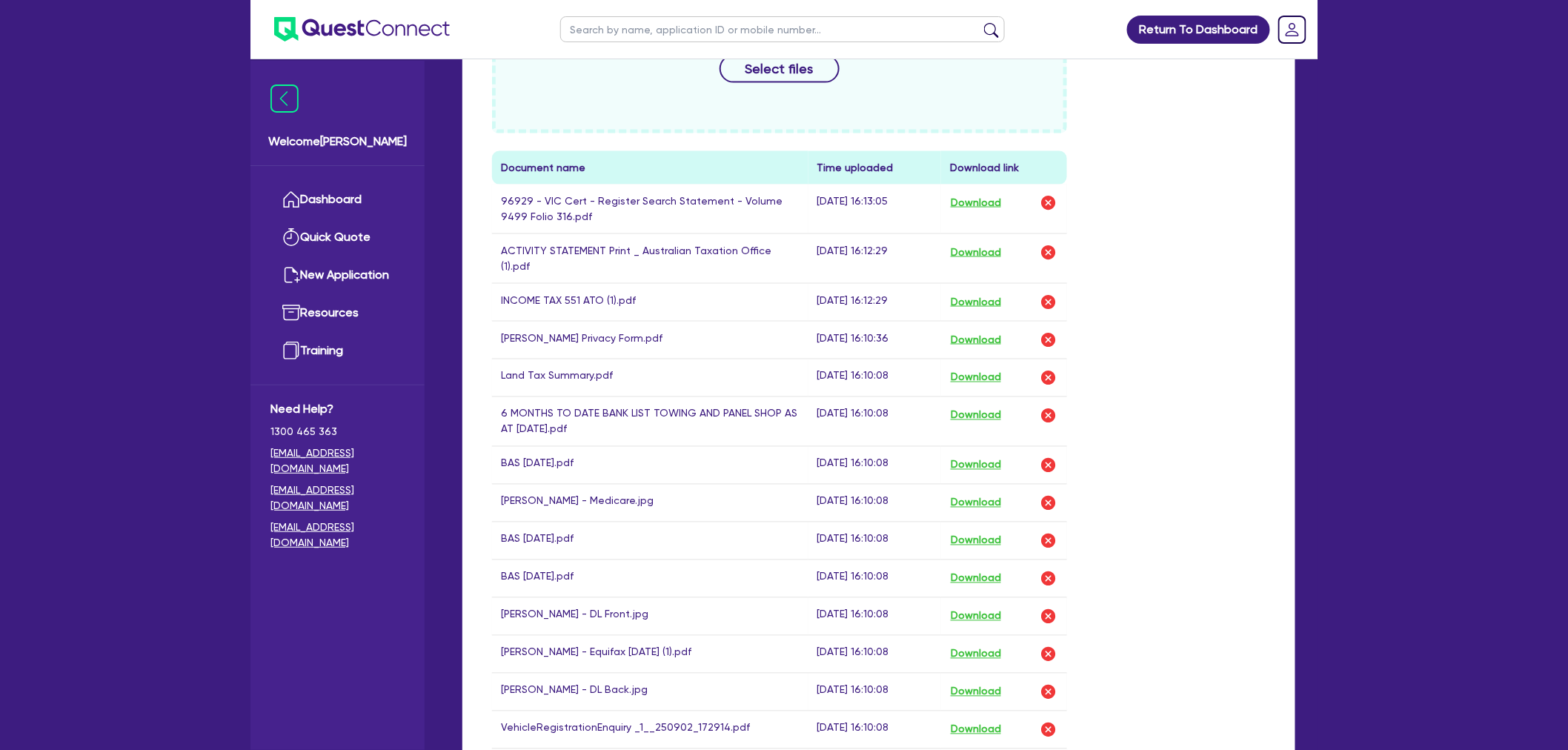
scroll to position [906, 0]
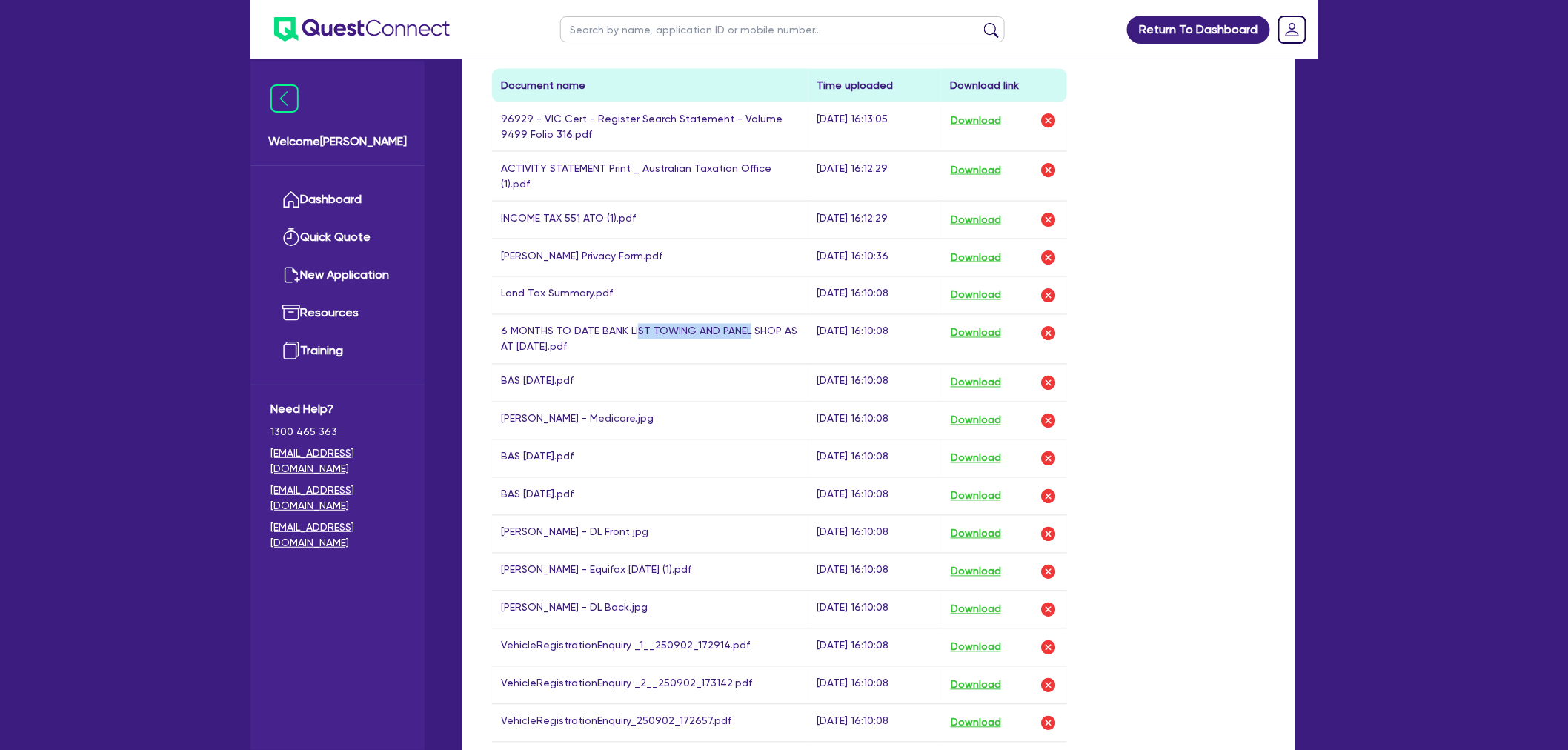
drag, startPoint x: 633, startPoint y: 313, endPoint x: 745, endPoint y: 313, distance: 112.0
click at [745, 314] on td "6 MONTHS TO DATE BANK LIST TOWING AND PANEL SHOP AS AT 13 AUG 25.pdf" at bounding box center [650, 339] width 316 height 50
drag, startPoint x: 754, startPoint y: 317, endPoint x: 631, endPoint y: 322, distance: 123.1
click at [633, 322] on td "6 MONTHS TO DATE BANK LIST TOWING AND PANEL SHOP AS AT 13 AUG 25.pdf" at bounding box center [650, 339] width 316 height 50
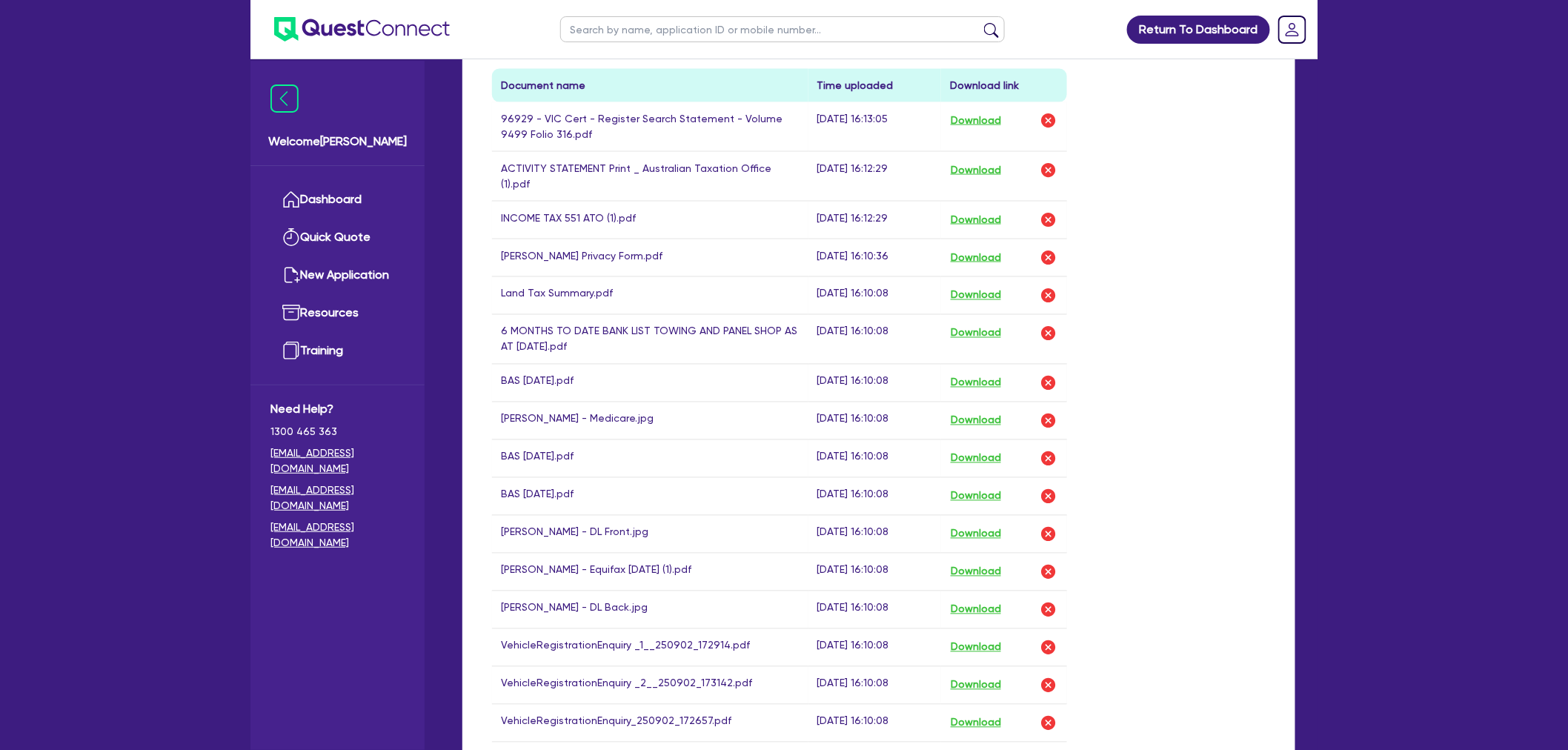
click at [630, 322] on td "6 MONTHS TO DATE BANK LIST TOWING AND PANEL SHOP AS AT 13 AUG 25.pdf" at bounding box center [650, 339] width 316 height 50
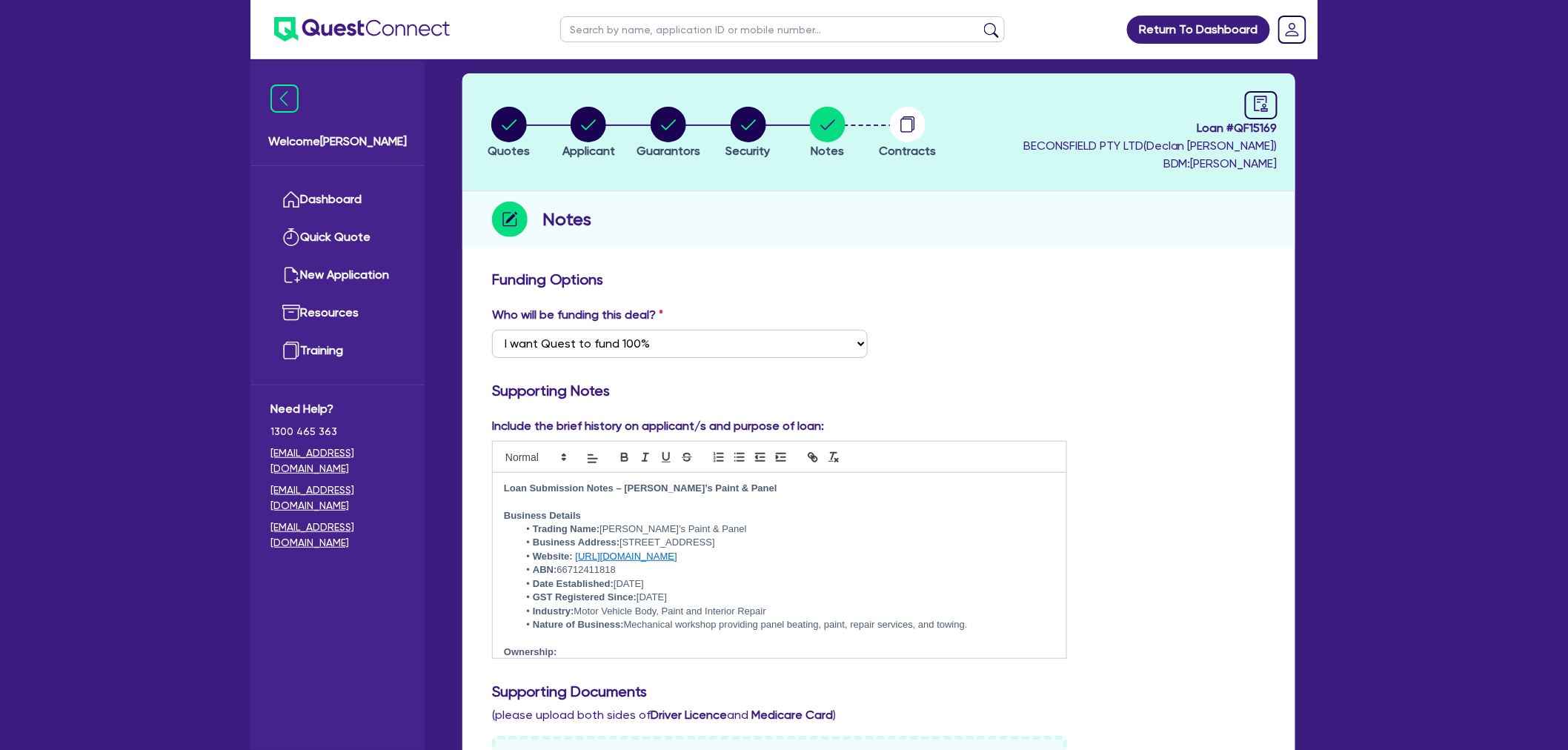
scroll to position [0, 0]
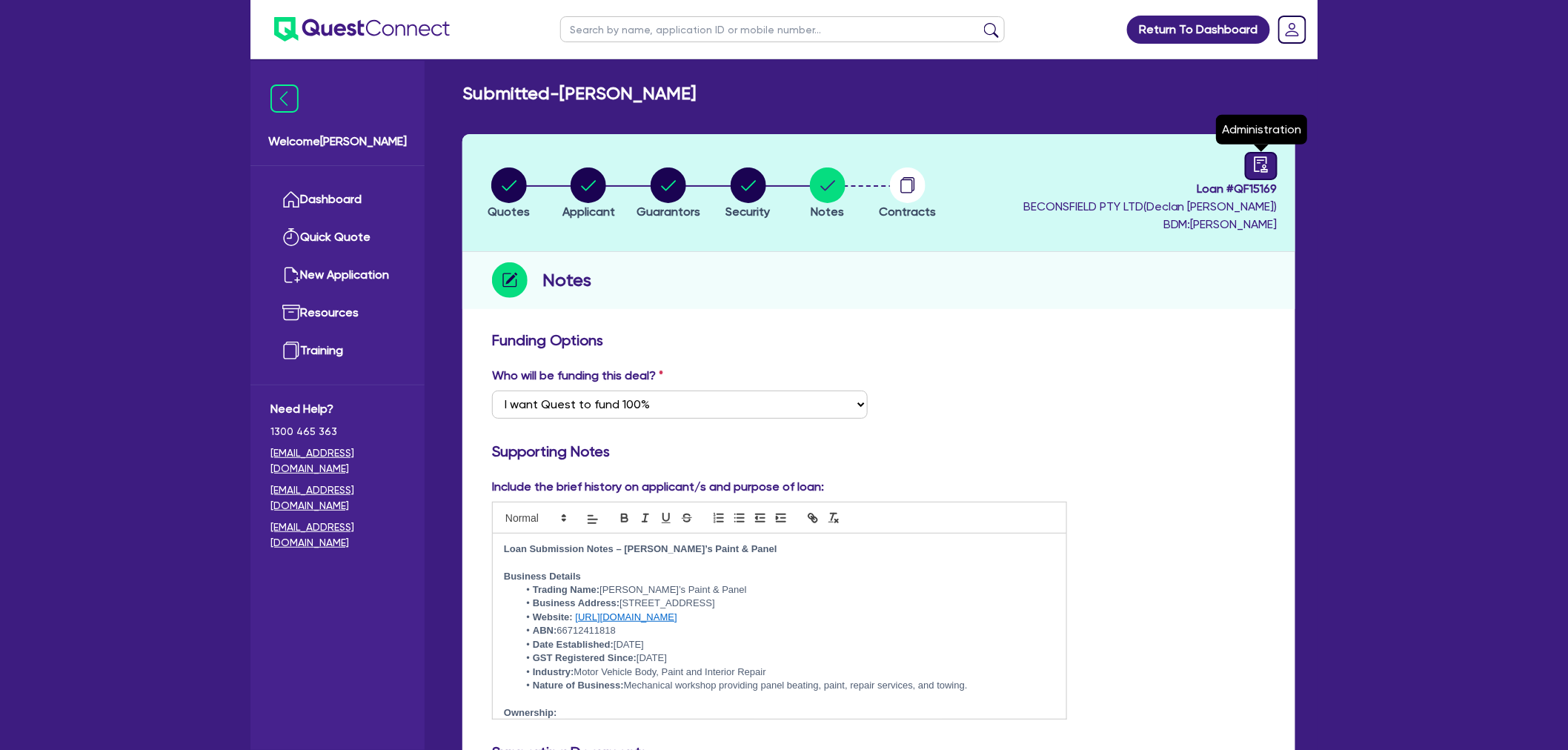
click at [1225, 164] on icon "audit" at bounding box center [1261, 165] width 17 height 17
select select "SUBMITTED_NEW"
select select "Quest Finance - Own Book"
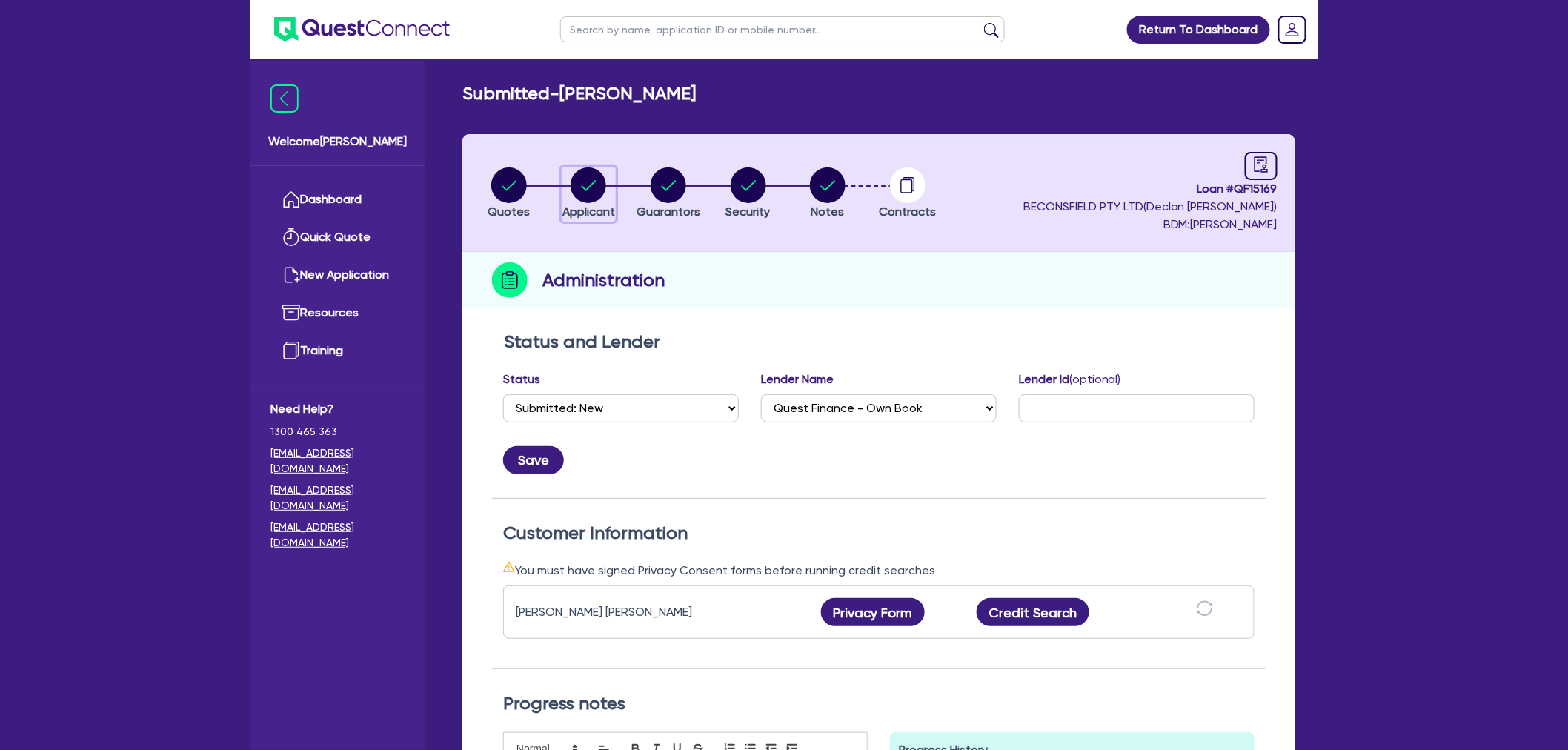
click at [583, 186] on icon "button" at bounding box center [589, 186] width 15 height 11
select select "SOLE_TRADER"
select select "RETAIL_WHOLESALE_TRADE"
select select "MOTOR_VEHICLES"
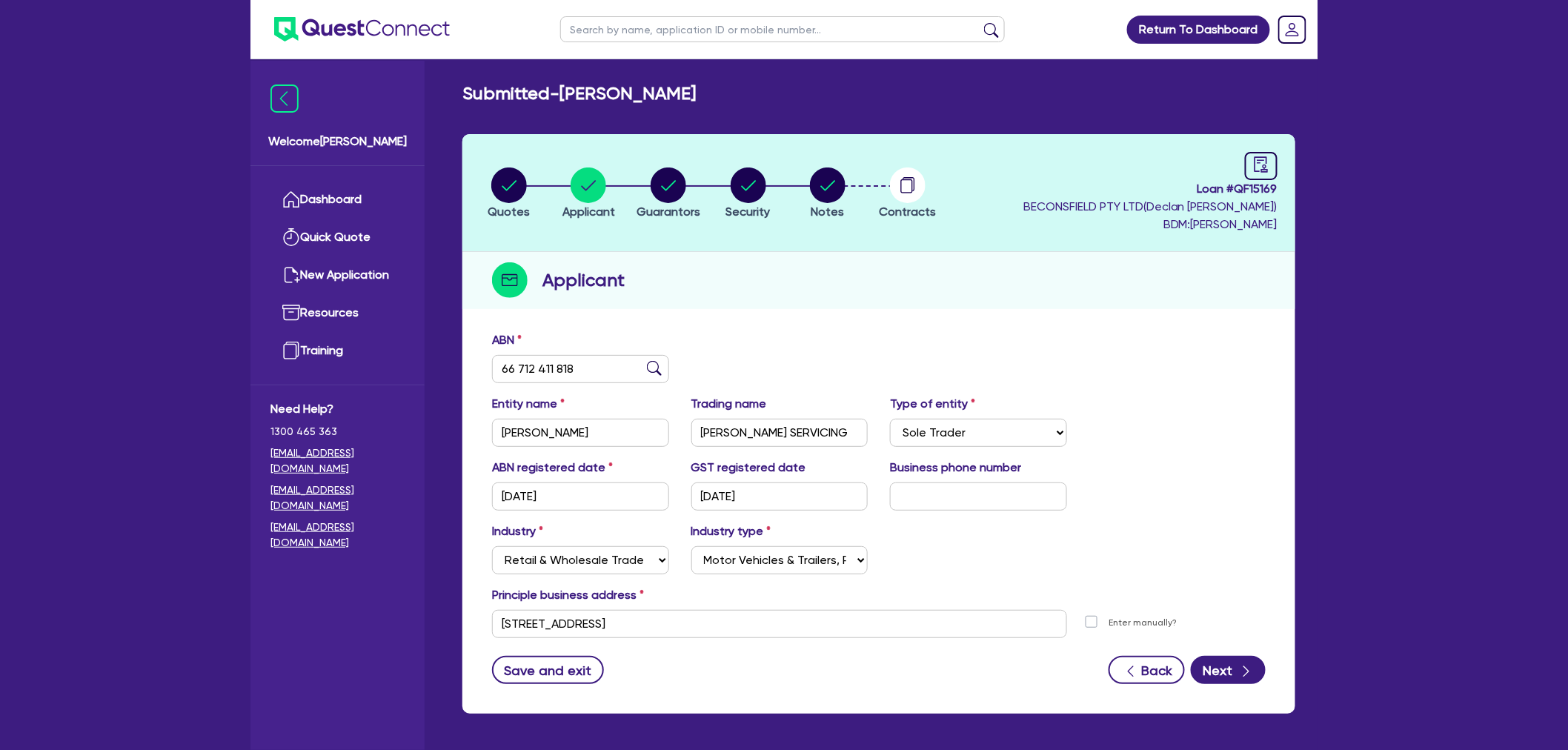
click at [914, 381] on div "ABN 66 712 411 818" at bounding box center [878, 363] width 796 height 64
click at [669, 192] on circle "button" at bounding box center [668, 185] width 35 height 35
select select "MR"
select select "VIC"
select select "MARRIED"
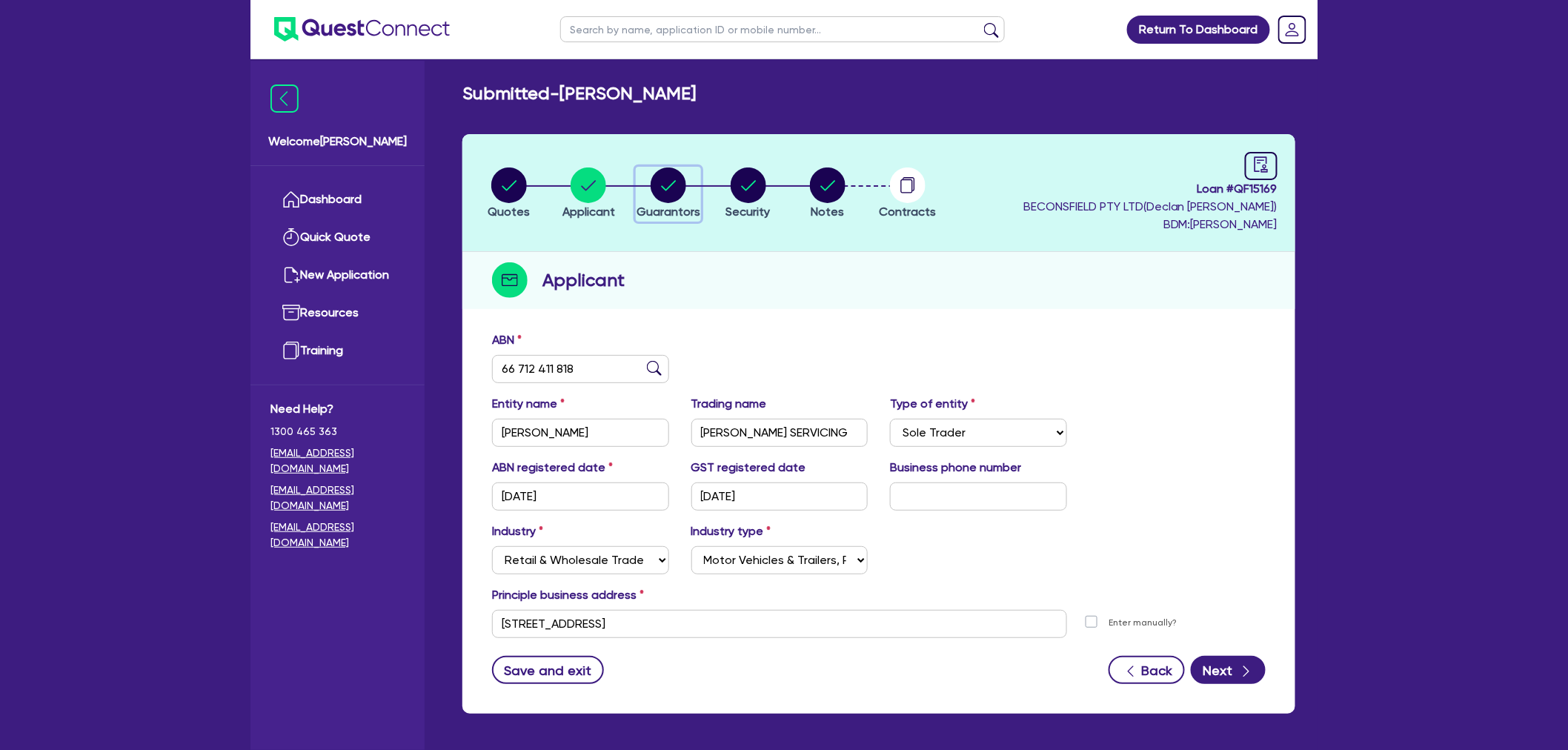
select select "VIC"
select select "PROPERTY"
select select "INVESTMENT_PROPERTY"
select select "VEHICLE"
select select "MORTGAGE"
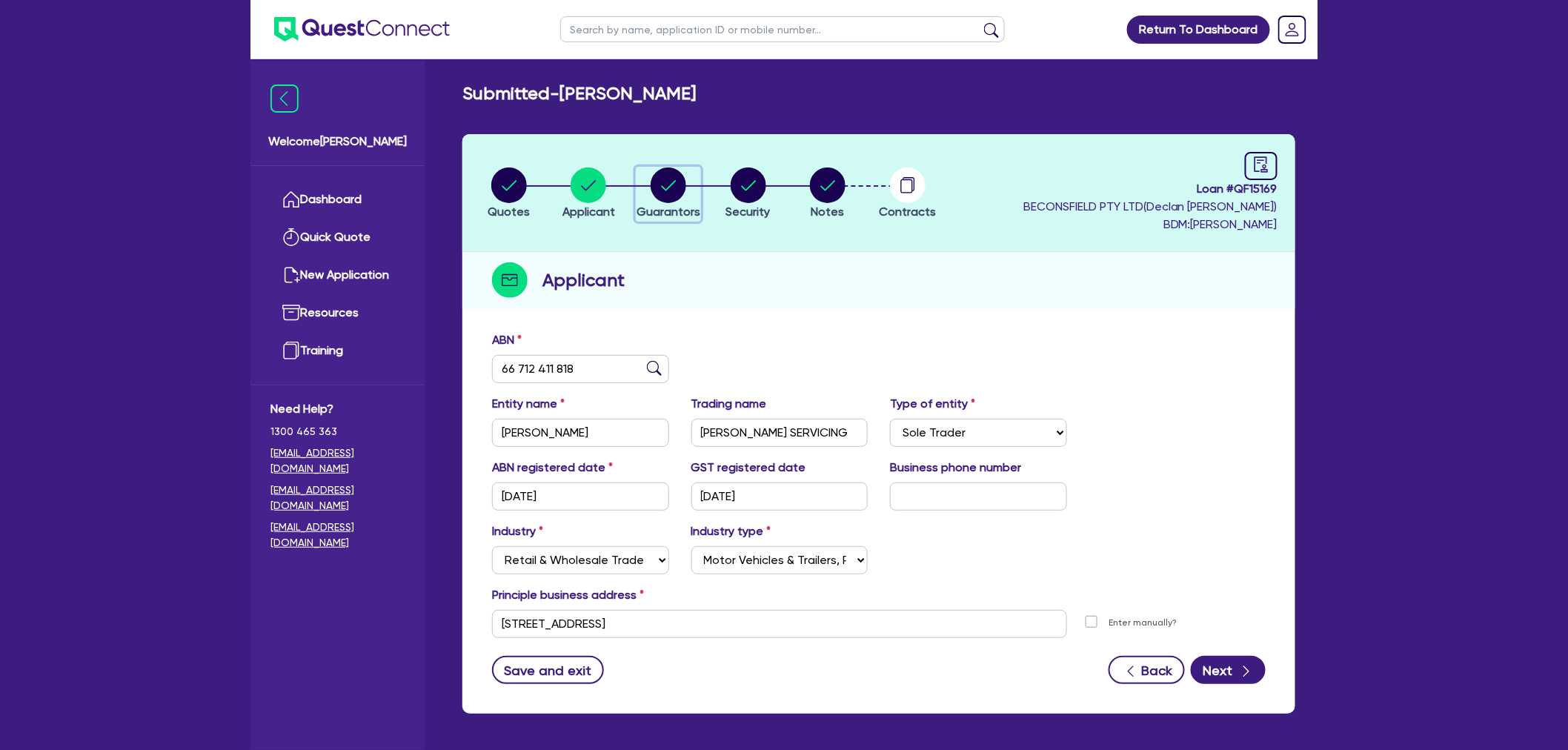
select select "MORTGAGE"
select select "CREDIT_CARD"
select select "TRUCK_LOAN"
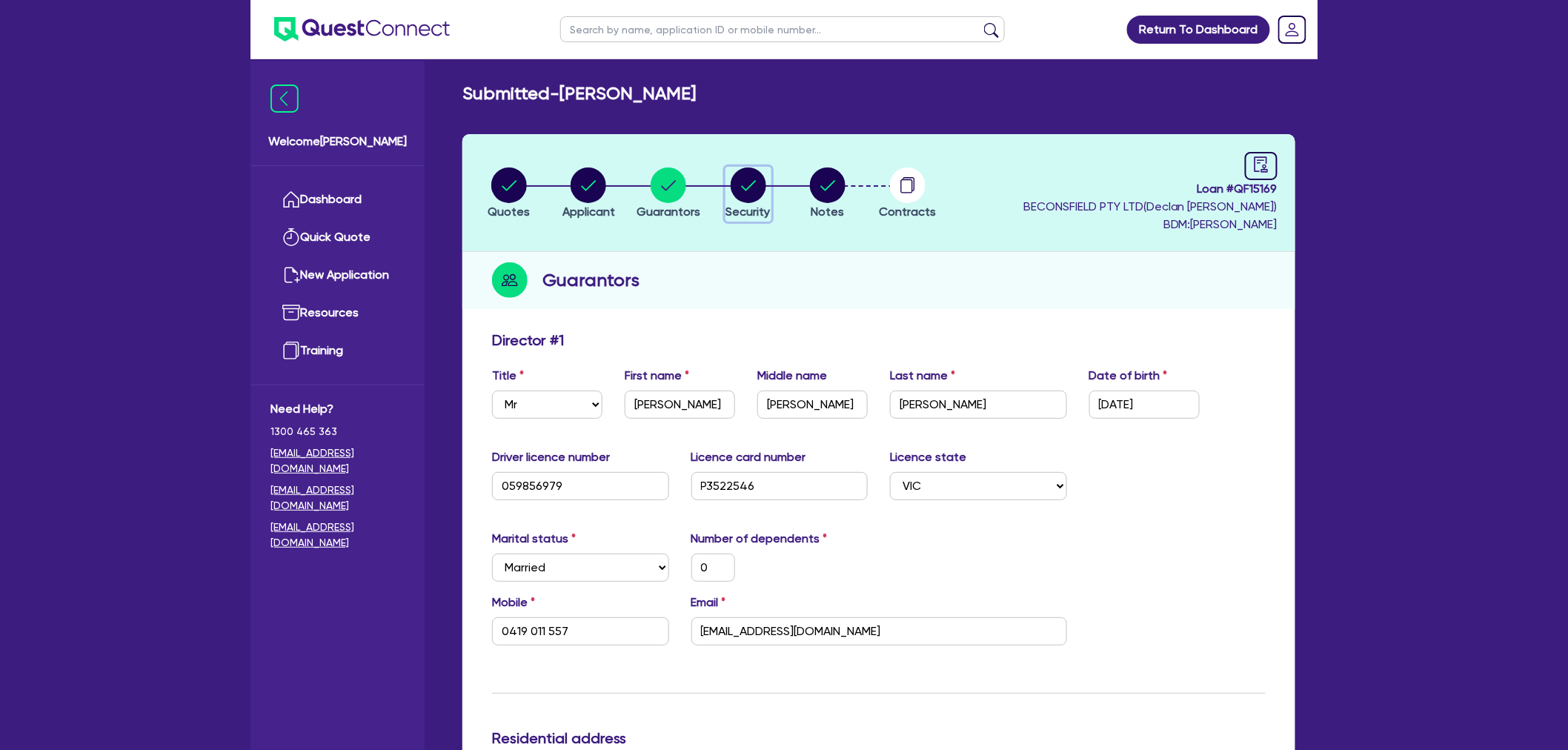
click at [729, 187] on div "button" at bounding box center [748, 185] width 44 height 35
select select "CARS_AND_LIGHT_TRUCKS"
select select "PASSENGER_VEHICLES"
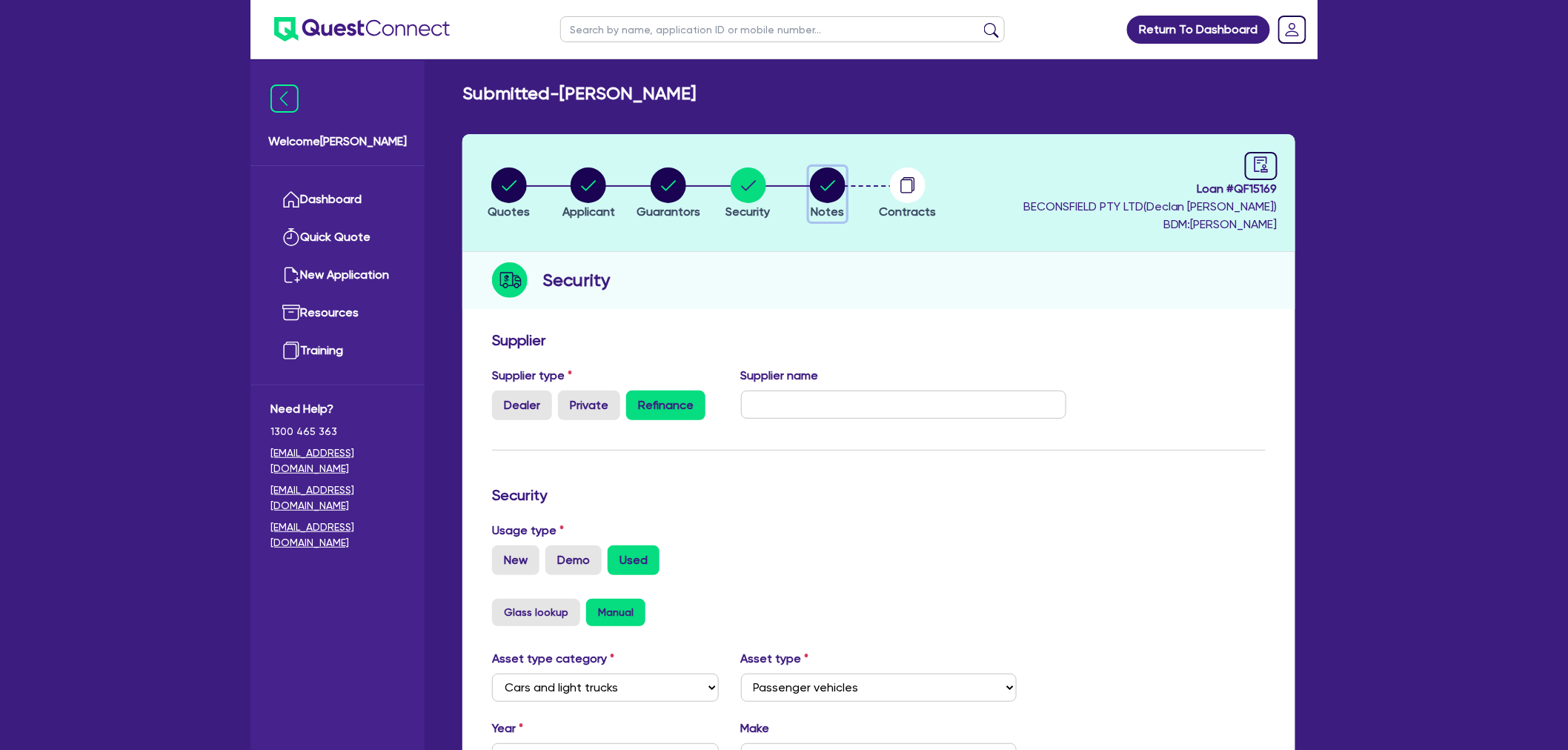
click at [824, 192] on circle "button" at bounding box center [827, 185] width 35 height 35
select select "Quest Finance - Own Book"
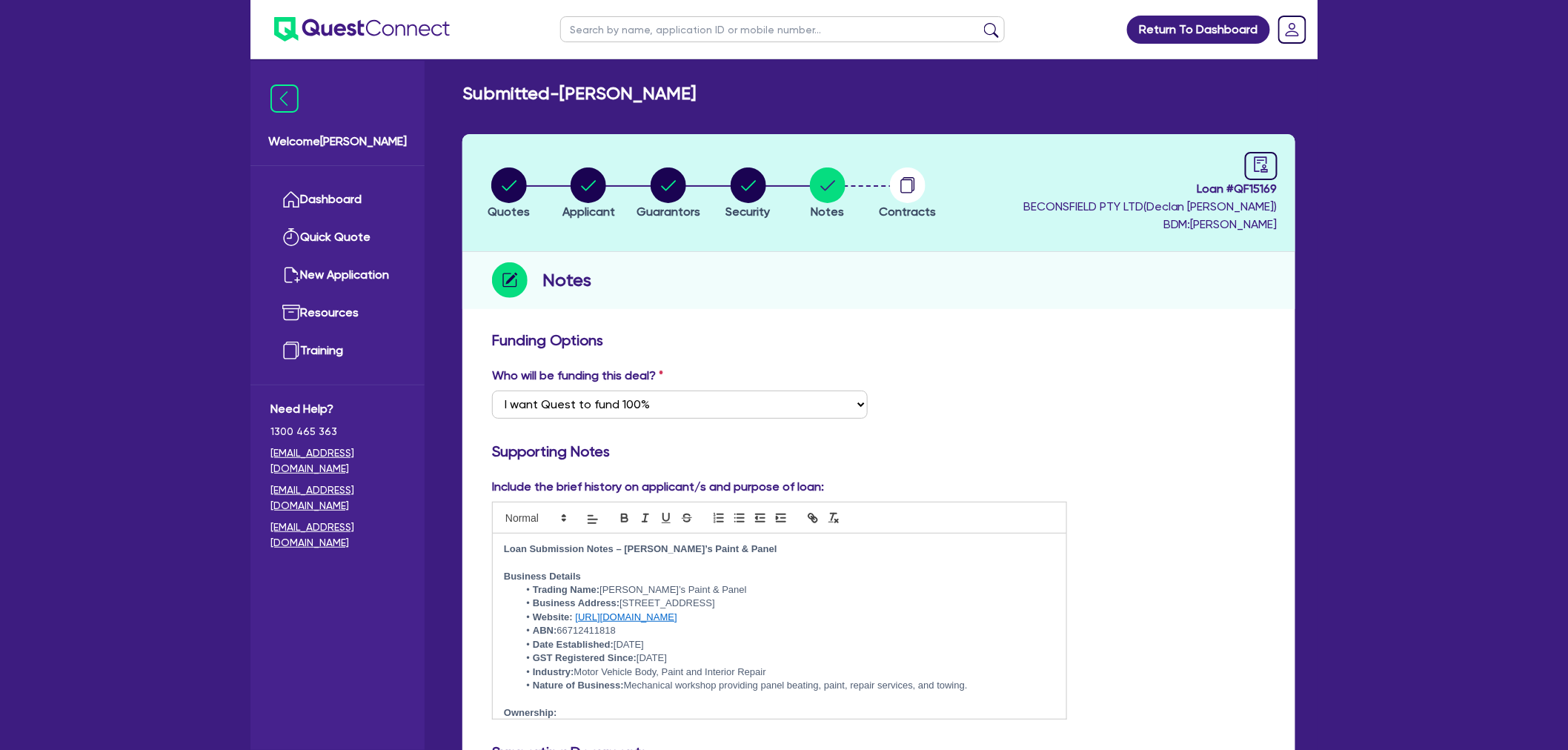
click at [1039, 395] on div "Who will be funding this deal? Select I want Quest to fund 100% I will fund 100…" at bounding box center [878, 398] width 796 height 64
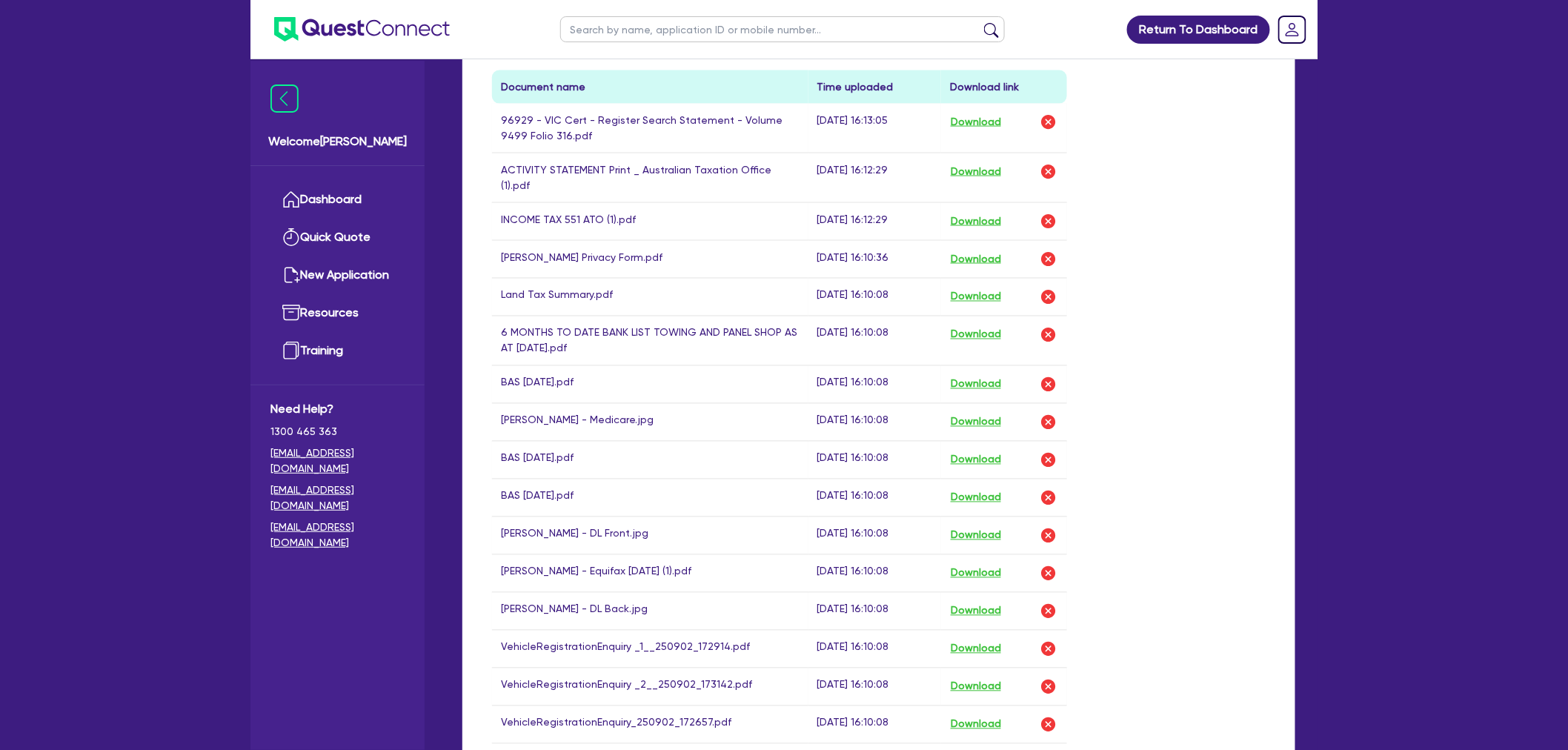
scroll to position [906, 0]
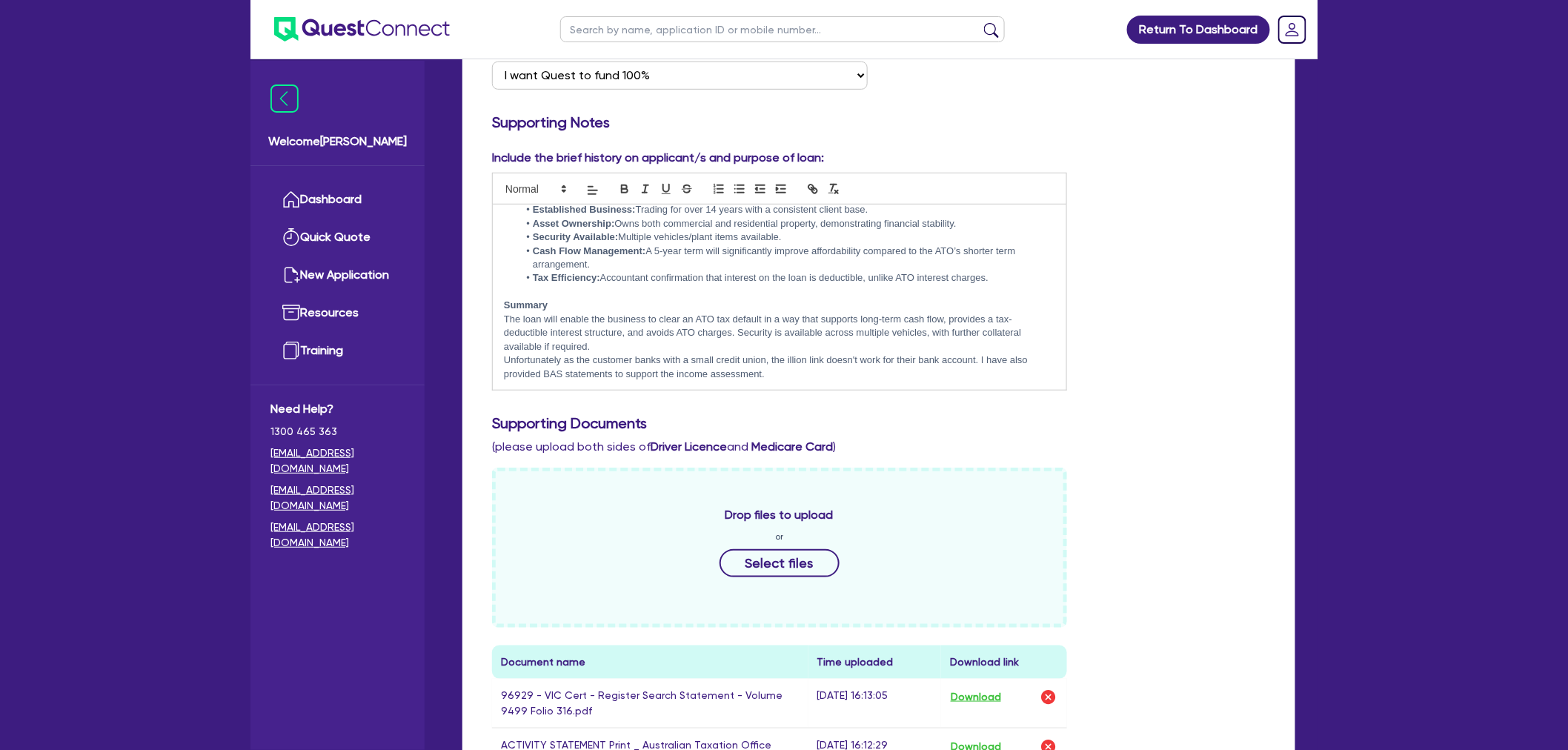
click at [1209, 231] on div "Include the brief history on applicant/s and purpose of loan: Loan Submission N…" at bounding box center [878, 275] width 796 height 253
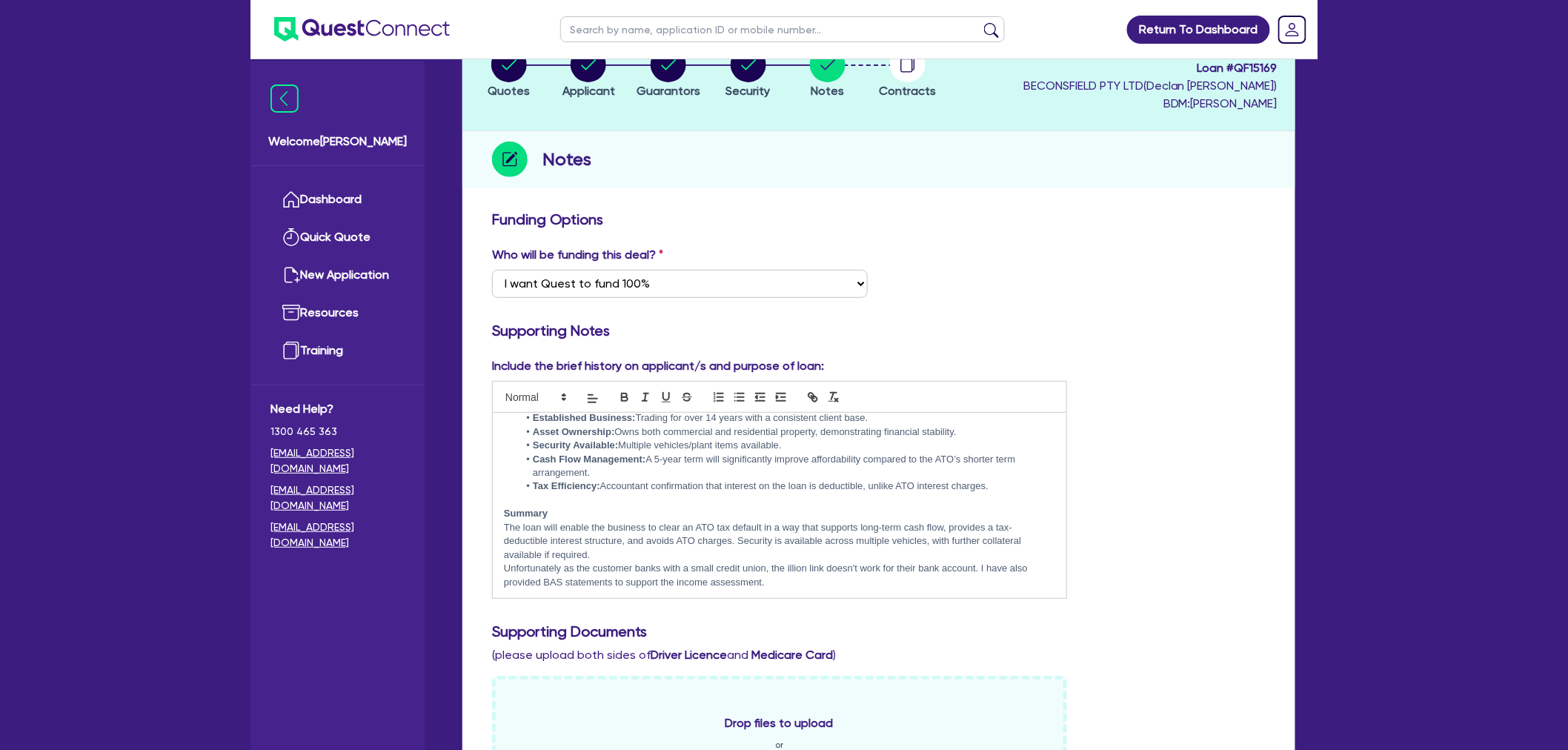
scroll to position [0, 0]
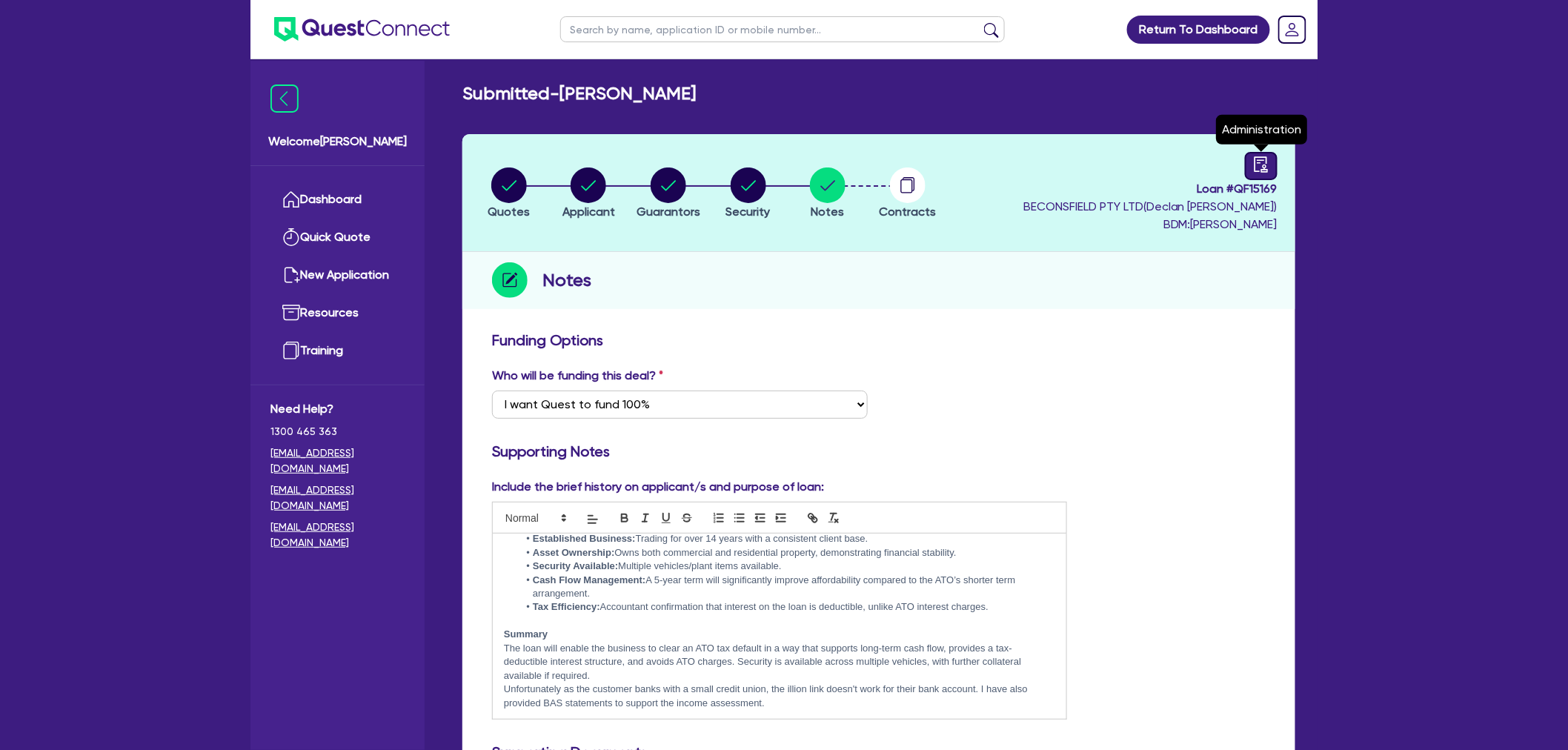
click at [1225, 173] on link at bounding box center [1261, 165] width 32 height 28
select select "SUBMITTED_NEW"
select select "Quest Finance - Own Book"
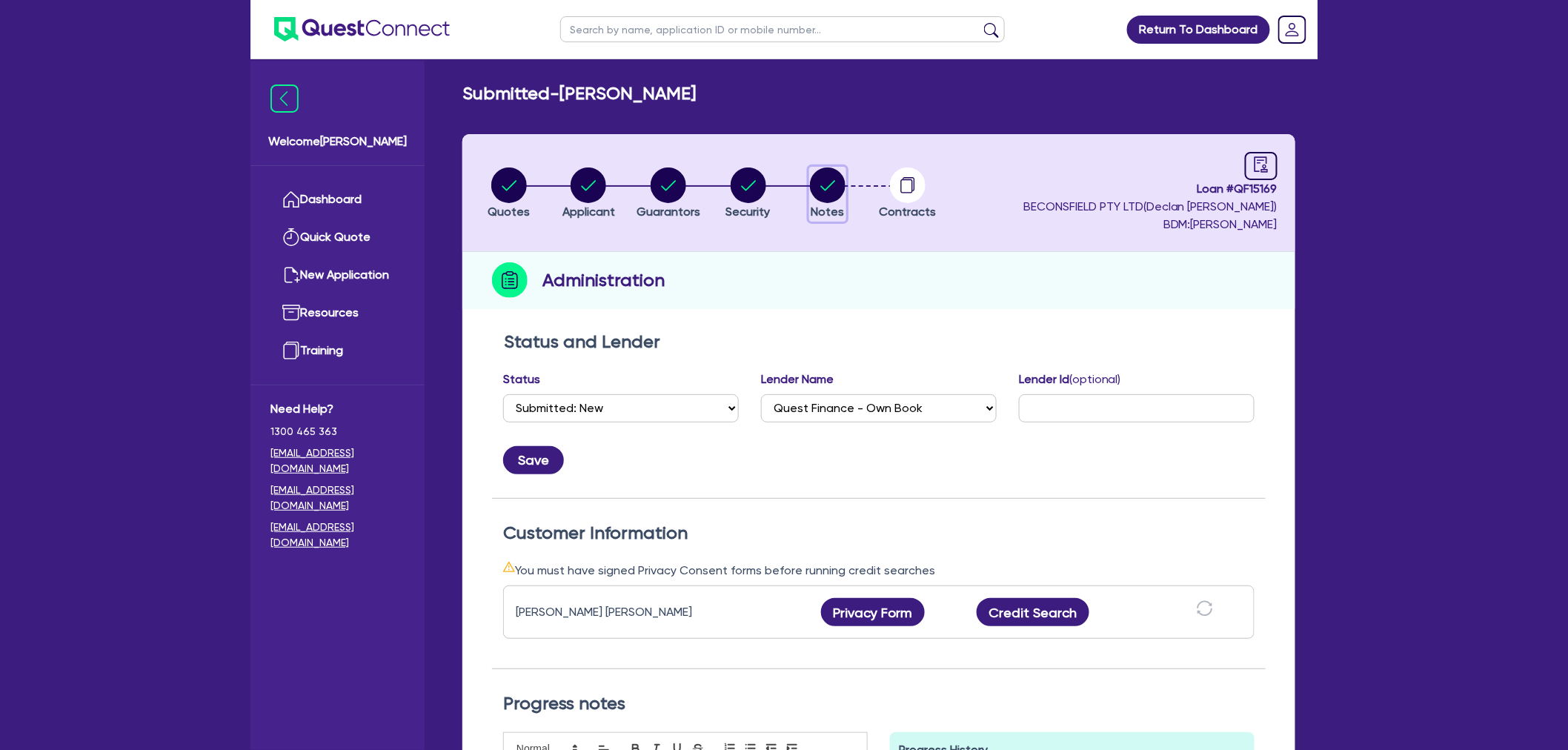
click at [812, 171] on icon "button" at bounding box center [827, 185] width 35 height 35
select select "Quest Finance - Own Book"
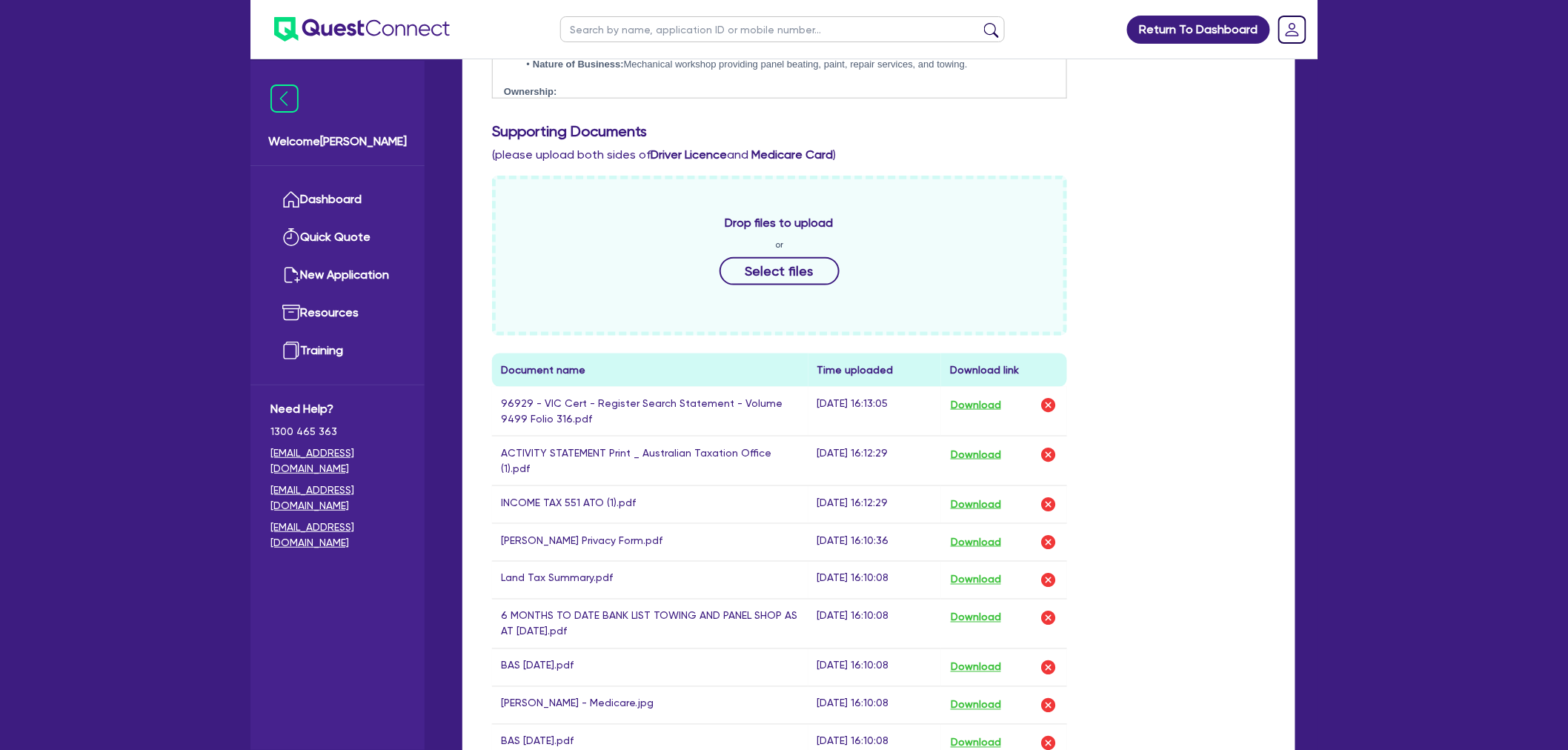
scroll to position [824, 0]
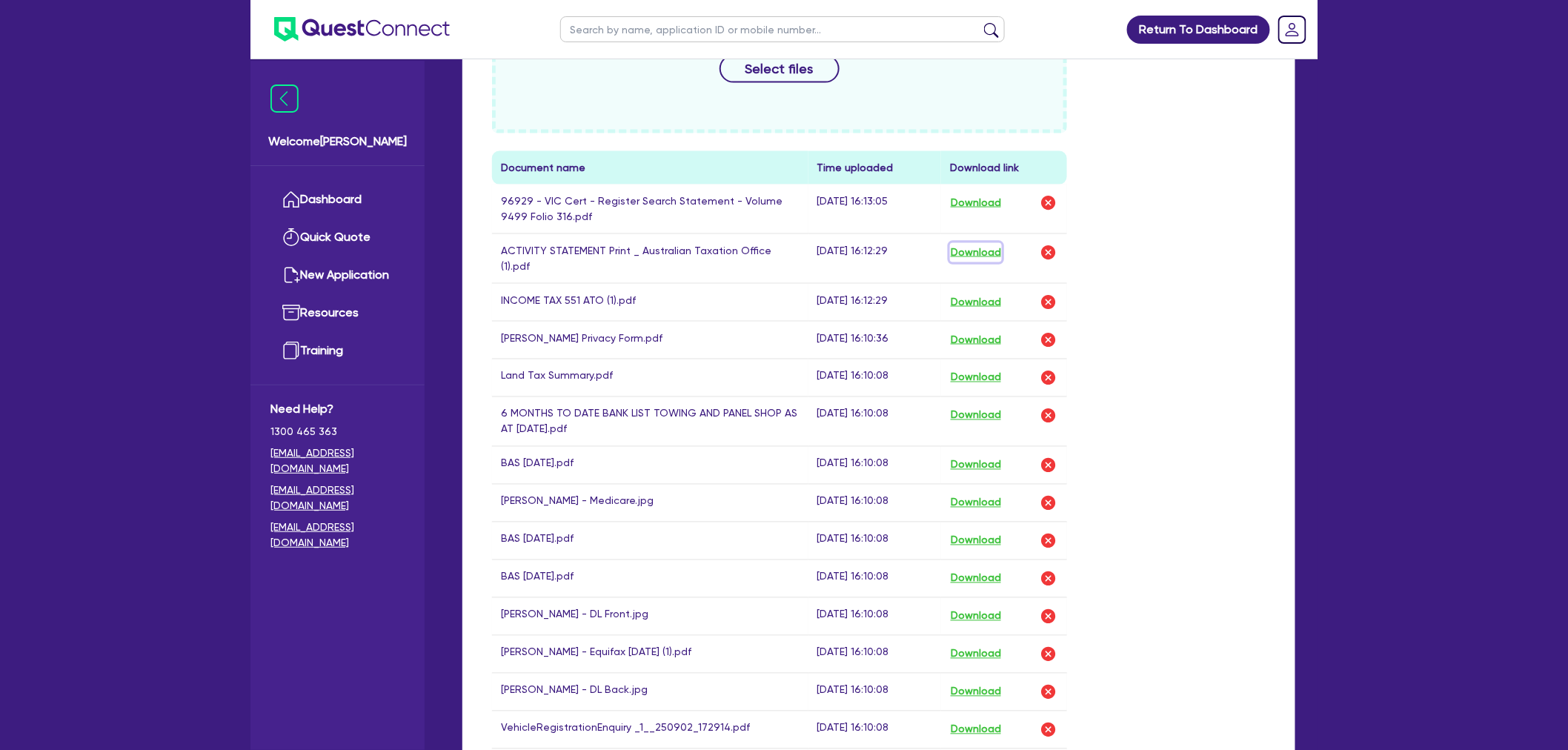
click at [975, 250] on button "Download" at bounding box center [976, 253] width 52 height 20
click at [977, 293] on button "Download" at bounding box center [976, 303] width 52 height 20
click at [1225, 337] on div "Drop files to upload or Select files Document name Time uploaded Download link …" at bounding box center [878, 410] width 796 height 876
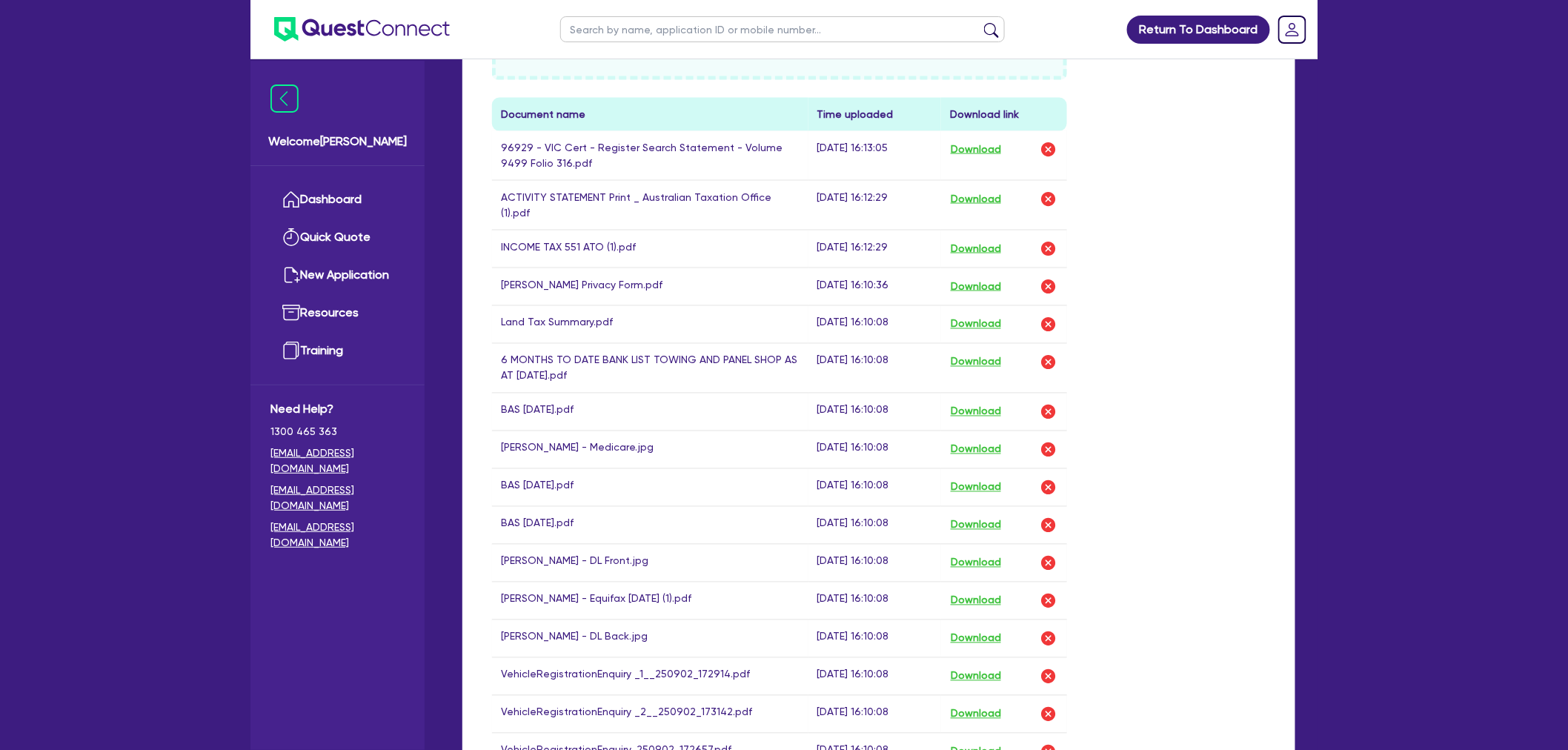
scroll to position [906, 0]
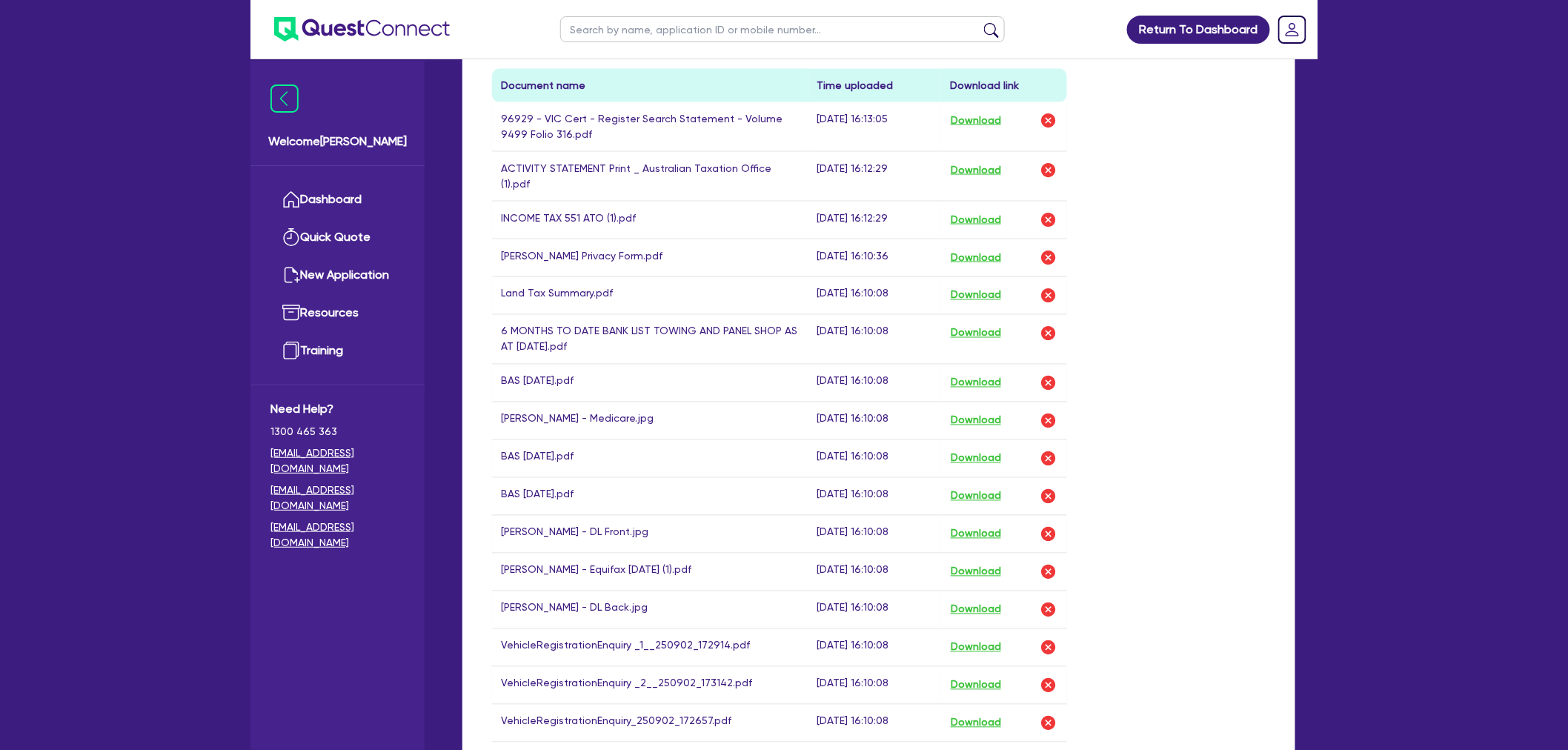
drag, startPoint x: 613, startPoint y: 334, endPoint x: 485, endPoint y: 321, distance: 128.7
click at [485, 321] on div "Drop files to upload or Select files Document name Time uploaded Download link …" at bounding box center [779, 322] width 597 height 863
drag, startPoint x: 485, startPoint y: 314, endPoint x: 657, endPoint y: 343, distance: 174.4
click at [657, 343] on div "Drop files to upload or Select files Document name Time uploaded Download link …" at bounding box center [779, 322] width 597 height 863
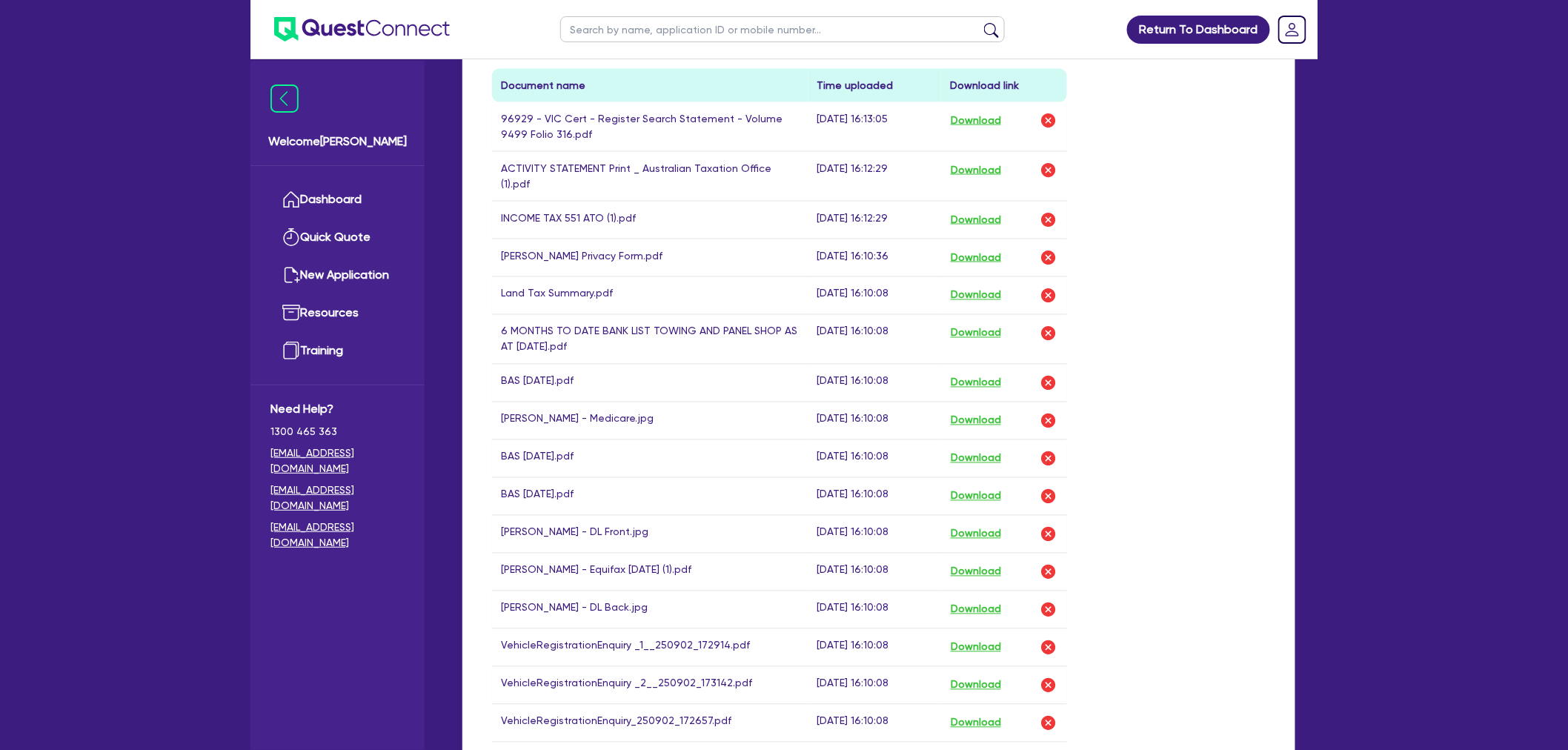
click at [657, 343] on td "6 MONTHS TO DATE BANK LIST TOWING AND PANEL SHOP AS AT 13 AUG 25.pdf" at bounding box center [650, 339] width 316 height 50
click at [672, 346] on td "6 MONTHS TO DATE BANK LIST TOWING AND PANEL SHOP AS AT 13 AUG 25.pdf" at bounding box center [650, 339] width 316 height 50
click at [980, 324] on button "Download" at bounding box center [976, 334] width 52 height 20
click at [1168, 491] on div "Drop files to upload or Select files Document name Time uploaded Download link …" at bounding box center [878, 328] width 796 height 876
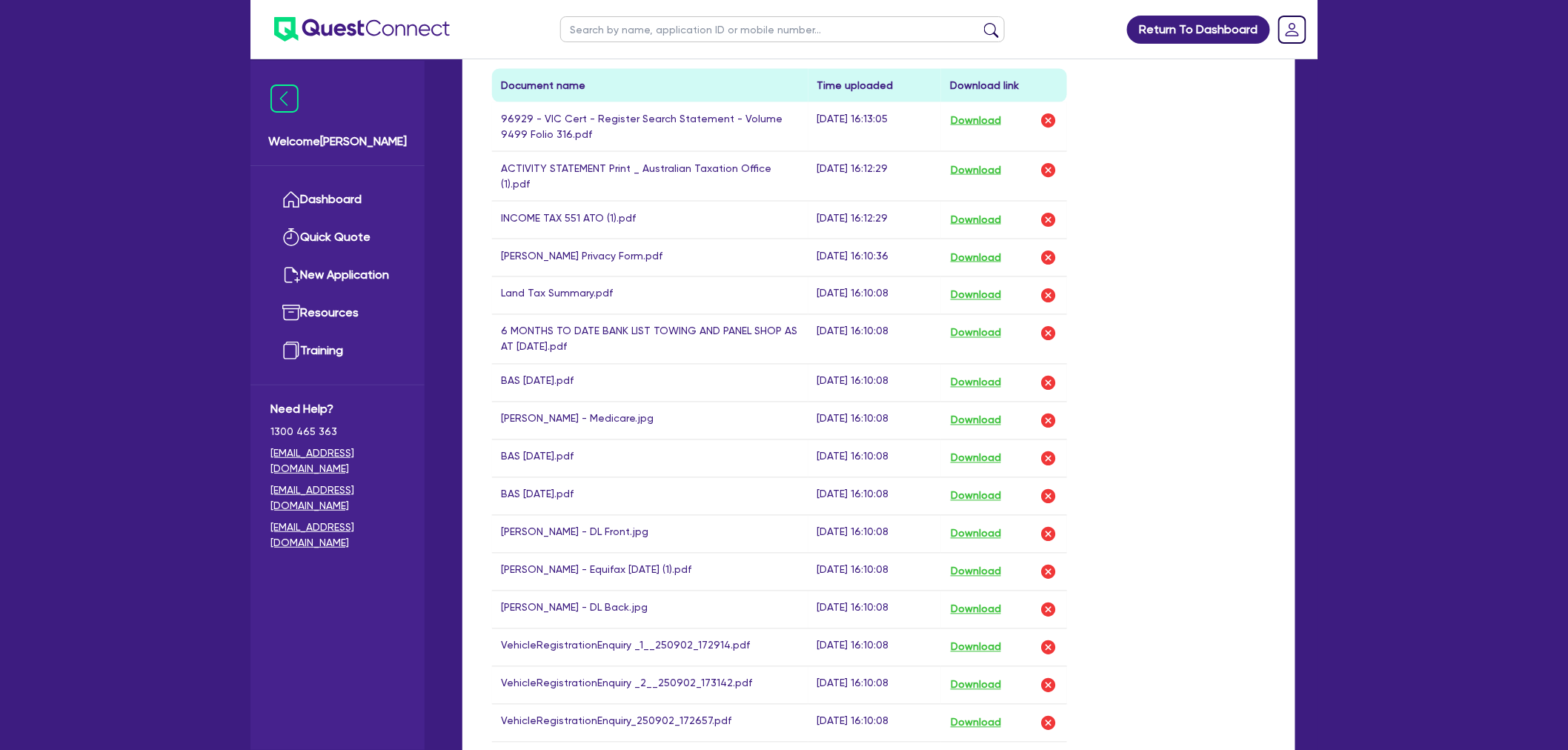
scroll to position [988, 0]
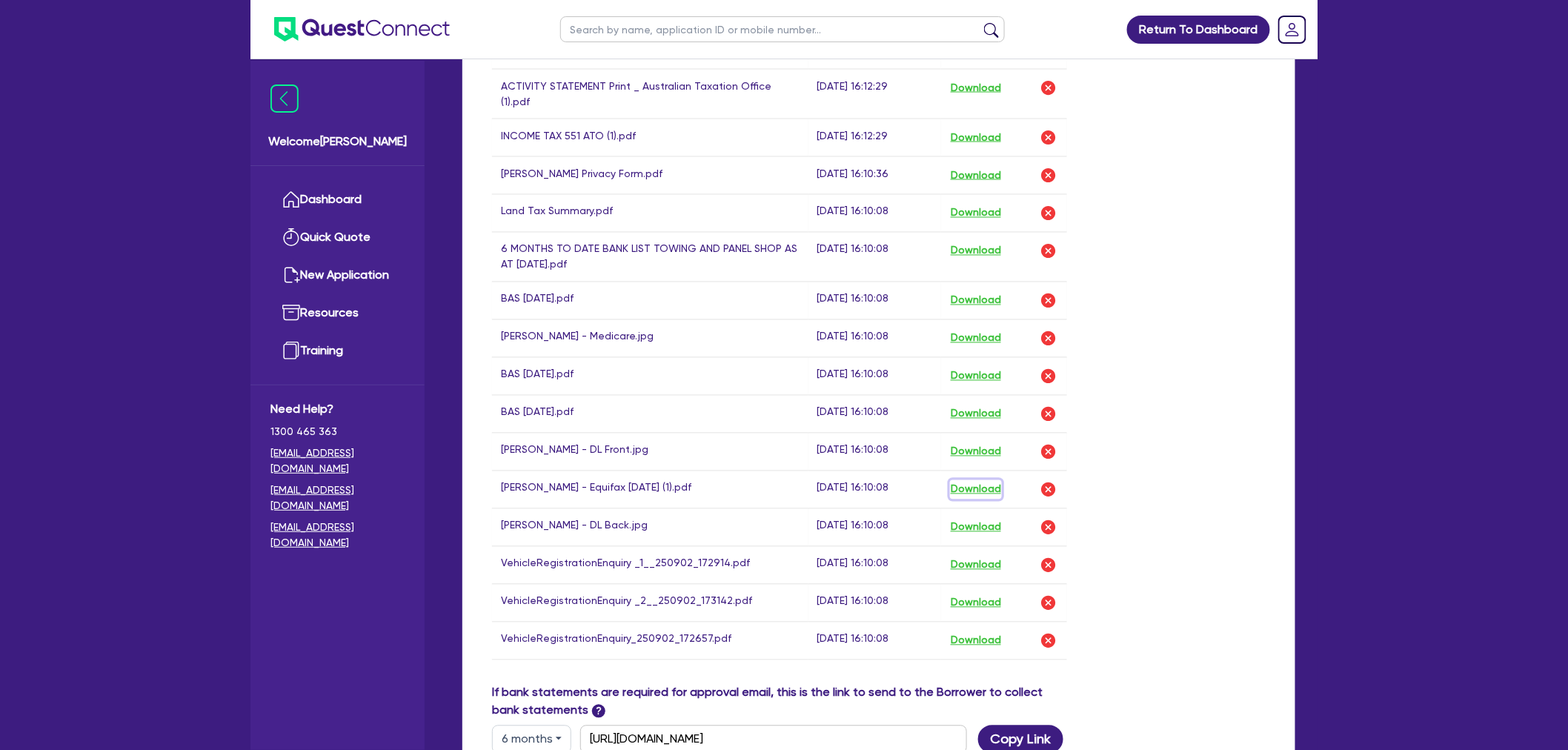
click at [980, 480] on button "Download" at bounding box center [976, 490] width 52 height 20
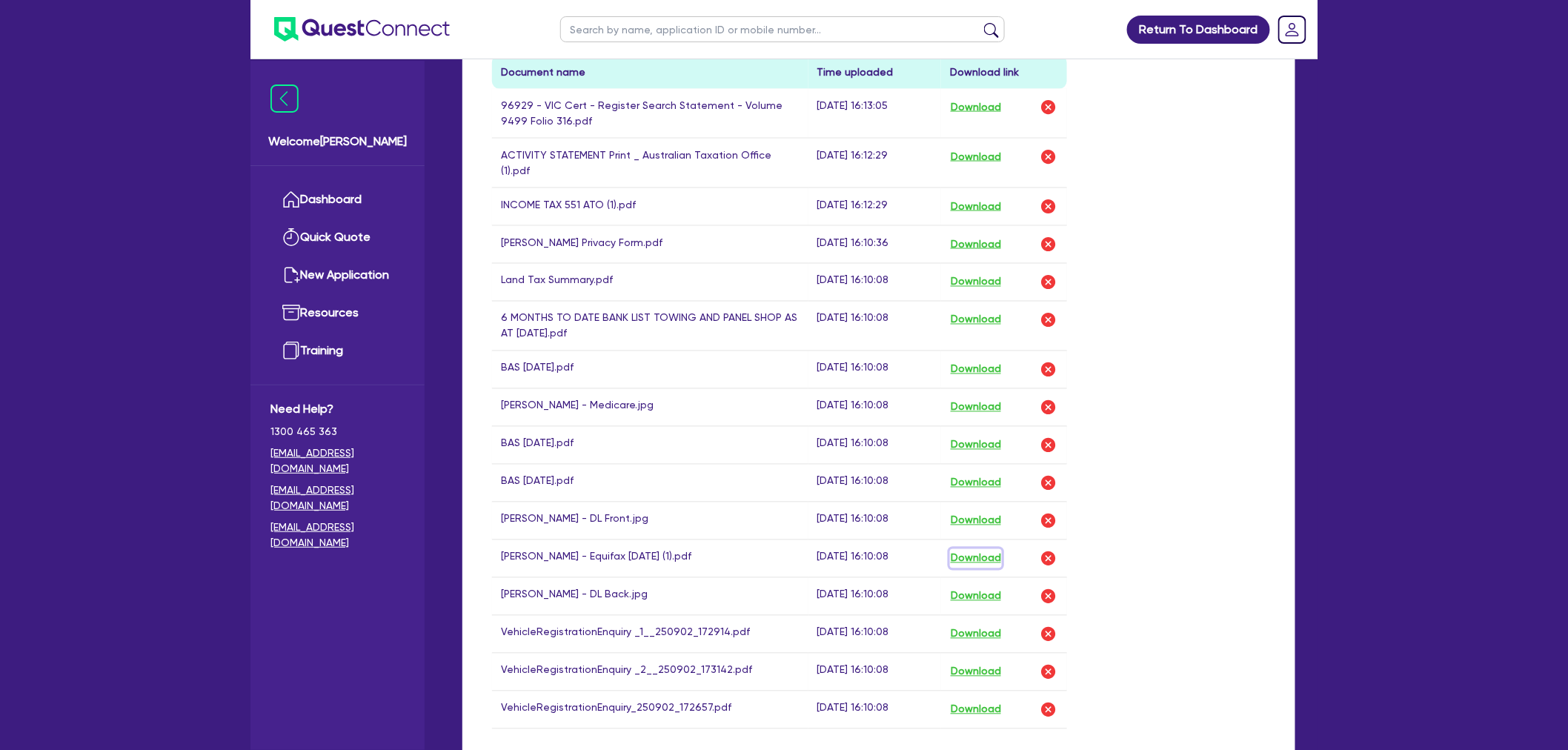
scroll to position [906, 0]
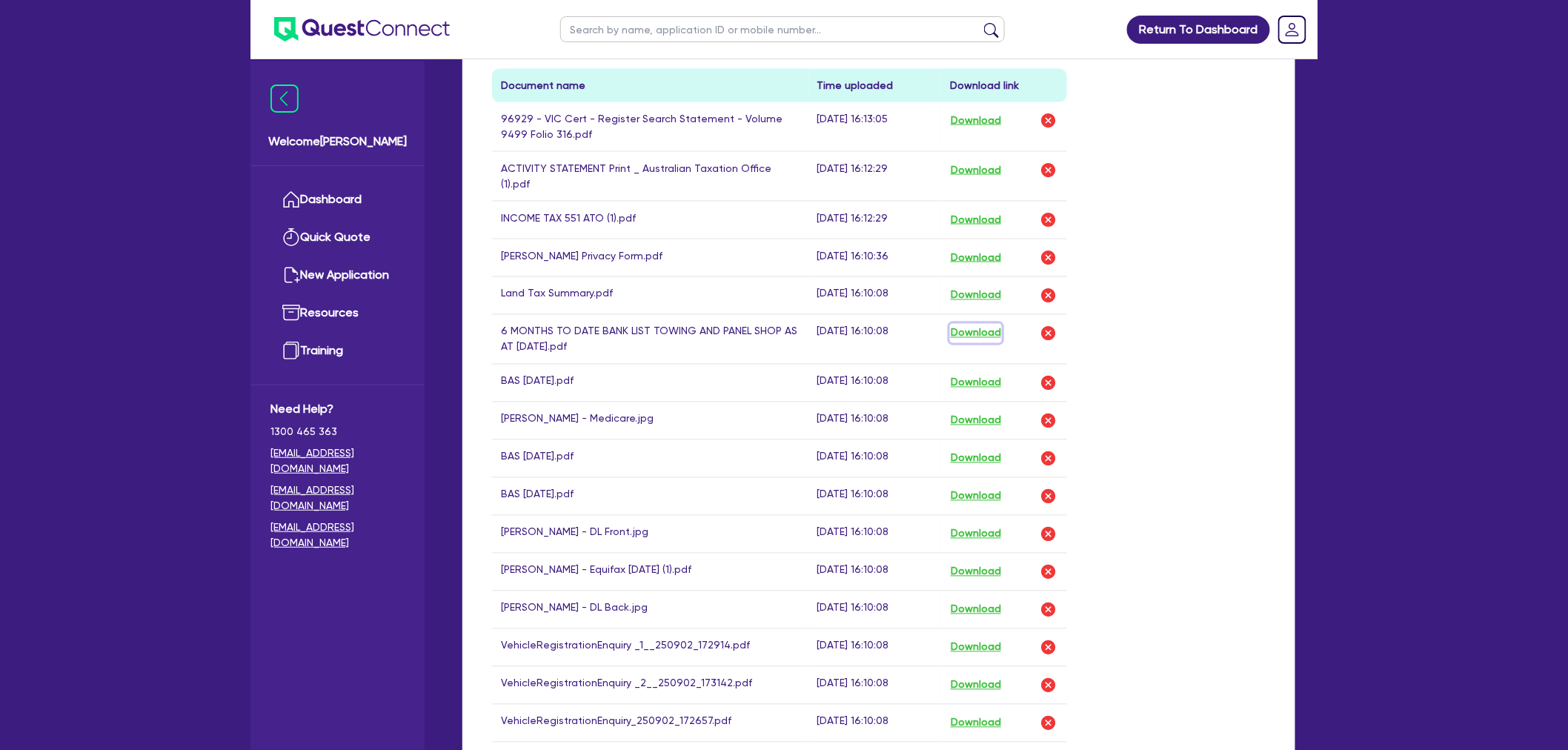
click at [969, 324] on button "Download" at bounding box center [976, 334] width 52 height 20
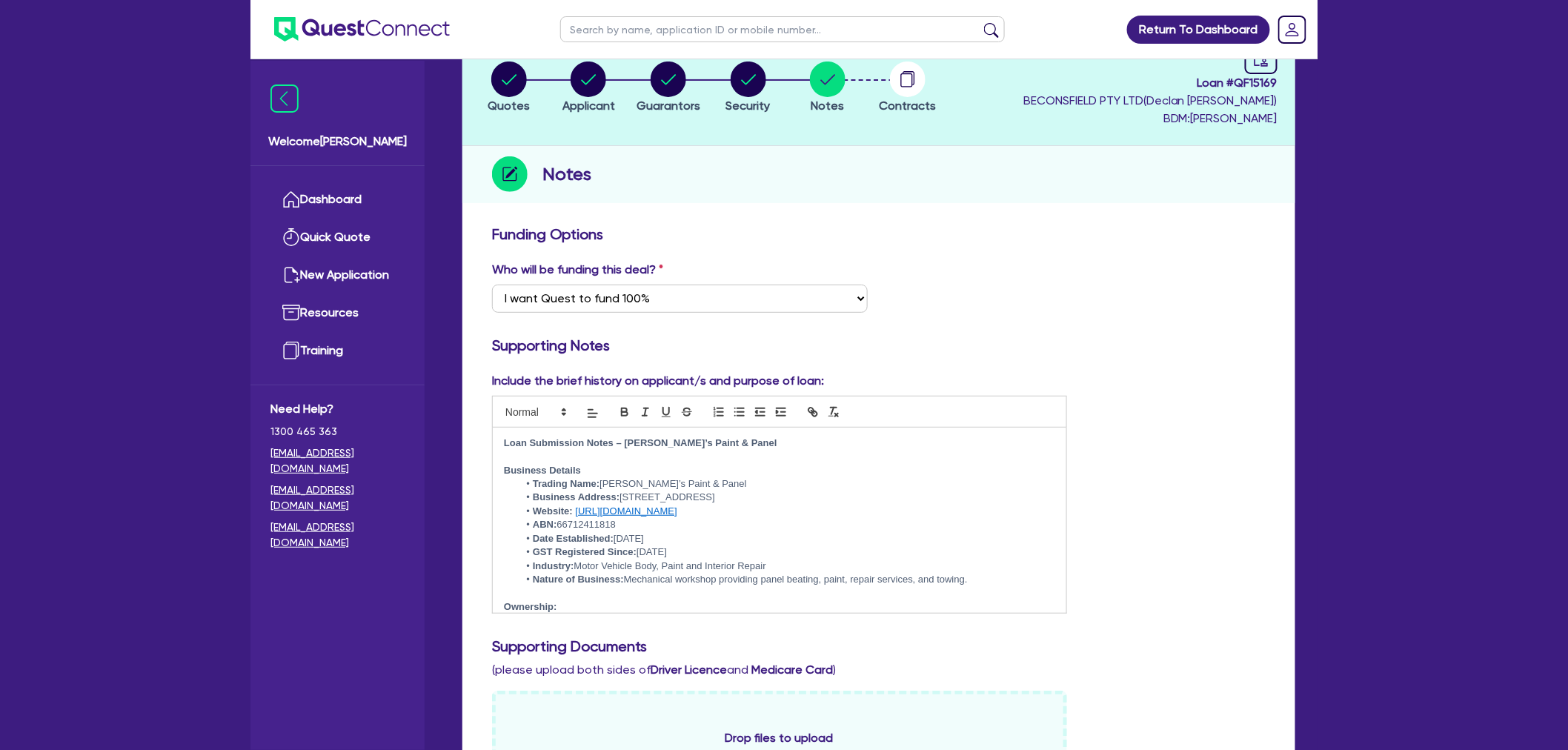
scroll to position [0, 0]
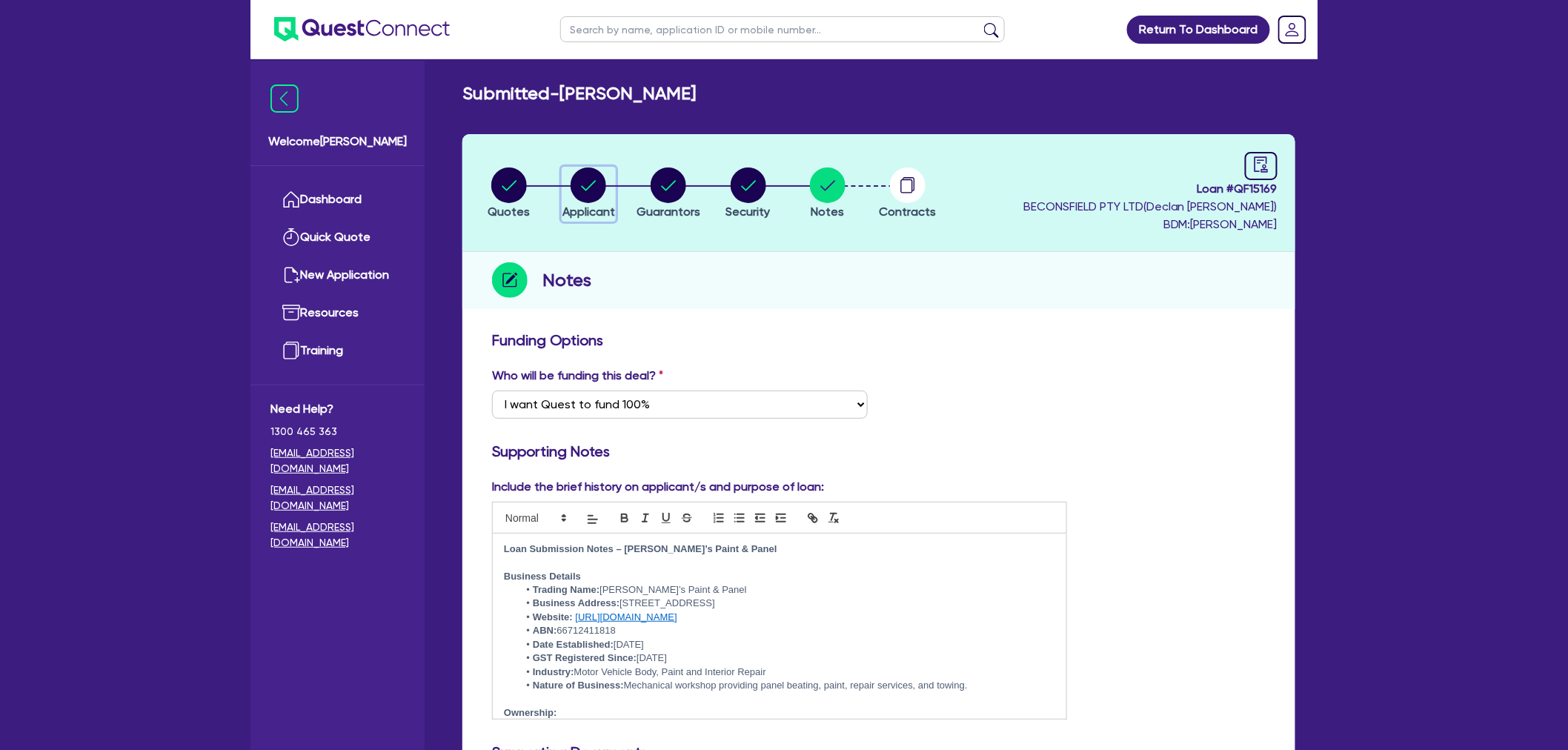
click at [587, 172] on circle "button" at bounding box center [588, 185] width 35 height 35
select select "SOLE_TRADER"
select select "RETAIL_WHOLESALE_TRADE"
select select "MOTOR_VEHICLES"
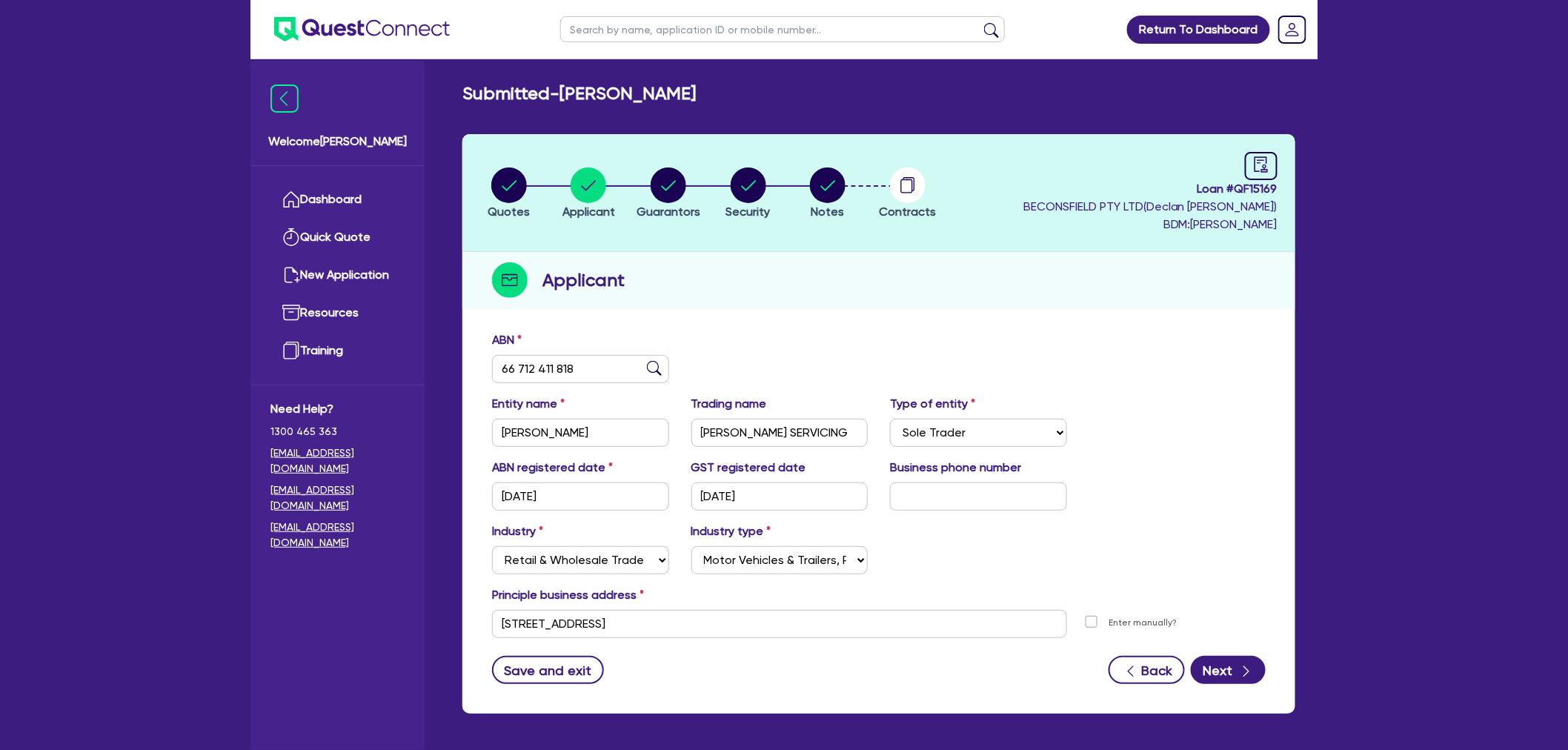
click at [796, 172] on li "Notes" at bounding box center [828, 192] width 80 height 52
click at [729, 184] on div "button" at bounding box center [748, 185] width 44 height 35
select select "CARS_AND_LIGHT_TRUCKS"
select select "PASSENGER_VEHICLES"
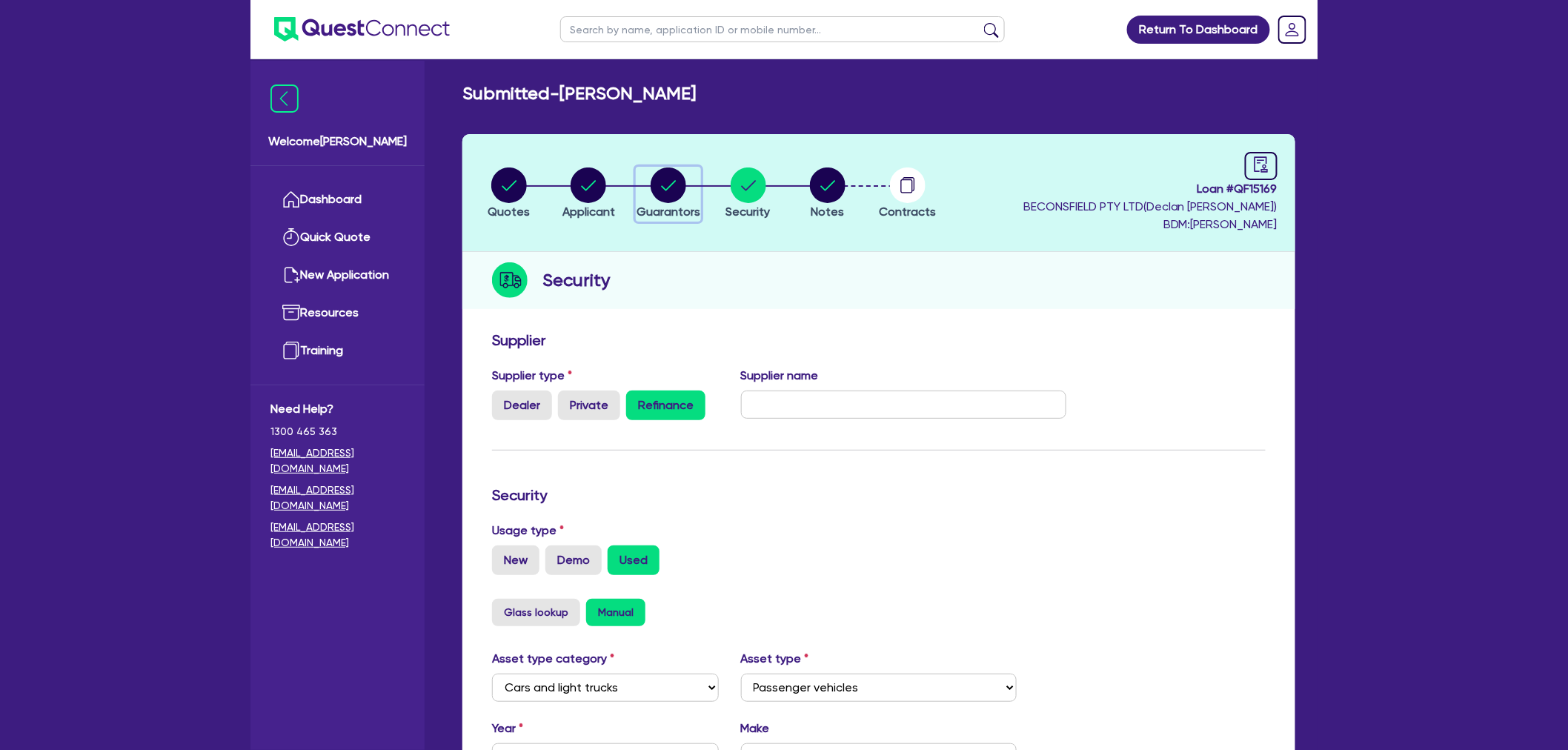
click at [651, 189] on icon "button" at bounding box center [668, 185] width 35 height 35
select select "MR"
select select "VIC"
select select "MARRIED"
select select "VIC"
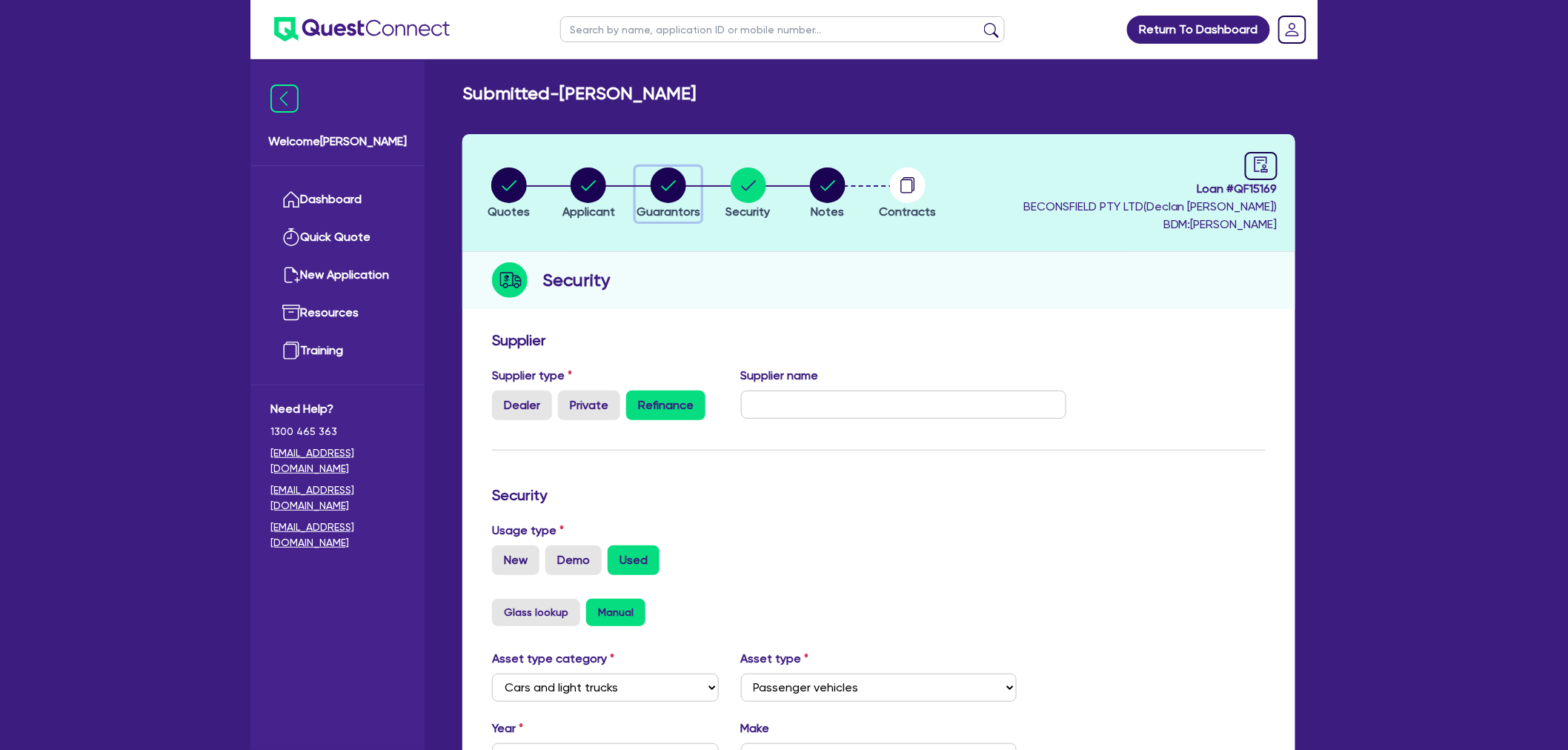
select select "PROPERTY"
select select "INVESTMENT_PROPERTY"
select select "VEHICLE"
select select "MORTGAGE"
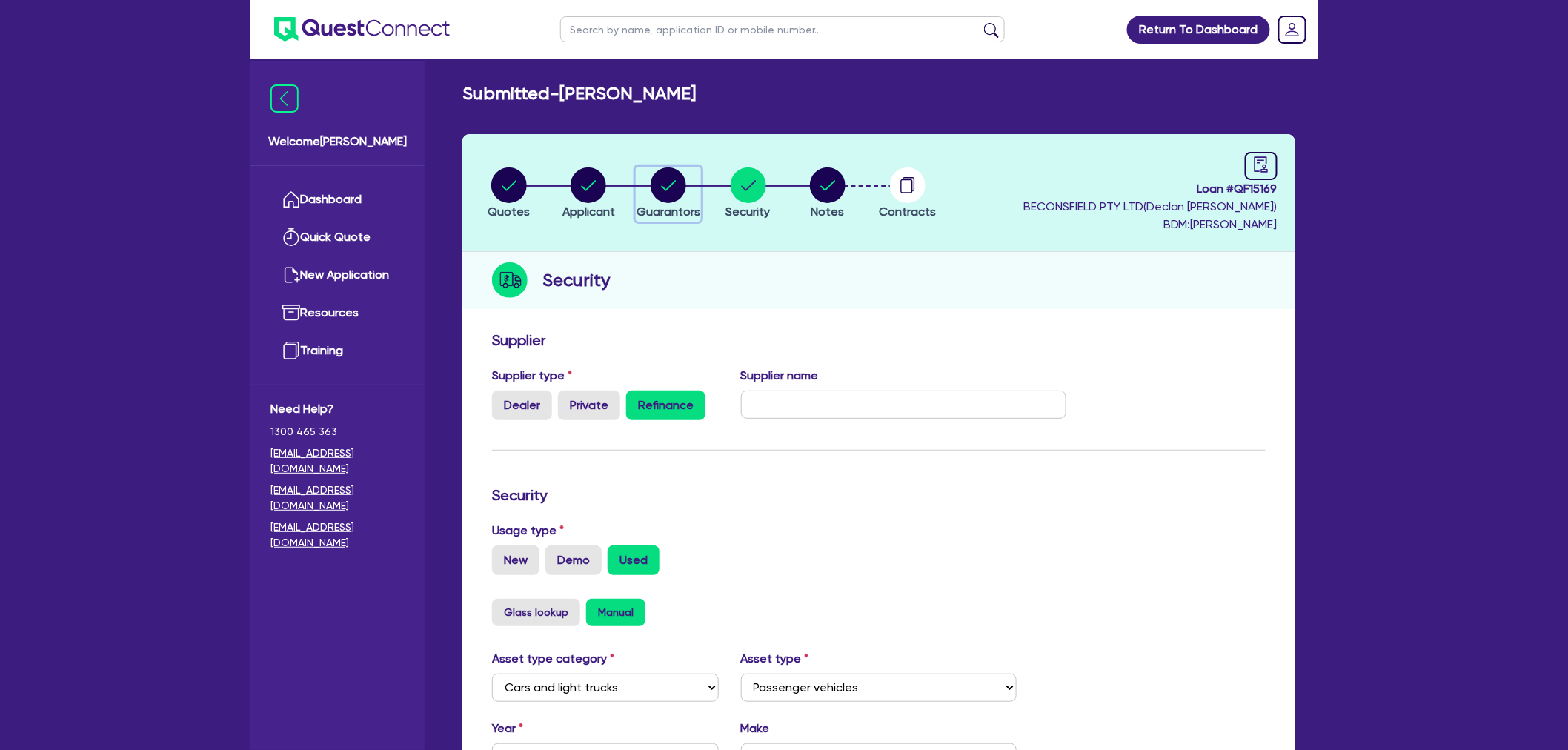
select select "CREDIT_CARD"
select select "TRUCK_LOAN"
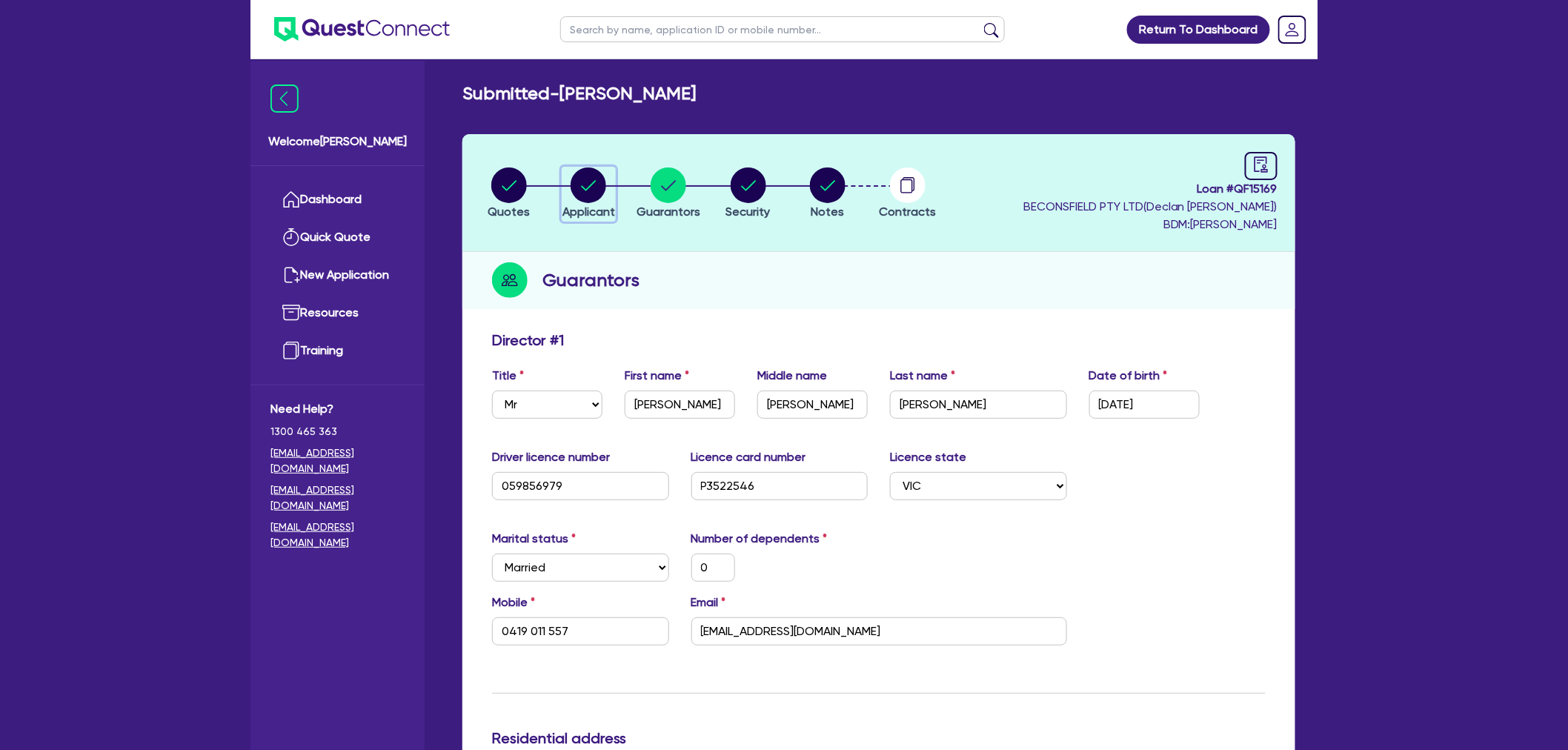
click at [589, 194] on circle "button" at bounding box center [588, 185] width 35 height 35
select select "SOLE_TRADER"
select select "RETAIL_WHOLESALE_TRADE"
select select "MOTOR_VEHICLES"
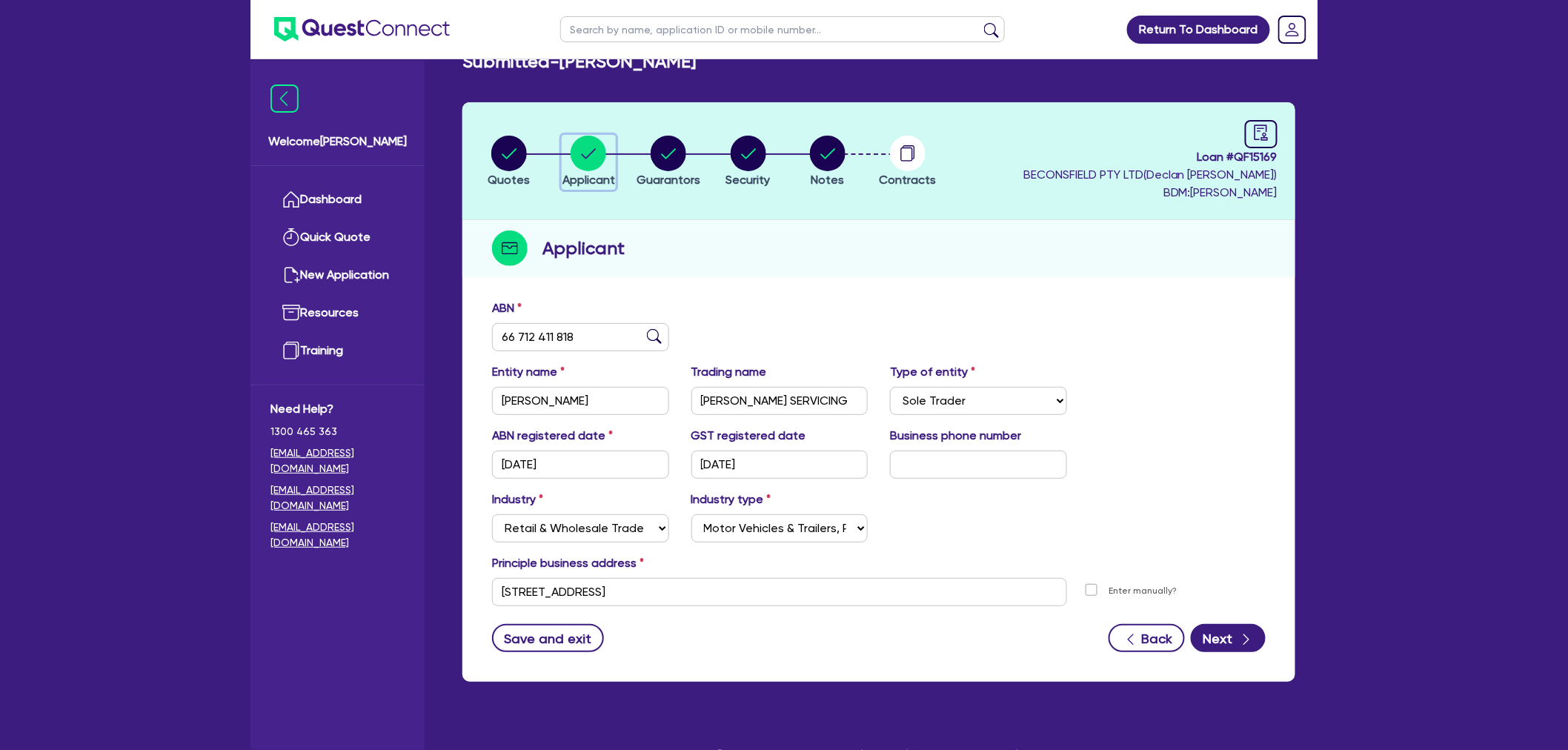
scroll to position [59, 0]
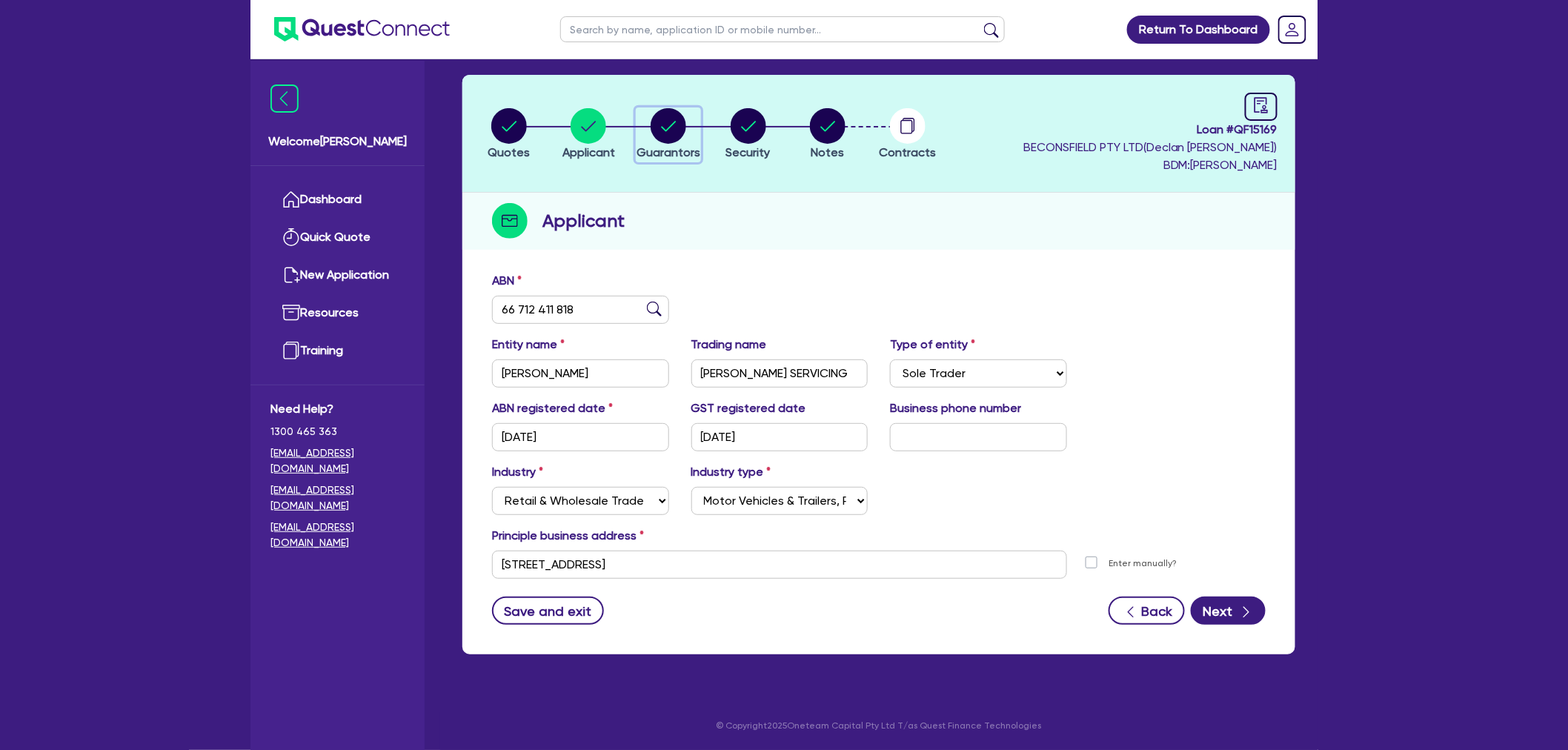
drag, startPoint x: 666, startPoint y: 146, endPoint x: 664, endPoint y: 130, distance: 16.1
click at [664, 130] on button "Guarantors" at bounding box center [668, 135] width 65 height 55
select select "MR"
select select "VIC"
select select "MARRIED"
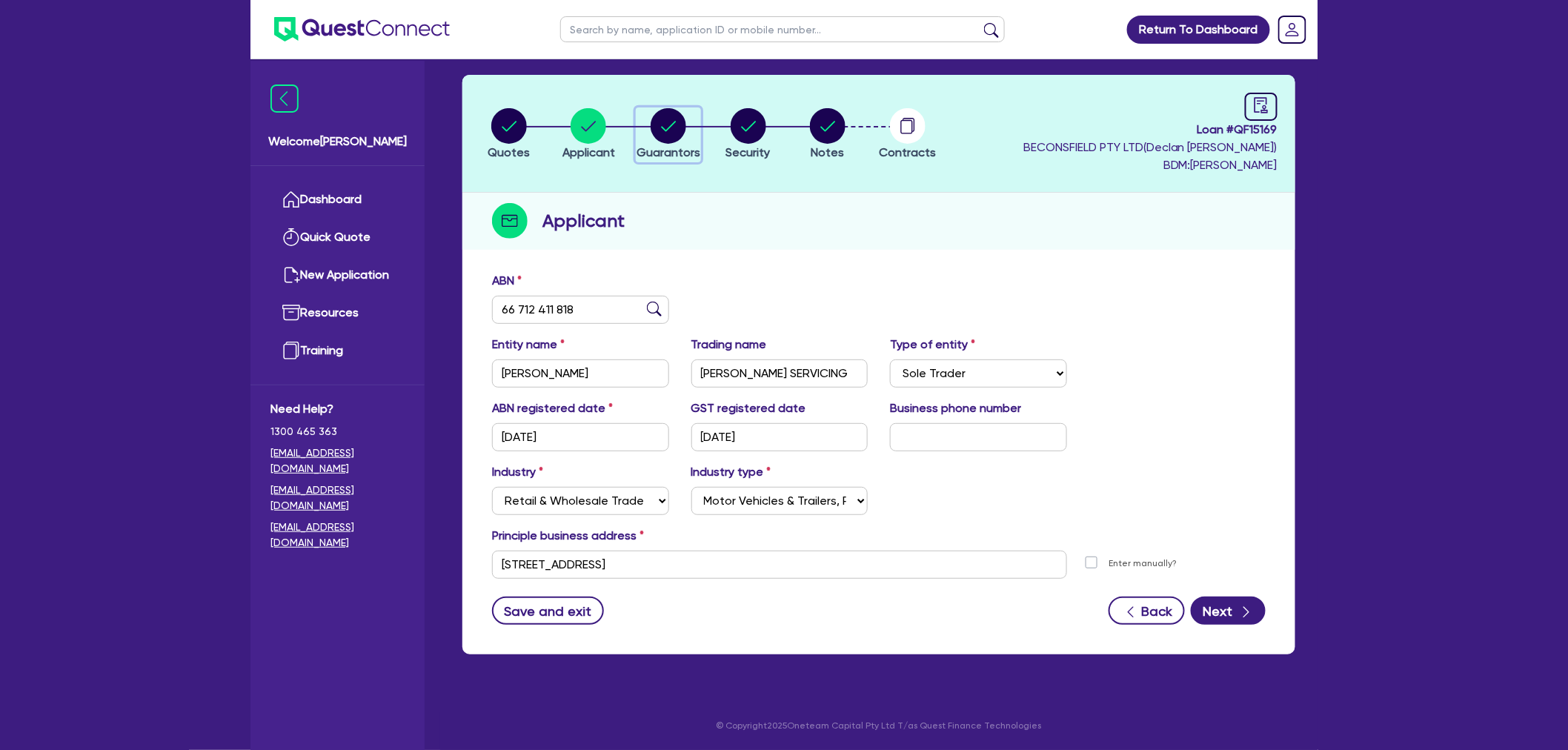
select select "VIC"
select select "PROPERTY"
select select "INVESTMENT_PROPERTY"
select select "VEHICLE"
select select "MORTGAGE"
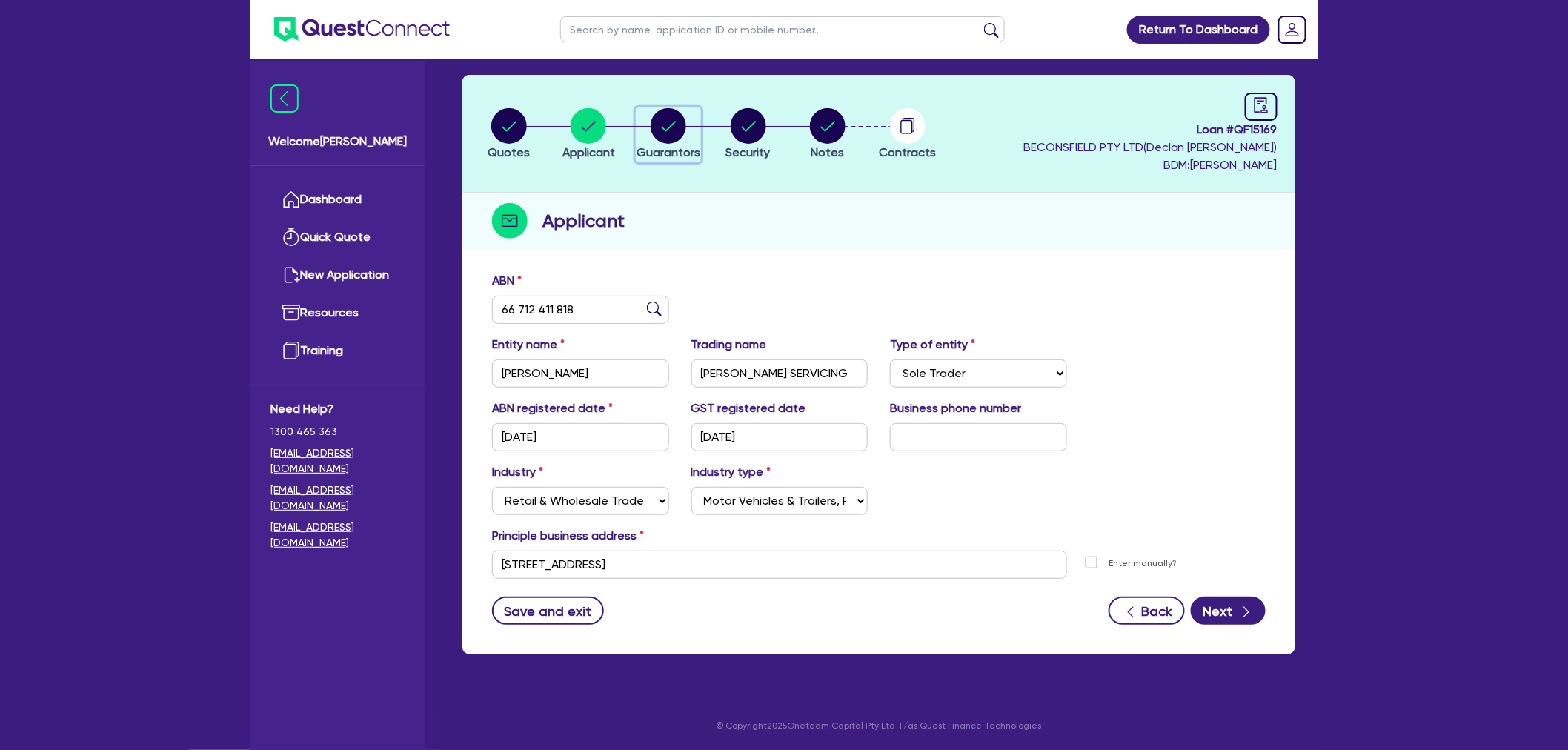
select select "MORTGAGE"
select select "CREDIT_CARD"
select select "TRUCK_LOAN"
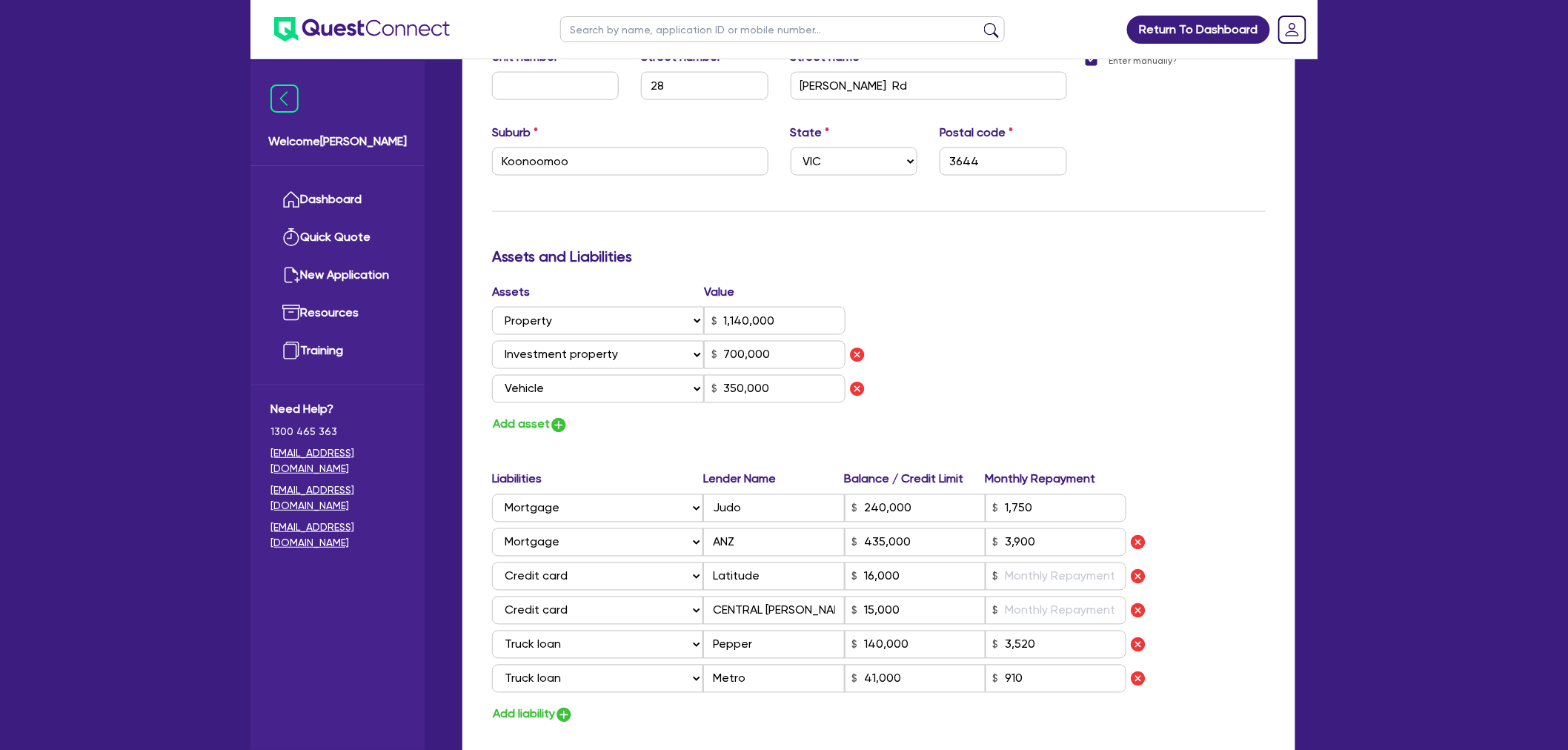
click at [967, 327] on div "Assets Value Select Asset Cash Property Investment property Vehicle Truck Trail…" at bounding box center [878, 359] width 796 height 152
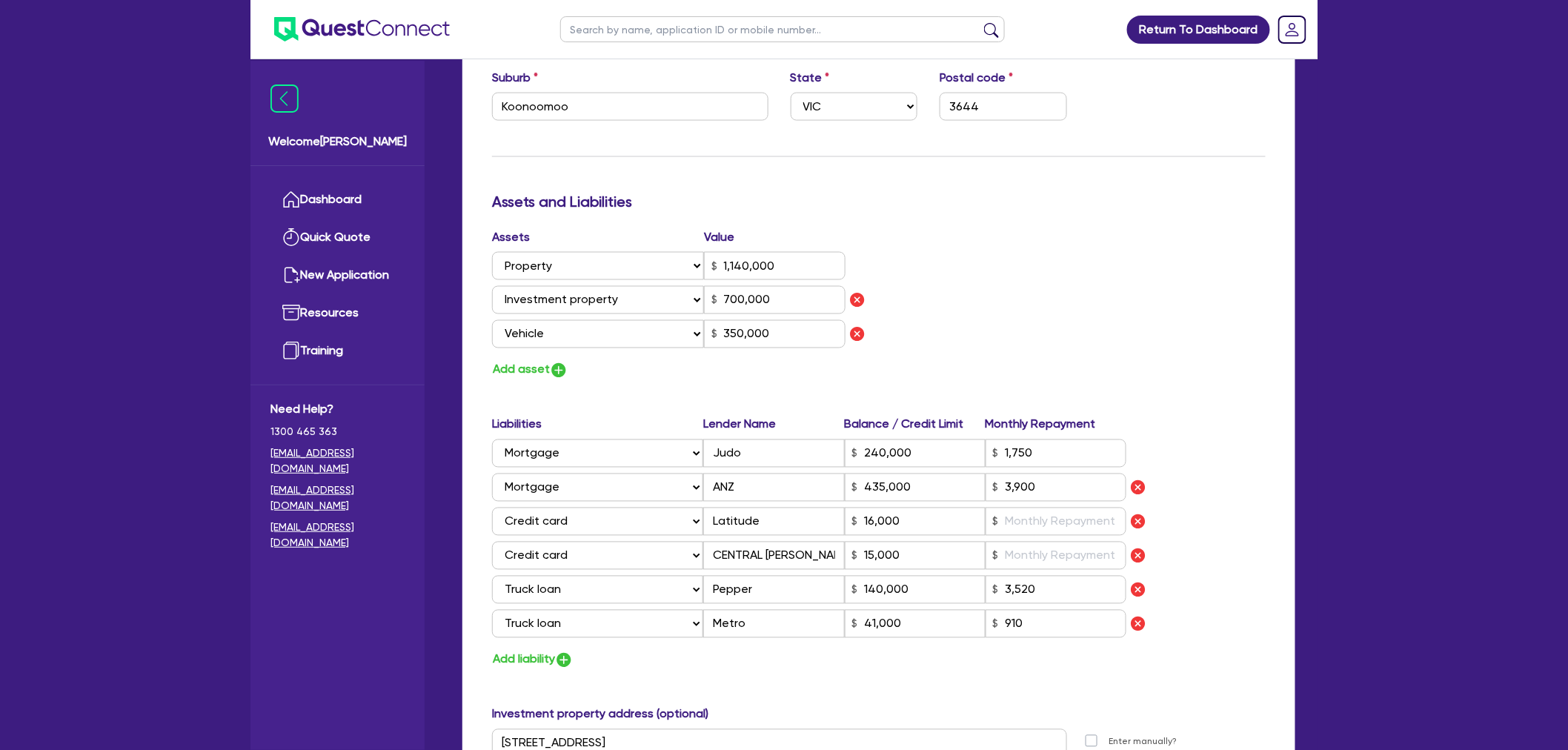
scroll to position [906, 0]
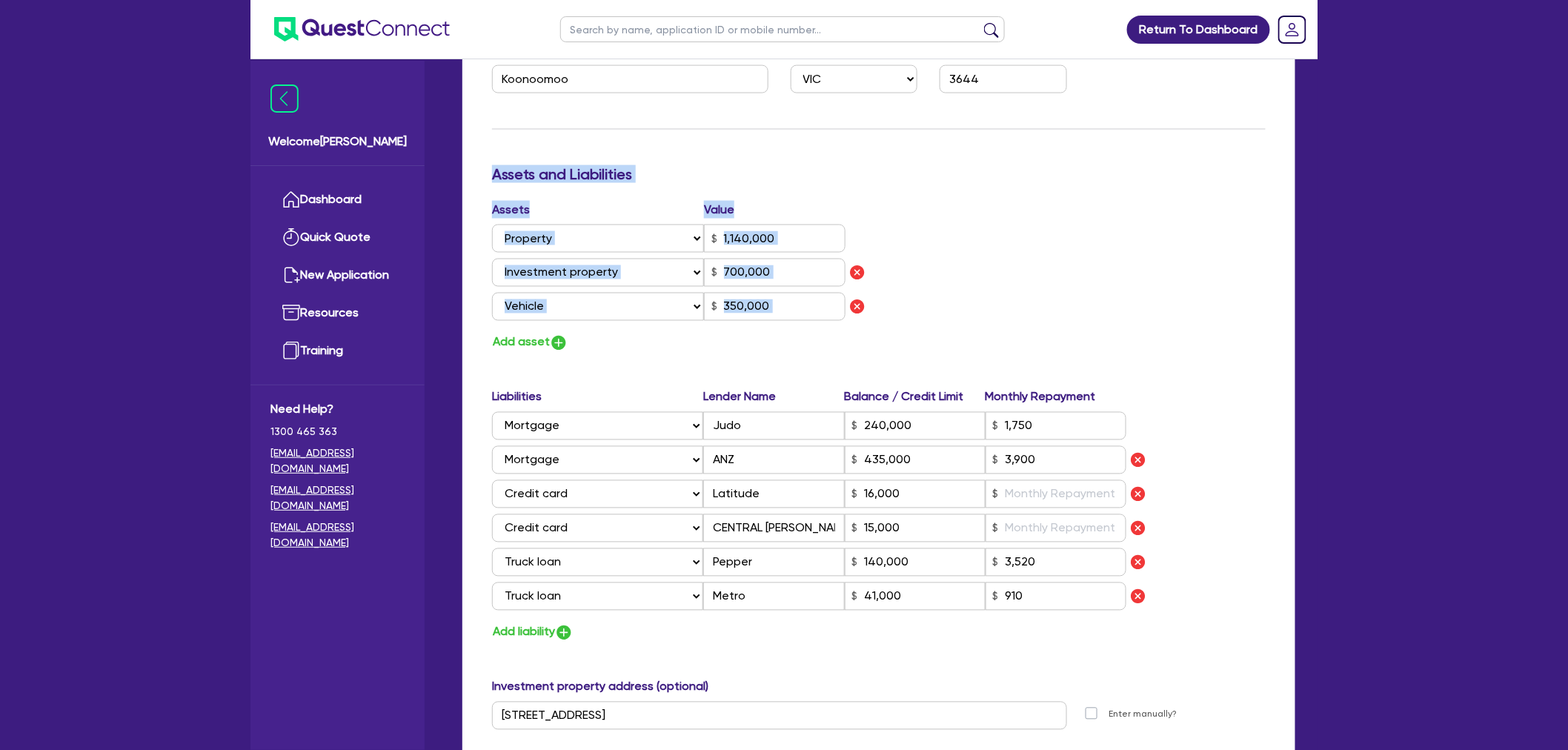
drag, startPoint x: 937, startPoint y: 311, endPoint x: 479, endPoint y: 176, distance: 477.5
click at [479, 176] on div "Update residential status for Director #1 Boarding is only acceptable when the …" at bounding box center [879, 298] width 833 height 1759
drag, startPoint x: 482, startPoint y: 168, endPoint x: 914, endPoint y: 308, distance: 454.1
click at [914, 308] on div "Update residential status for Director #1 Boarding is only acceptable when the …" at bounding box center [879, 186] width 774 height 1522
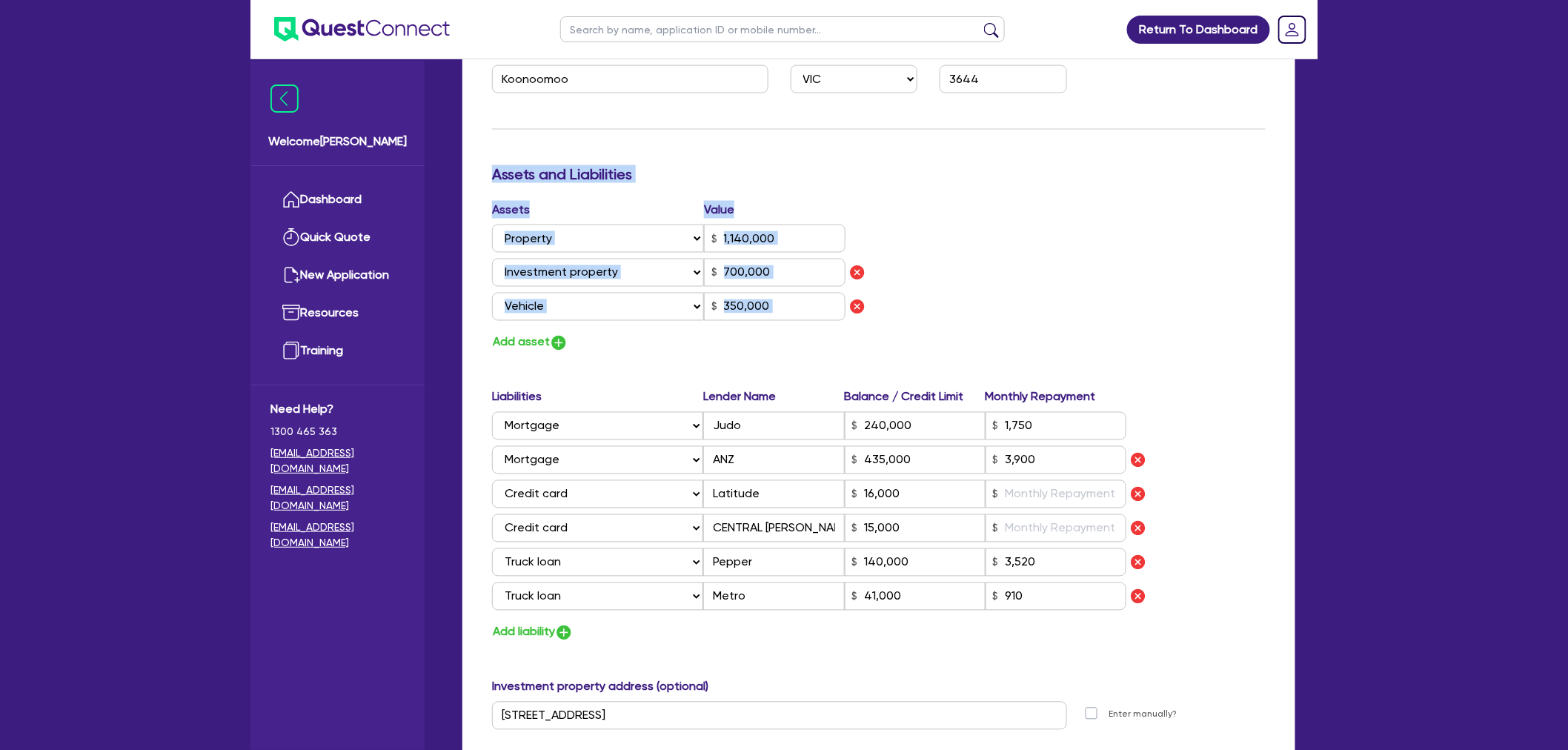
click at [915, 308] on div "Assets Value Select Asset Cash Property Investment property Vehicle Truck Trail…" at bounding box center [878, 277] width 796 height 152
drag, startPoint x: 994, startPoint y: 322, endPoint x: 457, endPoint y: 183, distance: 554.7
click at [457, 183] on div "Quotes Applicant Guarantors Security Notes Contracts Loan # QF15169 BECONSFIELD…" at bounding box center [879, 211] width 855 height 1967
click at [469, 178] on div "Update residential status for Director #1 Boarding is only acceptable when the …" at bounding box center [879, 298] width 833 height 1759
drag, startPoint x: 515, startPoint y: 182, endPoint x: 1034, endPoint y: 307, distance: 533.8
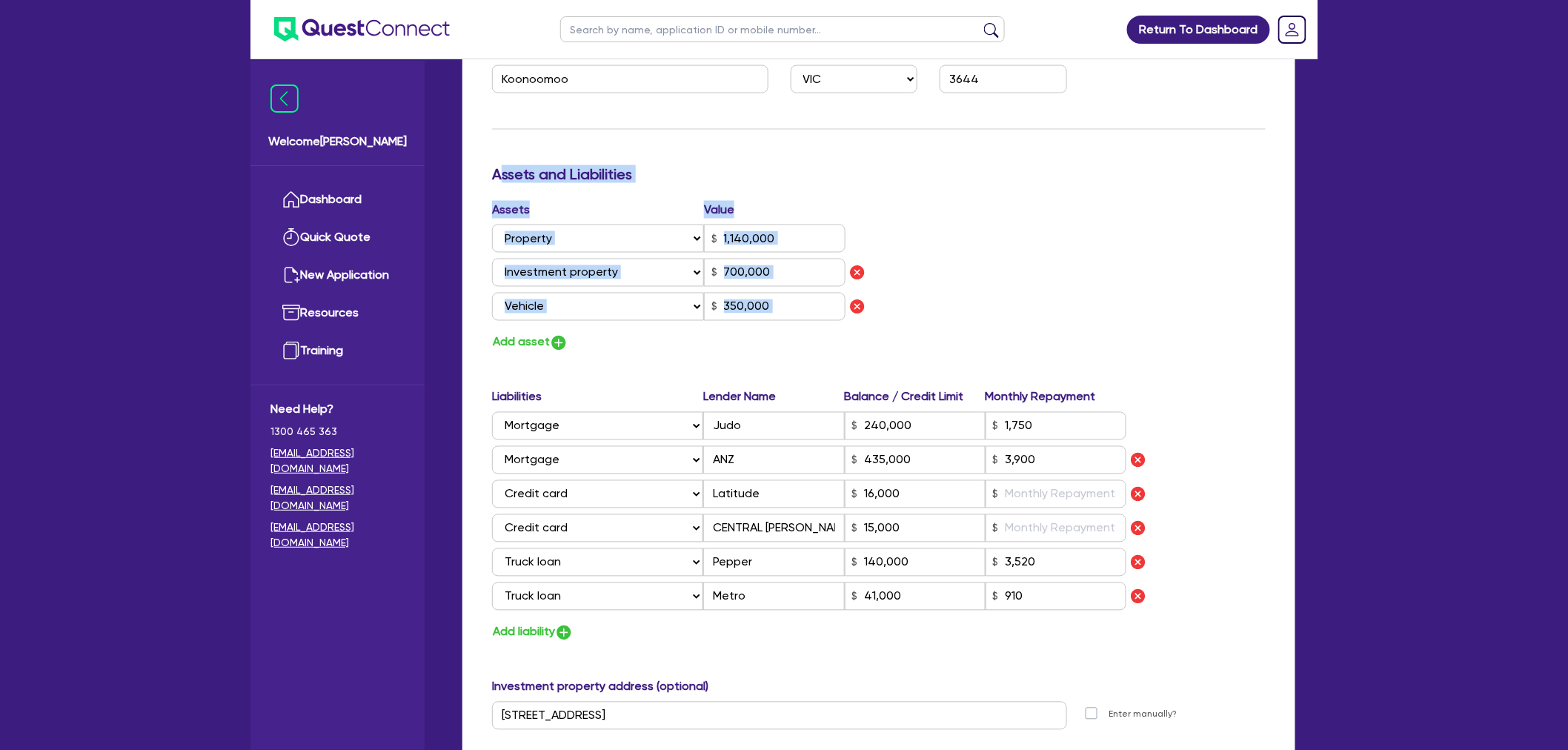
click at [1034, 307] on div "Update residential status for Director #1 Boarding is only acceptable when the …" at bounding box center [879, 186] width 774 height 1522
click at [1034, 307] on div "Assets Value Select Asset Cash Property Investment property Vehicle Truck Trail…" at bounding box center [878, 277] width 796 height 152
drag, startPoint x: 868, startPoint y: 277, endPoint x: 478, endPoint y: 179, distance: 402.1
click at [478, 179] on div "Update residential status for Director #1 Boarding is only acceptable when the …" at bounding box center [879, 298] width 833 height 1759
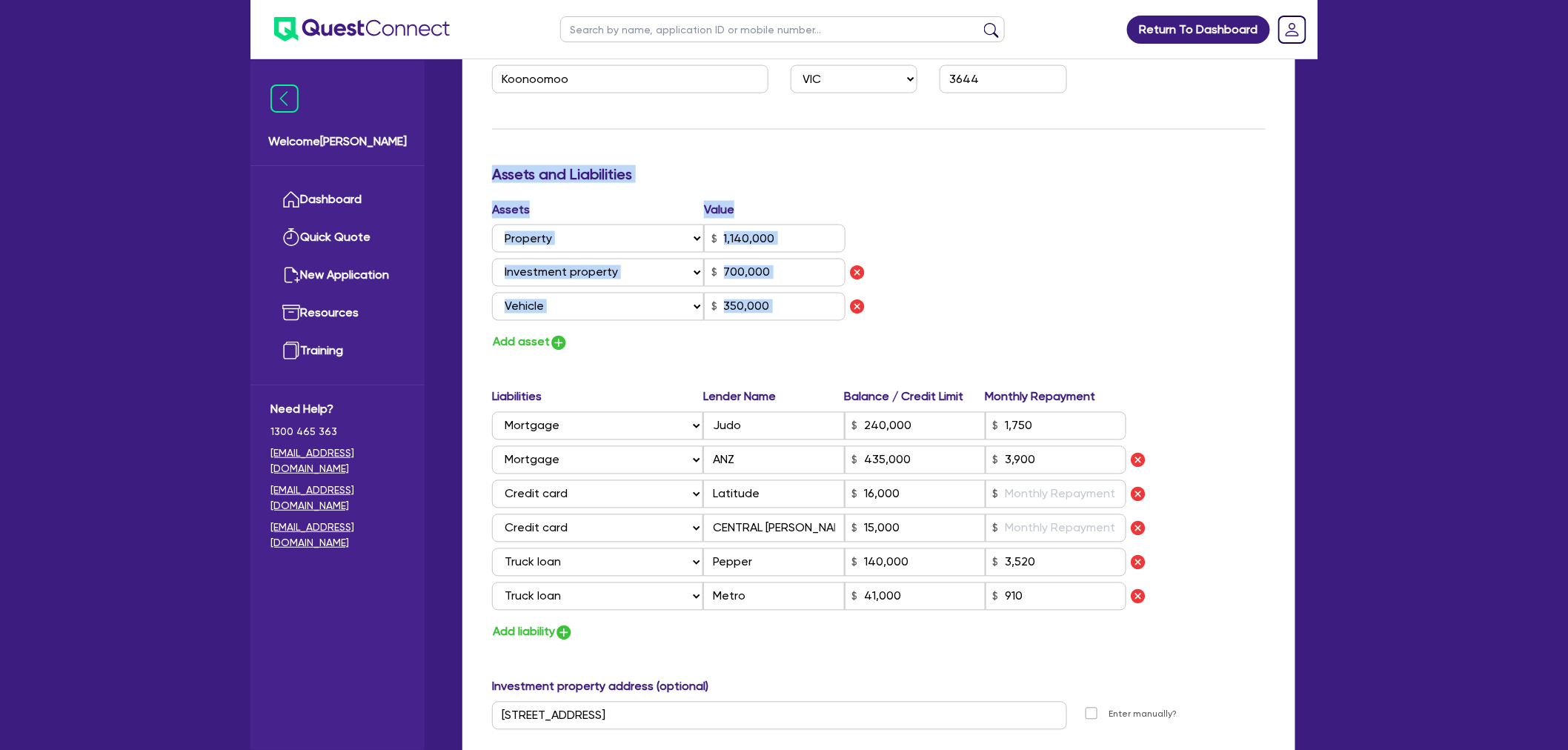
drag, startPoint x: 479, startPoint y: 163, endPoint x: 956, endPoint y: 334, distance: 506.7
click at [956, 334] on div "Update residential status for Director #1 Boarding is only acceptable when the …" at bounding box center [879, 298] width 833 height 1759
drag, startPoint x: 956, startPoint y: 334, endPoint x: 1031, endPoint y: 332, distance: 75.0
click at [956, 334] on div "Assets Value Select Asset Cash Property Investment property Vehicle Truck Trail…" at bounding box center [878, 277] width 796 height 152
click at [612, 201] on label "Assets" at bounding box center [598, 210] width 212 height 18
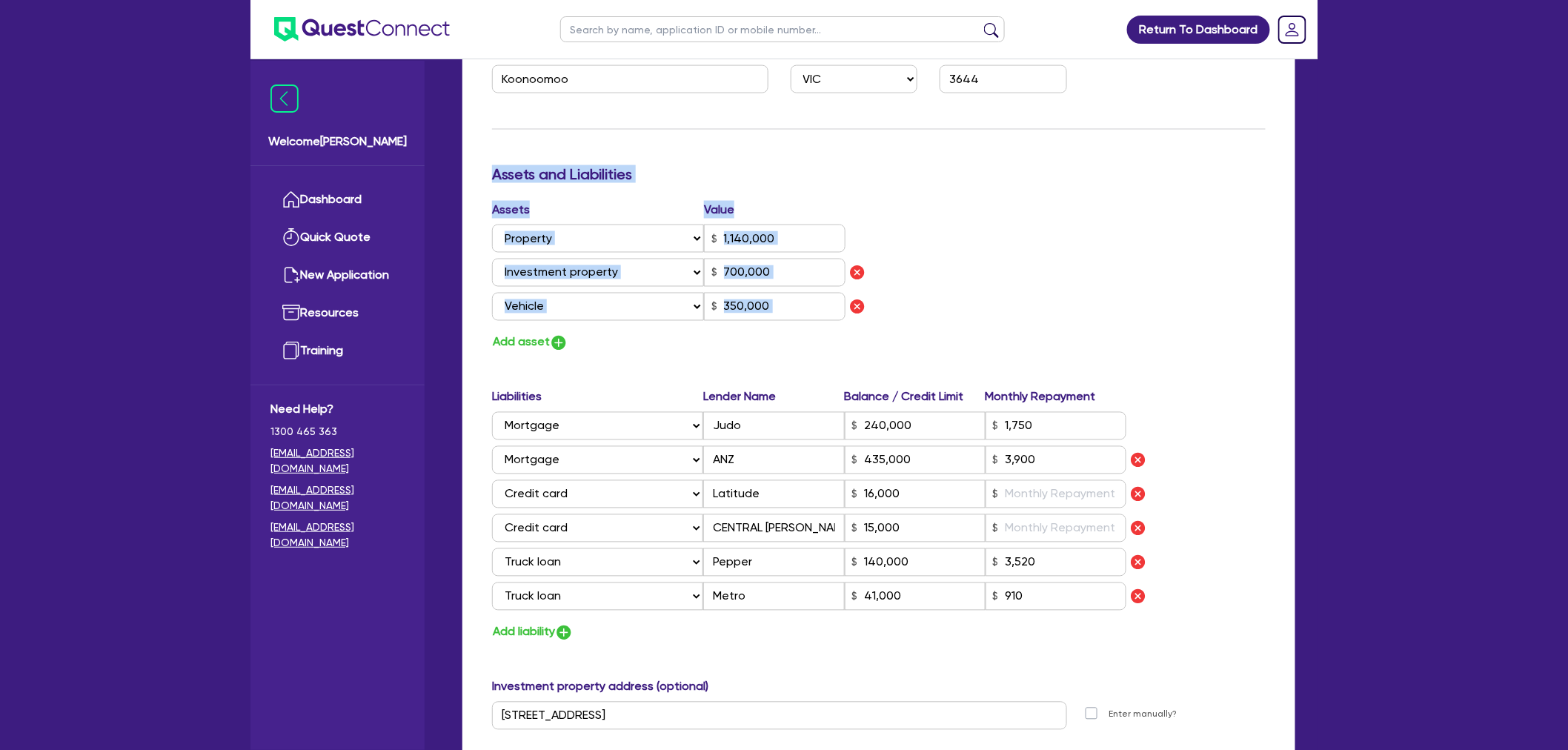
click at [509, 169] on h3 "Assets and Liabilities" at bounding box center [879, 174] width 774 height 18
drag, startPoint x: 495, startPoint y: 163, endPoint x: 964, endPoint y: 334, distance: 499.2
click at [964, 334] on div "Update residential status for Director #1 Boarding is only acceptable when the …" at bounding box center [879, 186] width 774 height 1522
click at [964, 334] on div "Assets Value Select Asset Cash Property Investment property Vehicle Truck Trail…" at bounding box center [878, 277] width 796 height 152
drag, startPoint x: 987, startPoint y: 324, endPoint x: 821, endPoint y: 277, distance: 172.5
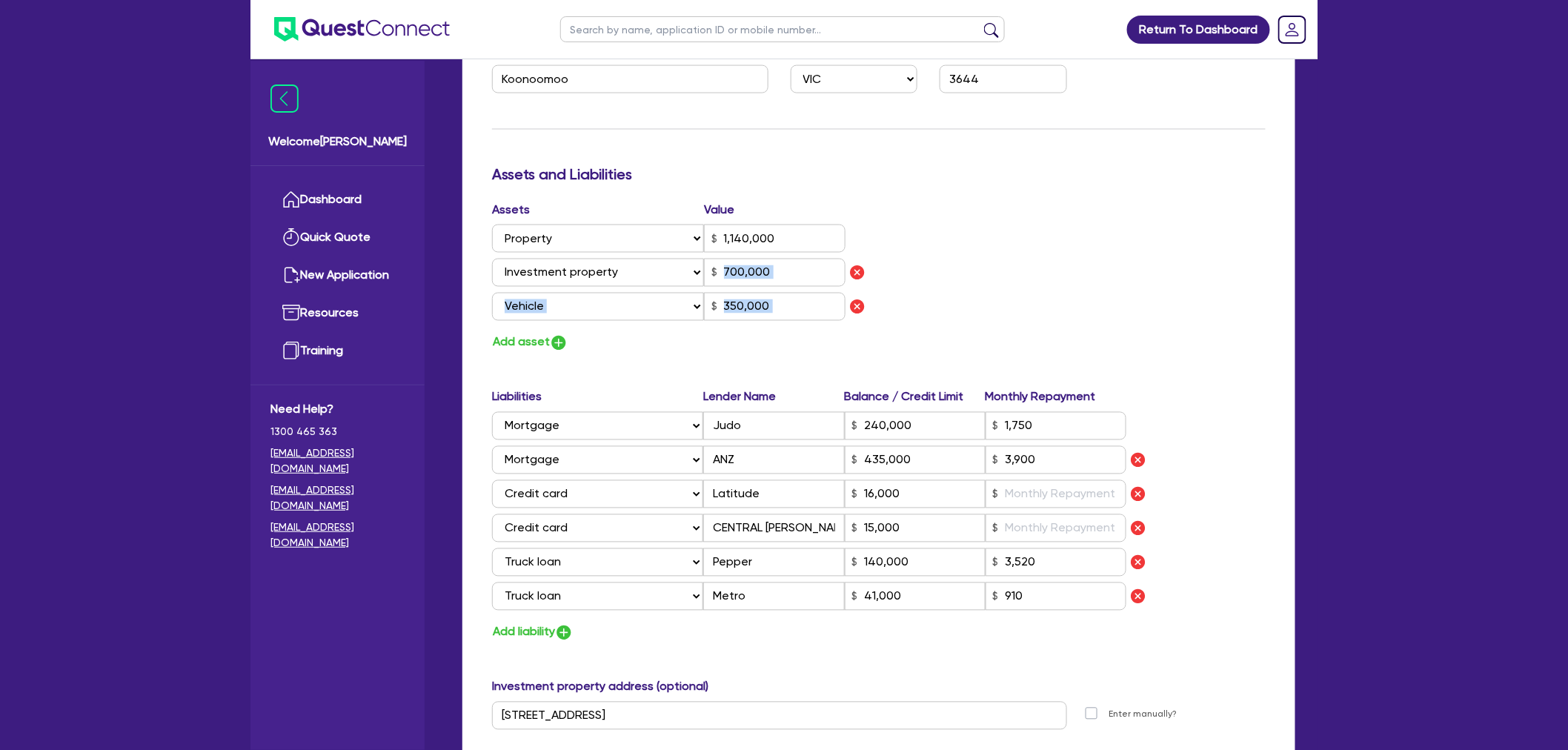
click at [820, 277] on div "Assets Value Select Asset Cash Property Investment property Vehicle Truck Trail…" at bounding box center [878, 277] width 796 height 152
click at [997, 274] on div "Assets Value Select Asset Cash Property Investment property Vehicle Truck Trail…" at bounding box center [878, 277] width 796 height 152
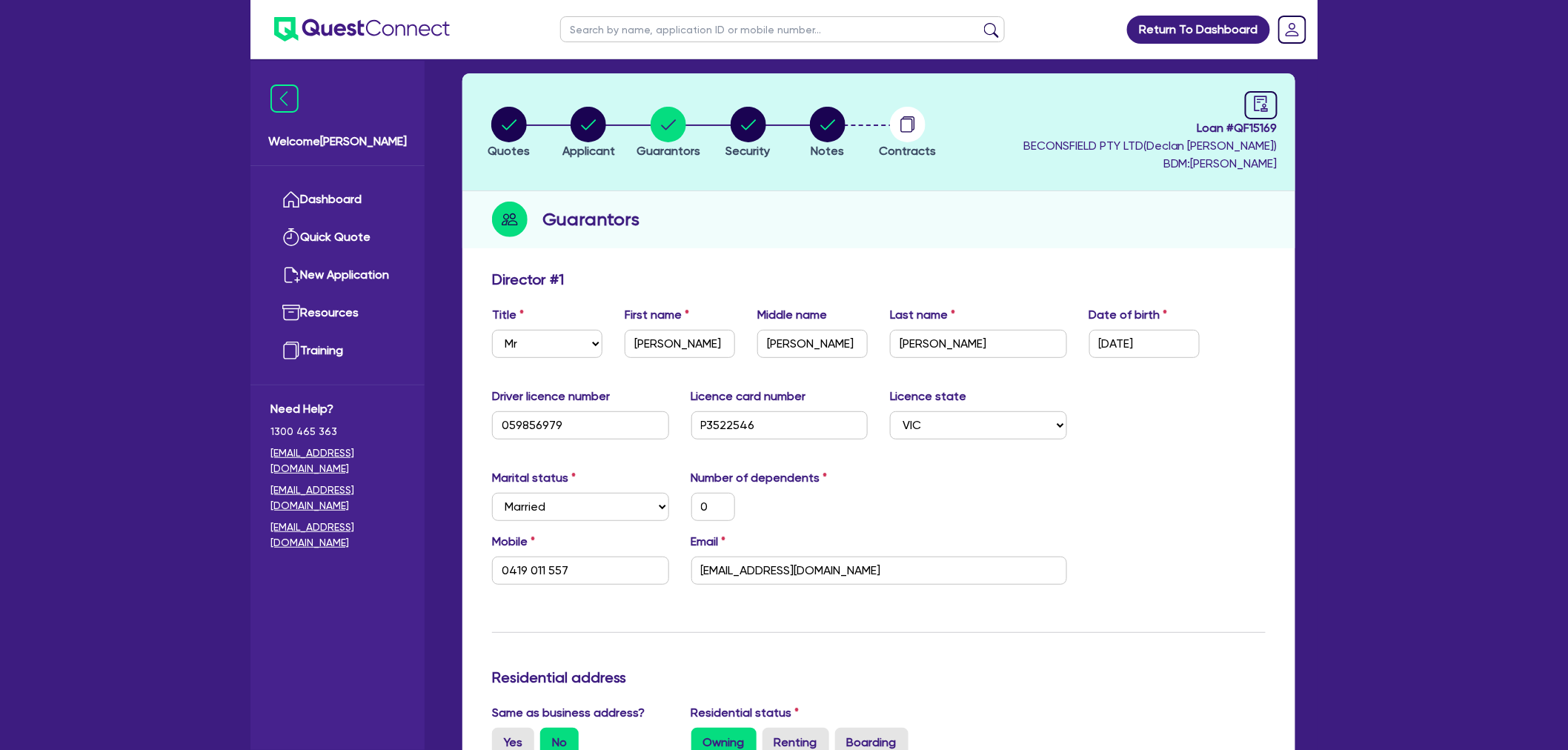
scroll to position [0, 0]
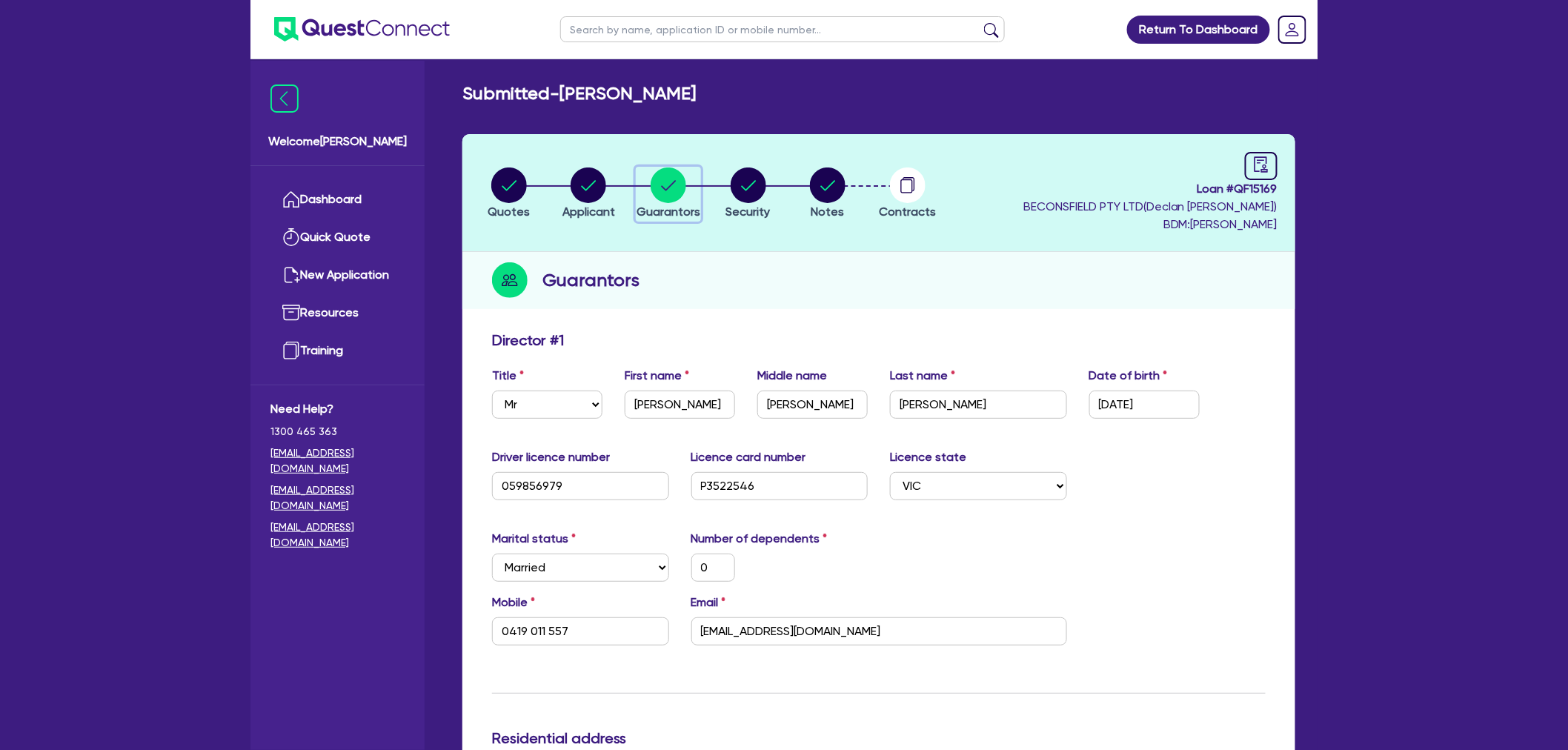
drag, startPoint x: 672, startPoint y: 174, endPoint x: 647, endPoint y: 182, distance: 26.2
click at [672, 173] on circle "button" at bounding box center [668, 185] width 35 height 35
click at [573, 174] on icon "button" at bounding box center [588, 185] width 35 height 35
select select "SOLE_TRADER"
select select "RETAIL_WHOLESALE_TRADE"
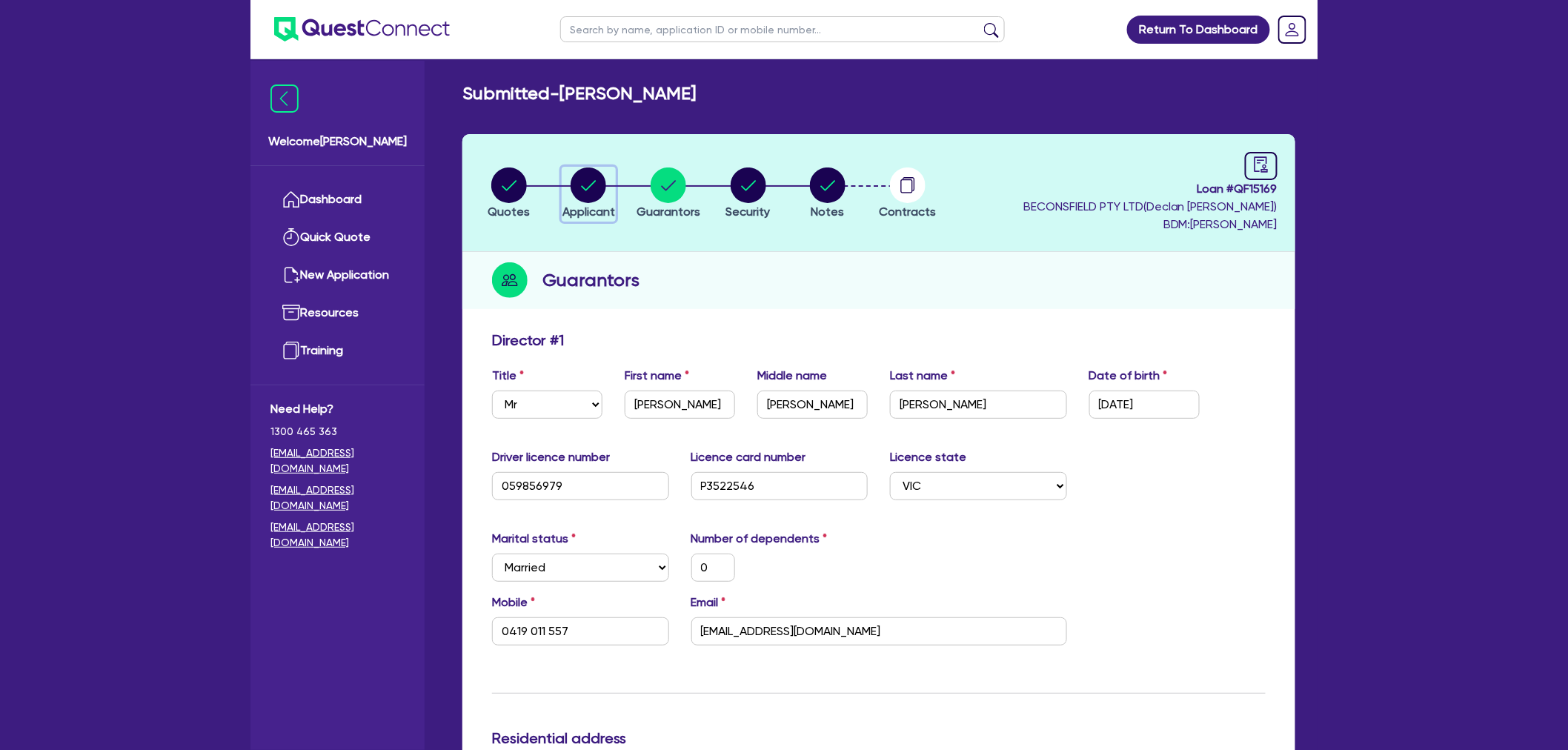
select select "MOTOR_VEHICLES"
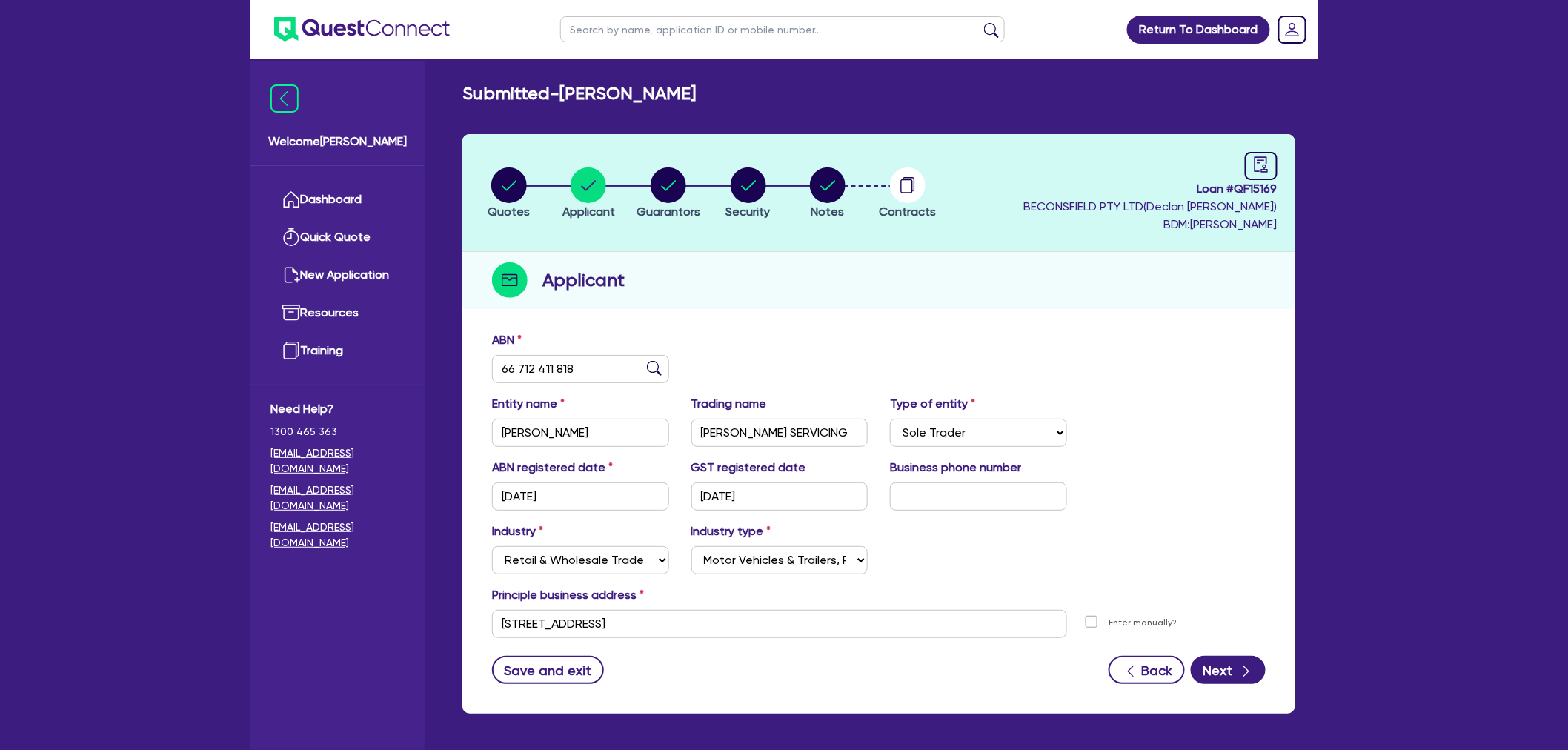
click at [629, 177] on li "Guarantors" at bounding box center [669, 192] width 80 height 52
click at [672, 193] on circle "button" at bounding box center [668, 185] width 35 height 35
select select "MR"
select select "VIC"
select select "MARRIED"
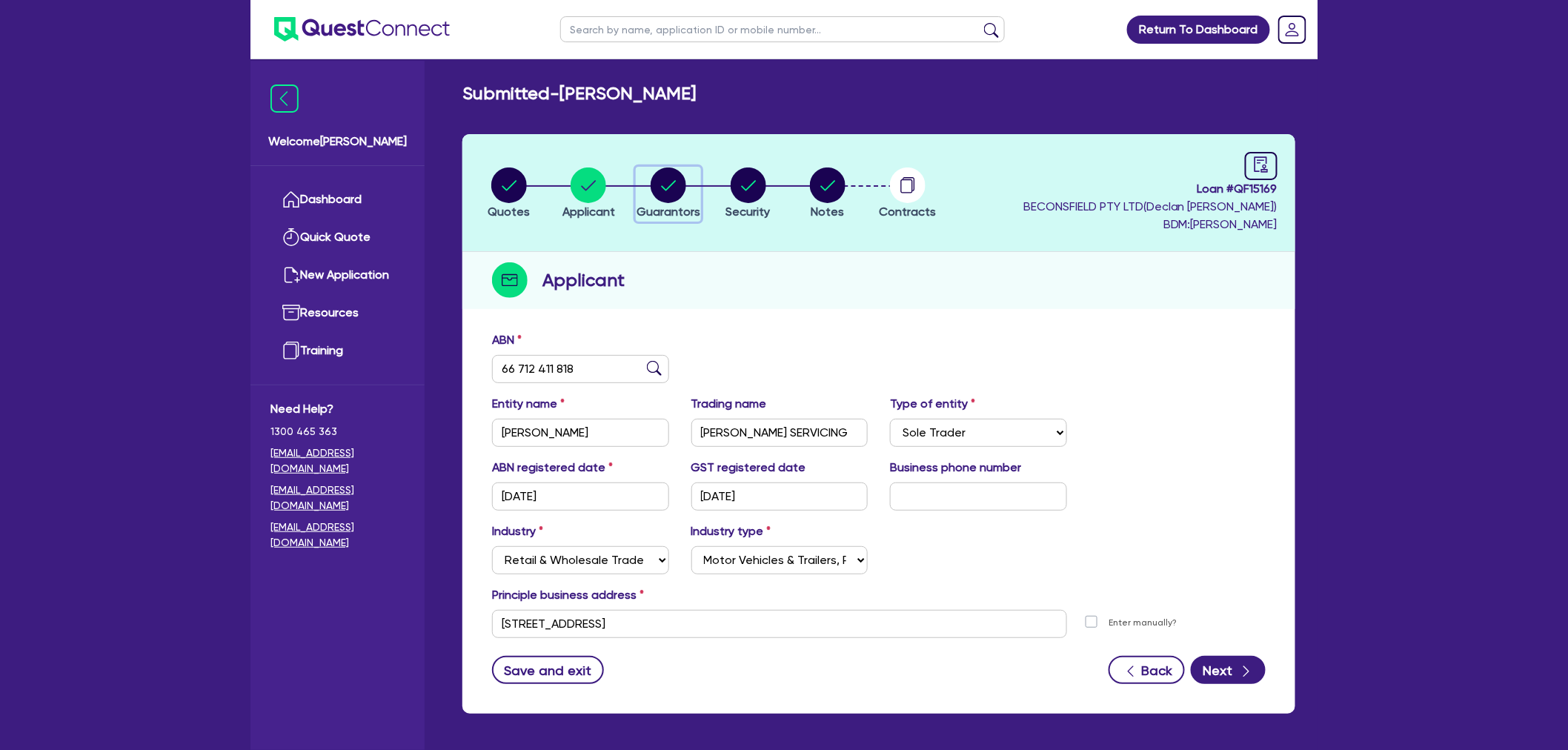
select select "VIC"
select select "PROPERTY"
select select "INVESTMENT_PROPERTY"
select select "VEHICLE"
select select "MORTGAGE"
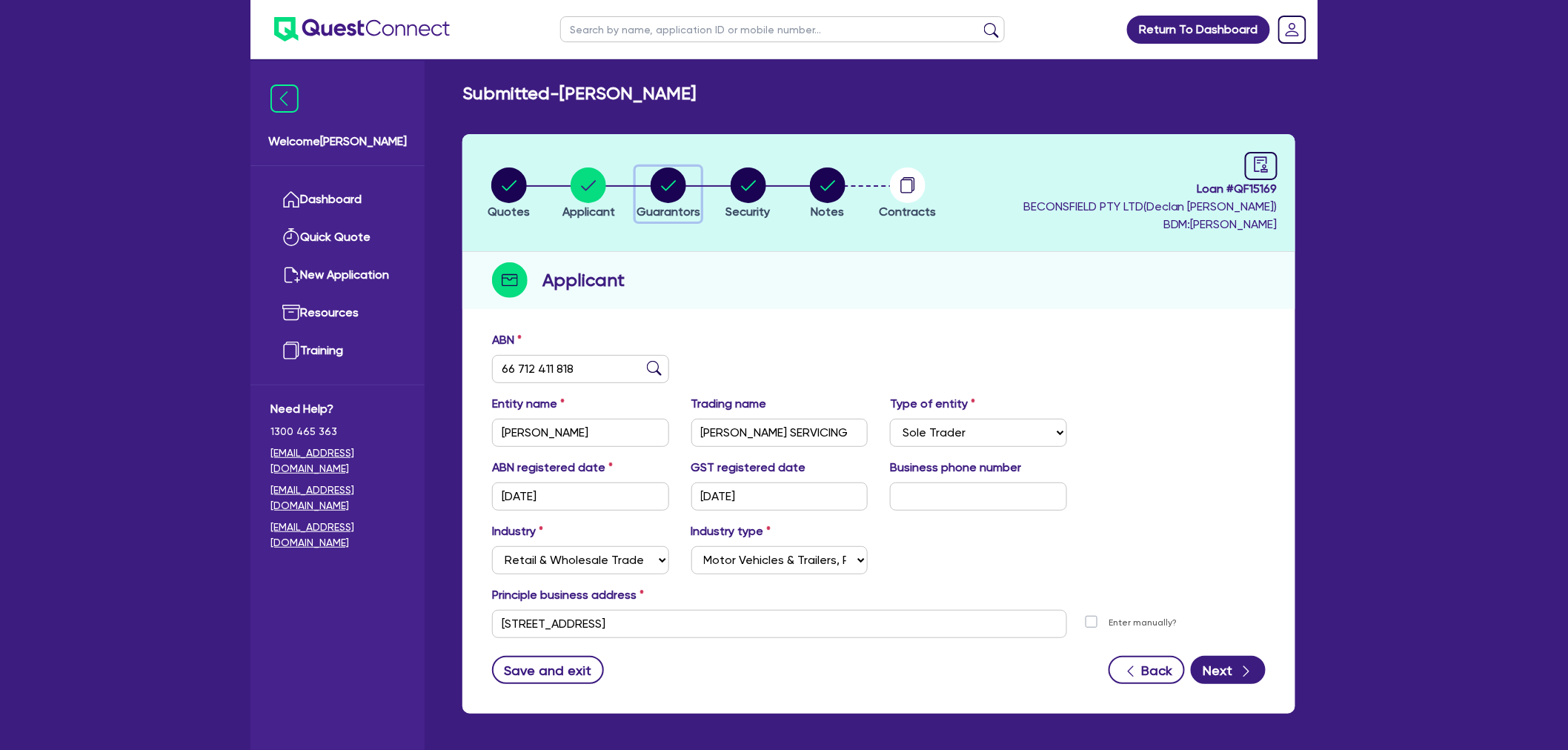
select select "MORTGAGE"
select select "CREDIT_CARD"
select select "TRUCK_LOAN"
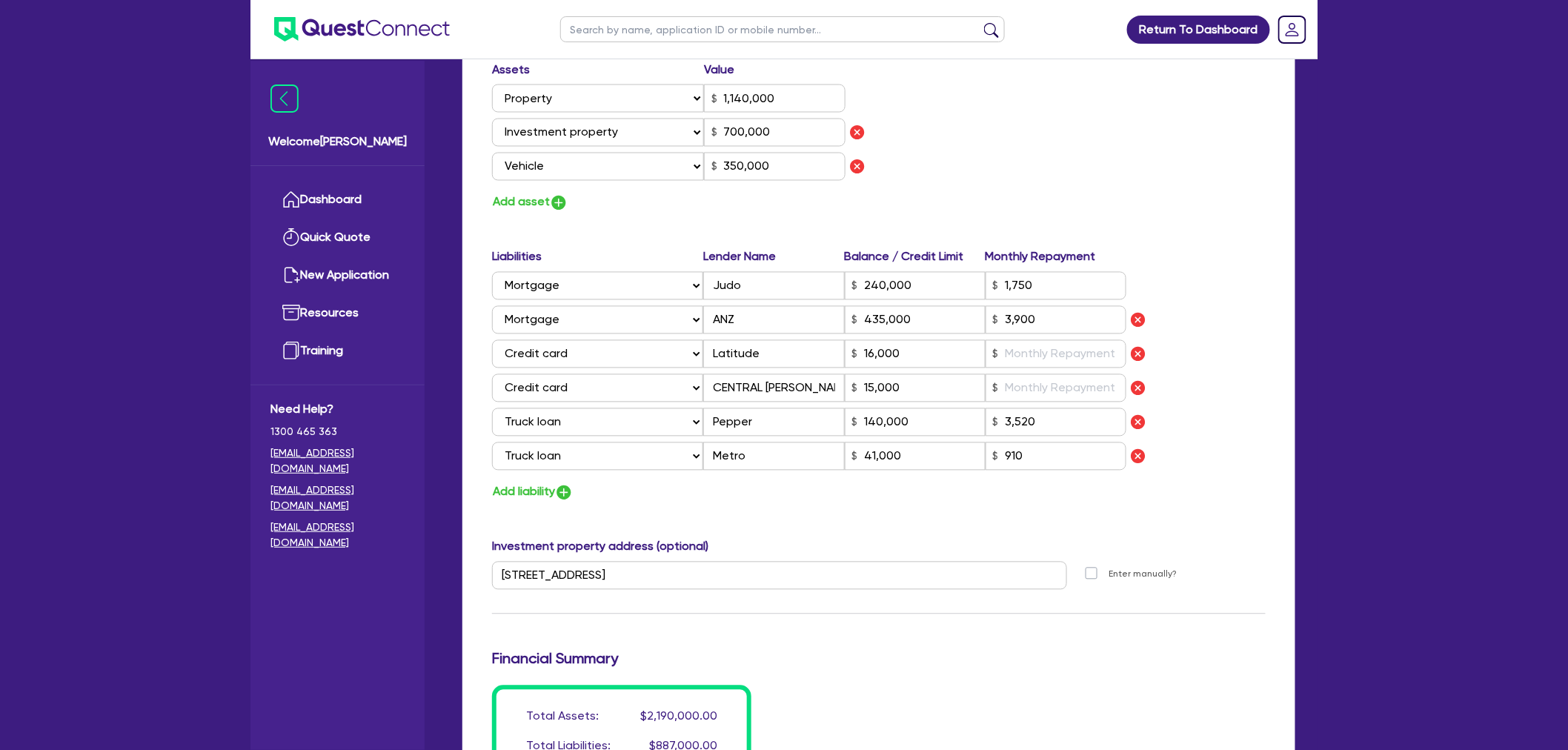
scroll to position [1009, 0]
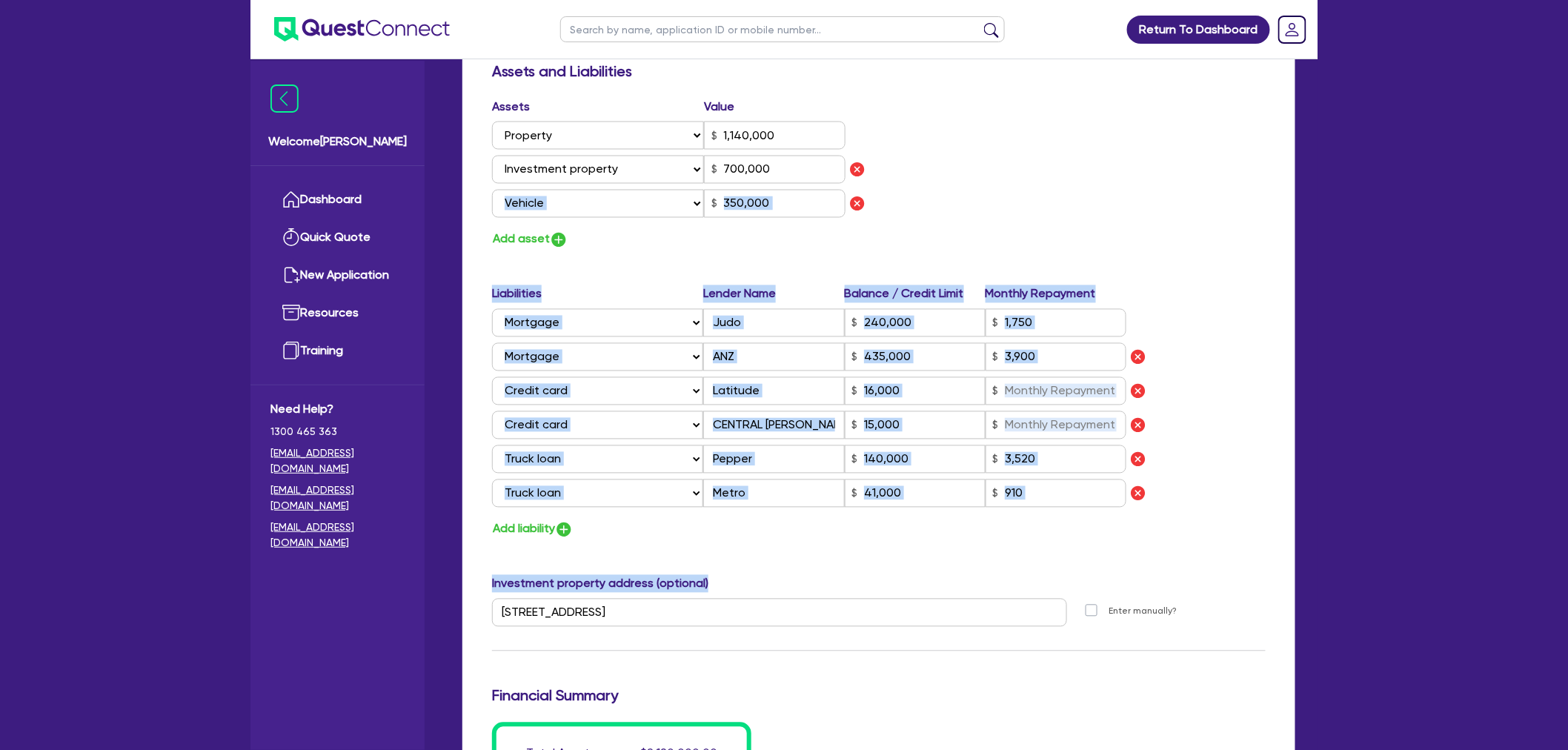
drag, startPoint x: 996, startPoint y: 538, endPoint x: 1128, endPoint y: 165, distance: 395.7
click at [1128, 165] on div "Update residential status for Director #1 Boarding is only acceptable when the …" at bounding box center [879, 83] width 774 height 1522
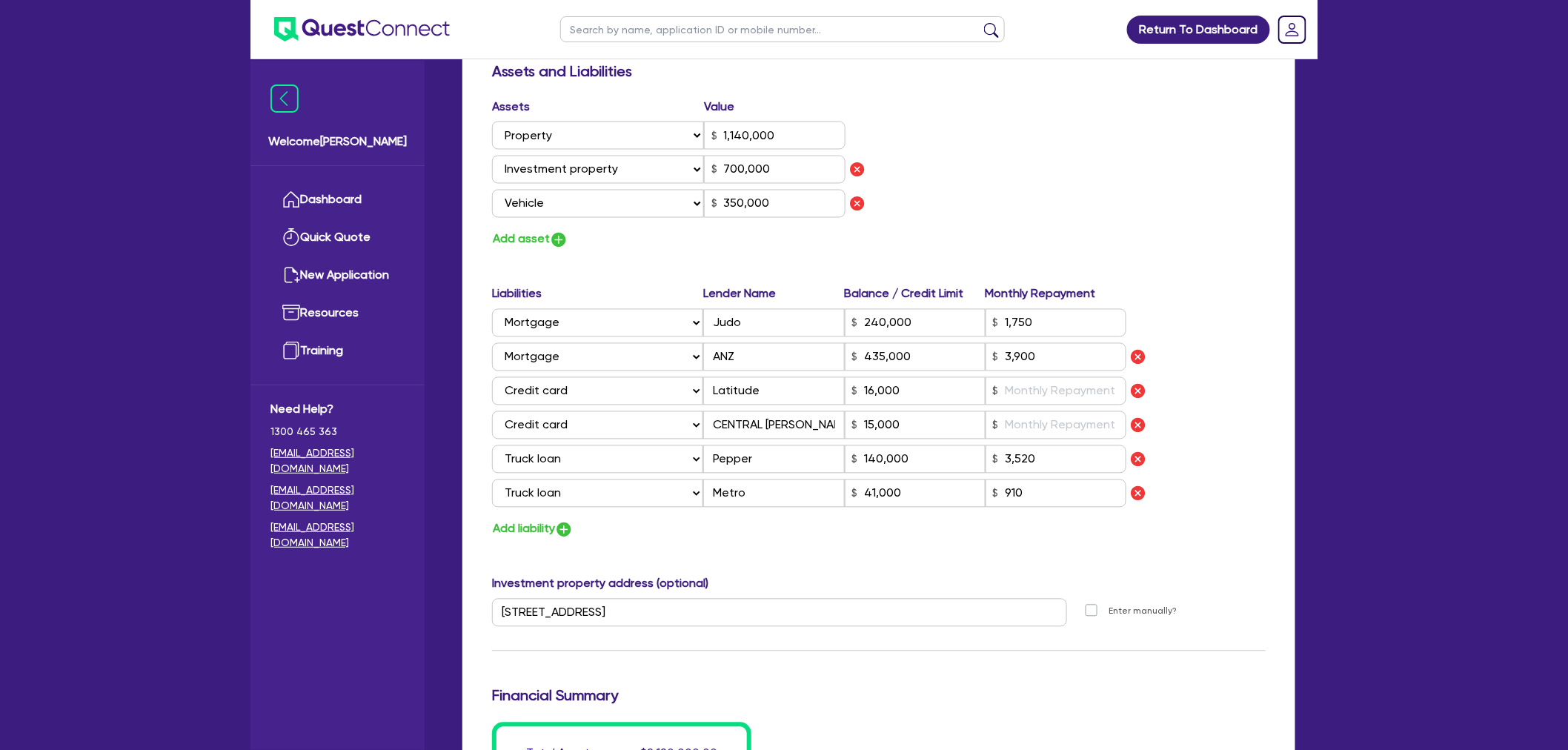
click at [1128, 165] on div "Assets Value Select Asset Cash Property Investment property Vehicle Truck Trail…" at bounding box center [878, 174] width 796 height 152
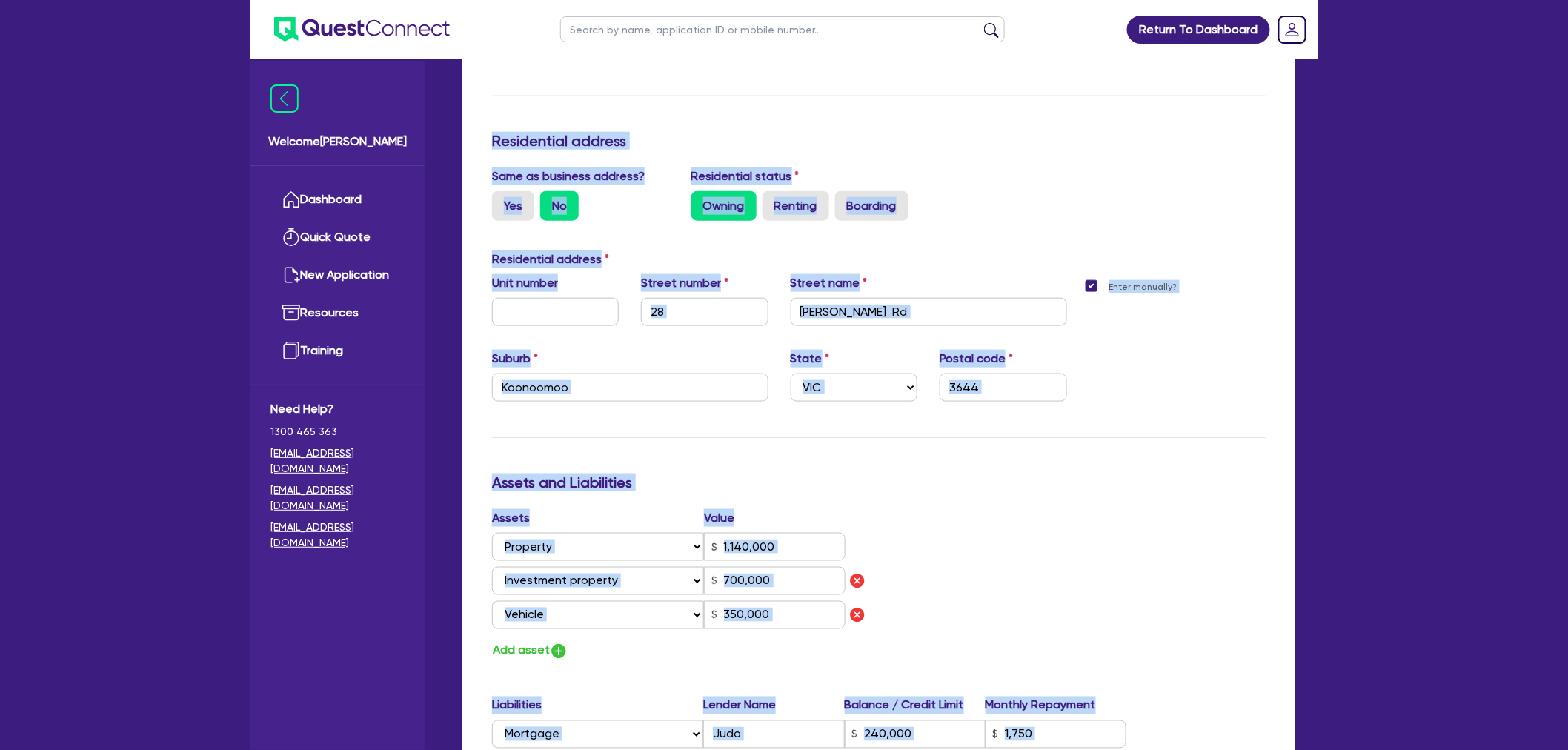
scroll to position [516, 0]
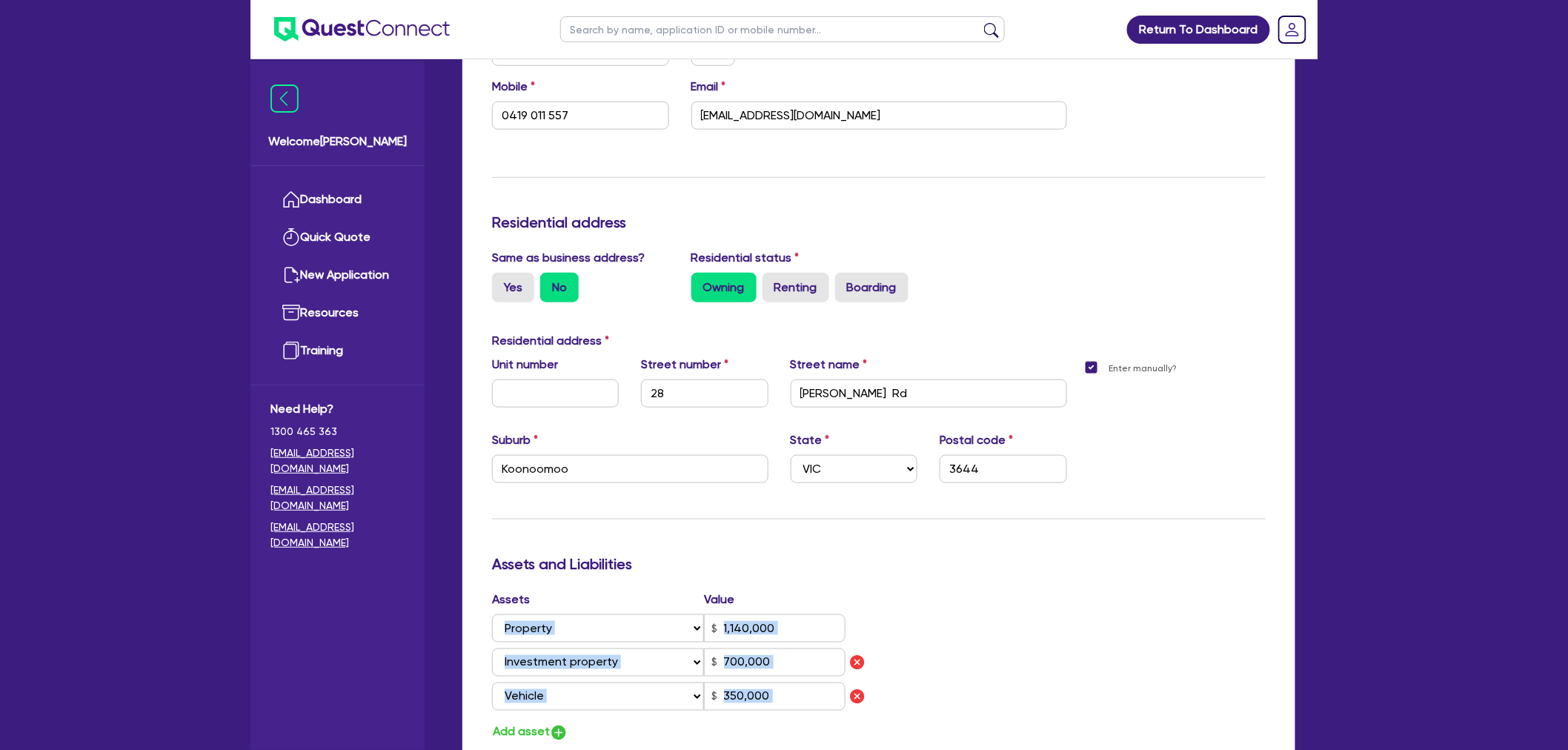
drag, startPoint x: 1205, startPoint y: 488, endPoint x: 968, endPoint y: 601, distance: 262.6
click at [968, 602] on div "Update residential status for Director #1 Boarding is only acceptable when the …" at bounding box center [879, 576] width 774 height 1522
click at [968, 601] on div "Assets Value Select Asset Cash Property Investment property Vehicle Truck Trail…" at bounding box center [878, 667] width 796 height 152
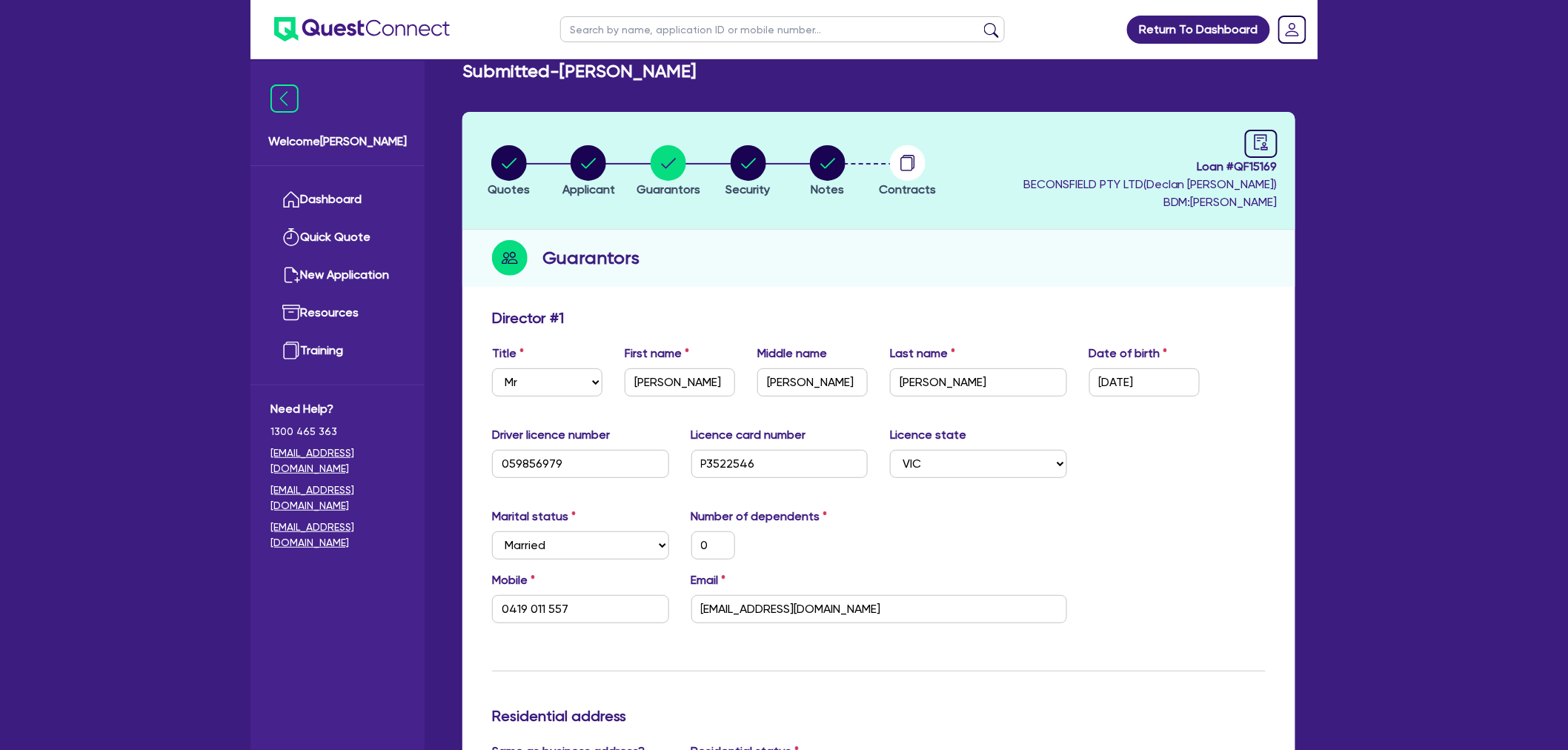
scroll to position [0, 0]
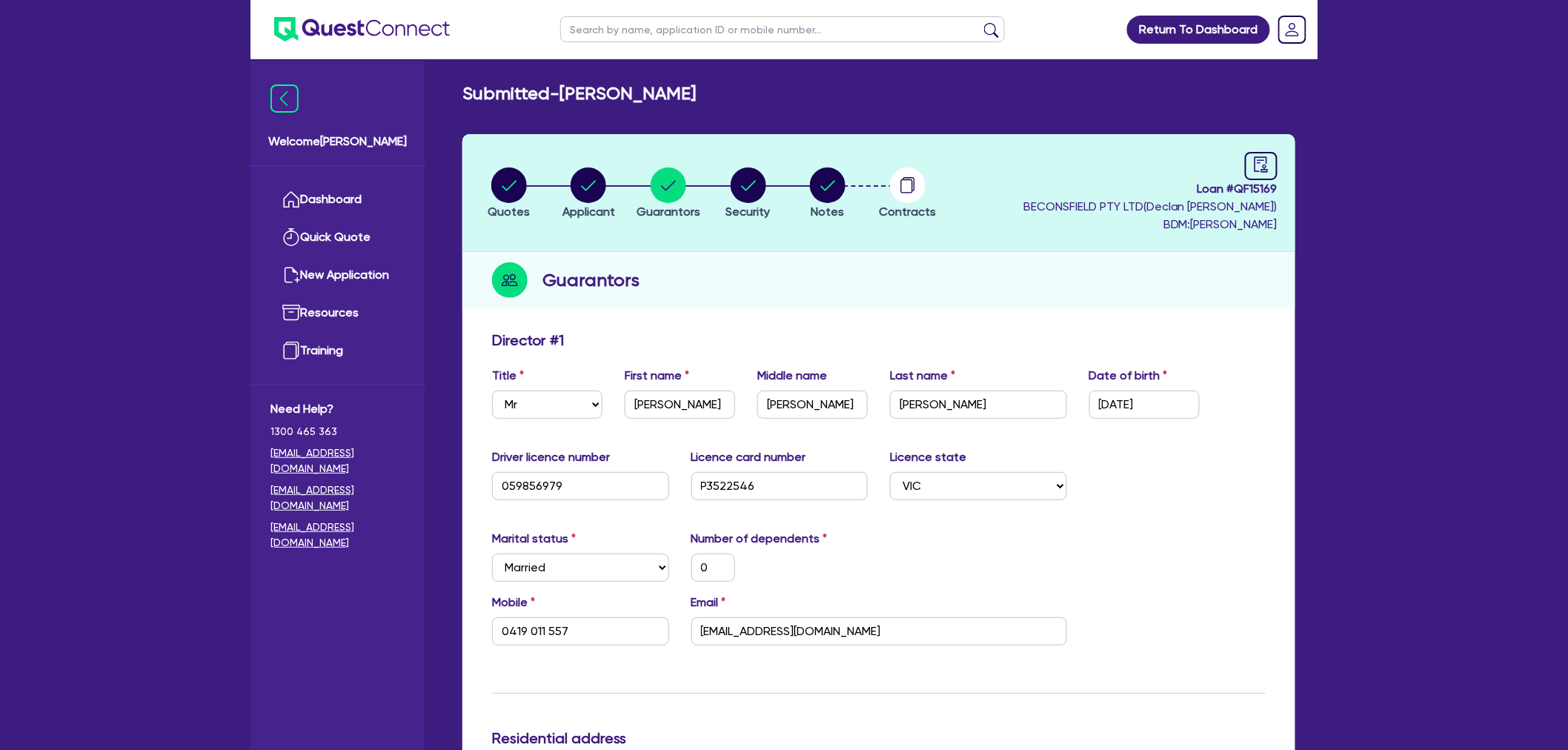
click at [780, 277] on div "Guarantors" at bounding box center [879, 280] width 833 height 57
drag, startPoint x: 745, startPoint y: 280, endPoint x: 735, endPoint y: 273, distance: 12.2
click at [735, 273] on div "Guarantors" at bounding box center [879, 280] width 833 height 57
drag, startPoint x: 737, startPoint y: 278, endPoint x: 484, endPoint y: 269, distance: 253.2
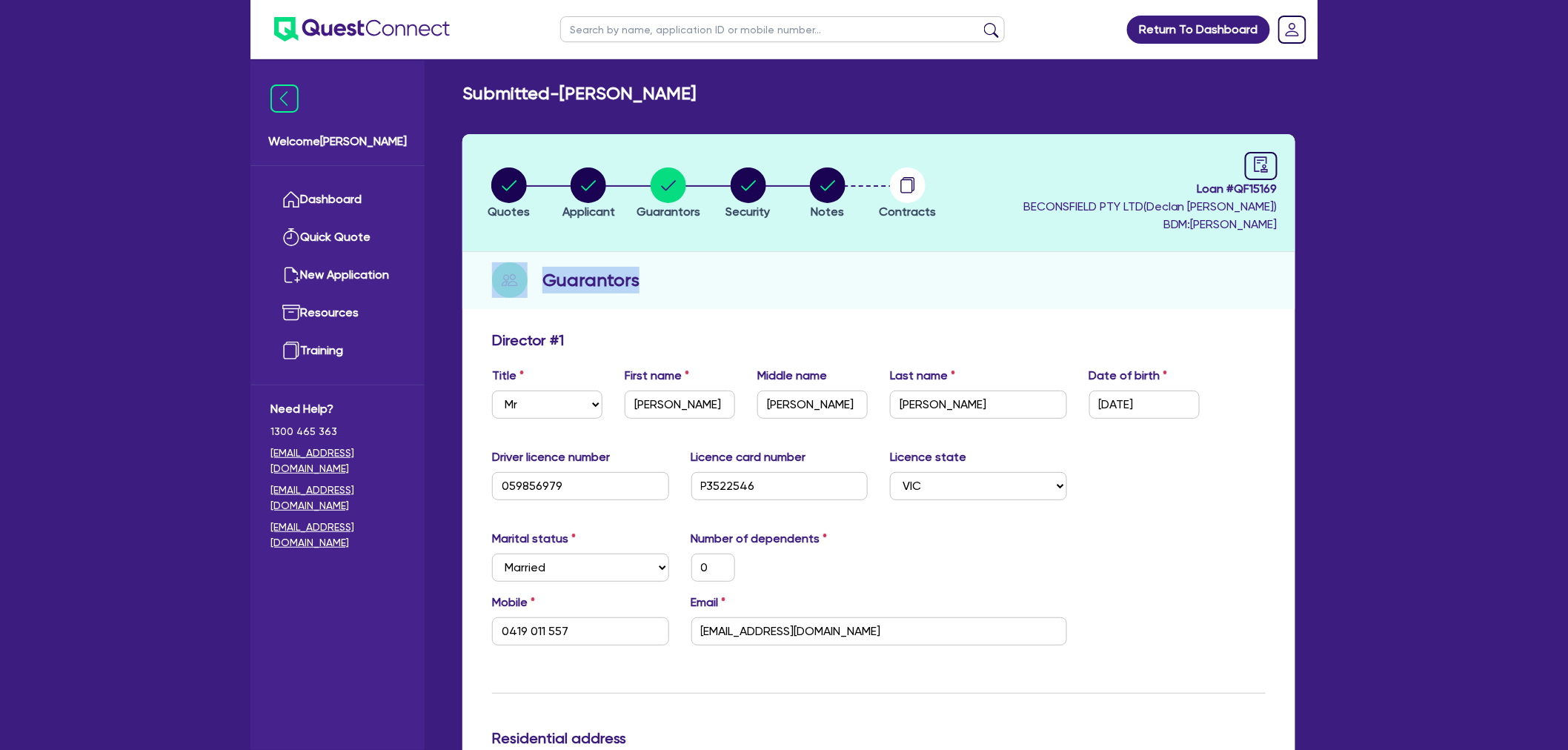
click at [484, 269] on div "Guarantors" at bounding box center [879, 280] width 833 height 57
drag, startPoint x: 476, startPoint y: 271, endPoint x: 757, endPoint y: 283, distance: 281.3
click at [757, 283] on div "Guarantors" at bounding box center [879, 280] width 833 height 57
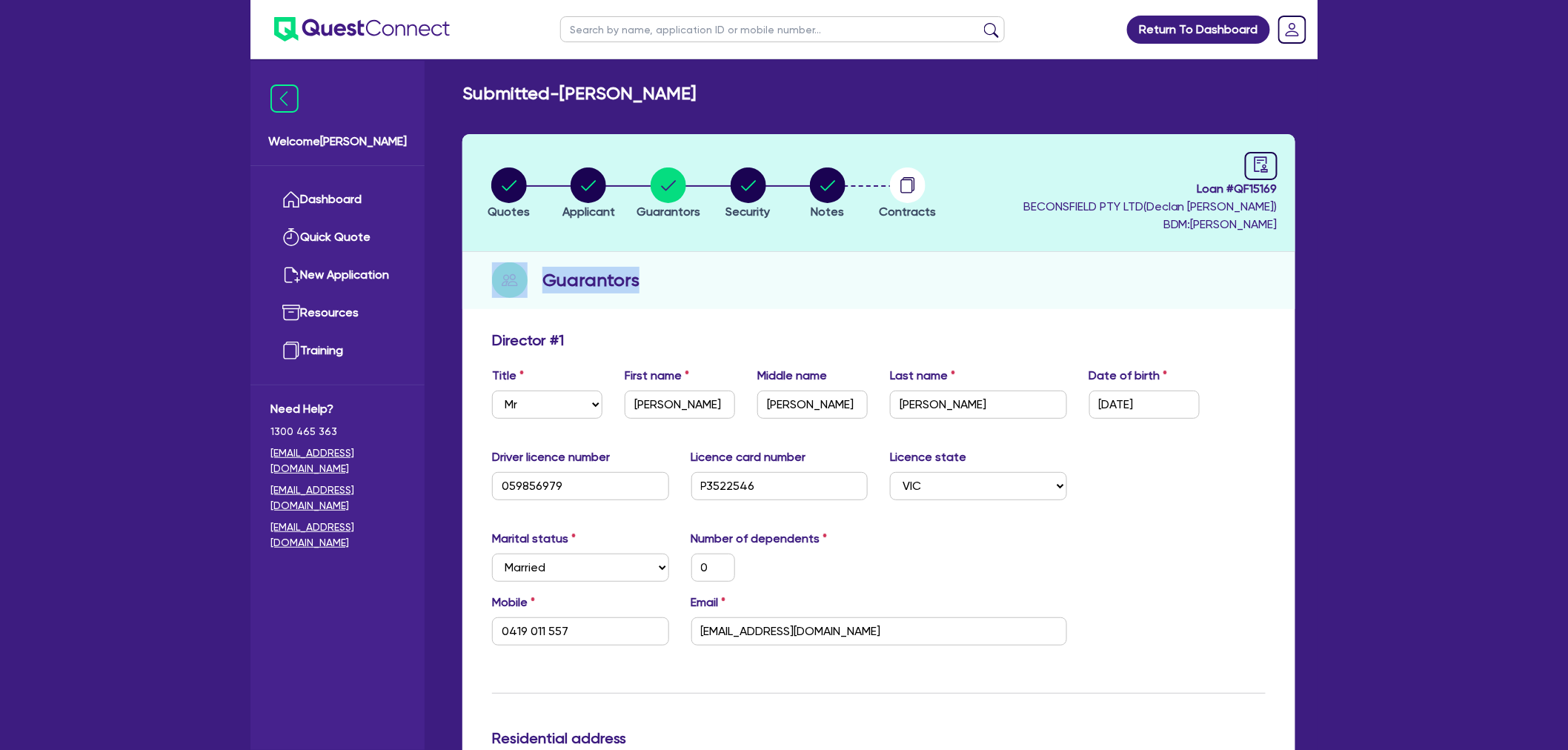
drag, startPoint x: 732, startPoint y: 275, endPoint x: 464, endPoint y: 275, distance: 268.0
click at [464, 275] on div "Guarantors" at bounding box center [879, 280] width 833 height 57
drag, startPoint x: 482, startPoint y: 273, endPoint x: 773, endPoint y: 280, distance: 291.1
click at [773, 282] on div "Guarantors" at bounding box center [879, 280] width 833 height 57
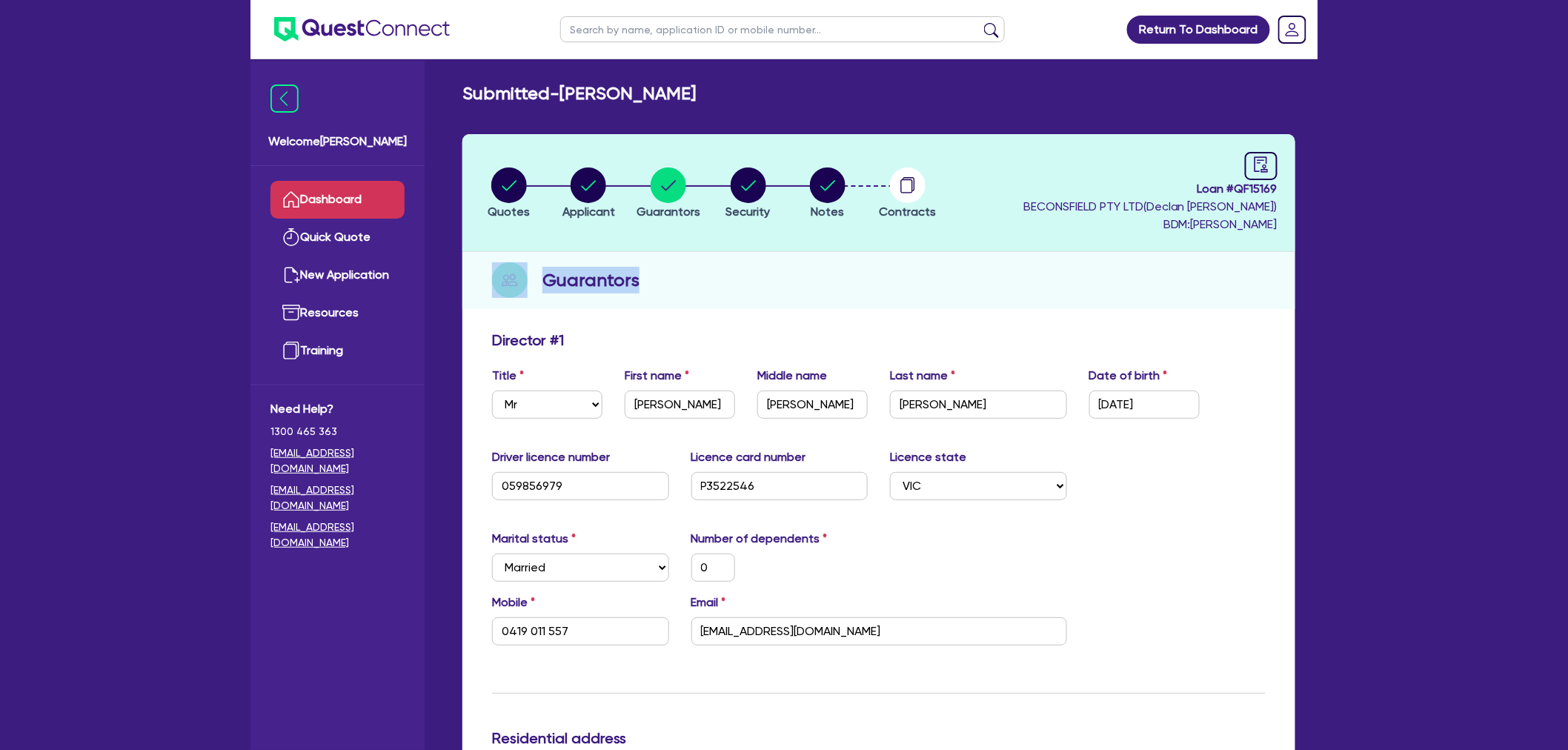
click at [307, 207] on link "Dashboard" at bounding box center [337, 200] width 134 height 38
